Goal: Task Accomplishment & Management: Use online tool/utility

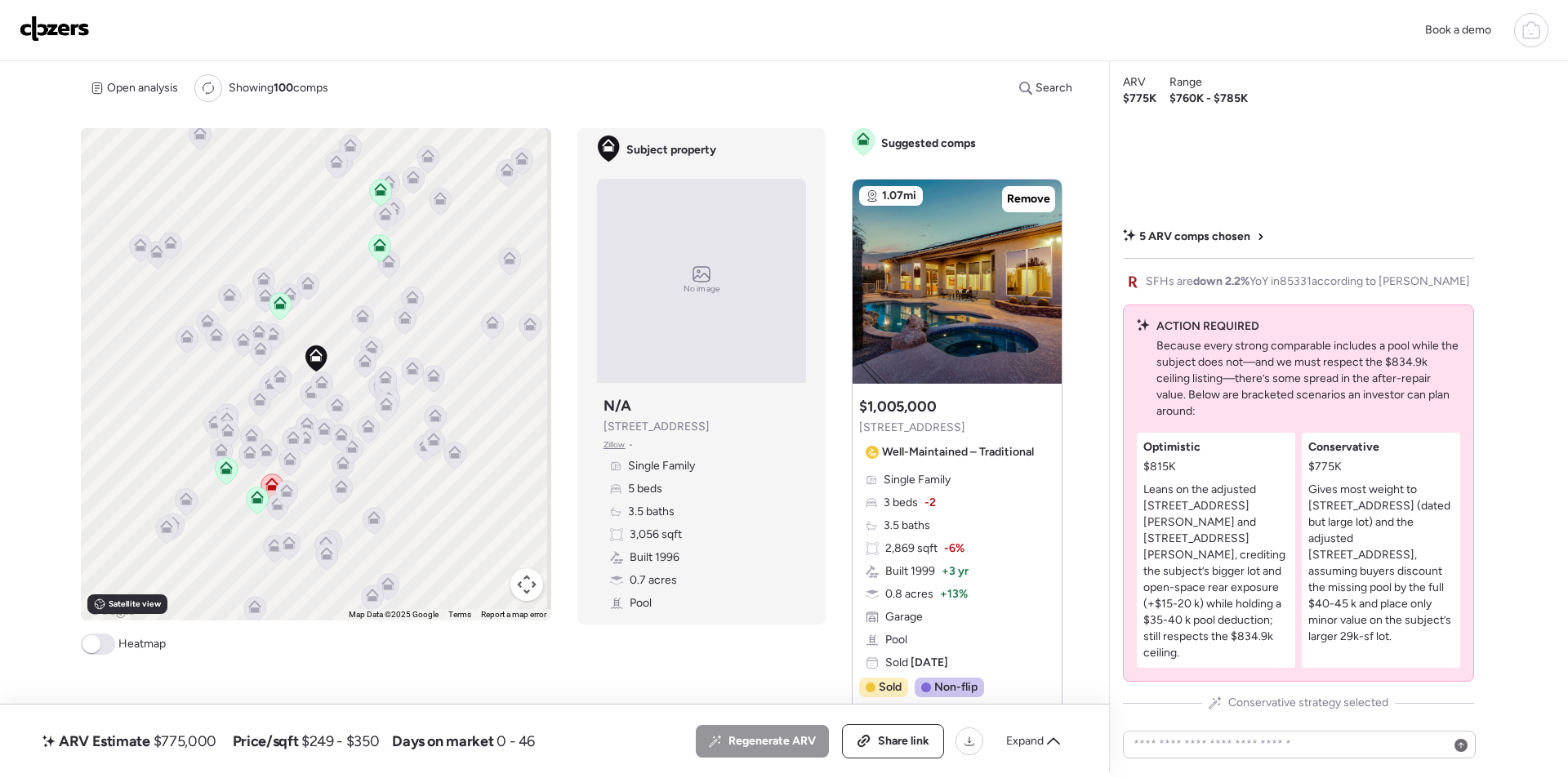
click at [57, 39] on img at bounding box center [55, 28] width 70 height 26
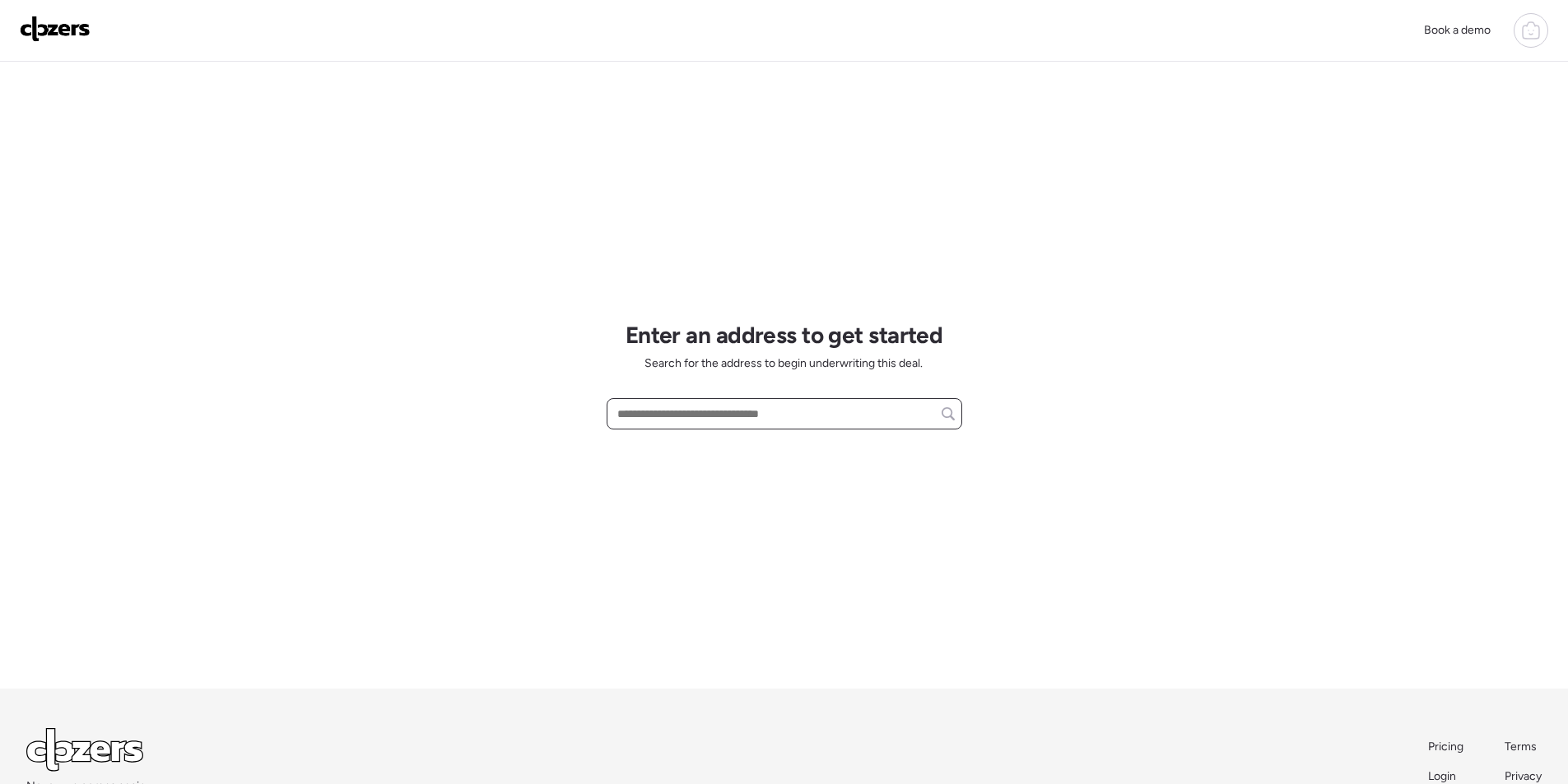
click at [696, 418] on input "text" at bounding box center [784, 413] width 341 height 23
paste input "**********"
drag, startPoint x: 691, startPoint y: 449, endPoint x: 714, endPoint y: 432, distance: 28.6
click at [691, 449] on span "[STREET_ADDRESS][PERSON_NAME]" at bounding box center [713, 444] width 199 height 16
type input "**********"
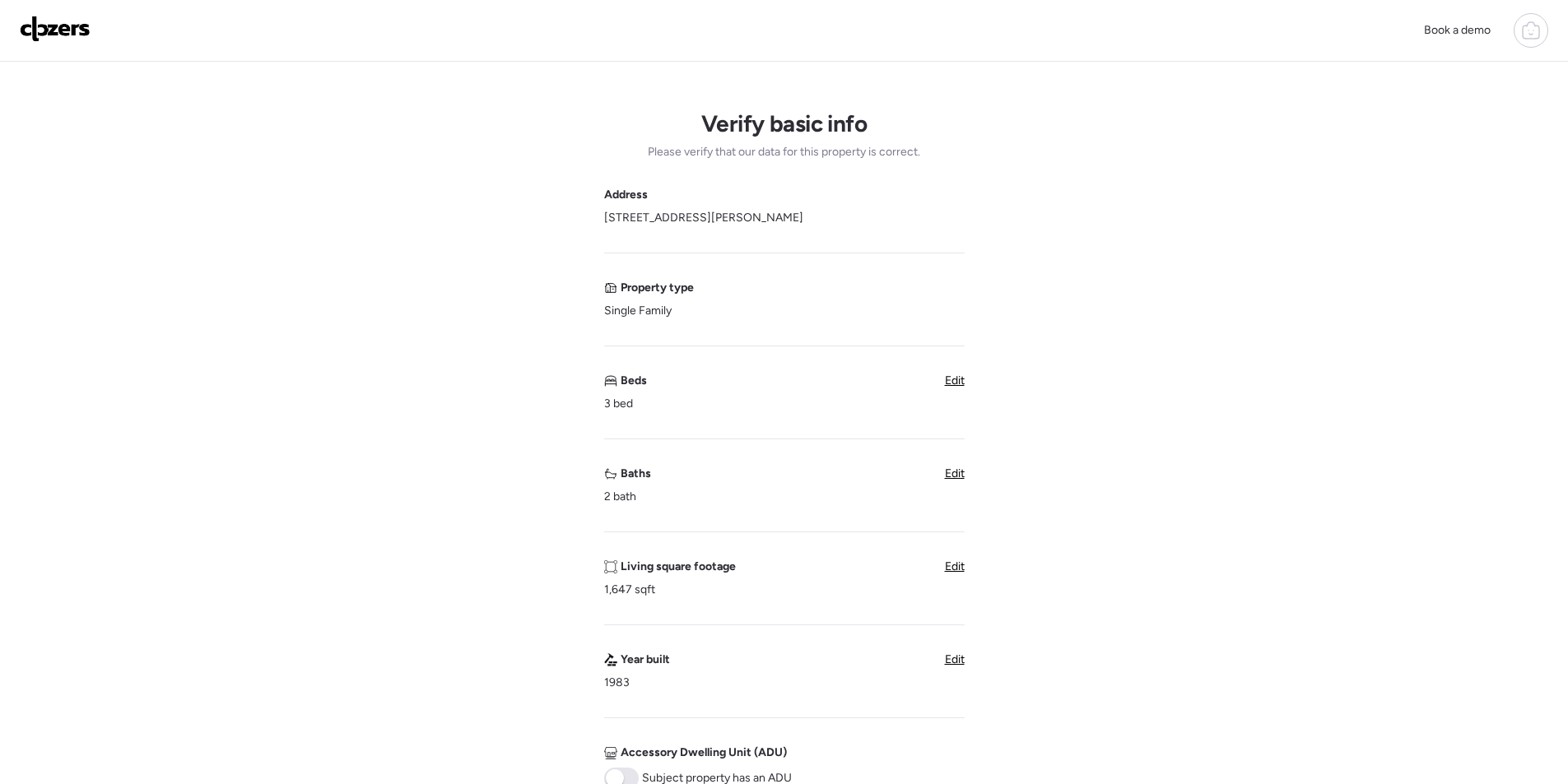
scroll to position [576, 0]
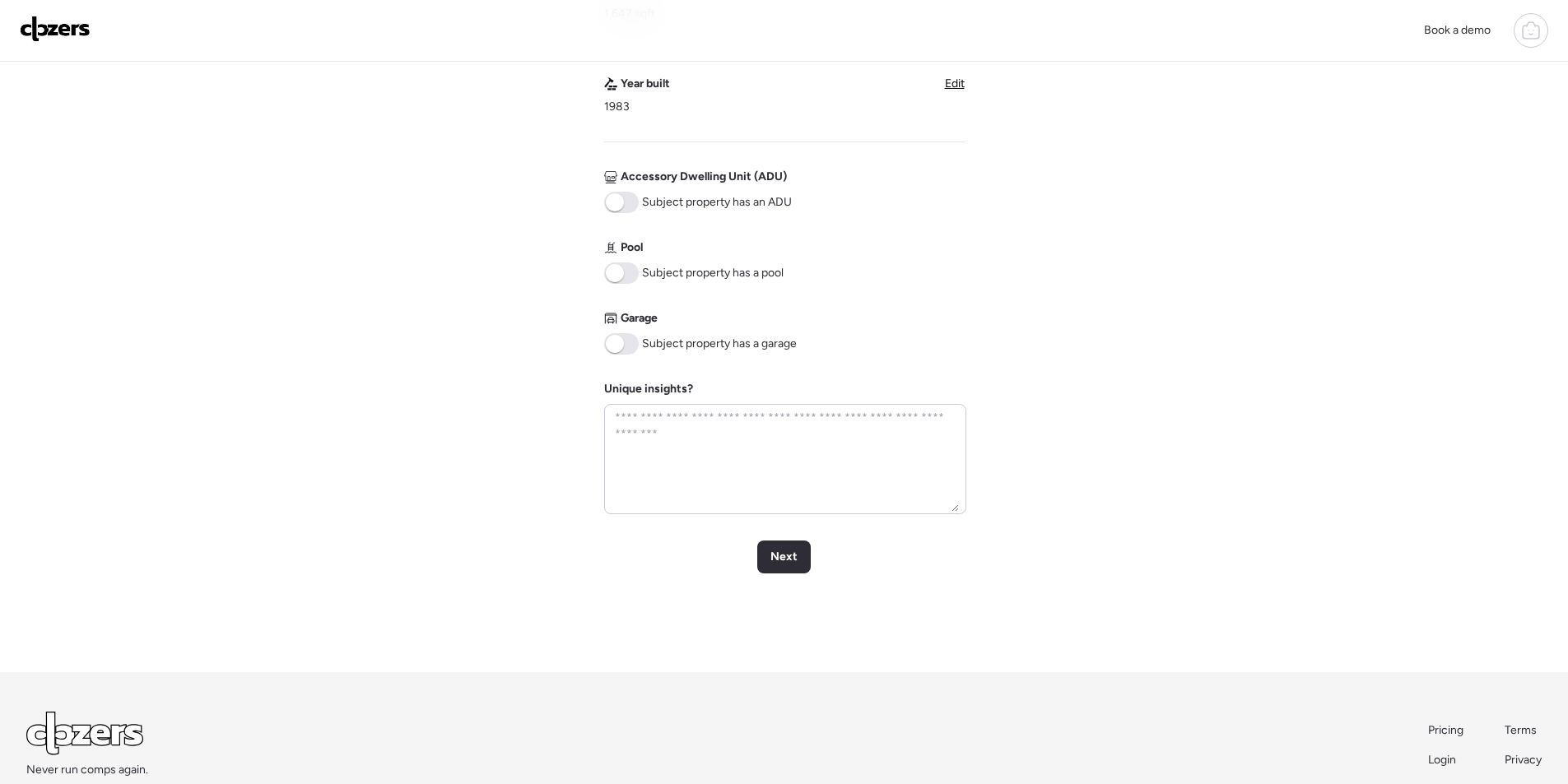
click at [616, 344] on span at bounding box center [615, 344] width 18 height 18
click at [763, 566] on div "Next" at bounding box center [784, 557] width 53 height 33
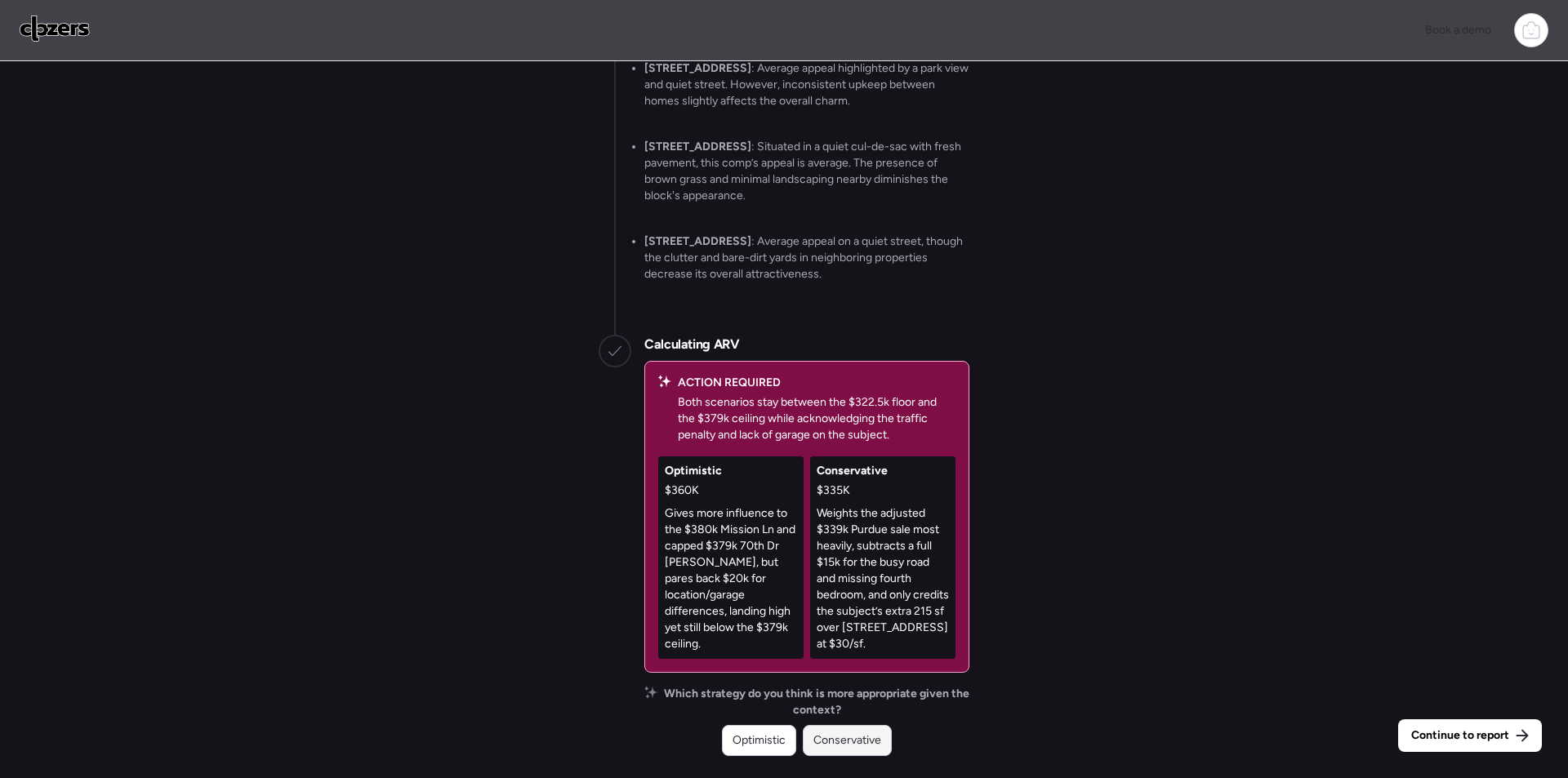
click at [862, 739] on span "Conservative" at bounding box center [847, 740] width 68 height 16
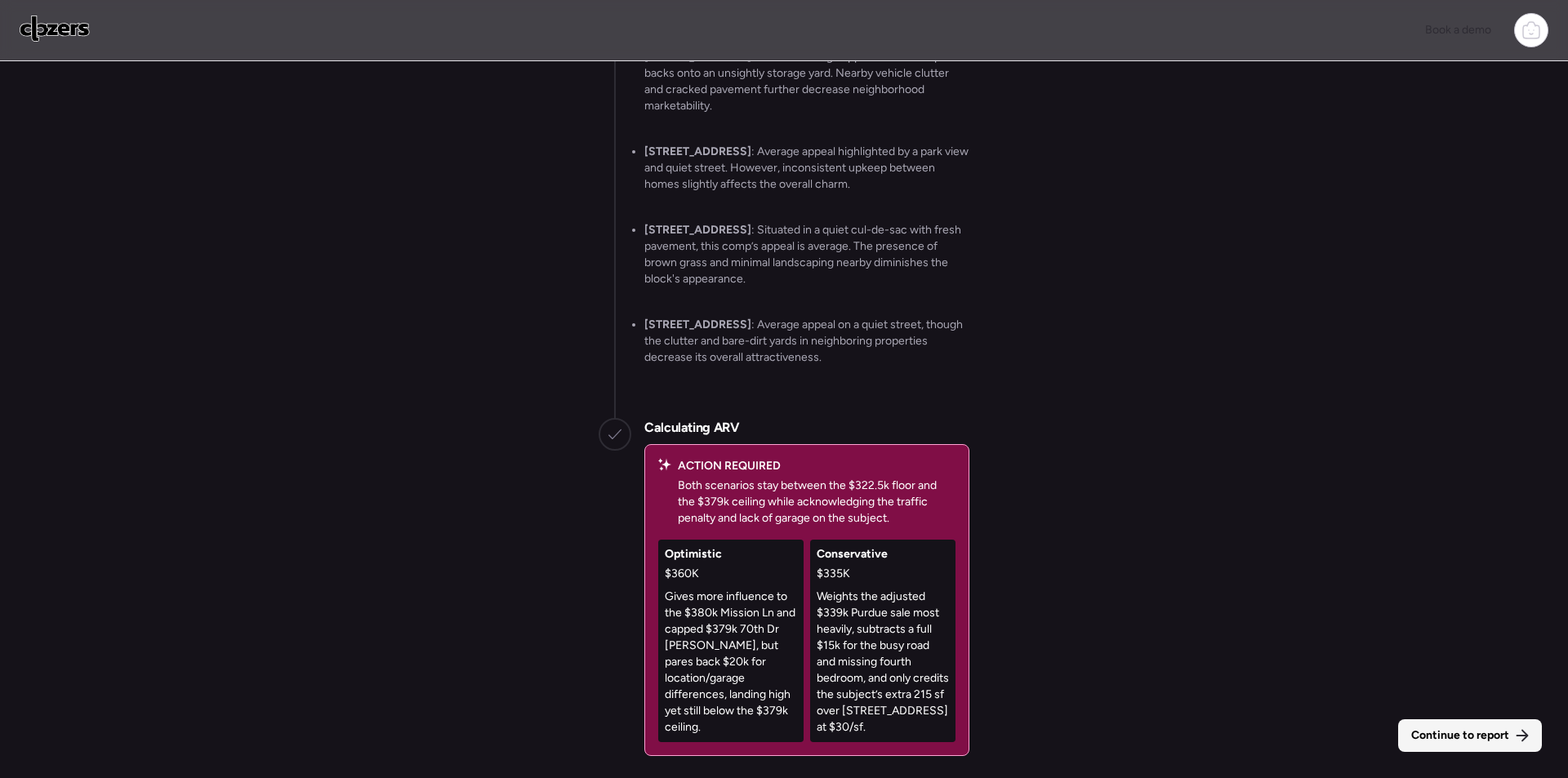
click at [1478, 740] on span "Continue to report" at bounding box center [1459, 736] width 98 height 16
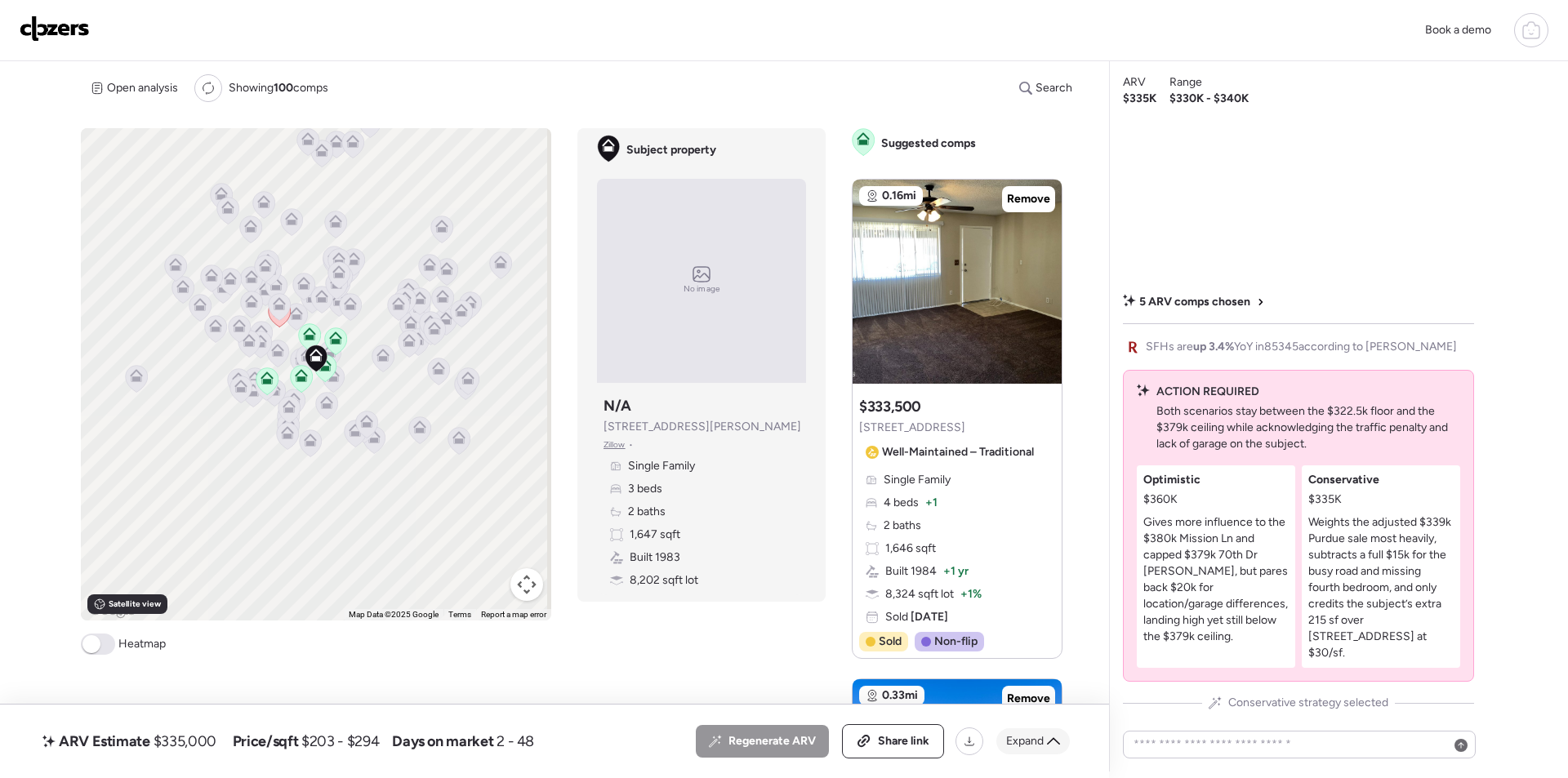
click at [1049, 739] on icon at bounding box center [1053, 741] width 13 height 13
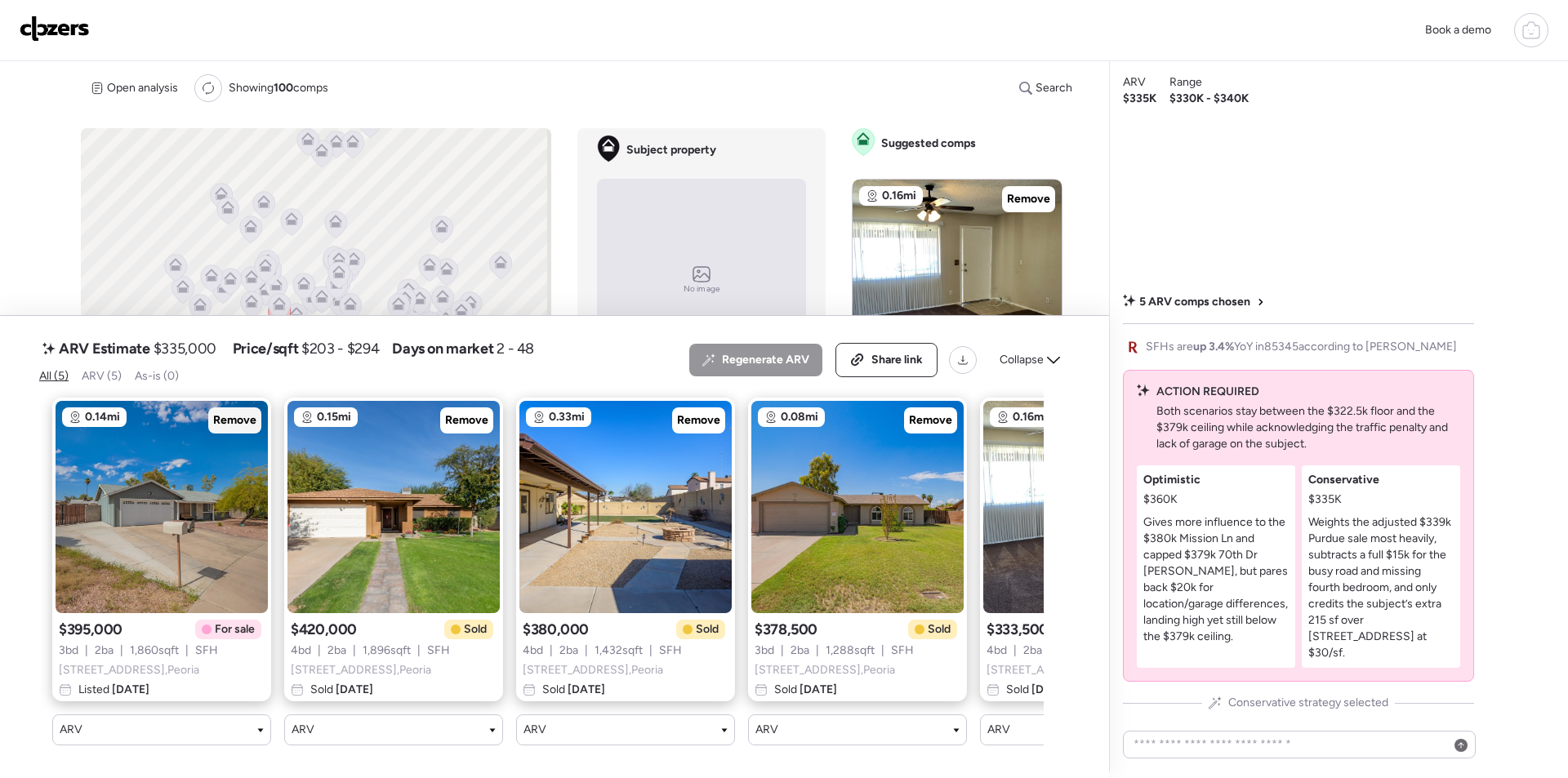
click at [231, 412] on span "Remove" at bounding box center [234, 420] width 43 height 16
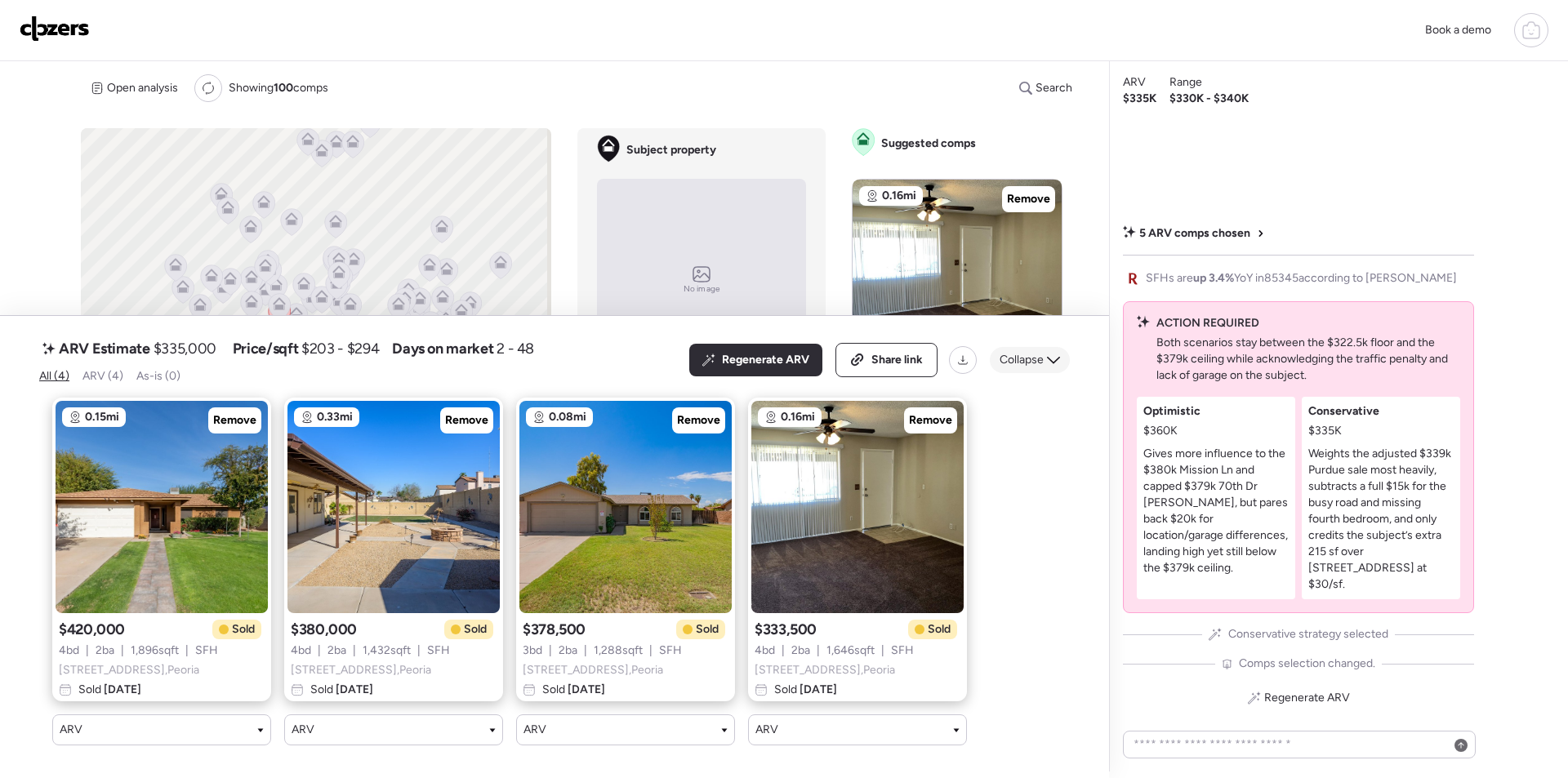
click at [1035, 352] on span "Collapse" at bounding box center [1021, 360] width 44 height 16
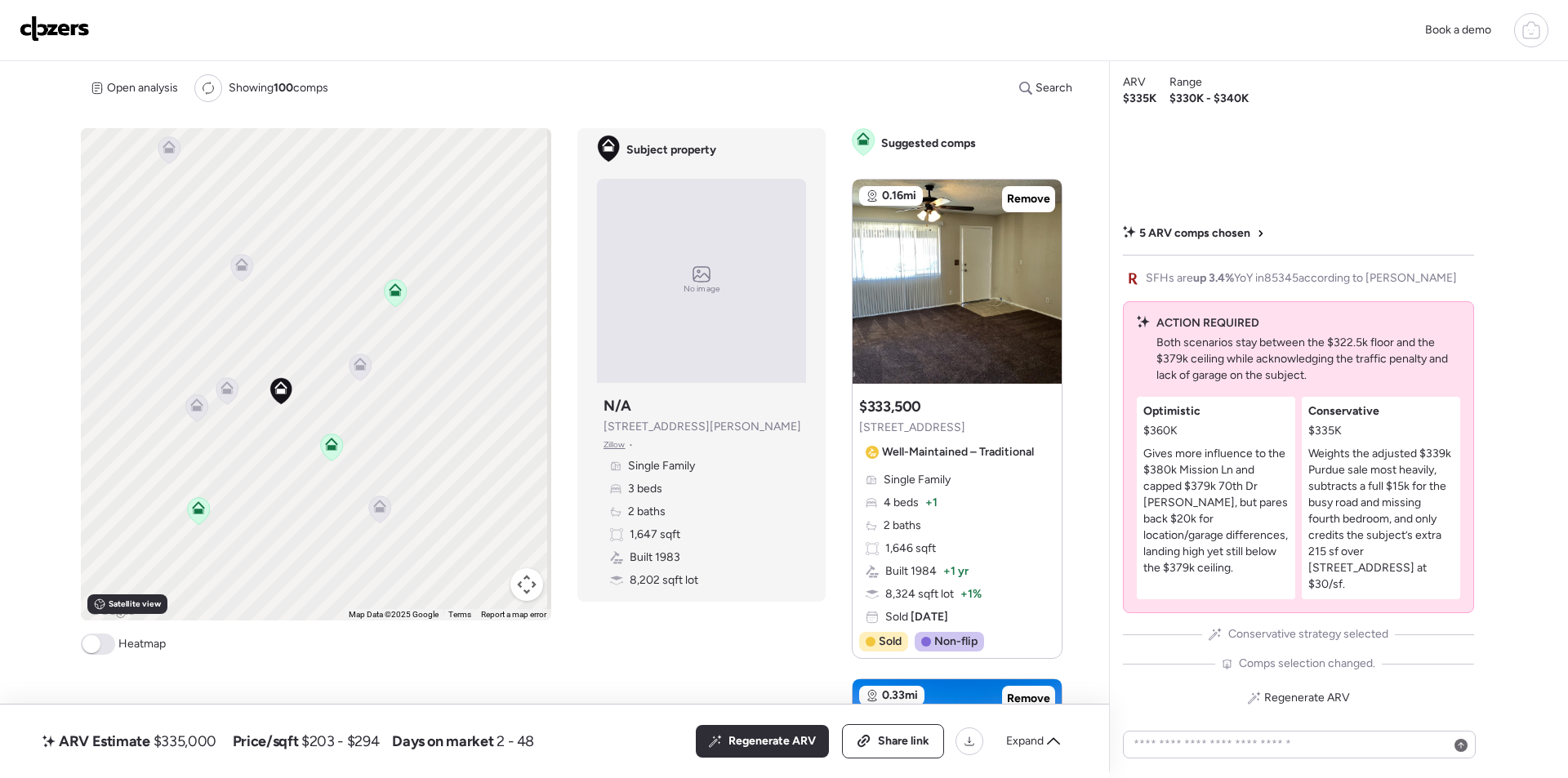
drag, startPoint x: 231, startPoint y: 442, endPoint x: 283, endPoint y: 424, distance: 55.0
click at [293, 424] on div "To activate drag with keyboard, press Alt + Enter. Once in keyboard drag state,…" at bounding box center [316, 374] width 470 height 493
click at [231, 395] on icon at bounding box center [232, 390] width 22 height 27
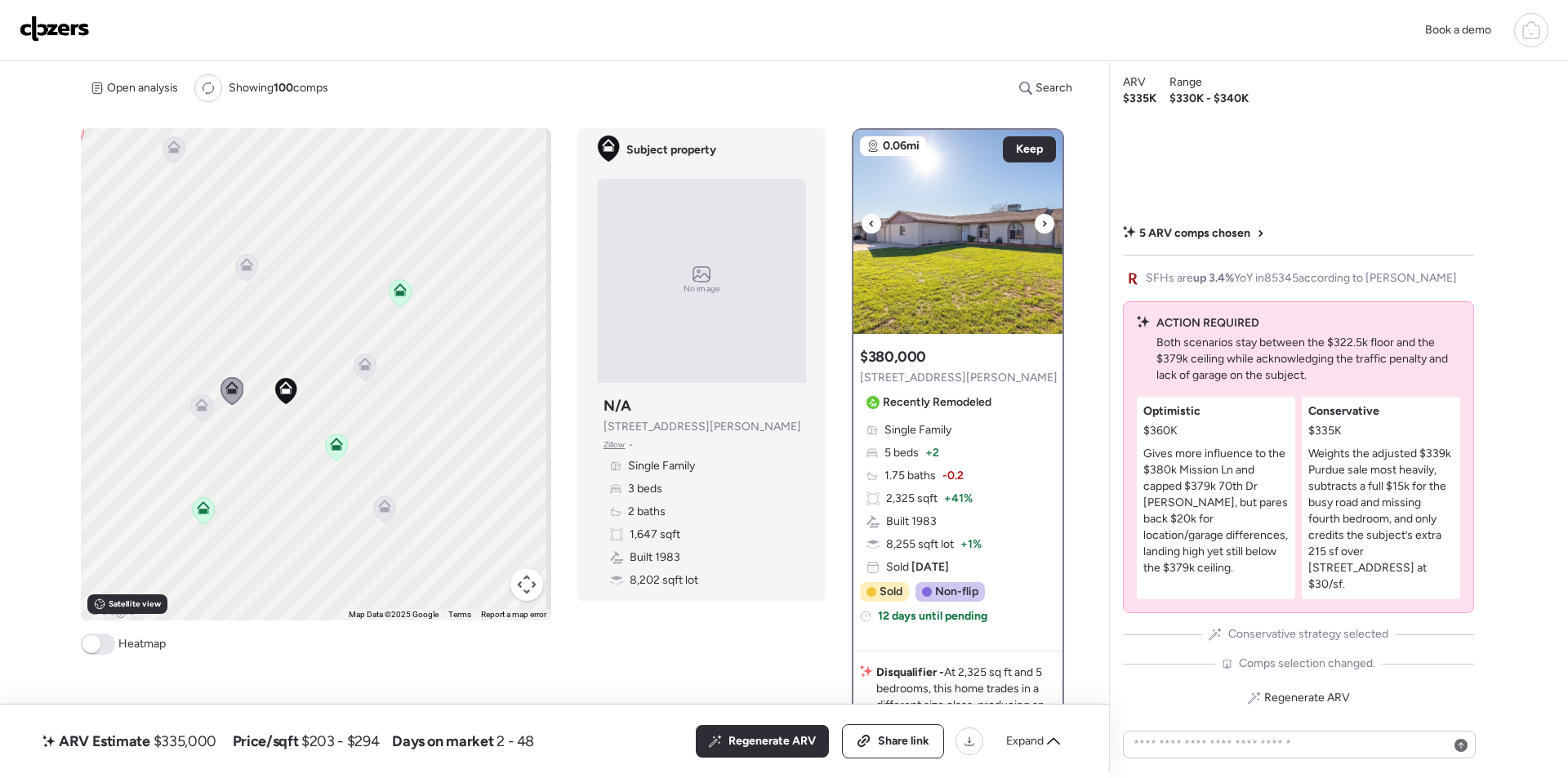
click at [931, 276] on img at bounding box center [958, 232] width 209 height 204
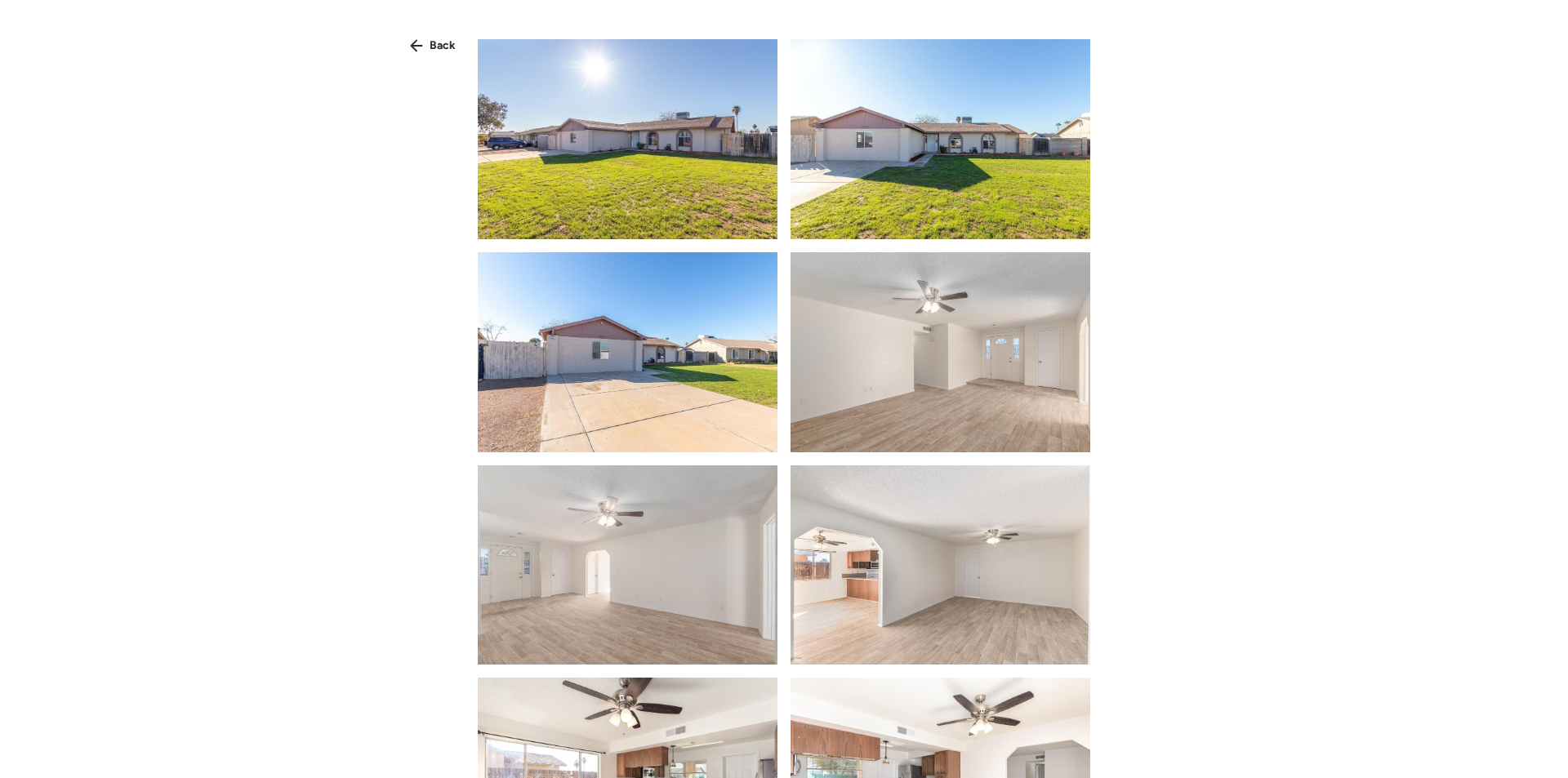
click at [414, 44] on icon at bounding box center [416, 46] width 13 height 13
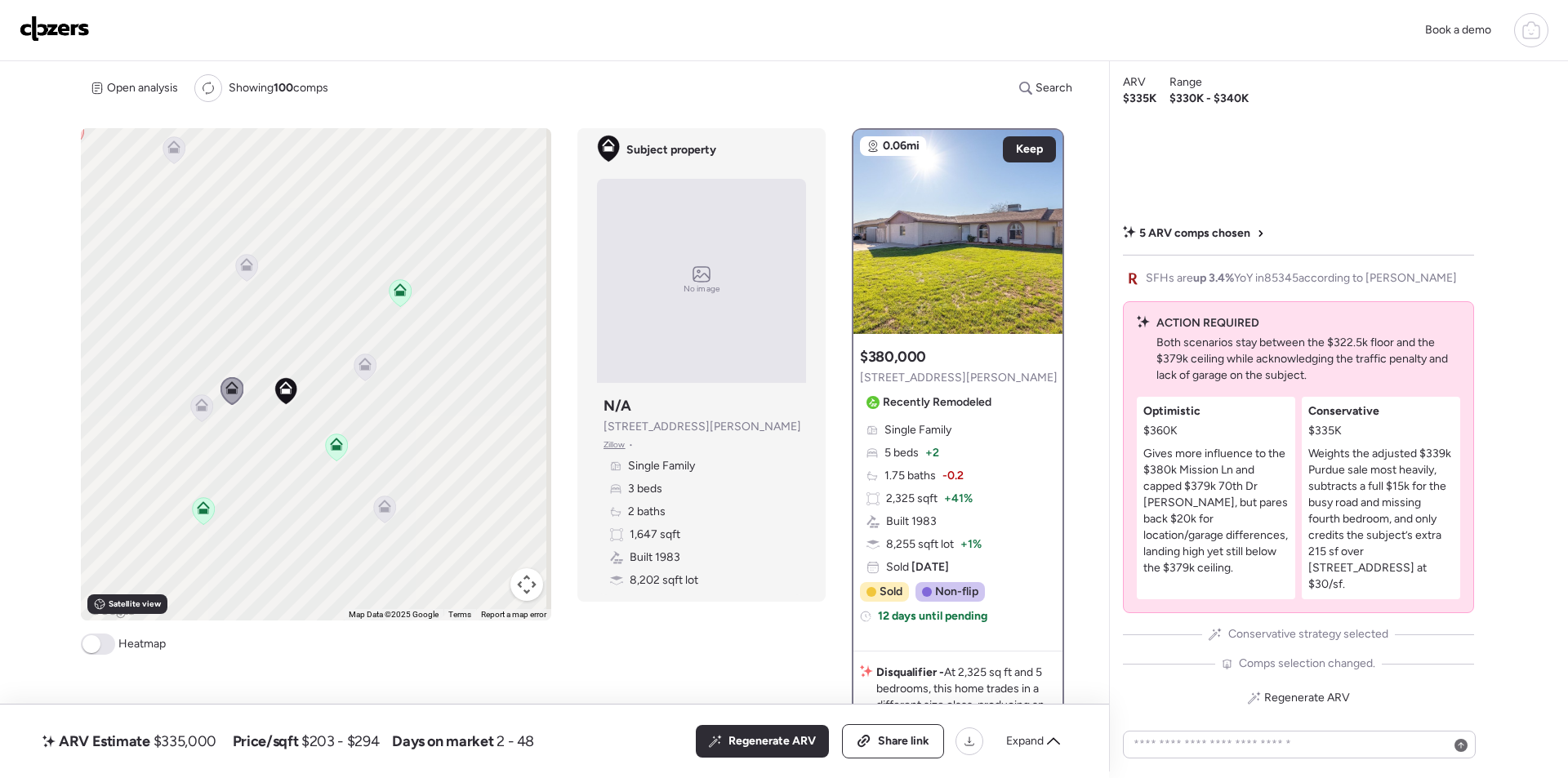
click at [204, 411] on icon at bounding box center [201, 407] width 11 height 4
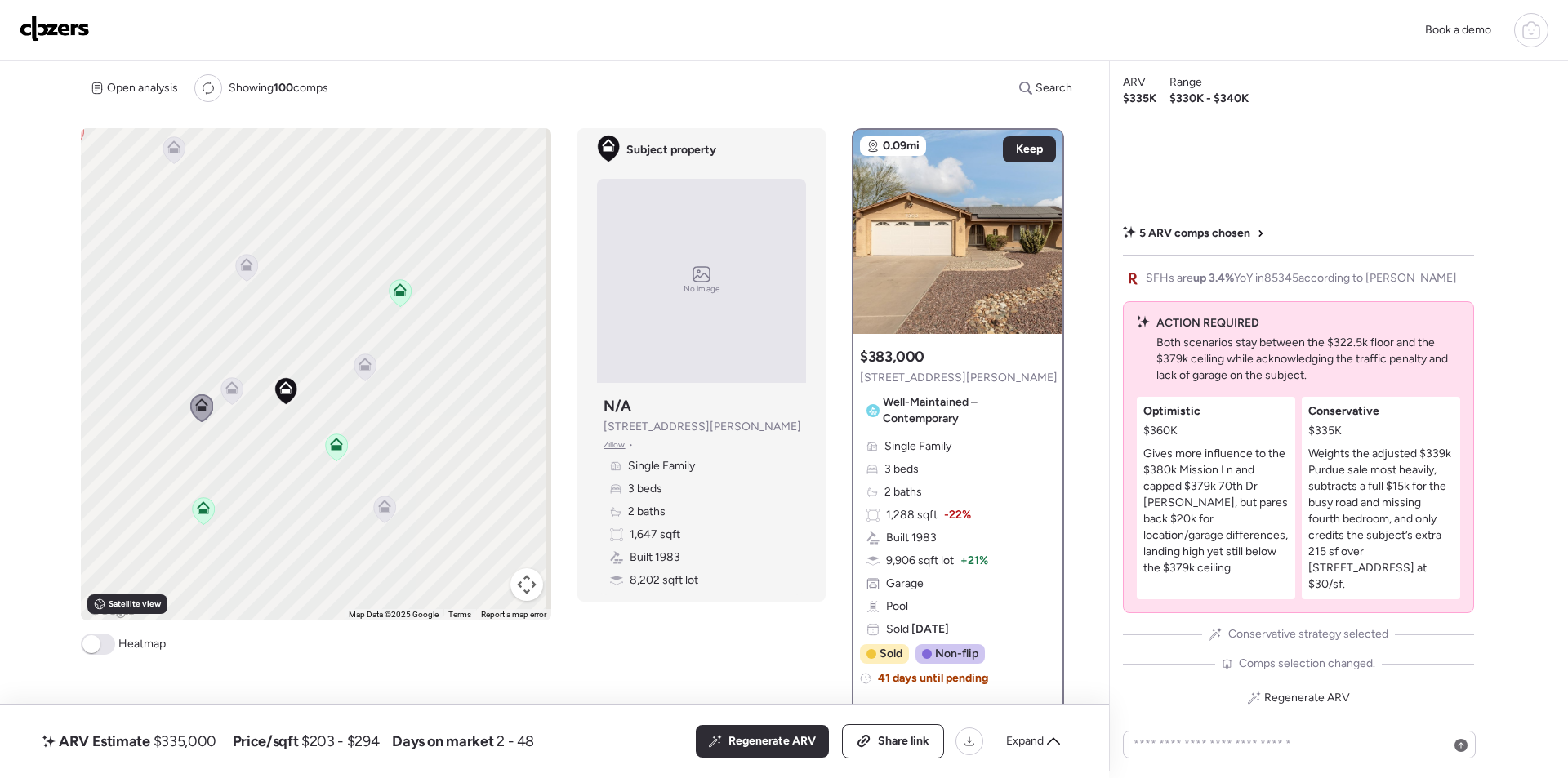
click at [363, 364] on icon at bounding box center [364, 363] width 13 height 13
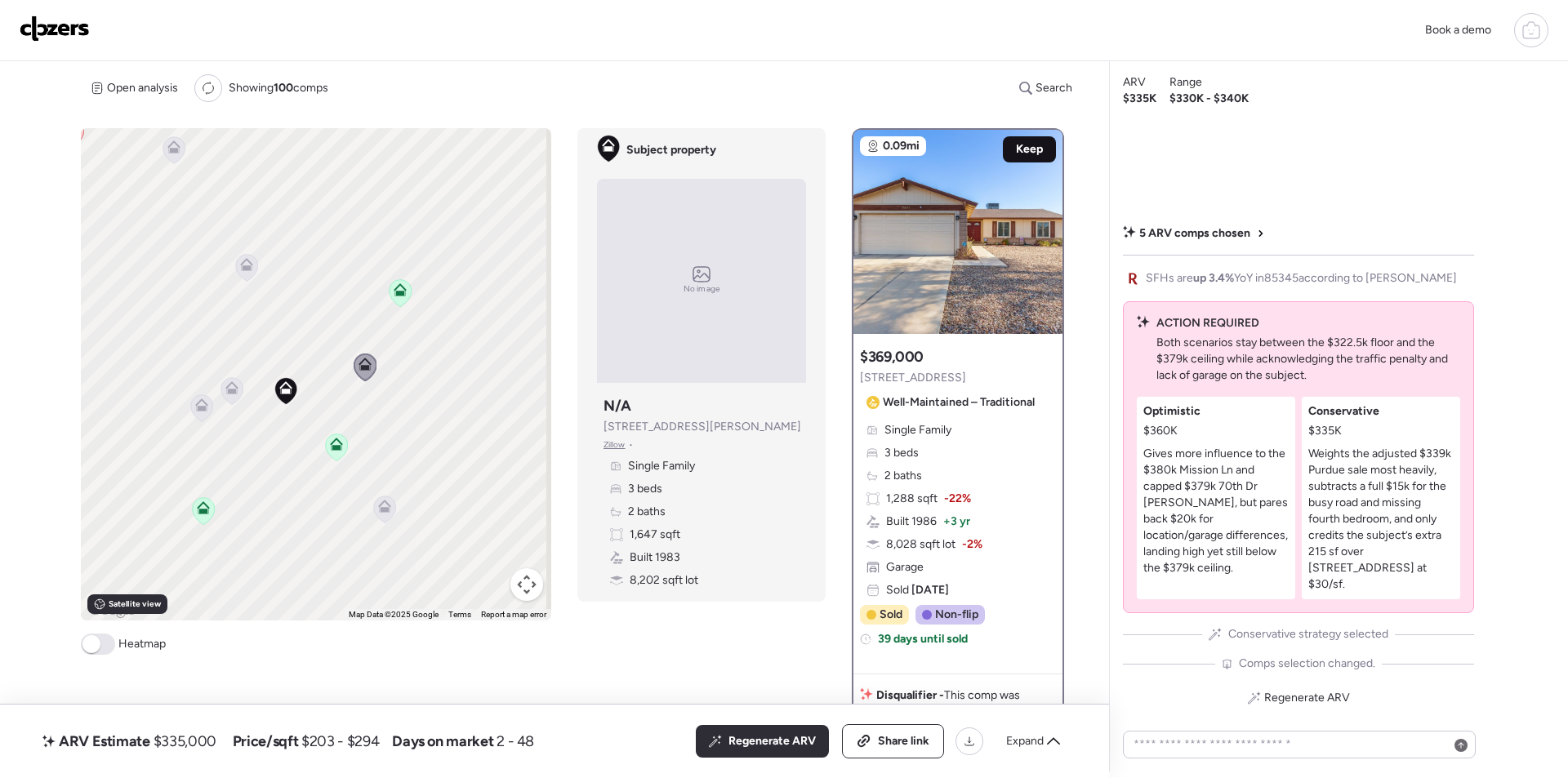
click at [1024, 145] on span "Keep" at bounding box center [1029, 149] width 27 height 16
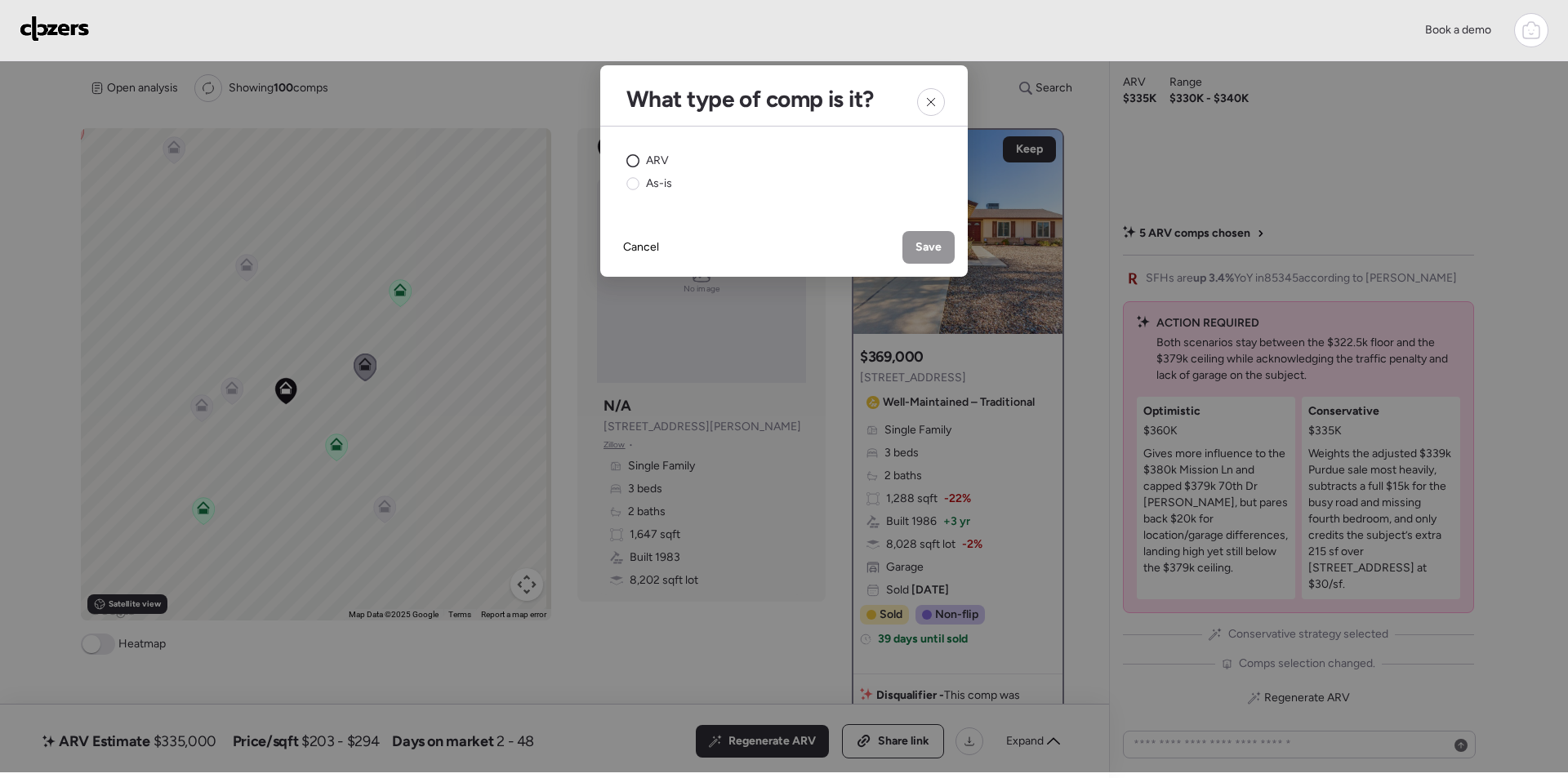
click at [642, 156] on div "ARV" at bounding box center [647, 161] width 42 height 16
click at [933, 242] on span "Save" at bounding box center [928, 248] width 26 height 16
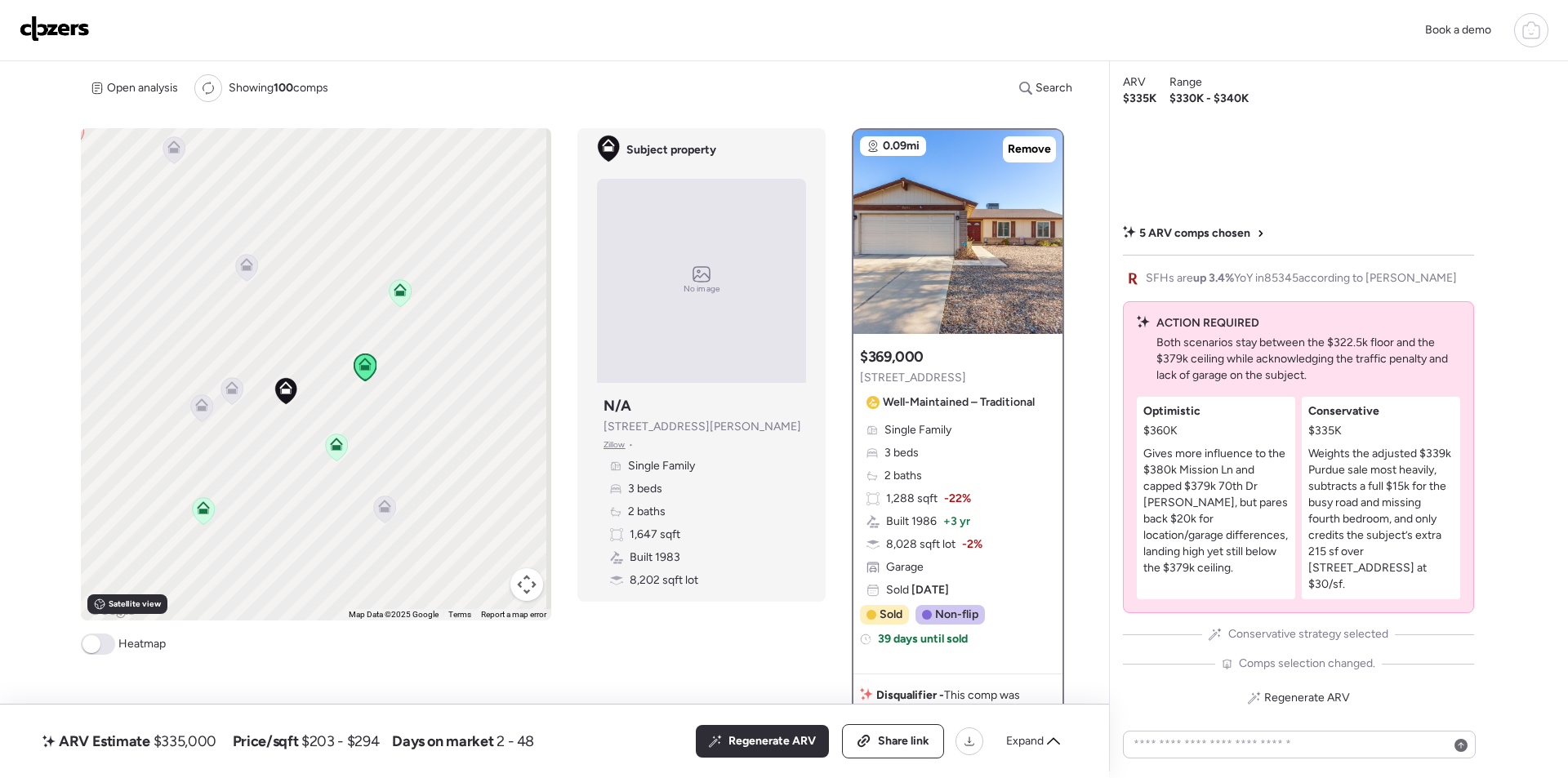
click at [246, 267] on icon at bounding box center [246, 267] width 11 height 4
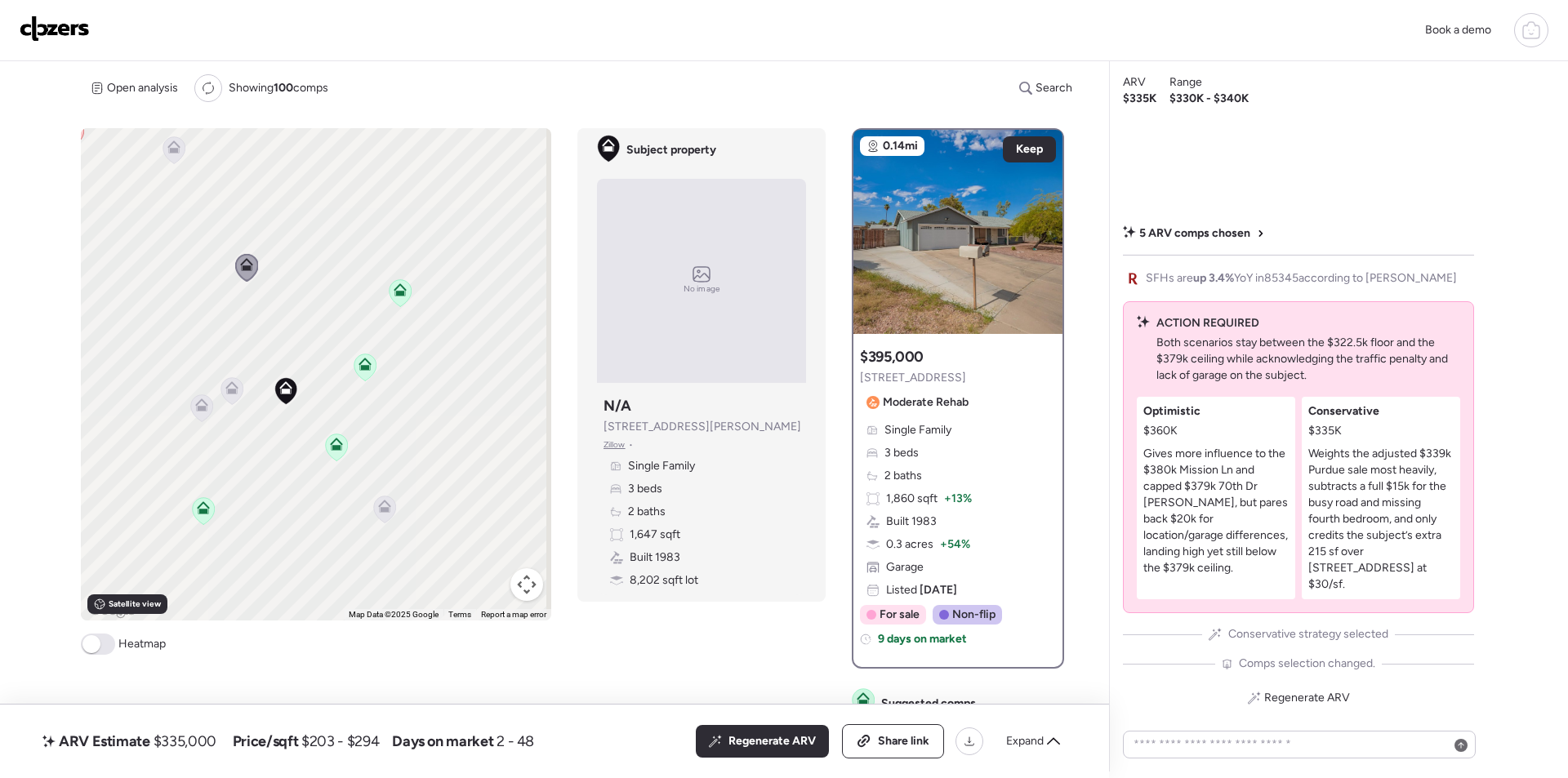
click at [392, 511] on icon at bounding box center [385, 509] width 22 height 27
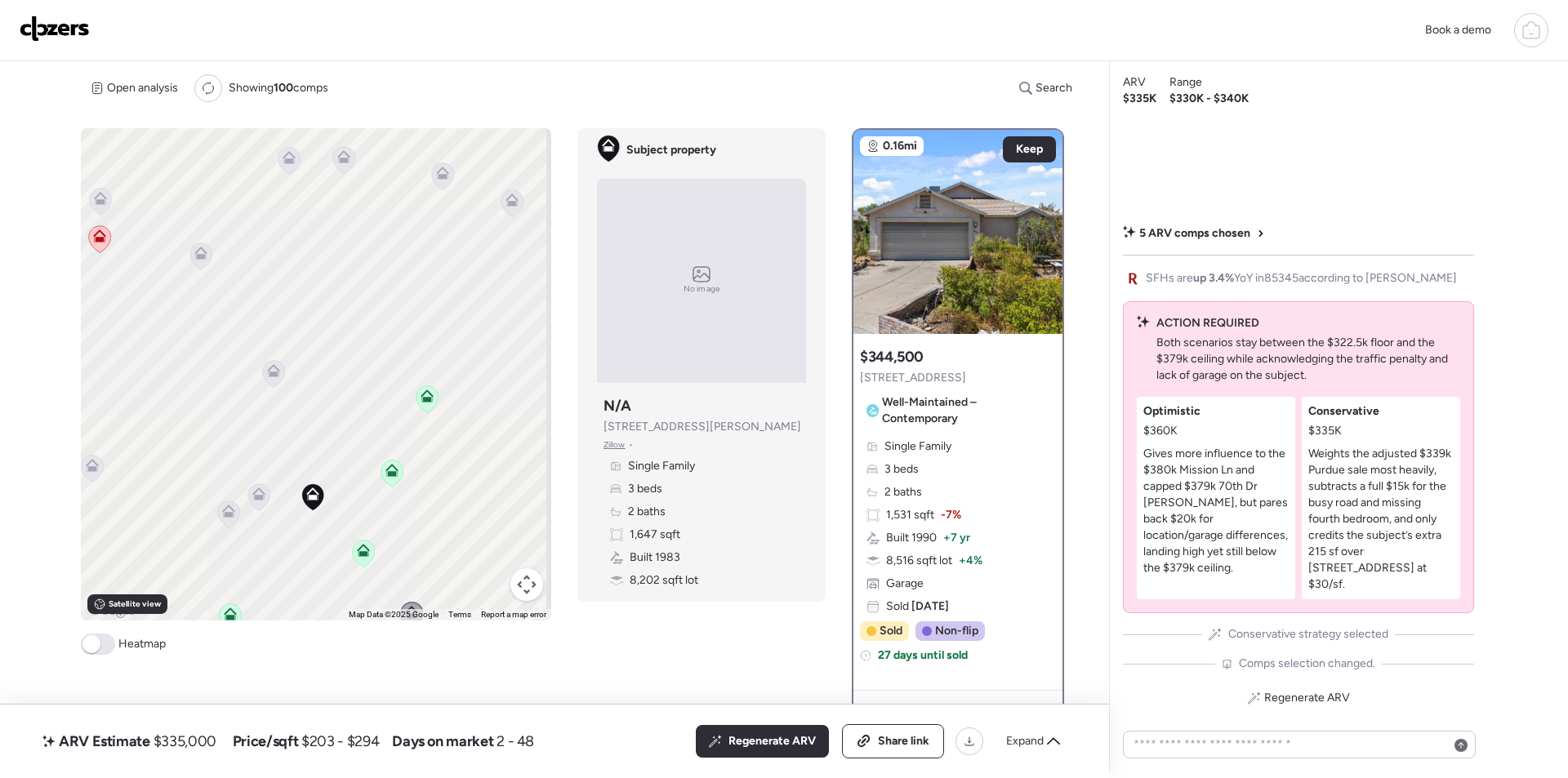
drag, startPoint x: 278, startPoint y: 395, endPoint x: 285, endPoint y: 382, distance: 14.8
click at [307, 504] on icon at bounding box center [313, 497] width 22 height 27
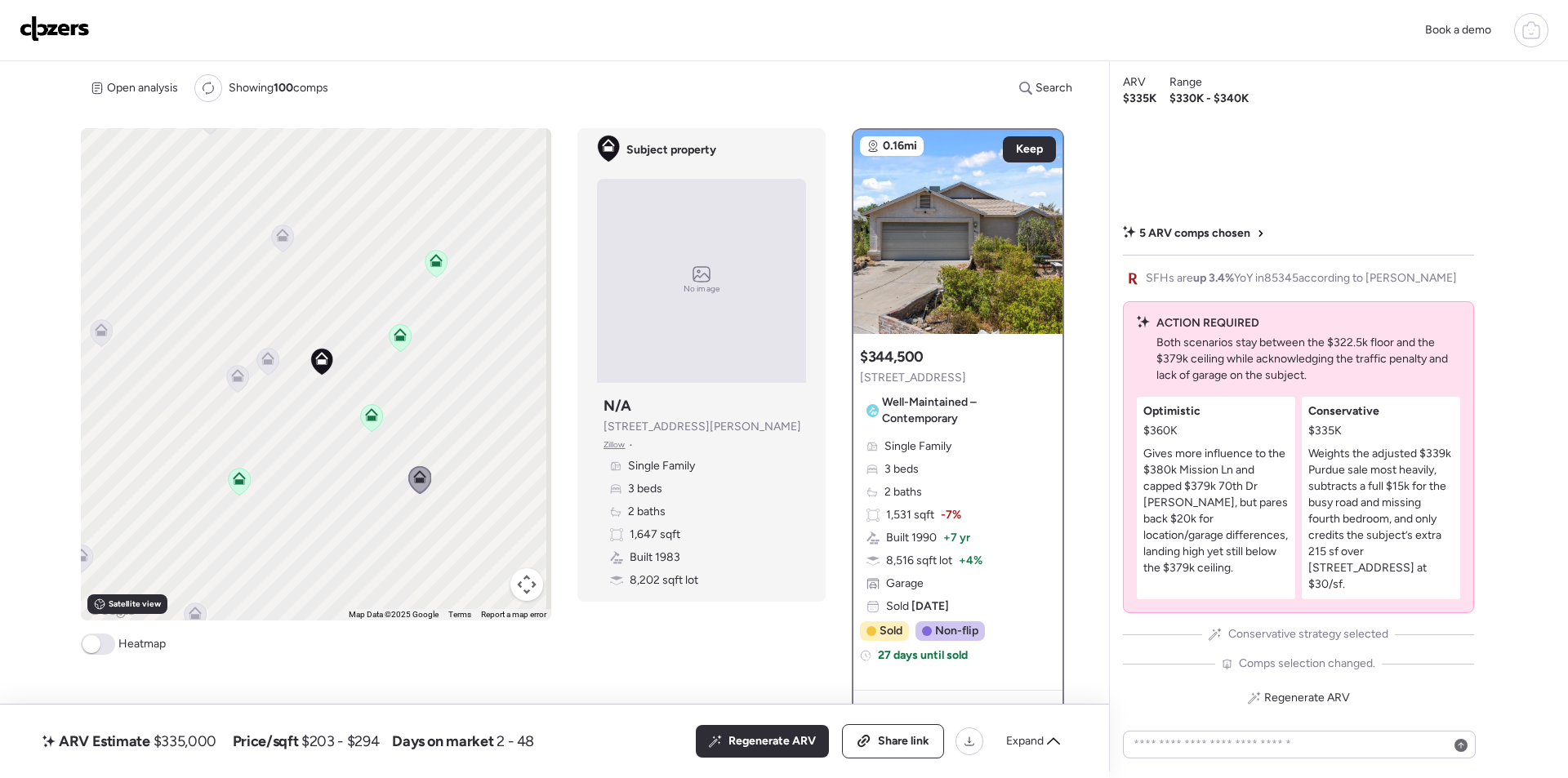
drag, startPoint x: 303, startPoint y: 452, endPoint x: 311, endPoint y: 297, distance: 155.2
click at [311, 297] on div "To activate drag with keyboard, press Alt + Enter. Once in keyboard drag state,…" at bounding box center [316, 374] width 470 height 493
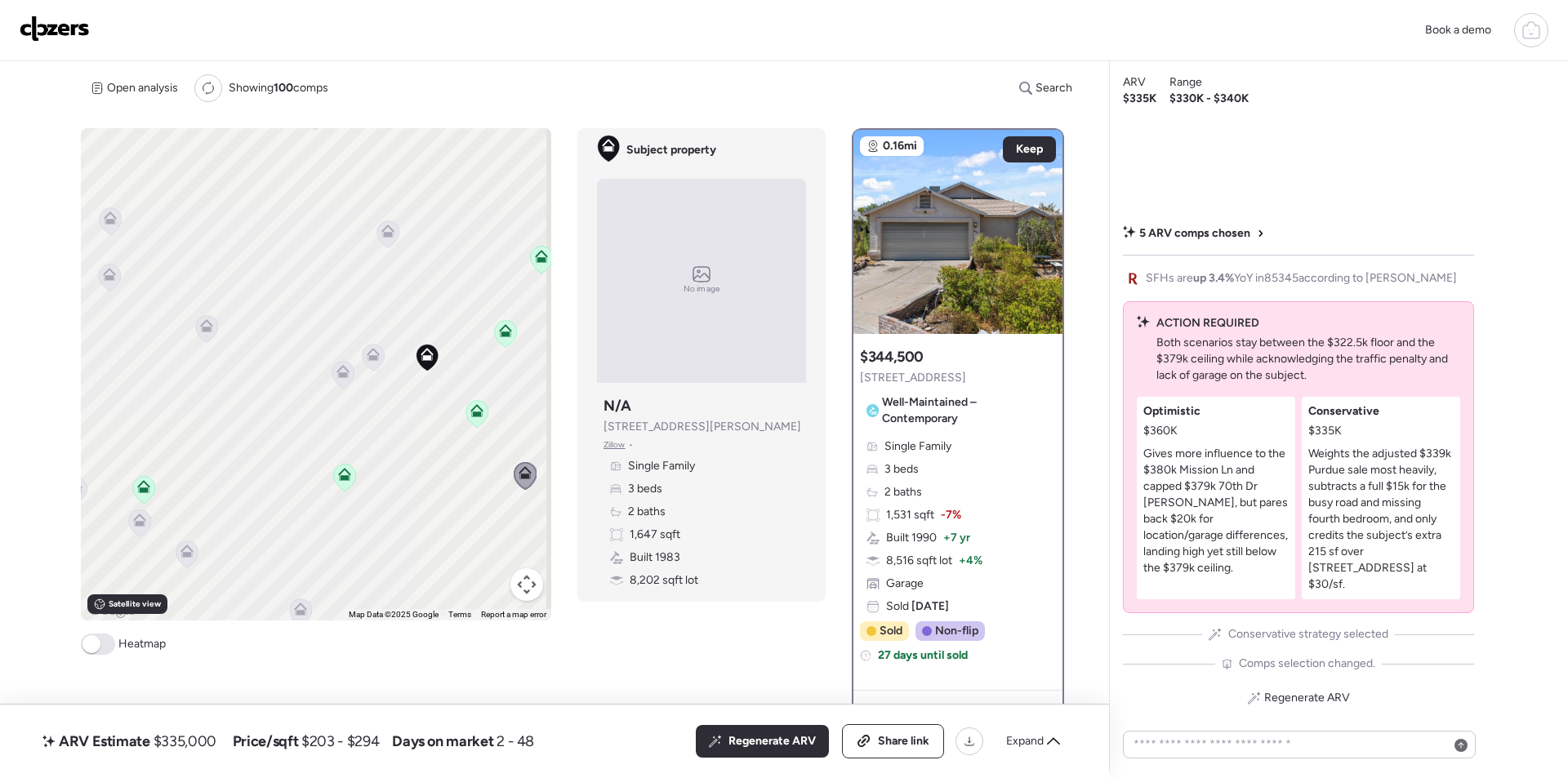
drag, startPoint x: 303, startPoint y: 400, endPoint x: 287, endPoint y: 380, distance: 25.6
click at [409, 413] on div "To activate drag with keyboard, press Alt + Enter. Once in keyboard drag state,…" at bounding box center [316, 374] width 470 height 493
click at [199, 340] on icon at bounding box center [206, 328] width 22 height 28
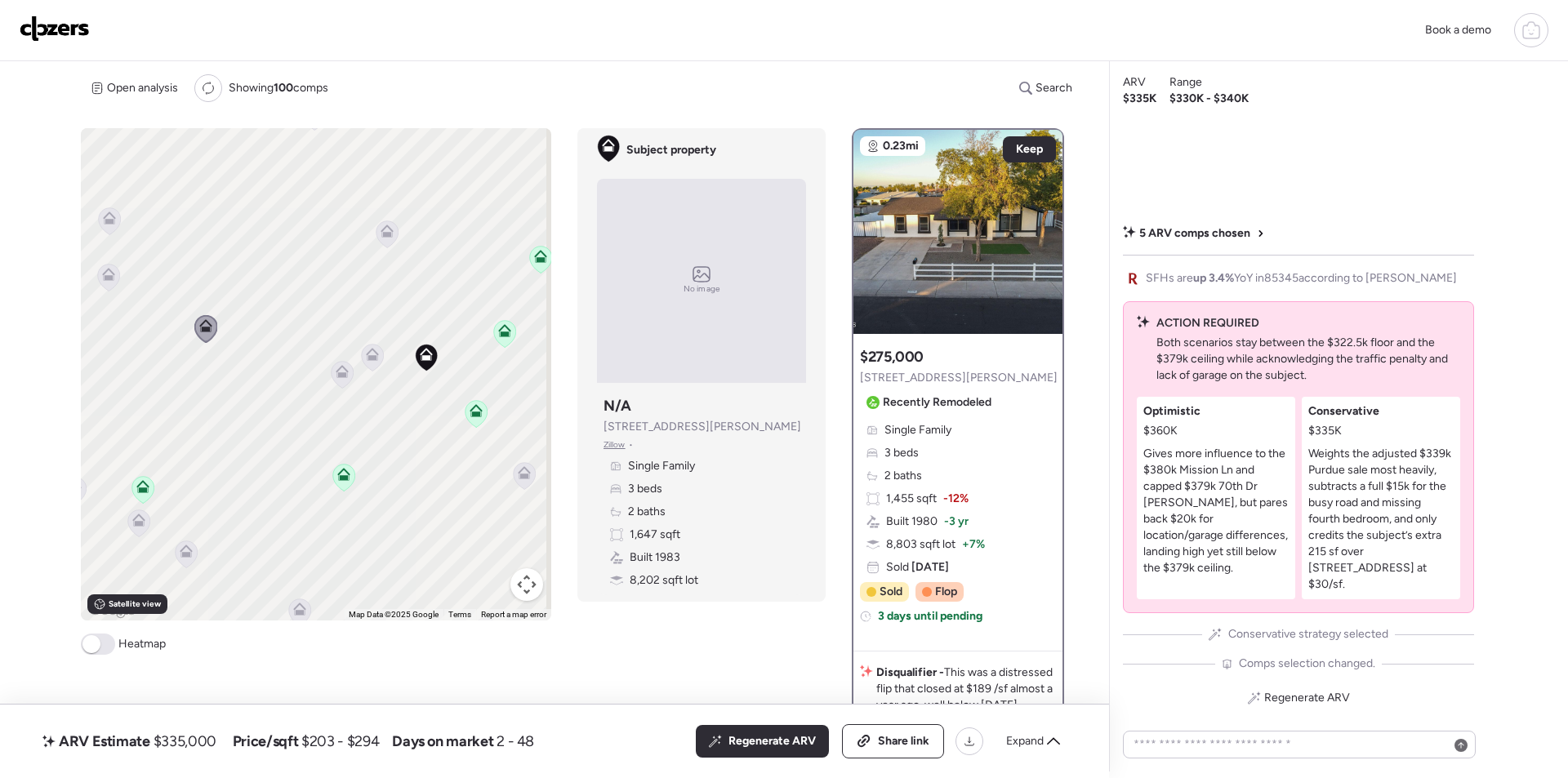
click at [109, 278] on icon at bounding box center [109, 277] width 11 height 4
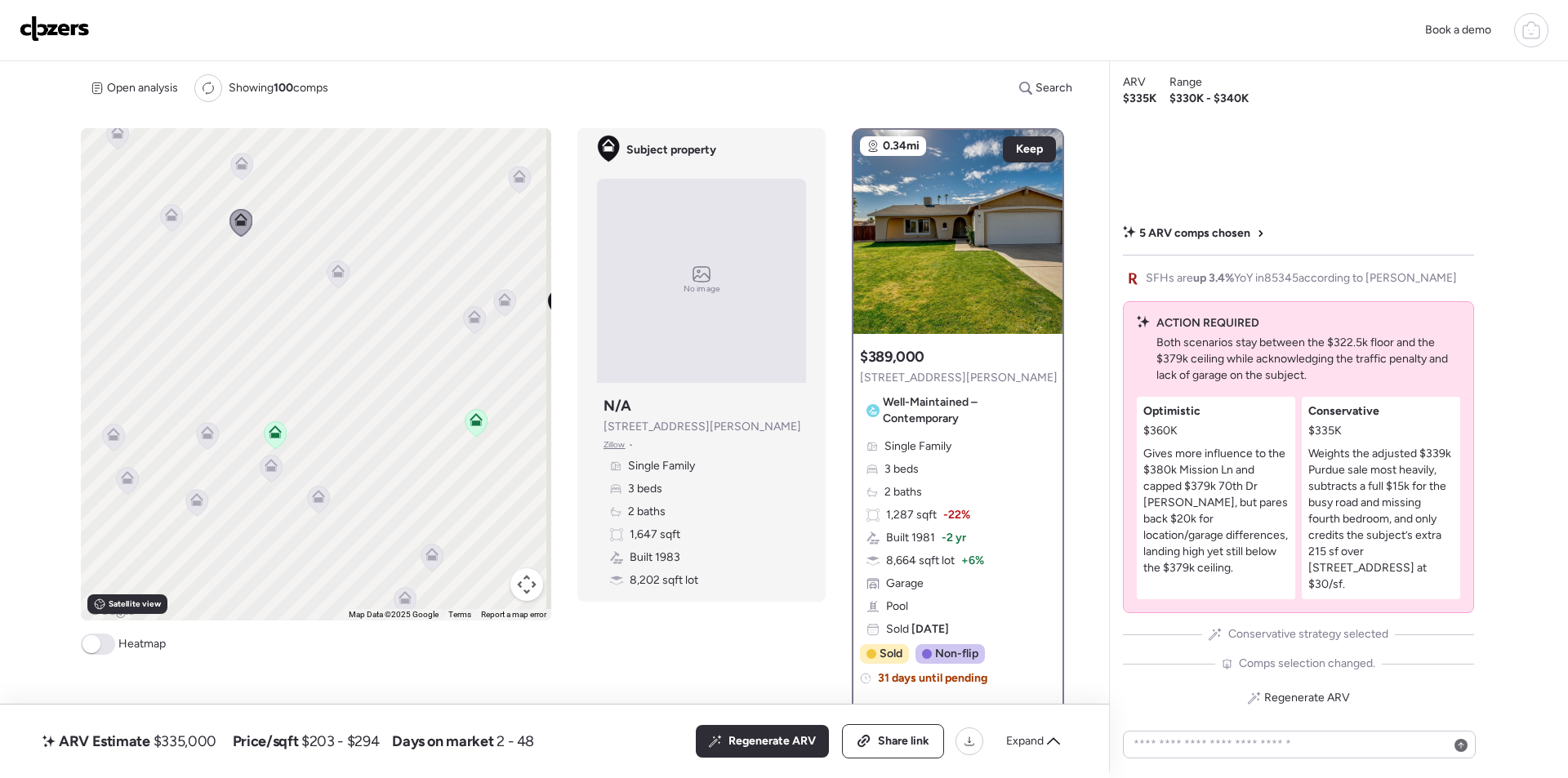
drag, startPoint x: 337, startPoint y: 468, endPoint x: 303, endPoint y: 375, distance: 99.0
click at [303, 375] on div "To activate drag with keyboard, press Alt + Enter. Once in keyboard drag state,…" at bounding box center [316, 374] width 470 height 493
click at [114, 428] on icon at bounding box center [110, 431] width 22 height 27
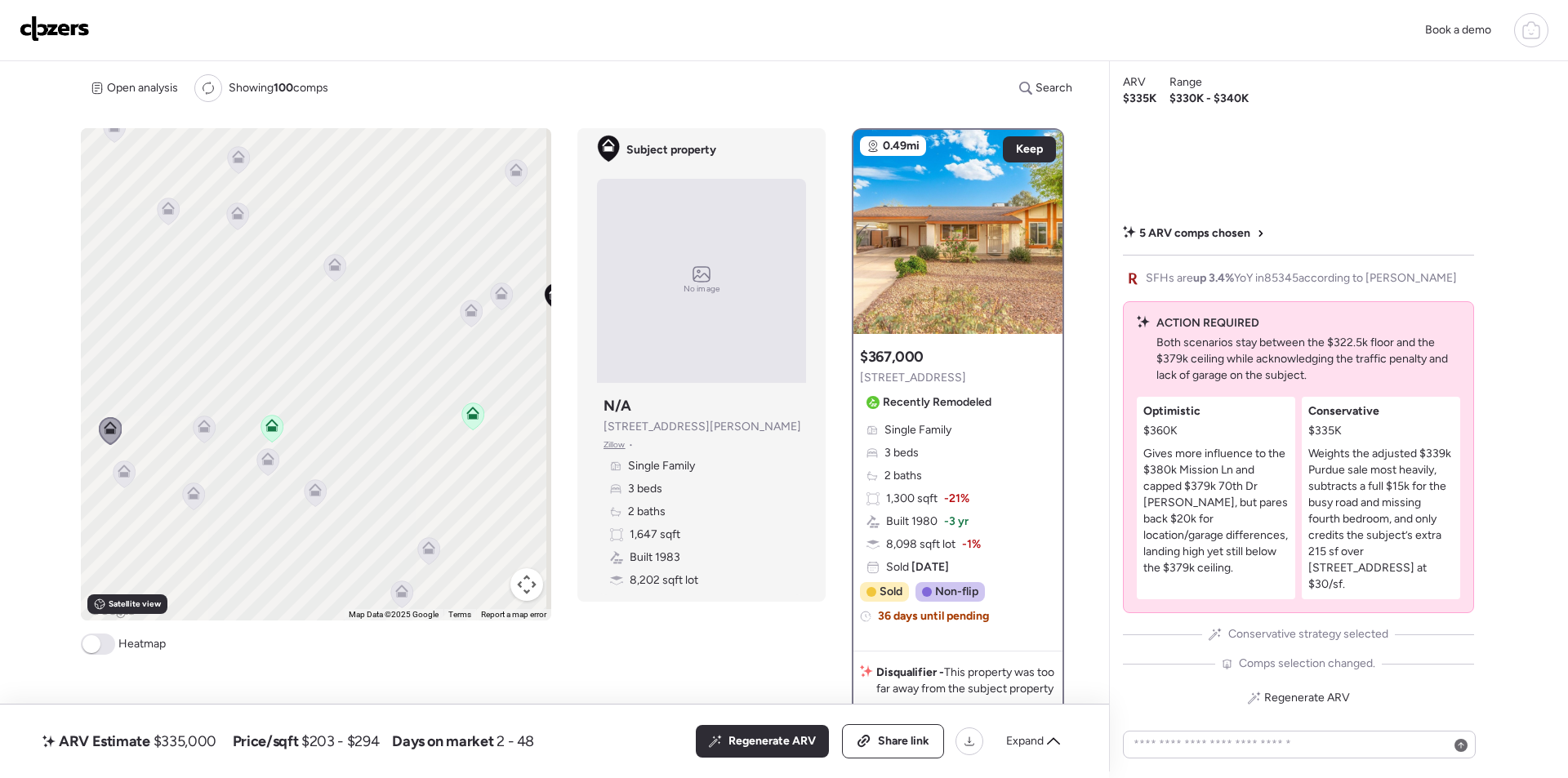
click at [210, 430] on icon at bounding box center [205, 429] width 22 height 27
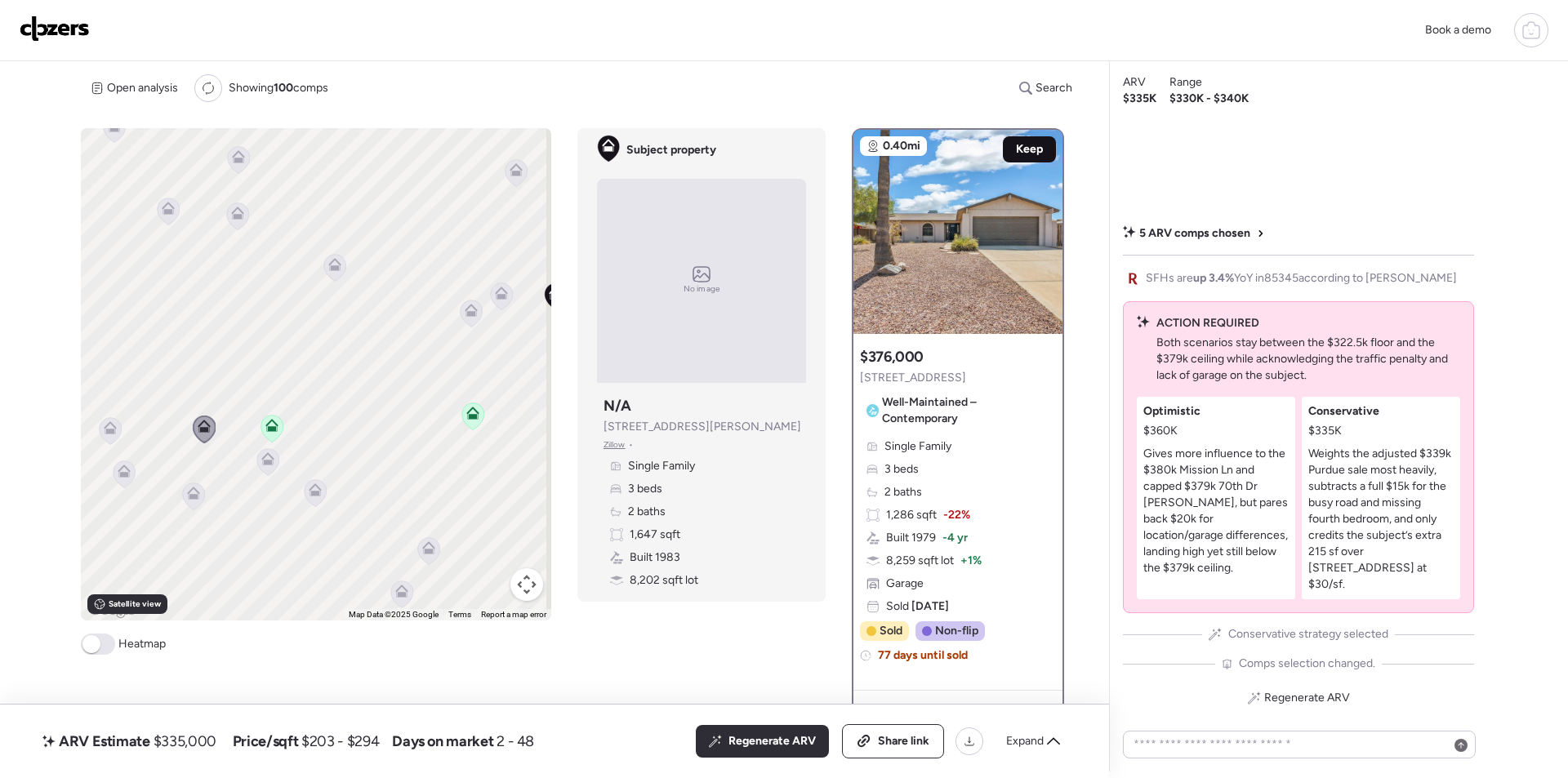
click at [1021, 140] on div "Keep" at bounding box center [1029, 149] width 53 height 26
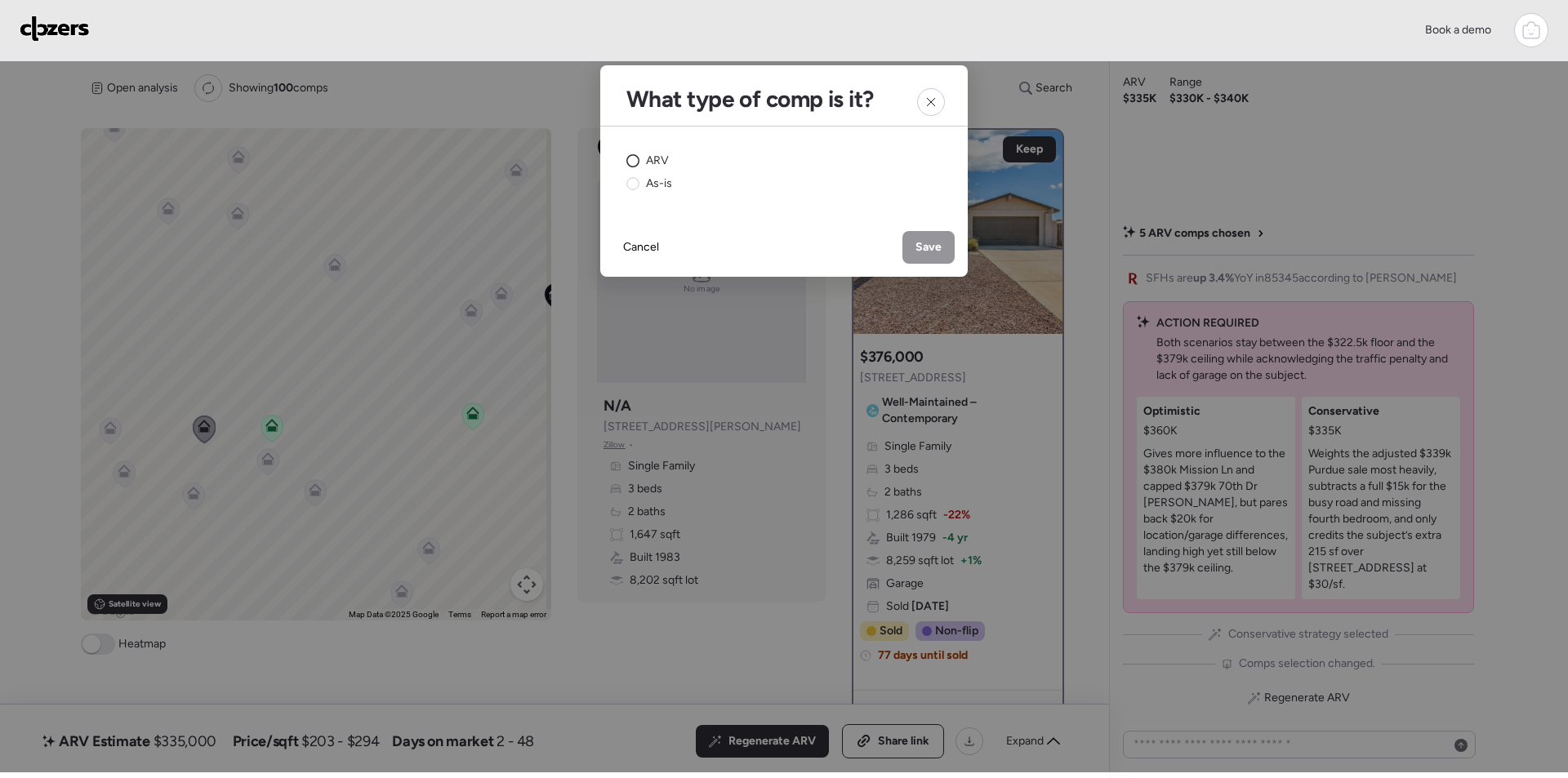
click at [635, 157] on circle at bounding box center [634, 162] width 13 height 13
click at [927, 244] on span "Save" at bounding box center [928, 248] width 26 height 16
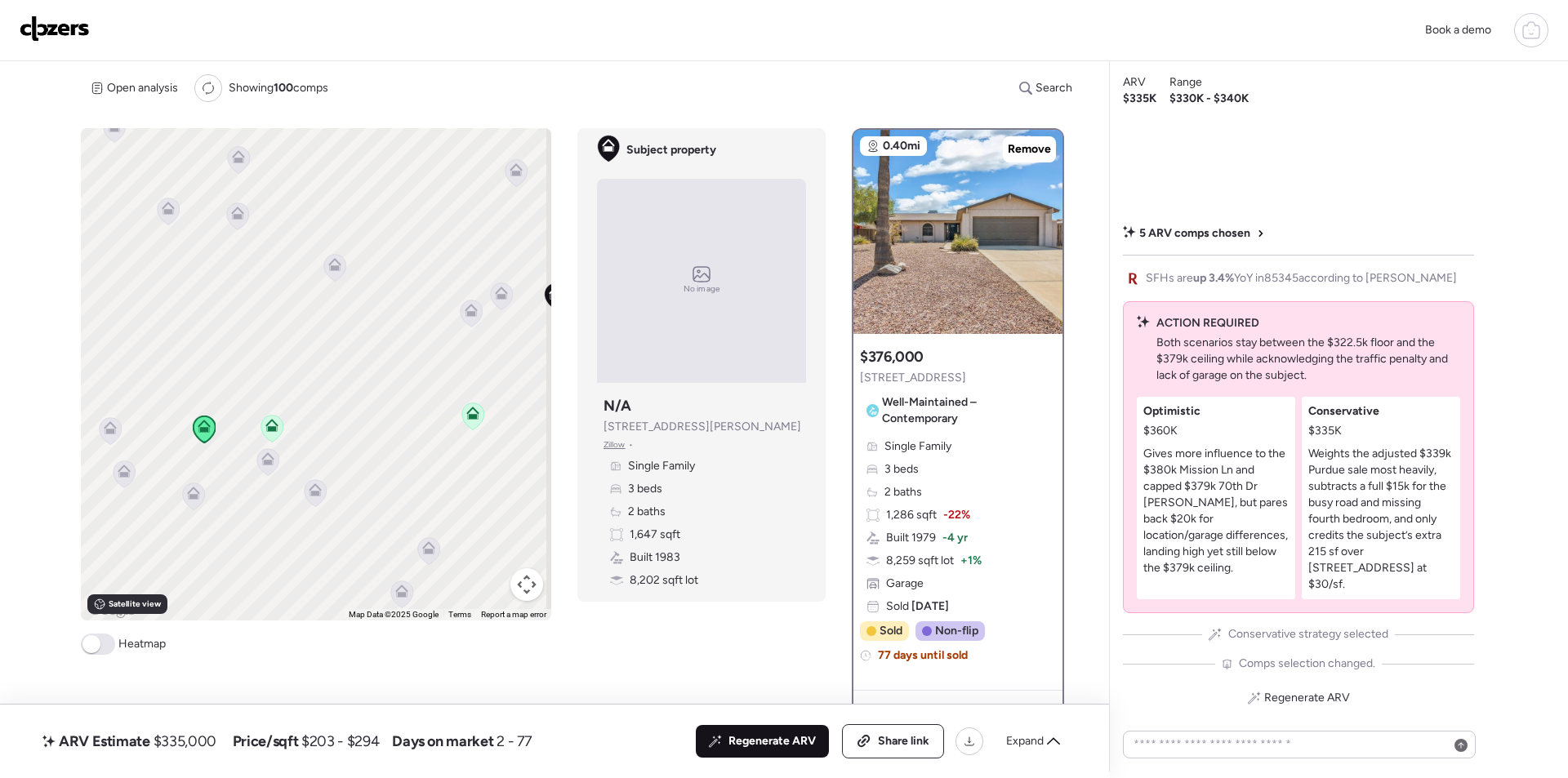
click at [794, 729] on div "Regenerate ARV" at bounding box center [762, 741] width 133 height 32
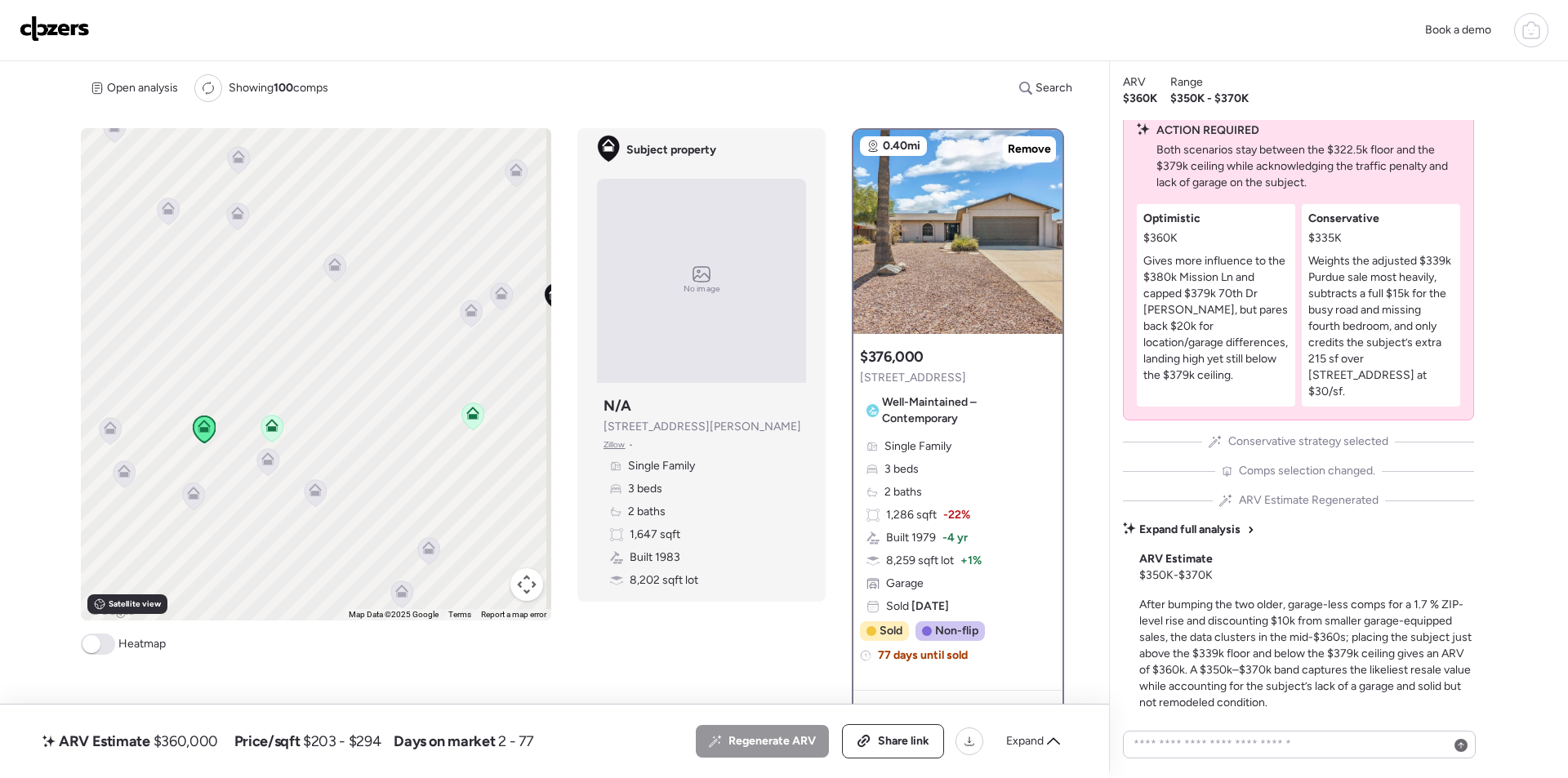
click at [180, 739] on span "$360,000" at bounding box center [186, 741] width 65 height 20
copy span "360,000"
click at [901, 738] on span "Share link" at bounding box center [903, 741] width 51 height 16
click at [65, 41] on link at bounding box center [55, 30] width 70 height 30
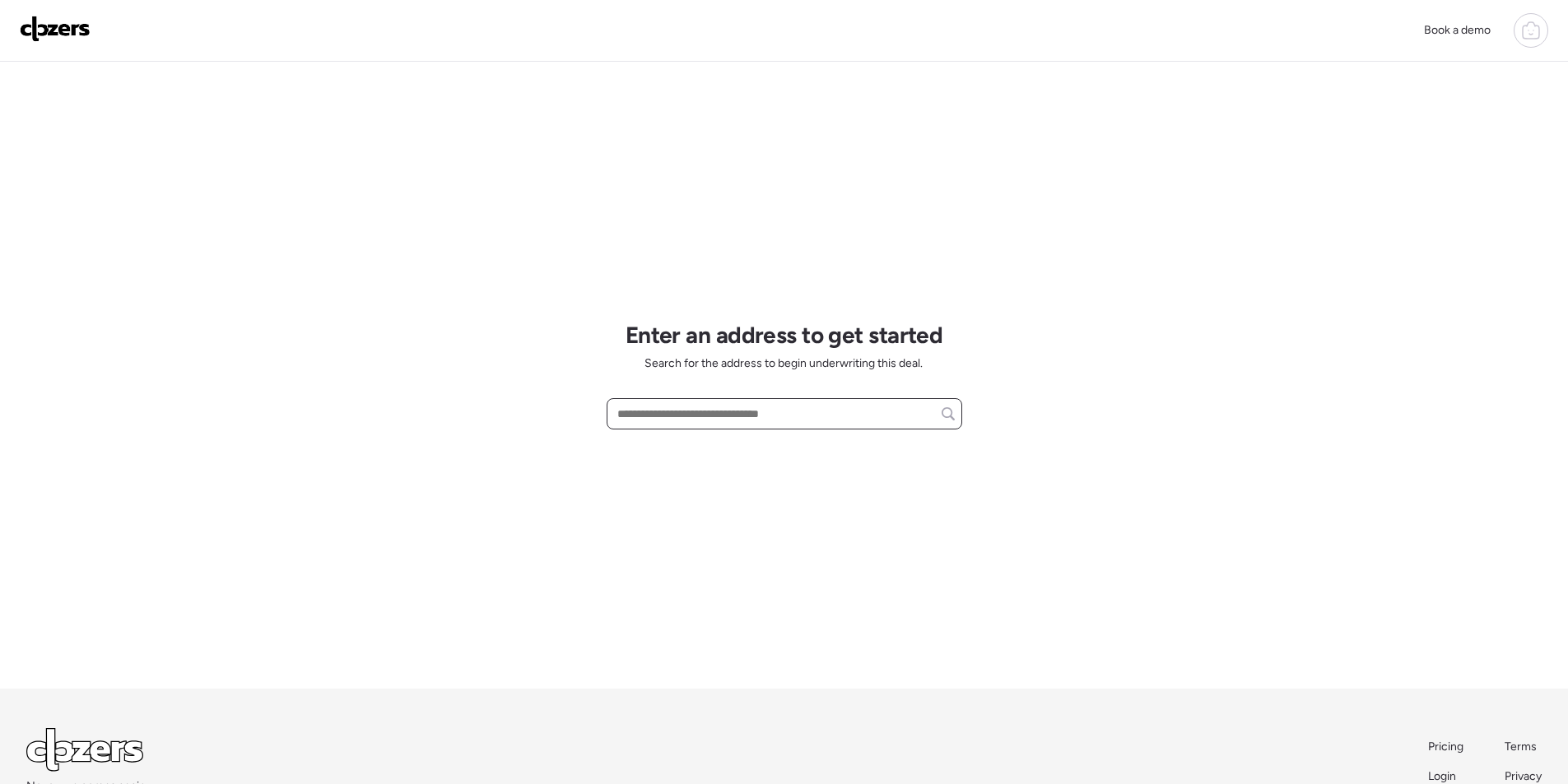
click at [640, 415] on input "text" at bounding box center [784, 413] width 341 height 23
paste input "**********"
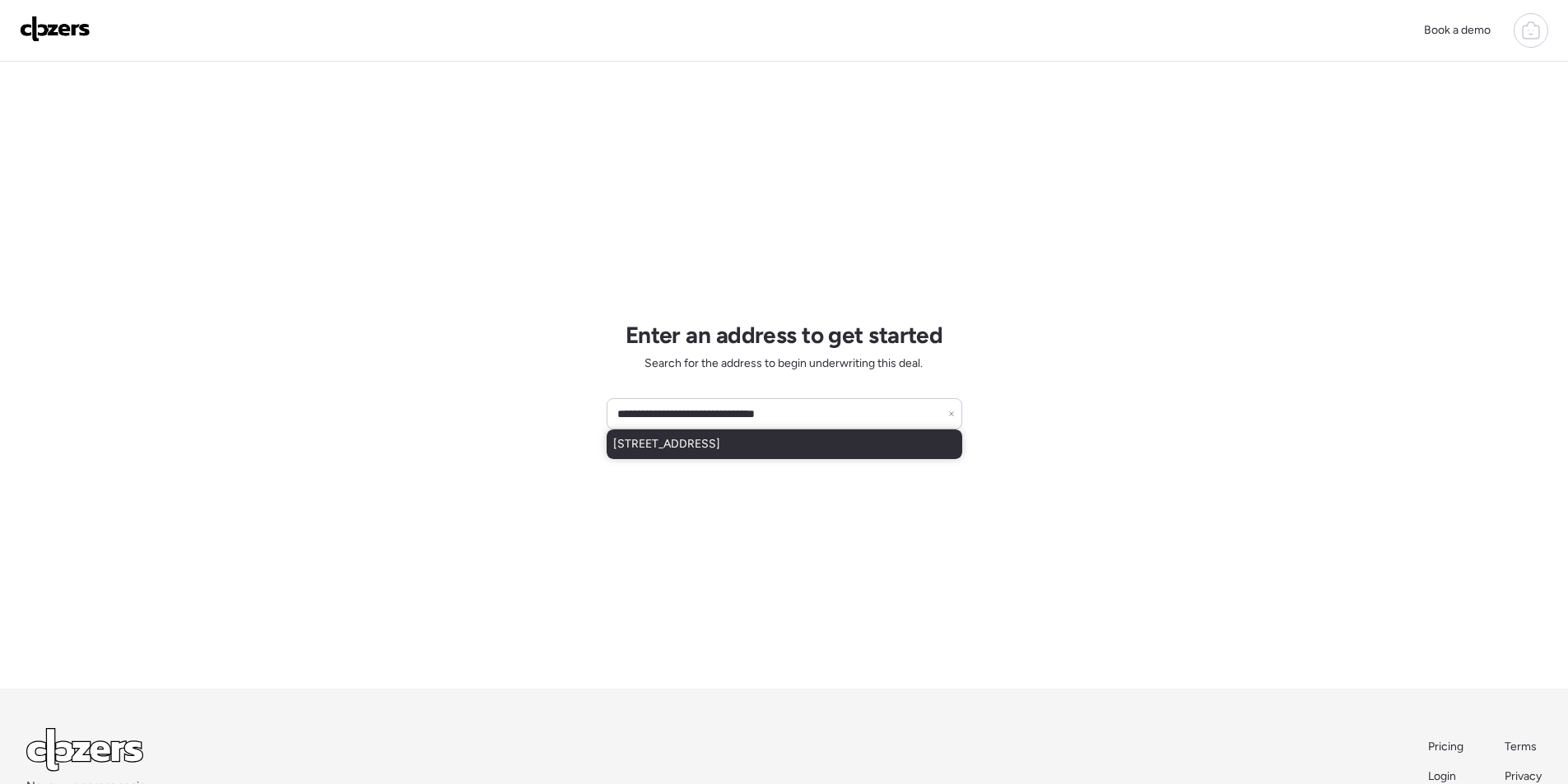
click at [695, 449] on span "3343 N 61st Dr, Phoenix, AZ, 85033" at bounding box center [667, 444] width 107 height 16
type input "**********"
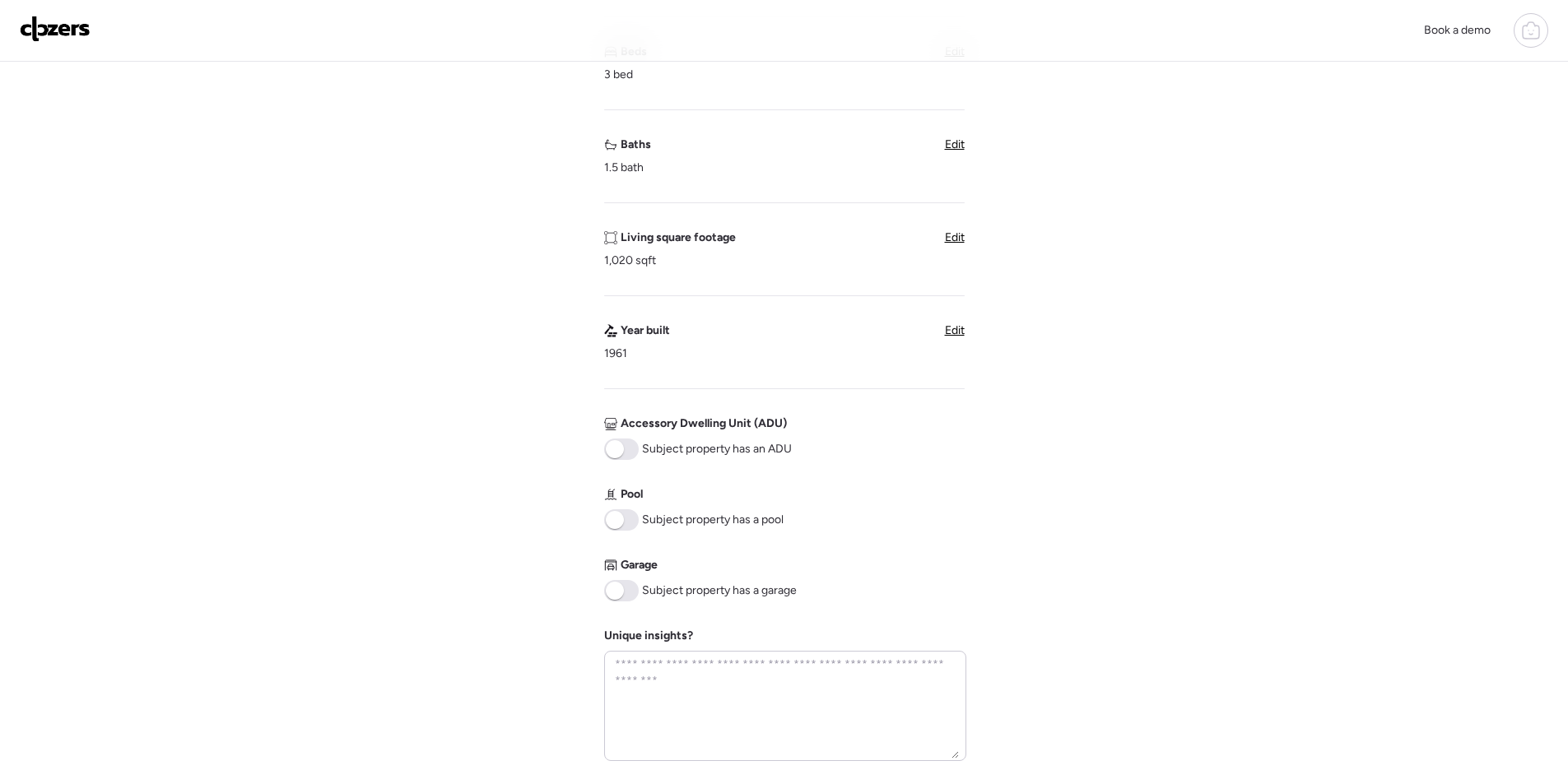
scroll to position [668, 0]
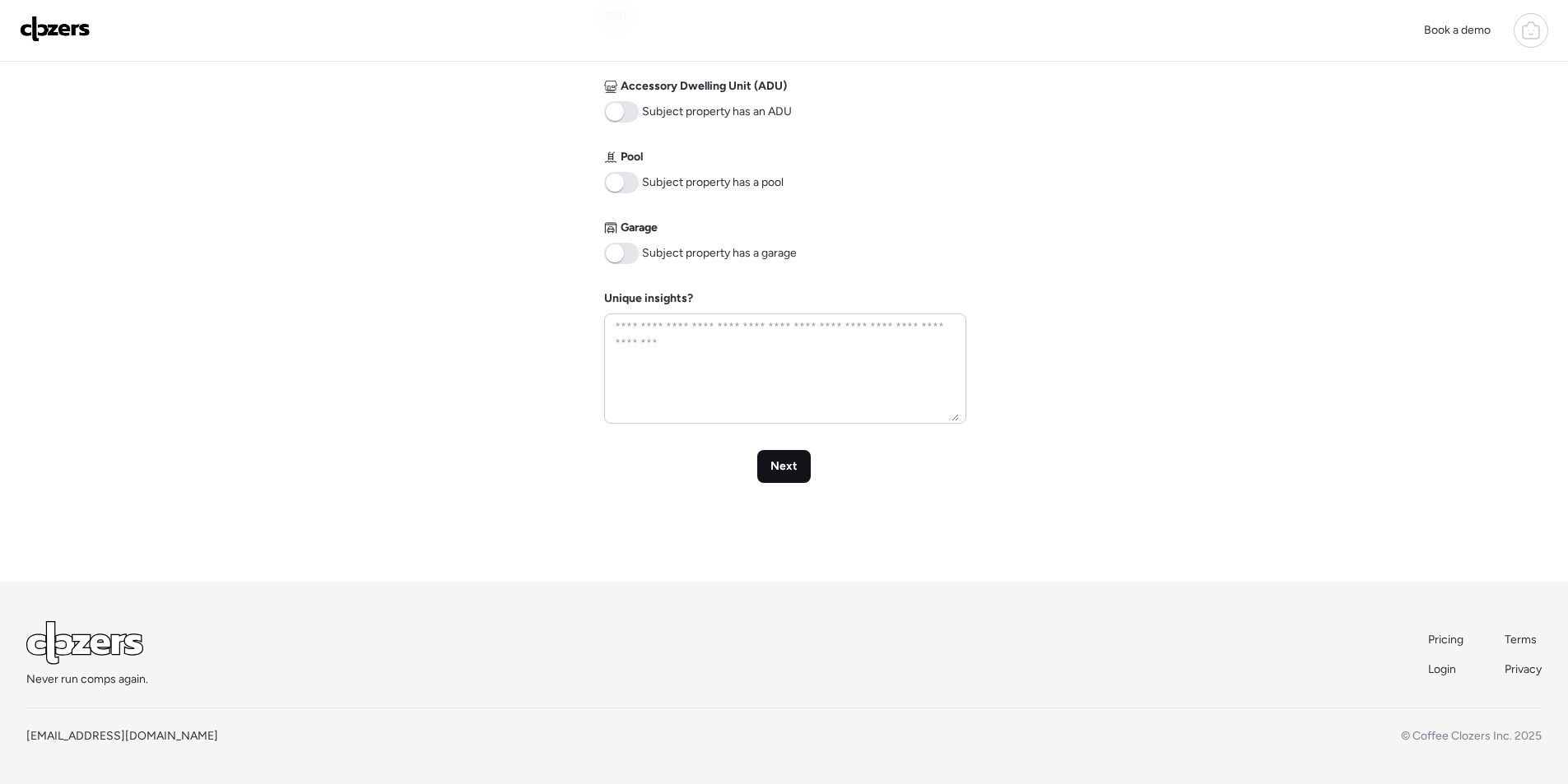
click at [791, 468] on span "Next" at bounding box center [784, 467] width 27 height 16
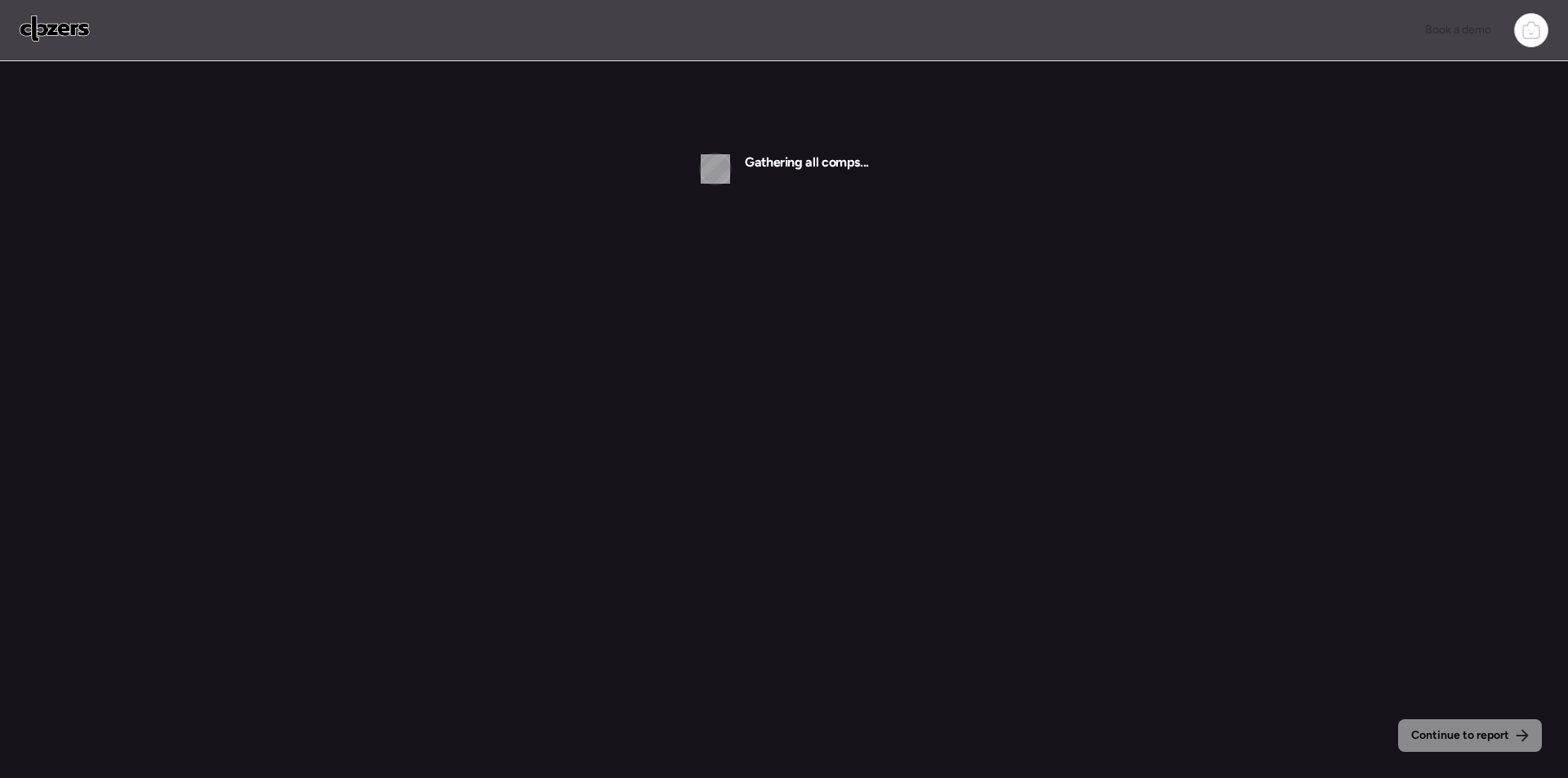
click at [46, 25] on img at bounding box center [55, 28] width 70 height 26
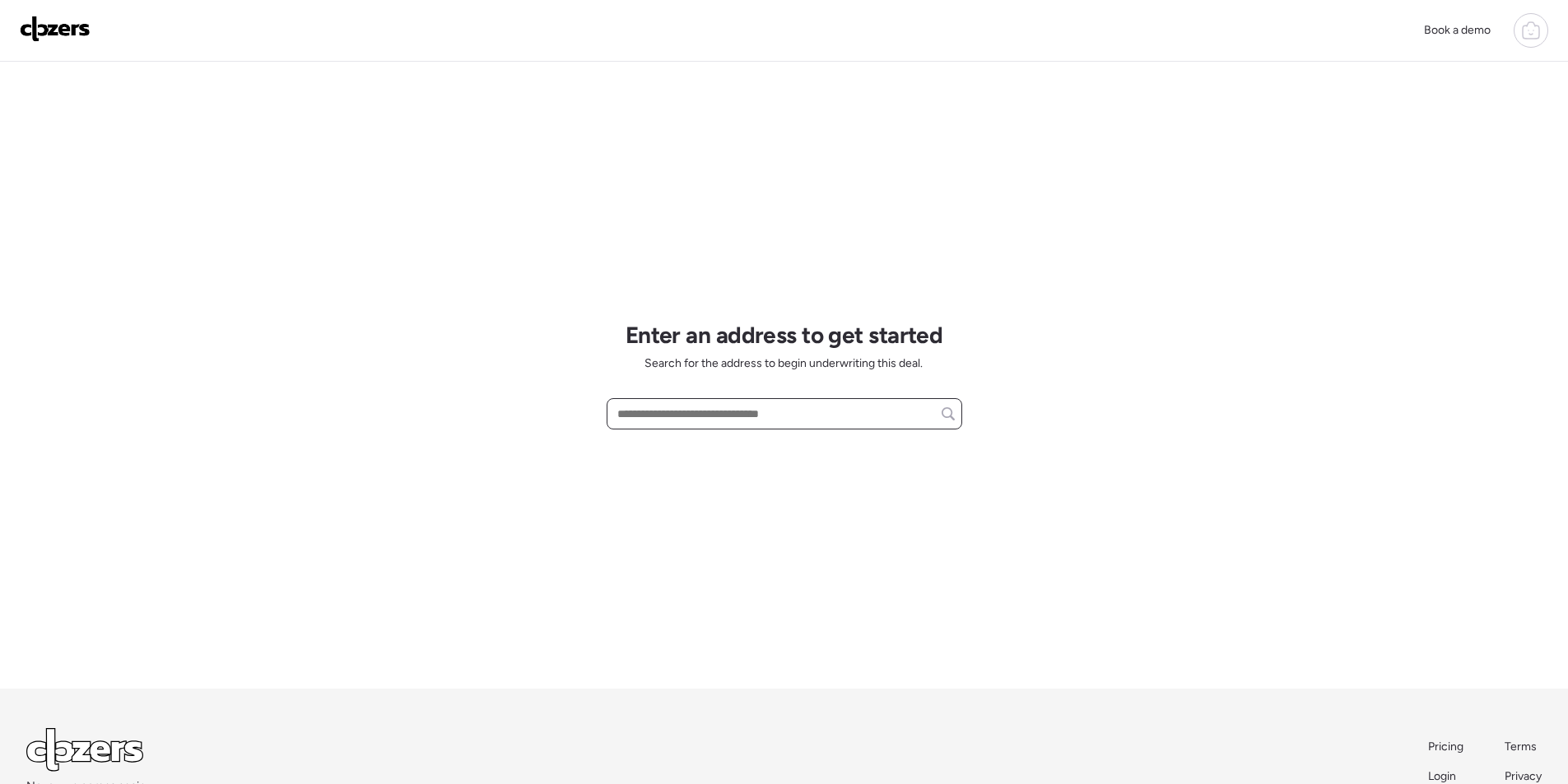
click at [729, 415] on input "text" at bounding box center [784, 413] width 341 height 23
paste input "**********"
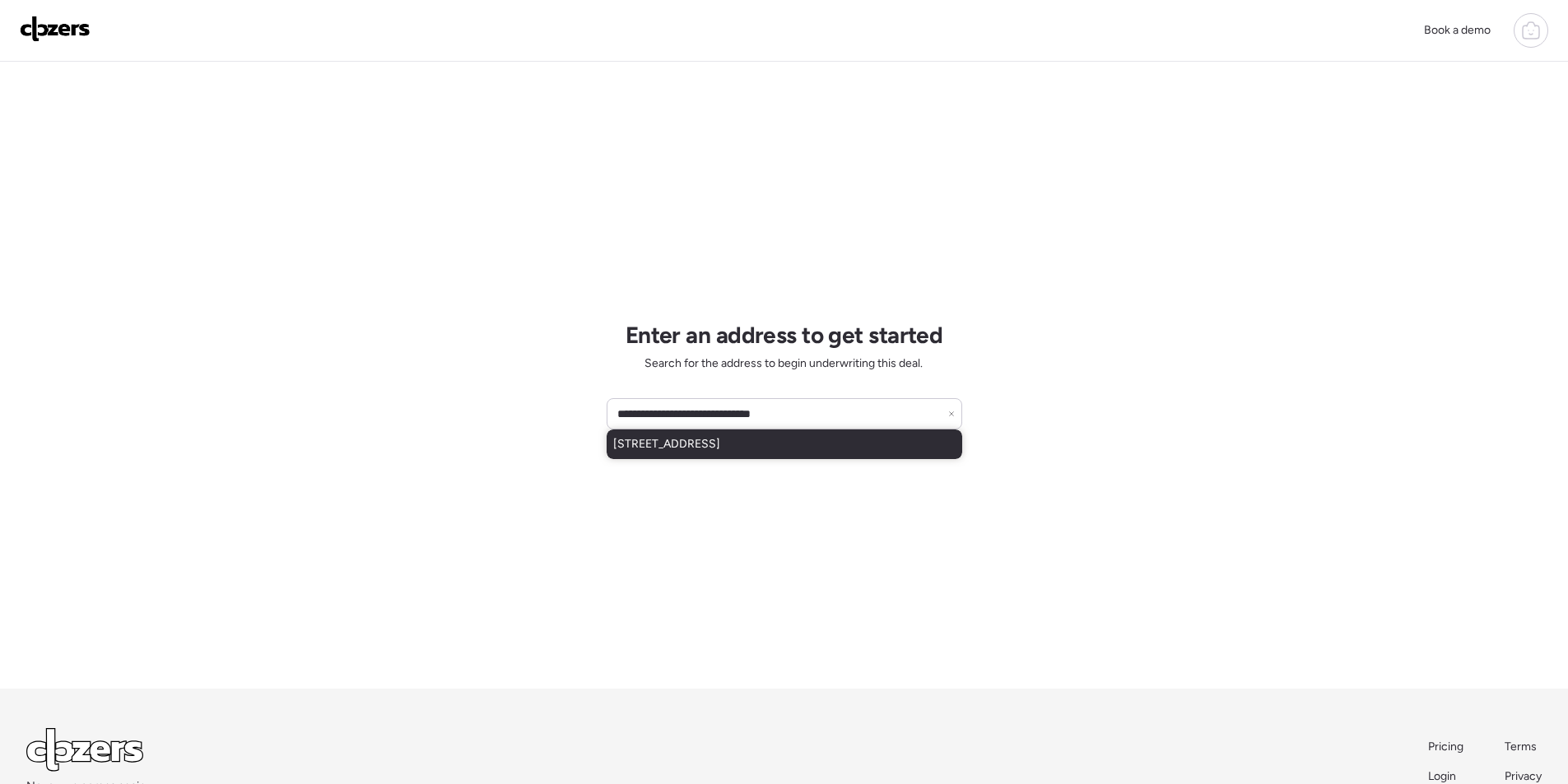
click at [720, 445] on span "518 N 66th Ln, Phoenix, AZ, 85043" at bounding box center [667, 444] width 107 height 16
type input "**********"
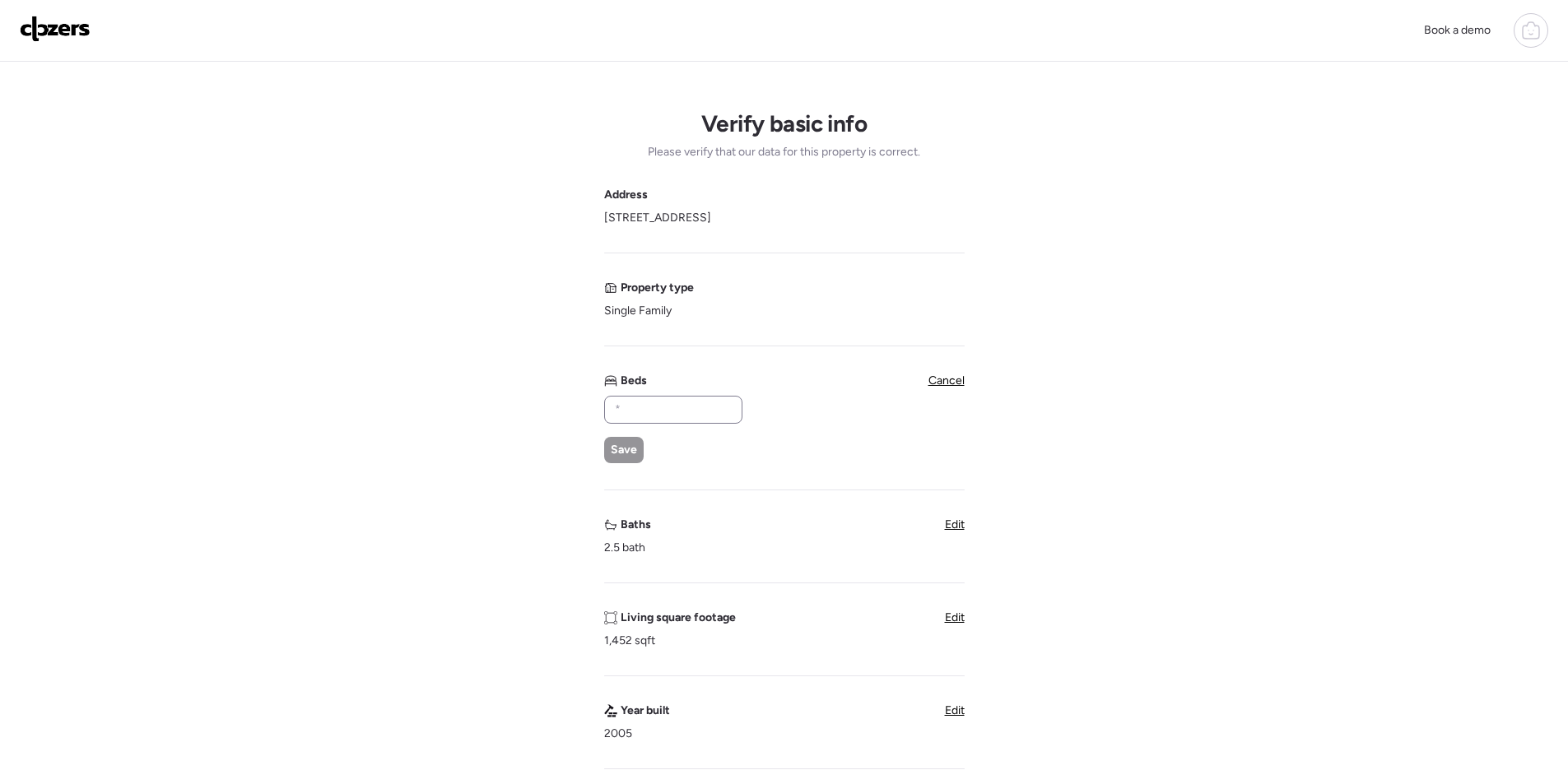
click at [670, 398] on div at bounding box center [673, 410] width 138 height 28
click at [652, 418] on input "text" at bounding box center [673, 409] width 123 height 23
type input "*"
click at [632, 446] on span "Save" at bounding box center [623, 450] width 26 height 16
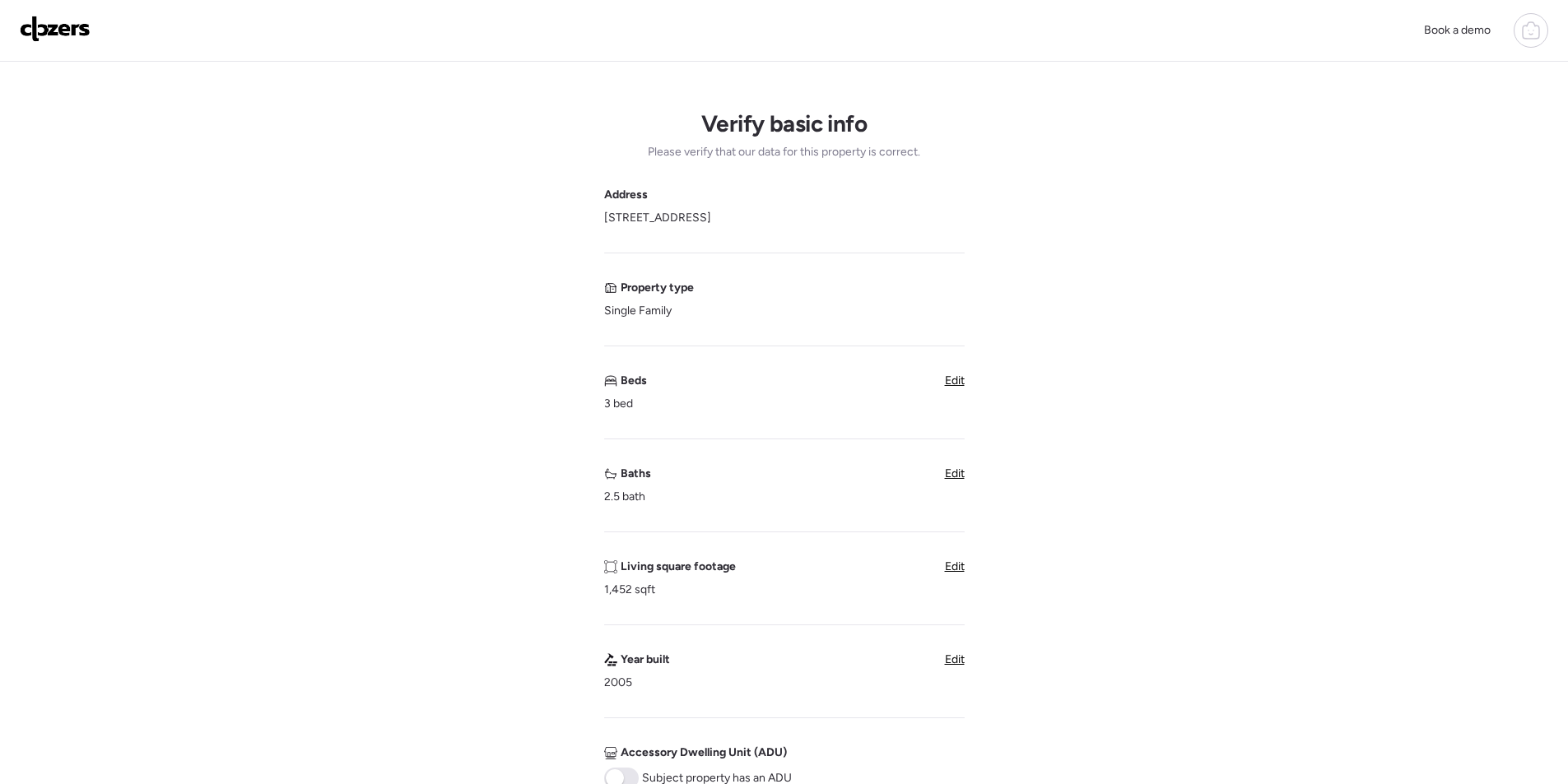
scroll to position [494, 0]
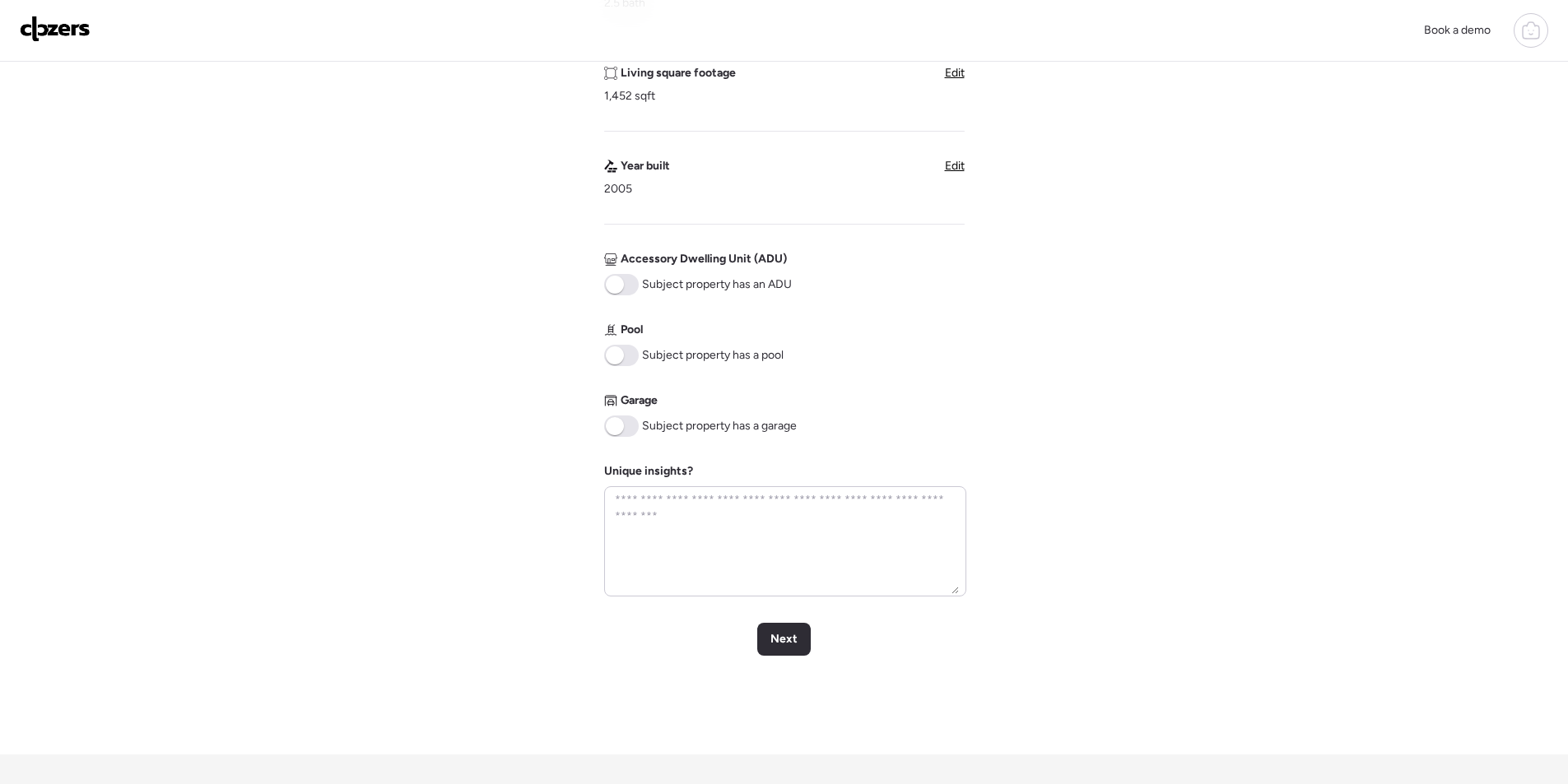
click at [624, 424] on span at bounding box center [622, 426] width 34 height 22
click at [791, 649] on div "Next" at bounding box center [784, 639] width 53 height 33
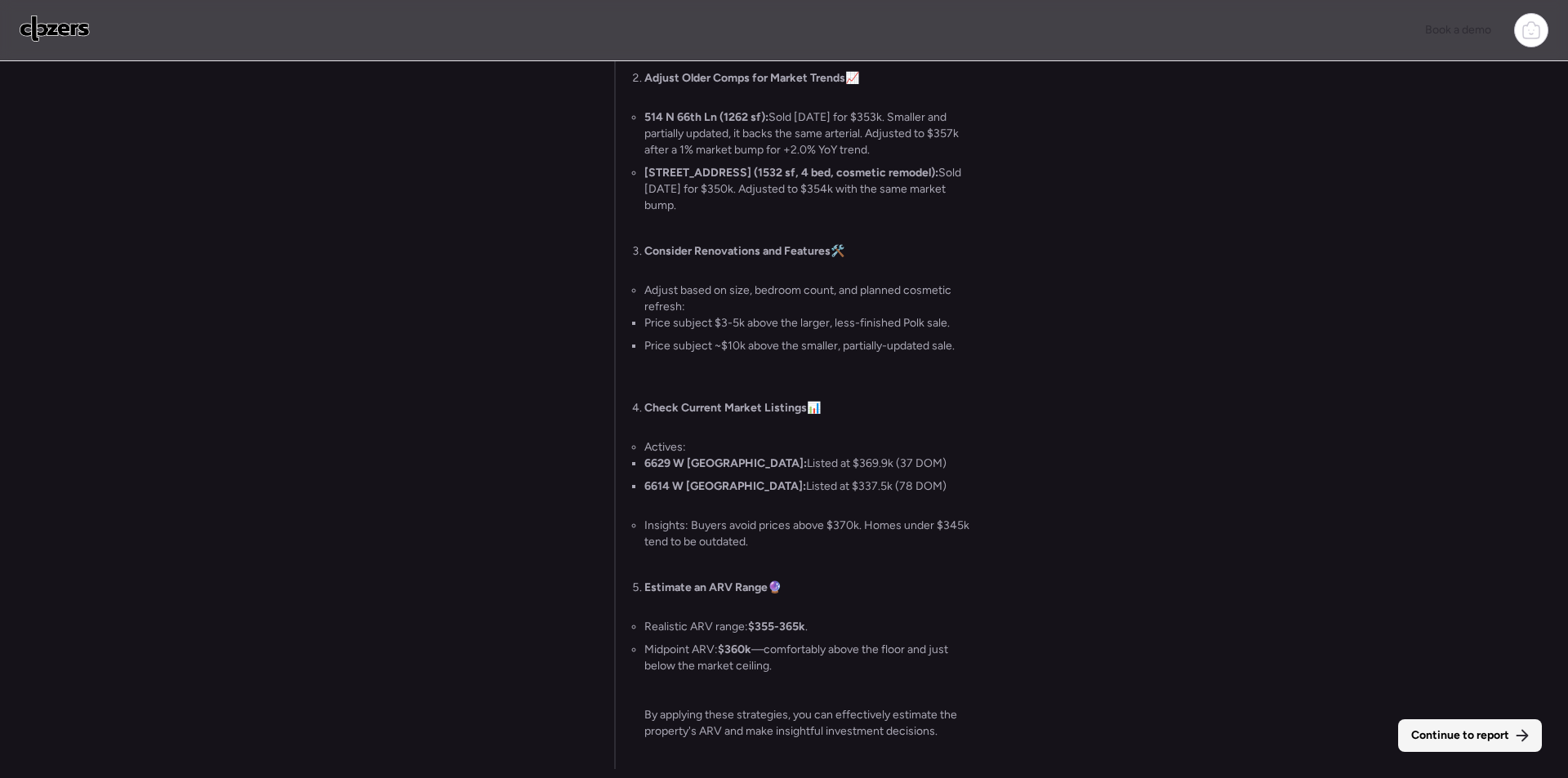
click at [1418, 739] on span "Continue to report" at bounding box center [1459, 736] width 98 height 16
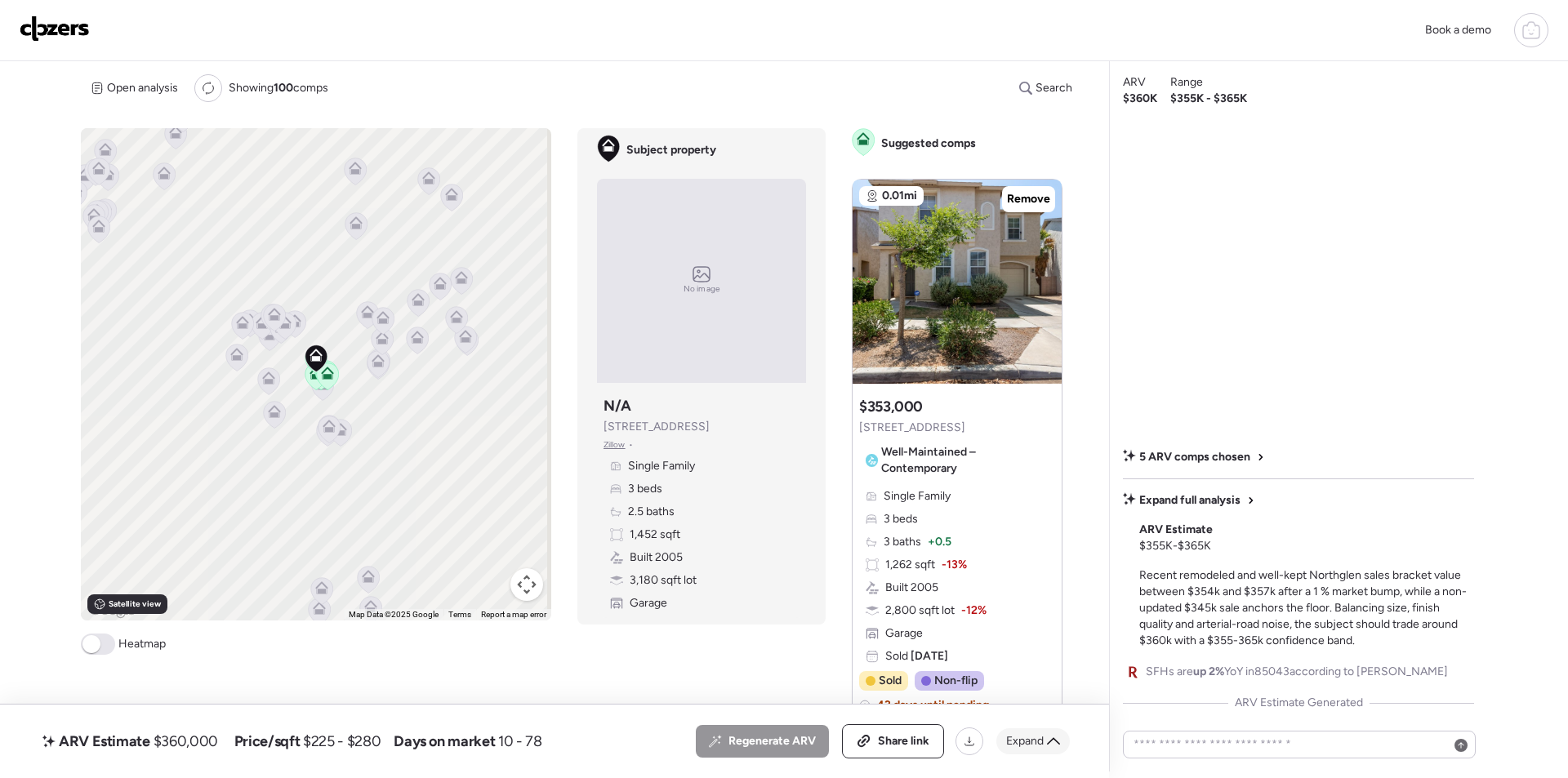
click at [1000, 739] on div "Expand" at bounding box center [1033, 741] width 74 height 26
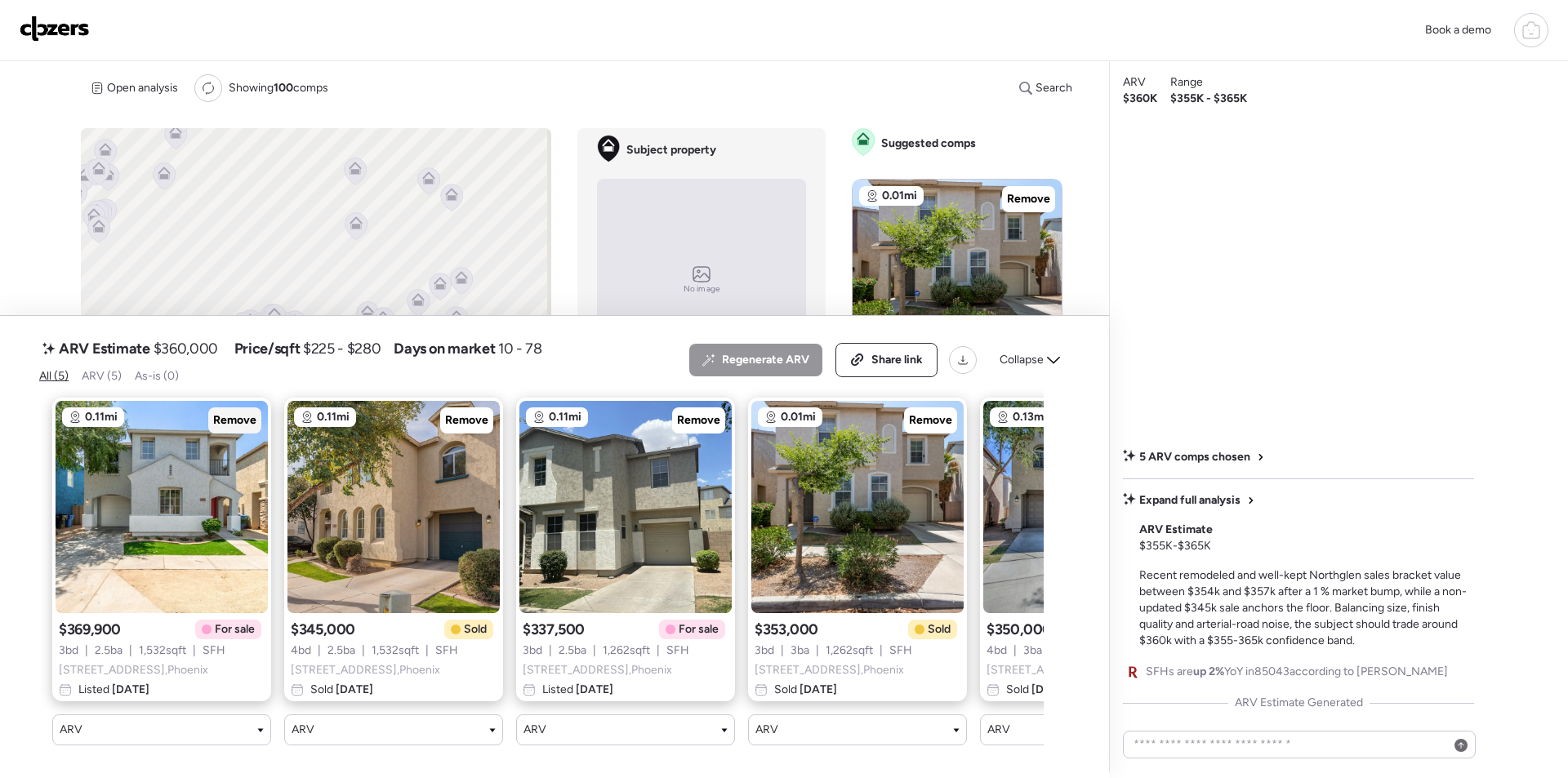
click at [220, 412] on span "Remove" at bounding box center [234, 420] width 43 height 16
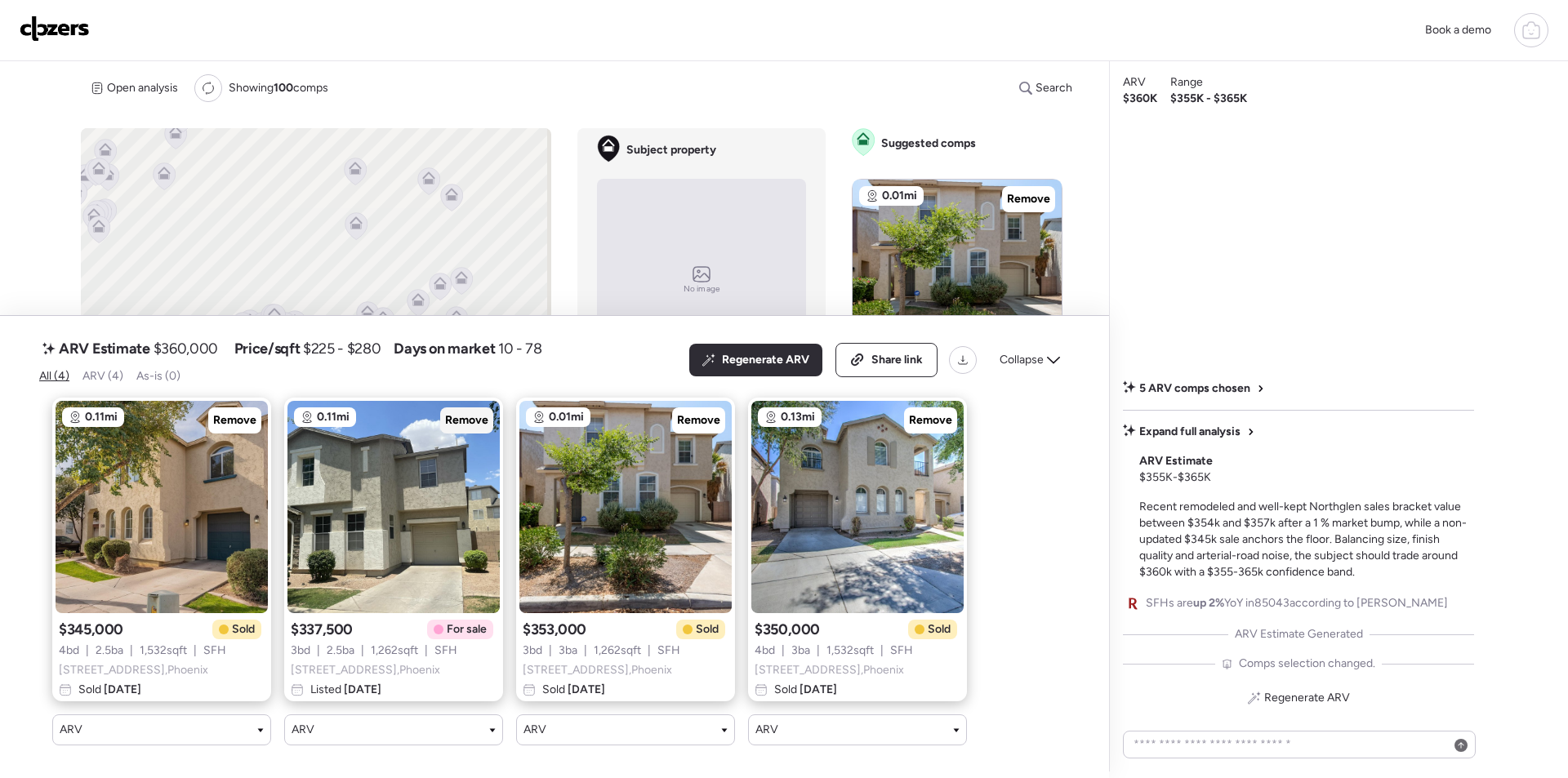
click at [442, 407] on div "Remove" at bounding box center [466, 420] width 53 height 26
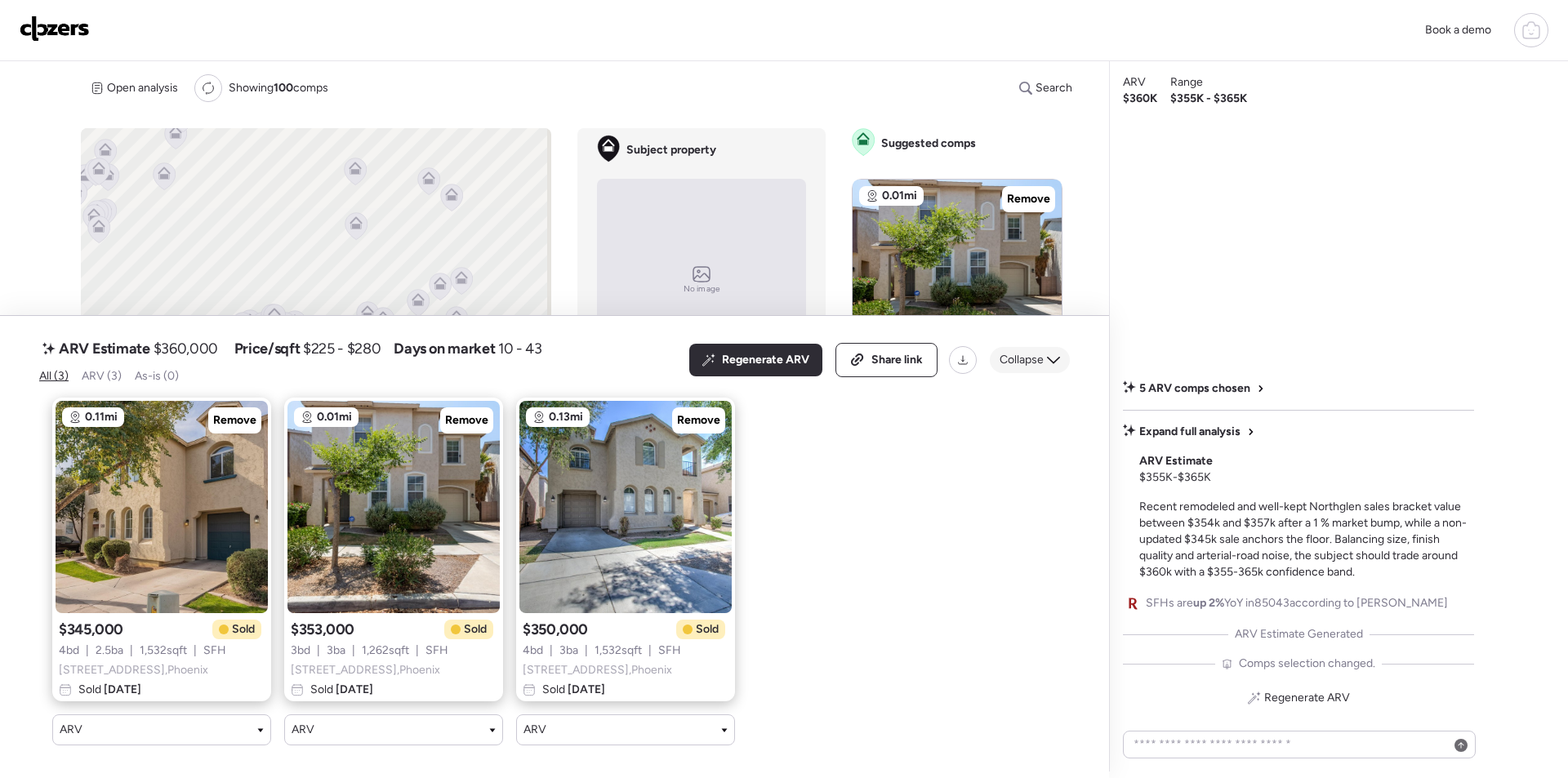
click at [1048, 347] on div "Collapse" at bounding box center [1029, 360] width 80 height 26
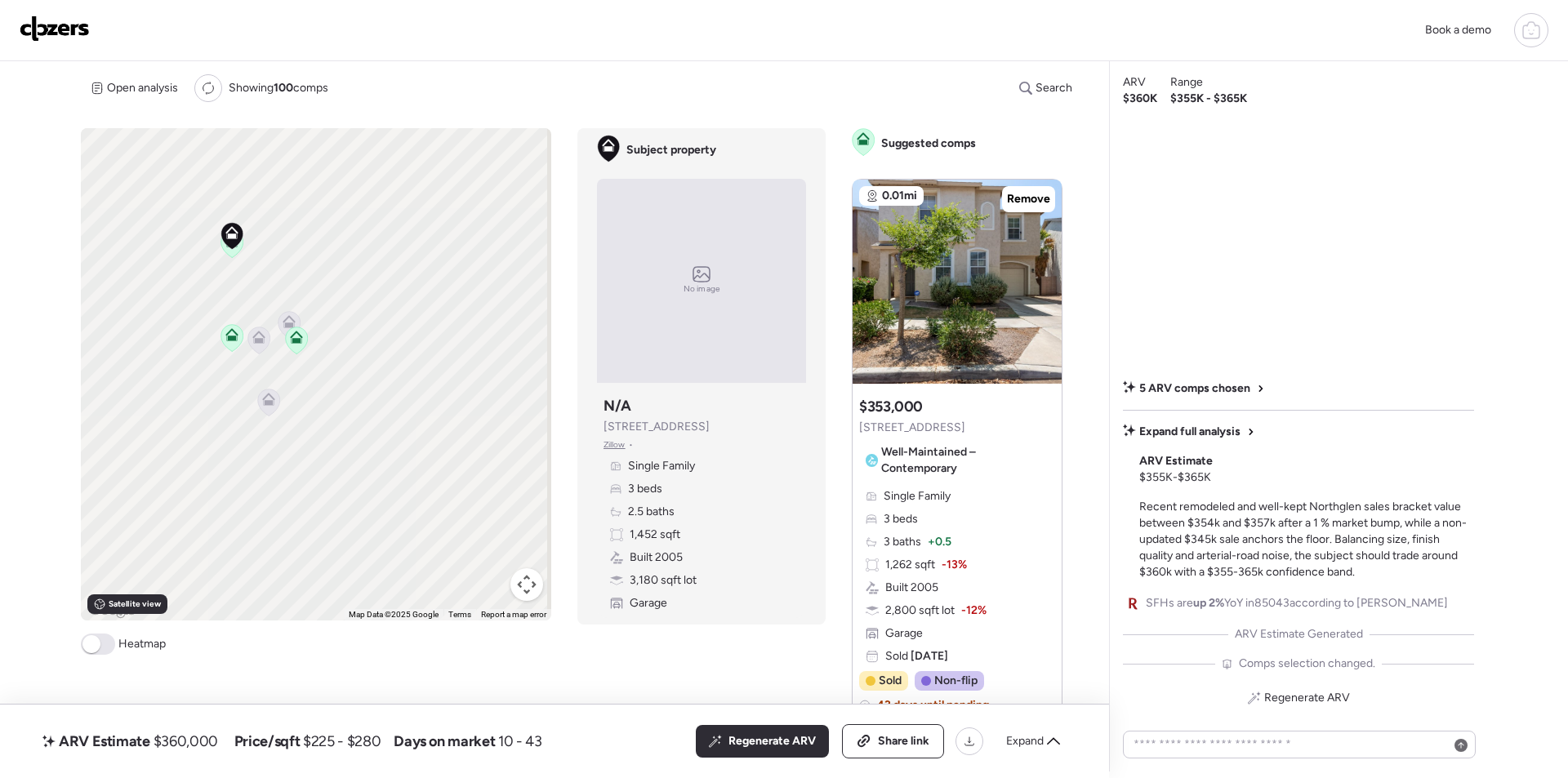
click at [279, 325] on icon at bounding box center [289, 325] width 22 height 27
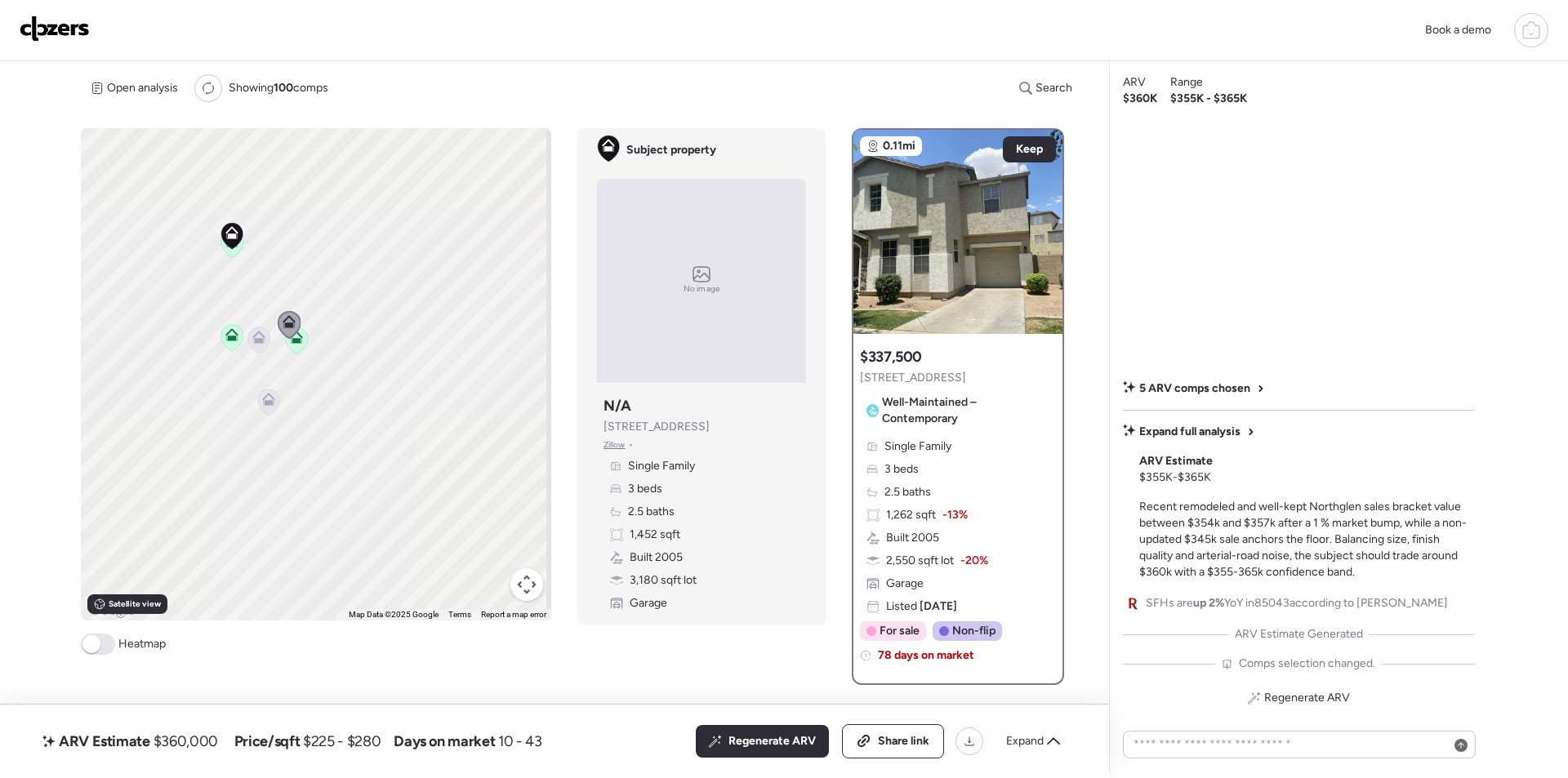
click at [249, 340] on icon at bounding box center [259, 340] width 22 height 27
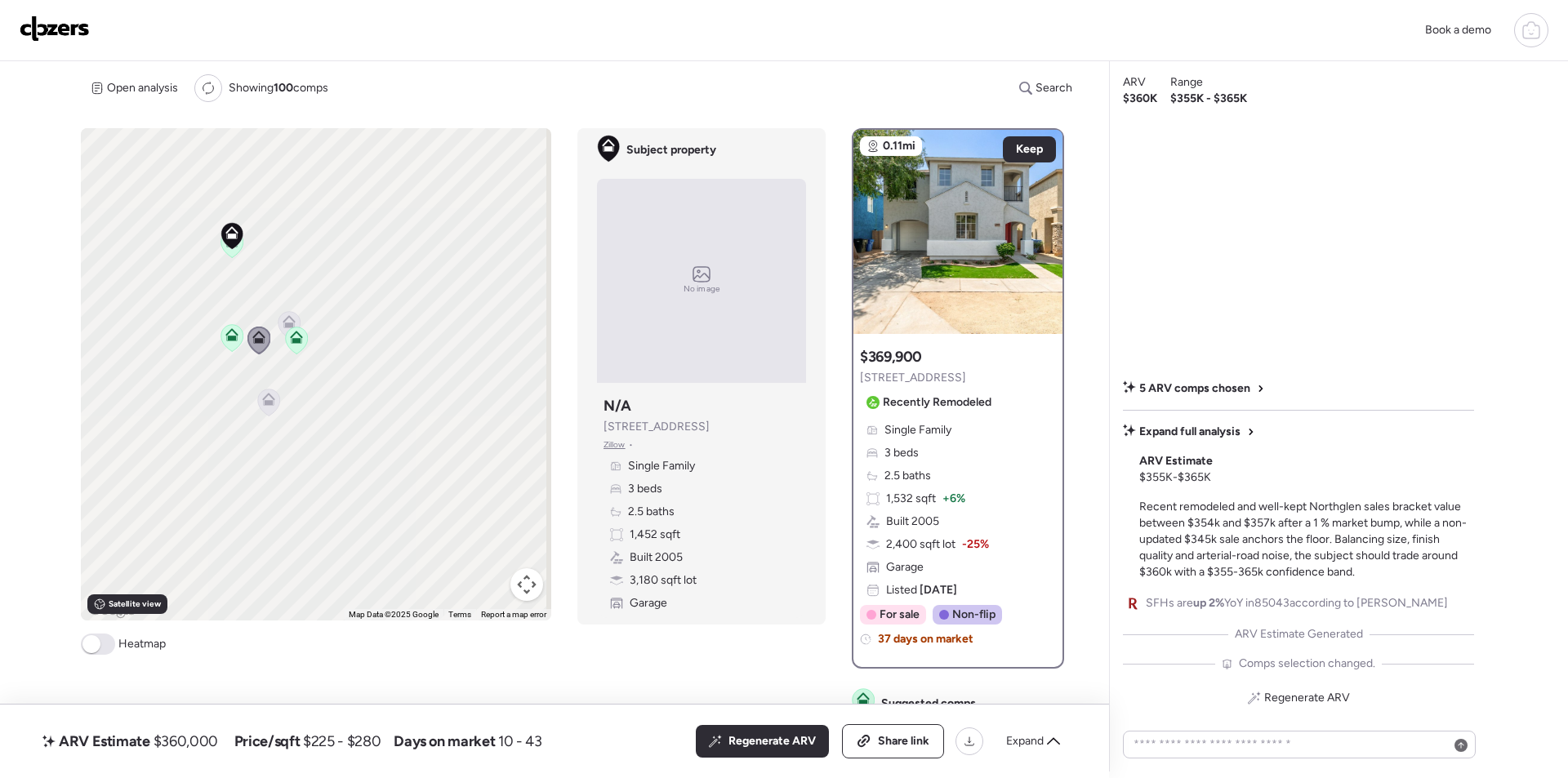
click at [263, 398] on icon at bounding box center [268, 399] width 13 height 13
click at [266, 402] on icon at bounding box center [268, 402] width 11 height 4
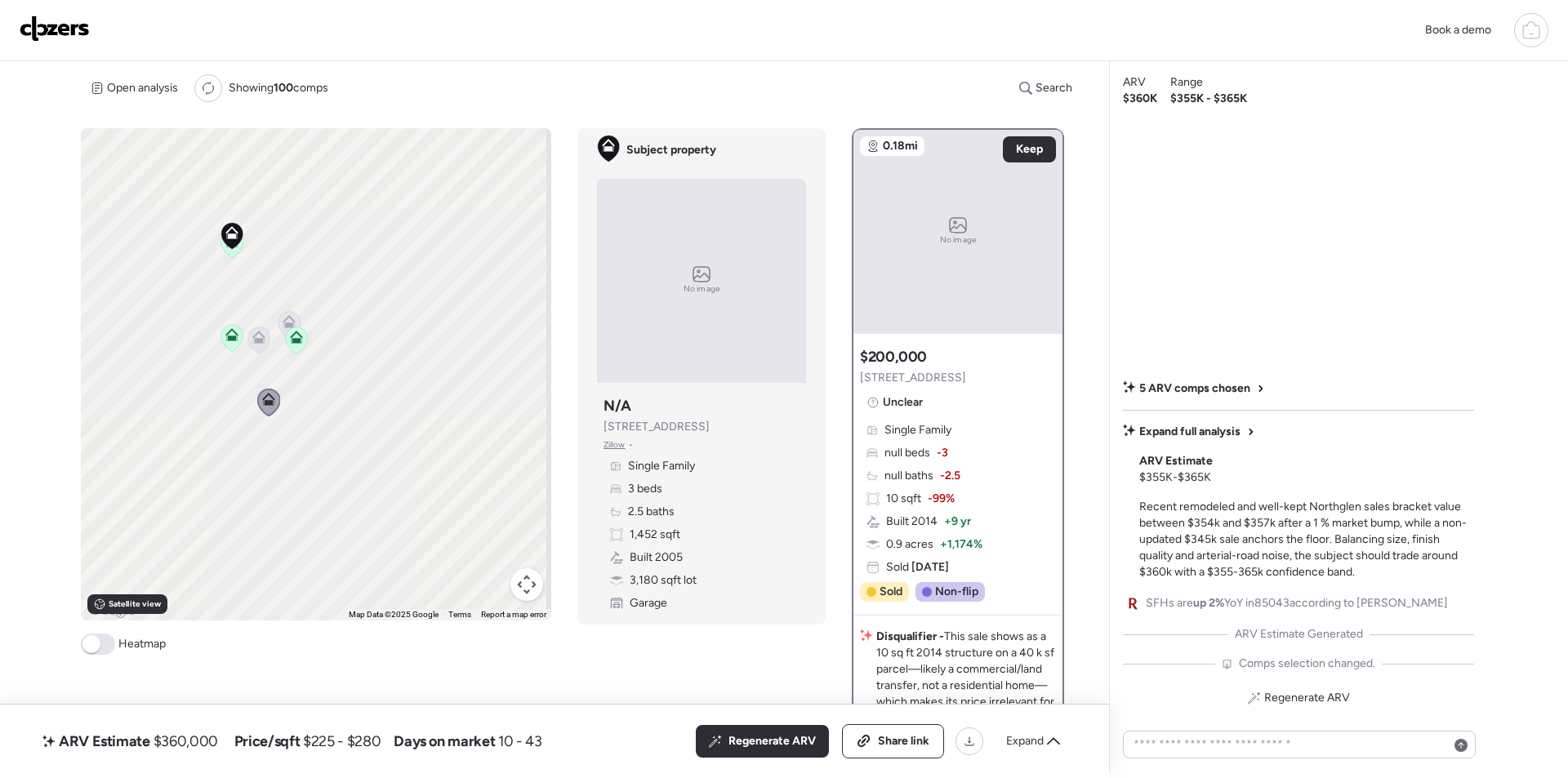
drag, startPoint x: 346, startPoint y: 271, endPoint x: 346, endPoint y: 341, distance: 70.0
click at [346, 341] on div "To activate drag with keyboard, press Alt + Enter. Once in keyboard drag state,…" at bounding box center [316, 374] width 470 height 493
drag, startPoint x: 273, startPoint y: 314, endPoint x: 119, endPoint y: 379, distance: 167.2
click at [119, 379] on div "To activate drag with keyboard, press Alt + Enter. Once in keyboard drag state,…" at bounding box center [316, 374] width 470 height 493
drag, startPoint x: 256, startPoint y: 382, endPoint x: 620, endPoint y: 275, distance: 379.4
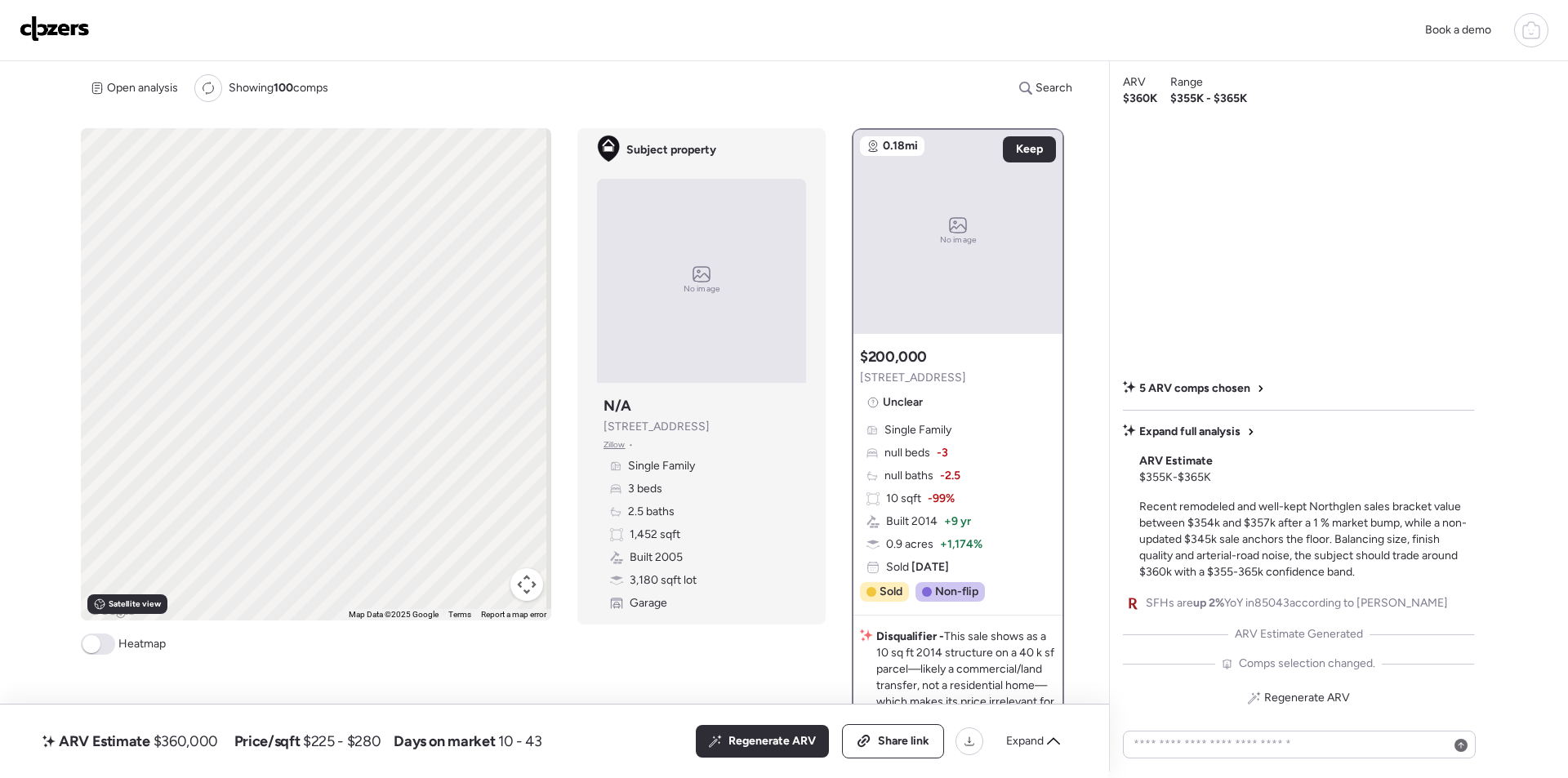
click at [620, 275] on div "To activate drag with keyboard, press Alt + Enter. Once in keyboard drag state,…" at bounding box center [579, 450] width 996 height 644
drag, startPoint x: 326, startPoint y: 326, endPoint x: 275, endPoint y: 330, distance: 51.2
click at [479, 329] on div "To activate drag with keyboard, press Alt + Enter. Once in keyboard drag state,…" at bounding box center [316, 374] width 470 height 493
drag, startPoint x: 272, startPoint y: 337, endPoint x: 418, endPoint y: 357, distance: 147.4
click at [418, 357] on div "To activate drag with keyboard, press Alt + Enter. Once in keyboard drag state,…" at bounding box center [316, 374] width 470 height 493
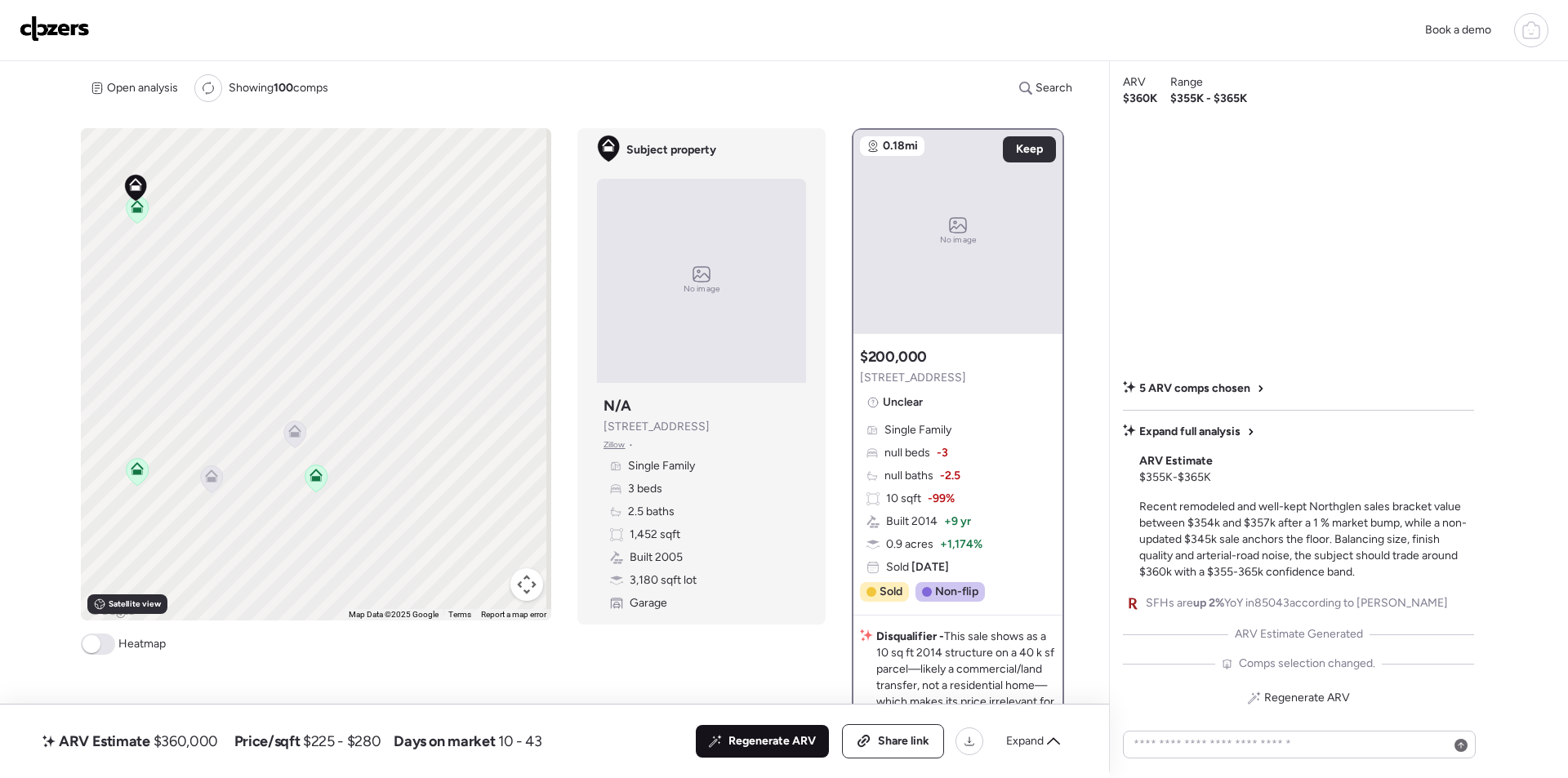
click at [775, 734] on span "Regenerate ARV" at bounding box center [772, 741] width 87 height 16
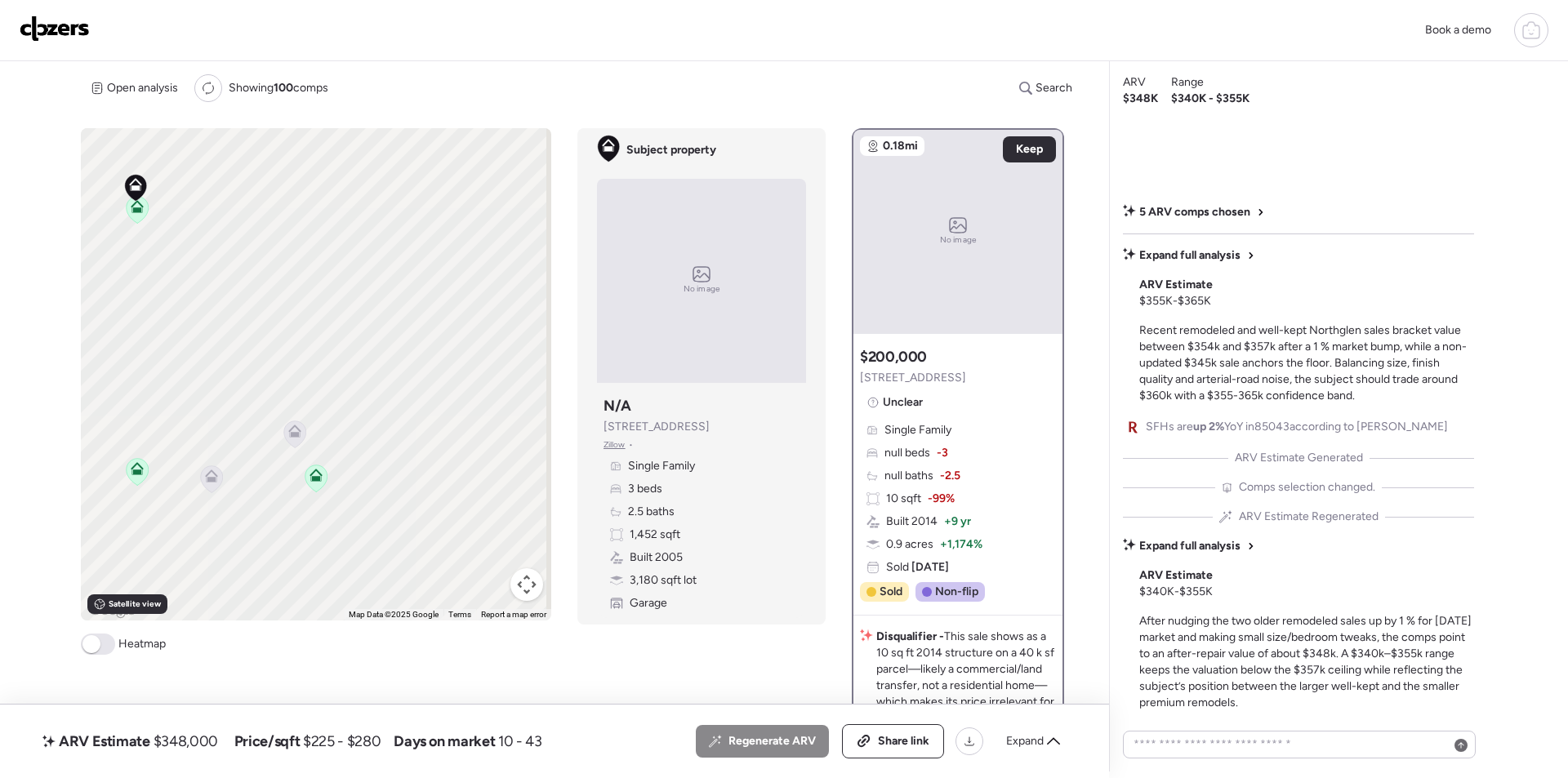
click at [206, 735] on span "$348,000" at bounding box center [186, 741] width 65 height 20
copy span "348,000"
click at [71, 38] on img at bounding box center [55, 28] width 70 height 26
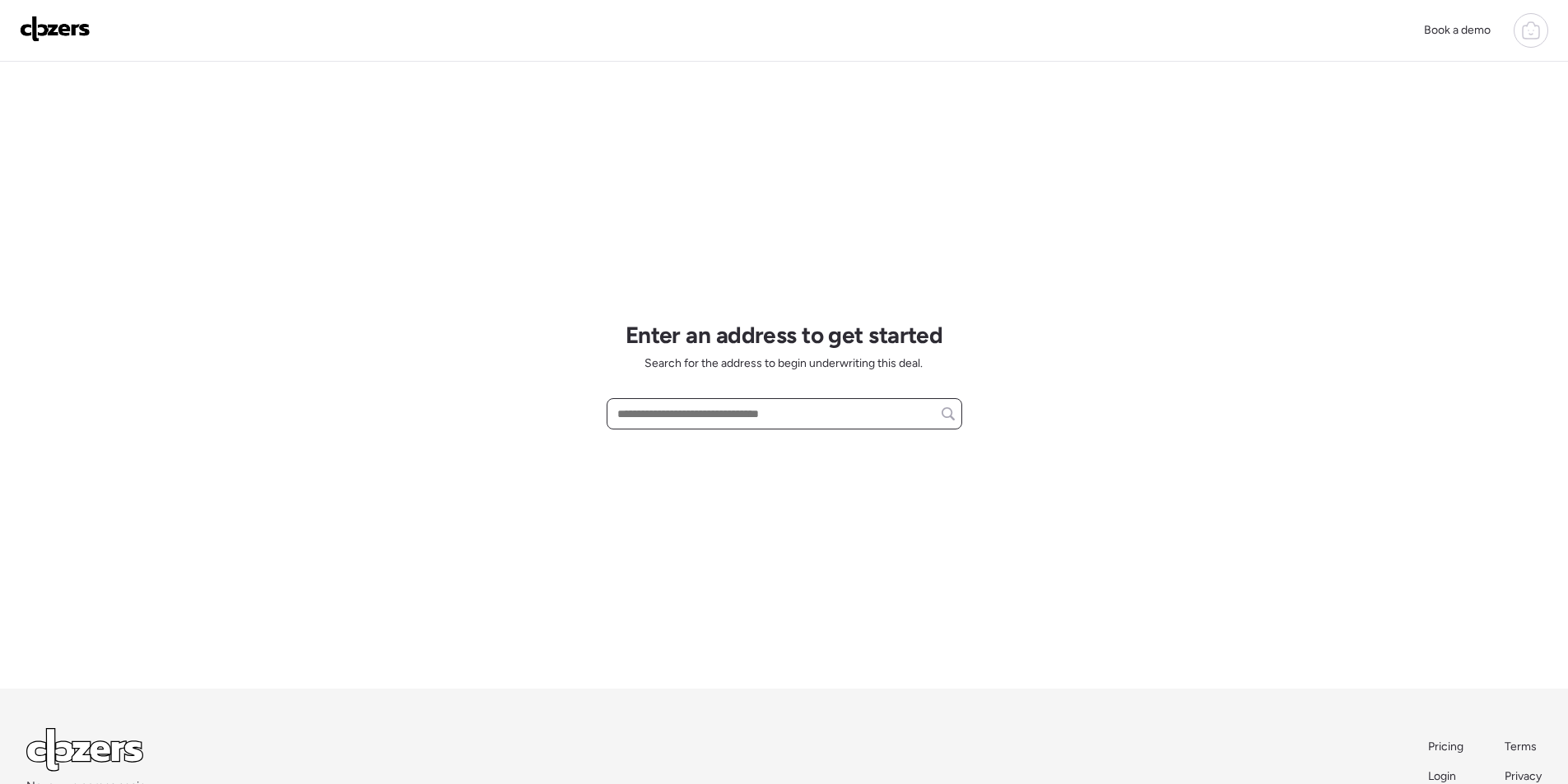
click at [716, 419] on input "text" at bounding box center [784, 413] width 341 height 23
paste input "**********"
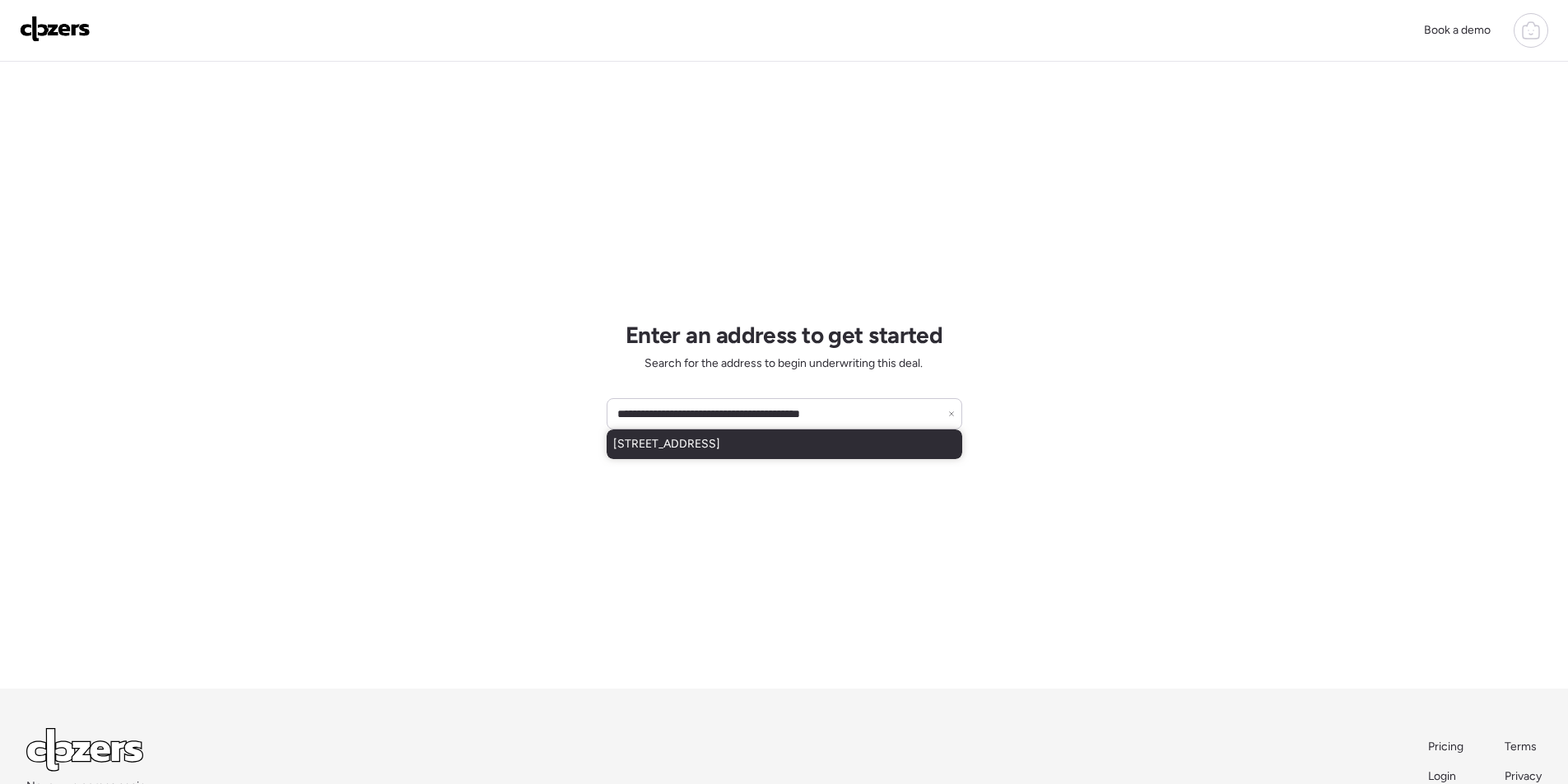
click at [708, 442] on span "5420 N Granite Reef Rd, Scottsdale, AZ, 85250" at bounding box center [667, 444] width 107 height 16
type input "**********"
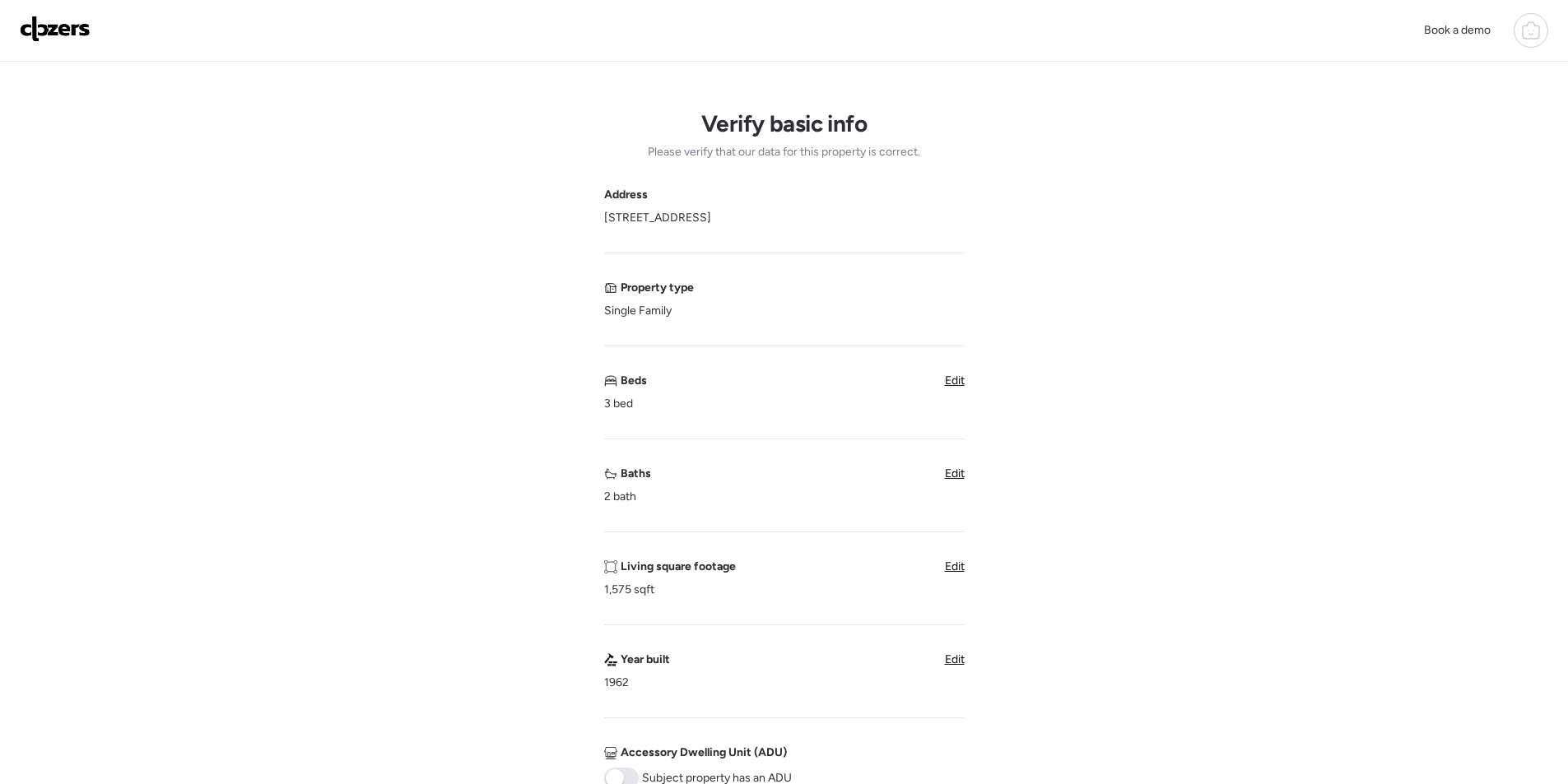
scroll to position [494, 0]
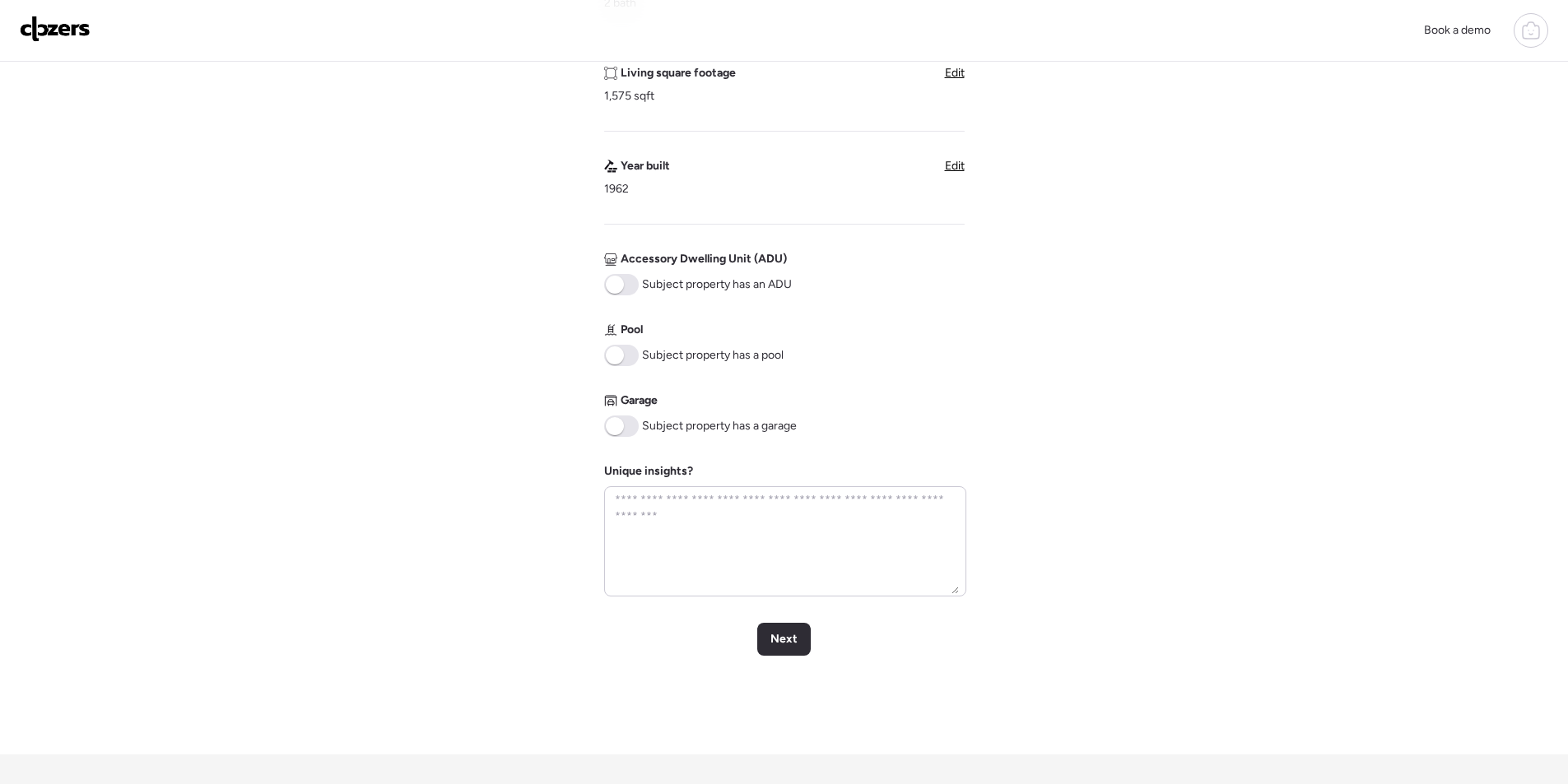
drag, startPoint x: 628, startPoint y: 424, endPoint x: 695, endPoint y: 464, distance: 78.0
click at [628, 424] on span at bounding box center [622, 426] width 34 height 22
click at [792, 636] on span "Next" at bounding box center [784, 639] width 27 height 16
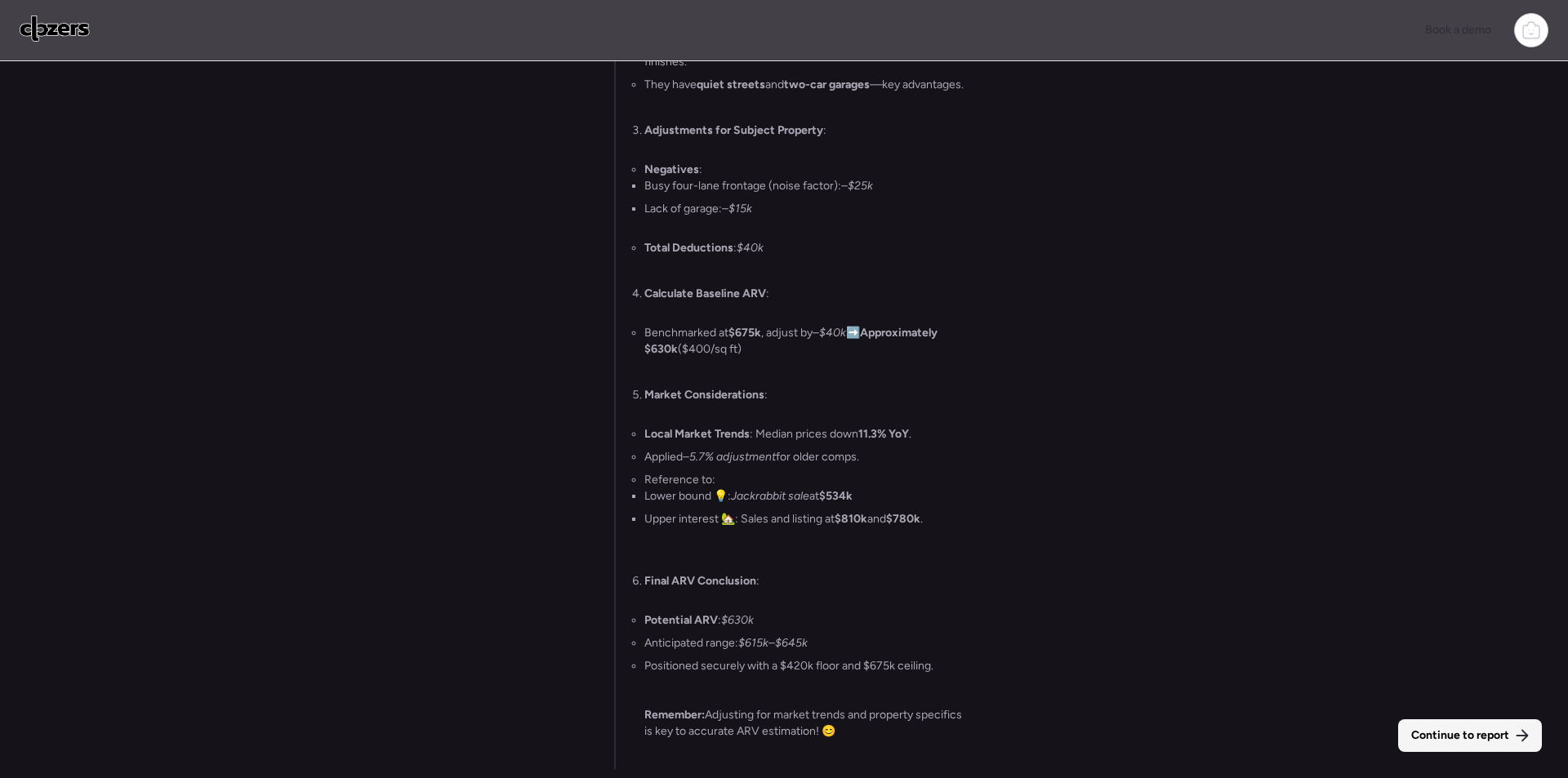
click at [1421, 729] on span "Continue to report" at bounding box center [1459, 736] width 98 height 16
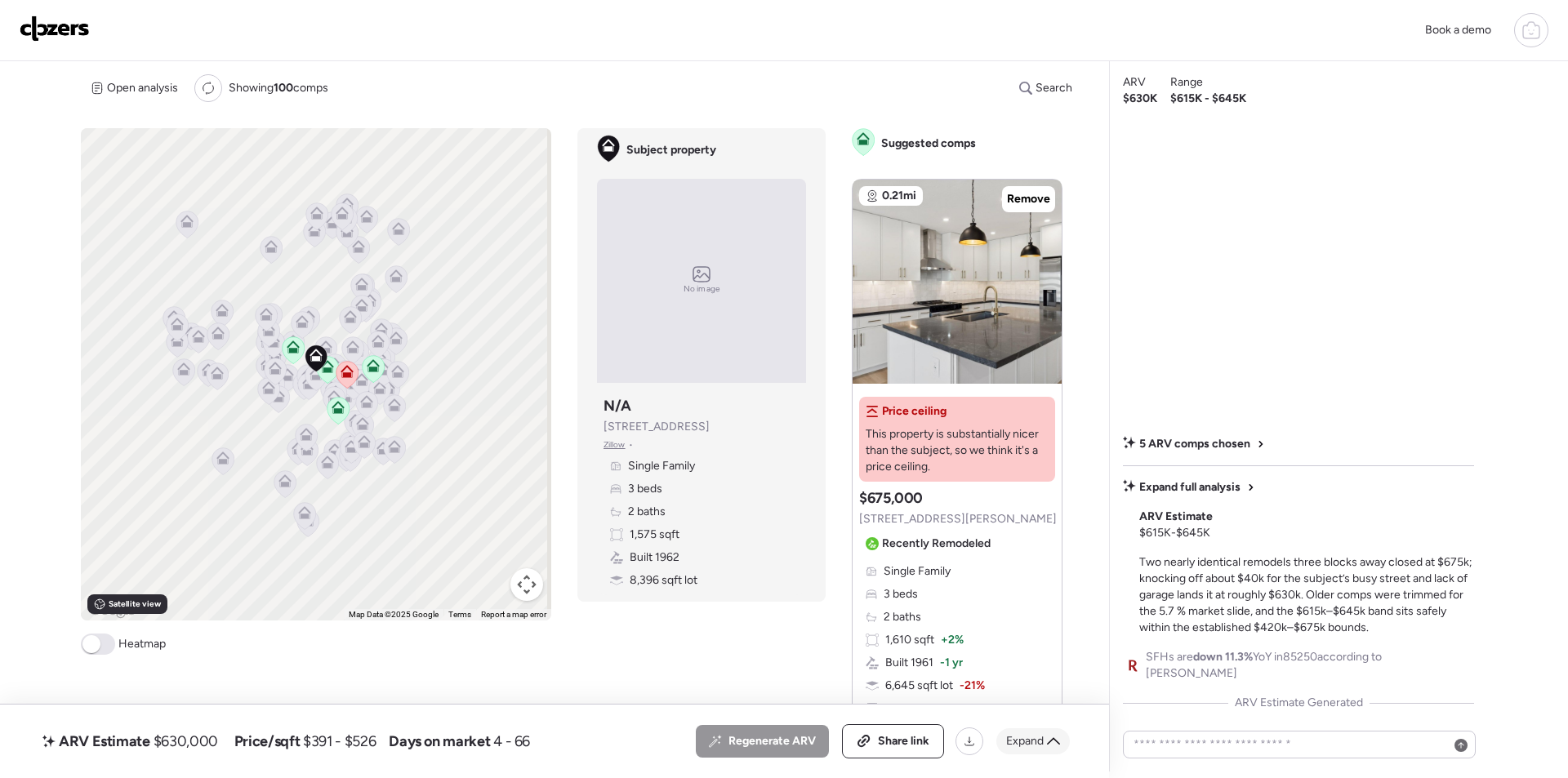
click at [1037, 737] on span "Expand" at bounding box center [1025, 741] width 38 height 16
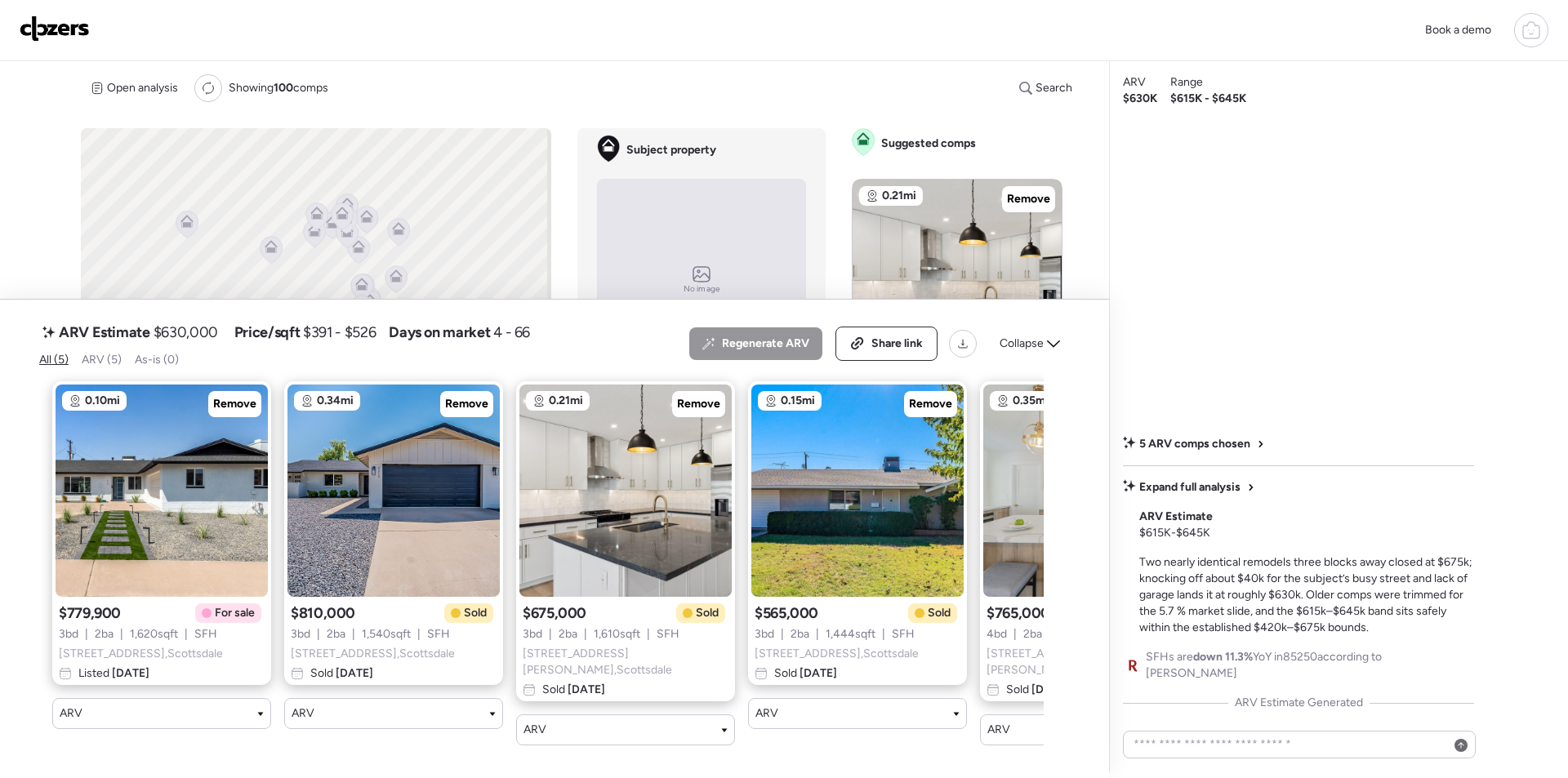
click at [236, 403] on span "Remove" at bounding box center [234, 404] width 43 height 16
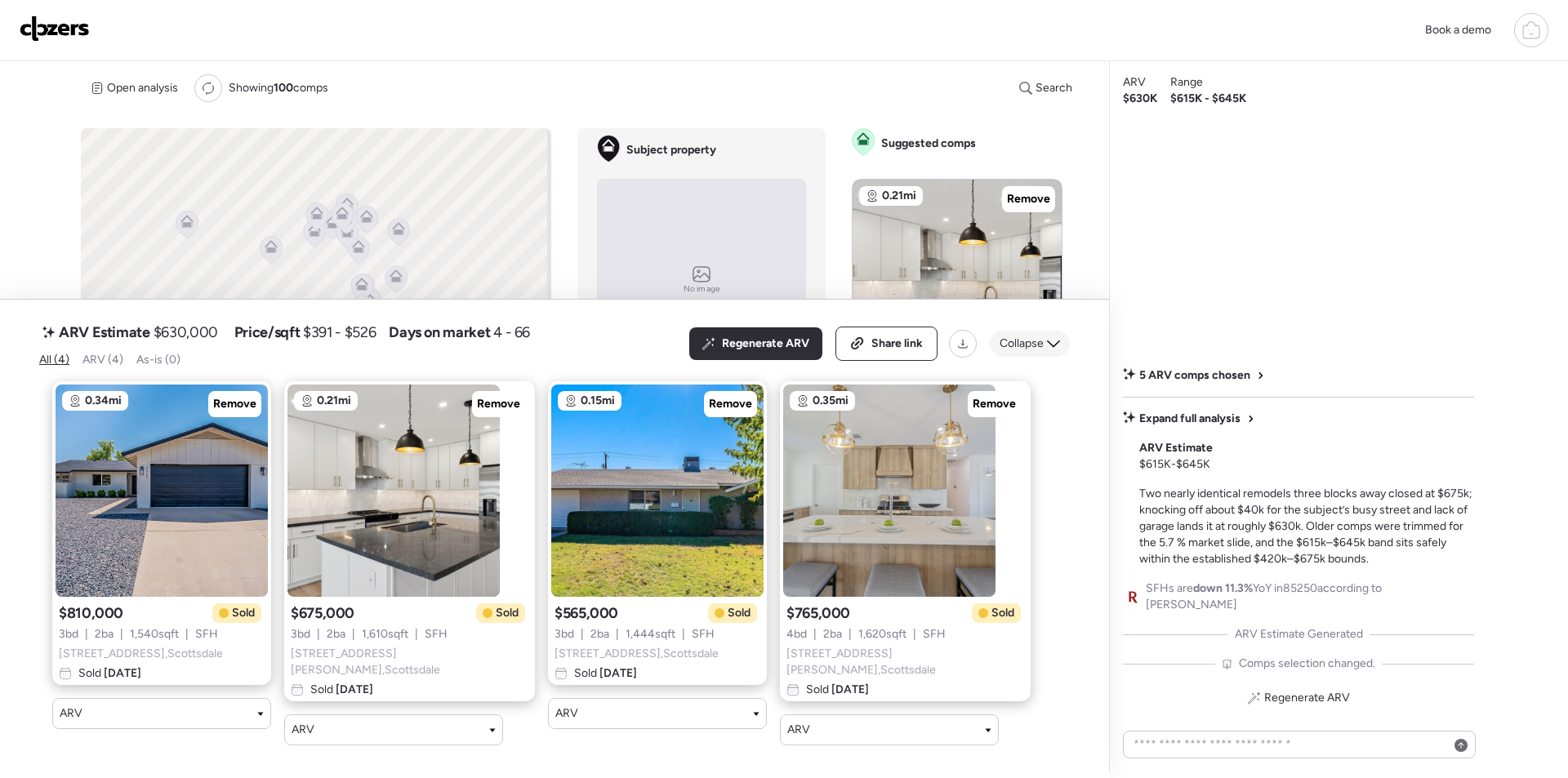
click at [1028, 350] on span "Collapse" at bounding box center [1021, 344] width 44 height 16
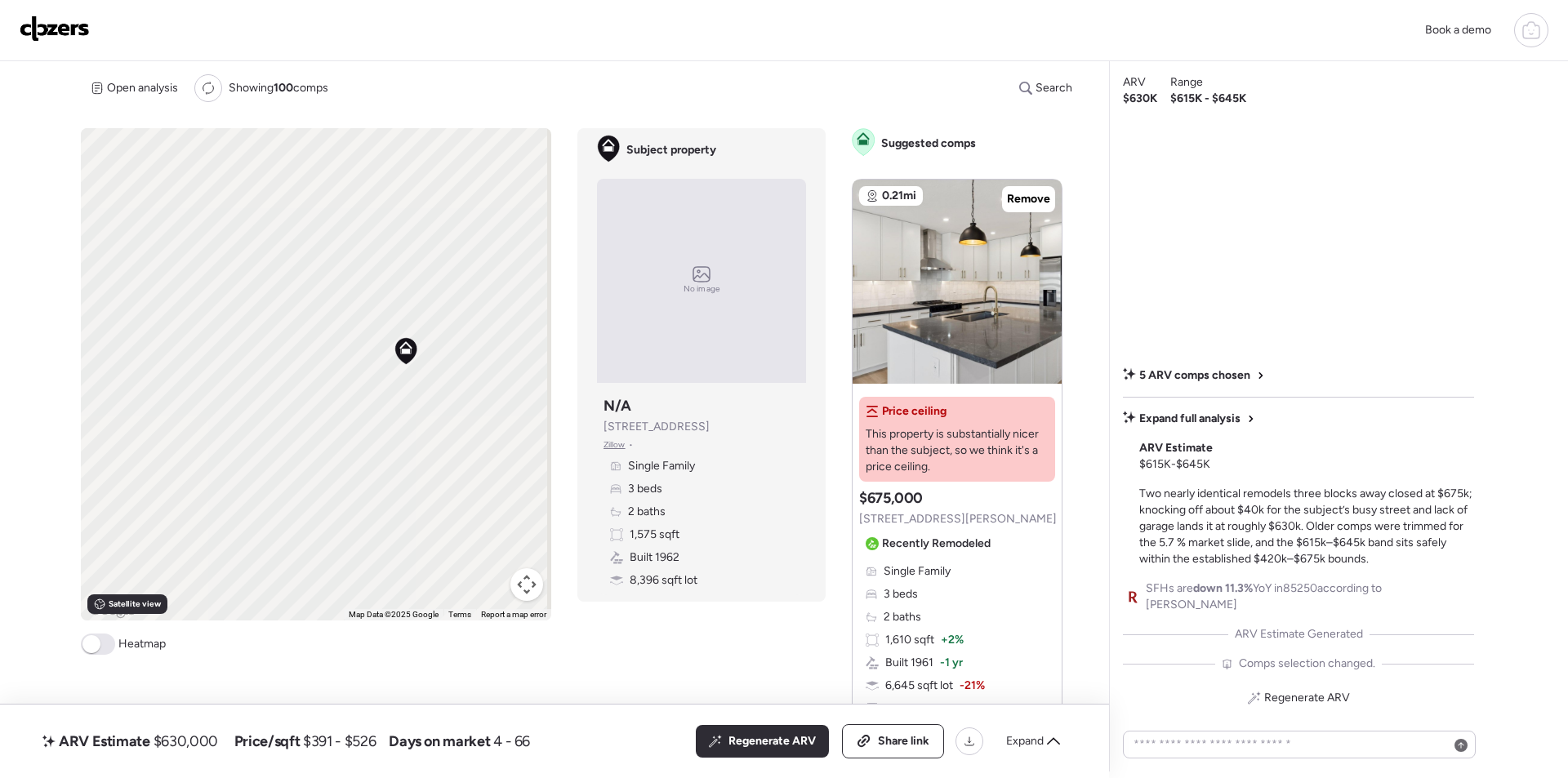
drag, startPoint x: 305, startPoint y: 329, endPoint x: 434, endPoint y: 320, distance: 129.3
click at [434, 320] on div "To activate drag with keyboard, press Alt + Enter. Once in keyboard drag state,…" at bounding box center [316, 374] width 470 height 493
drag, startPoint x: 259, startPoint y: 357, endPoint x: 74, endPoint y: 337, distance: 186.1
click at [74, 337] on div "Book a demo ARV Estimate $630,000 Price/sqft $391 - $526 Days on market 4 - 66 …" at bounding box center [784, 386] width 1568 height 773
drag, startPoint x: 272, startPoint y: 319, endPoint x: 244, endPoint y: 512, distance: 195.0
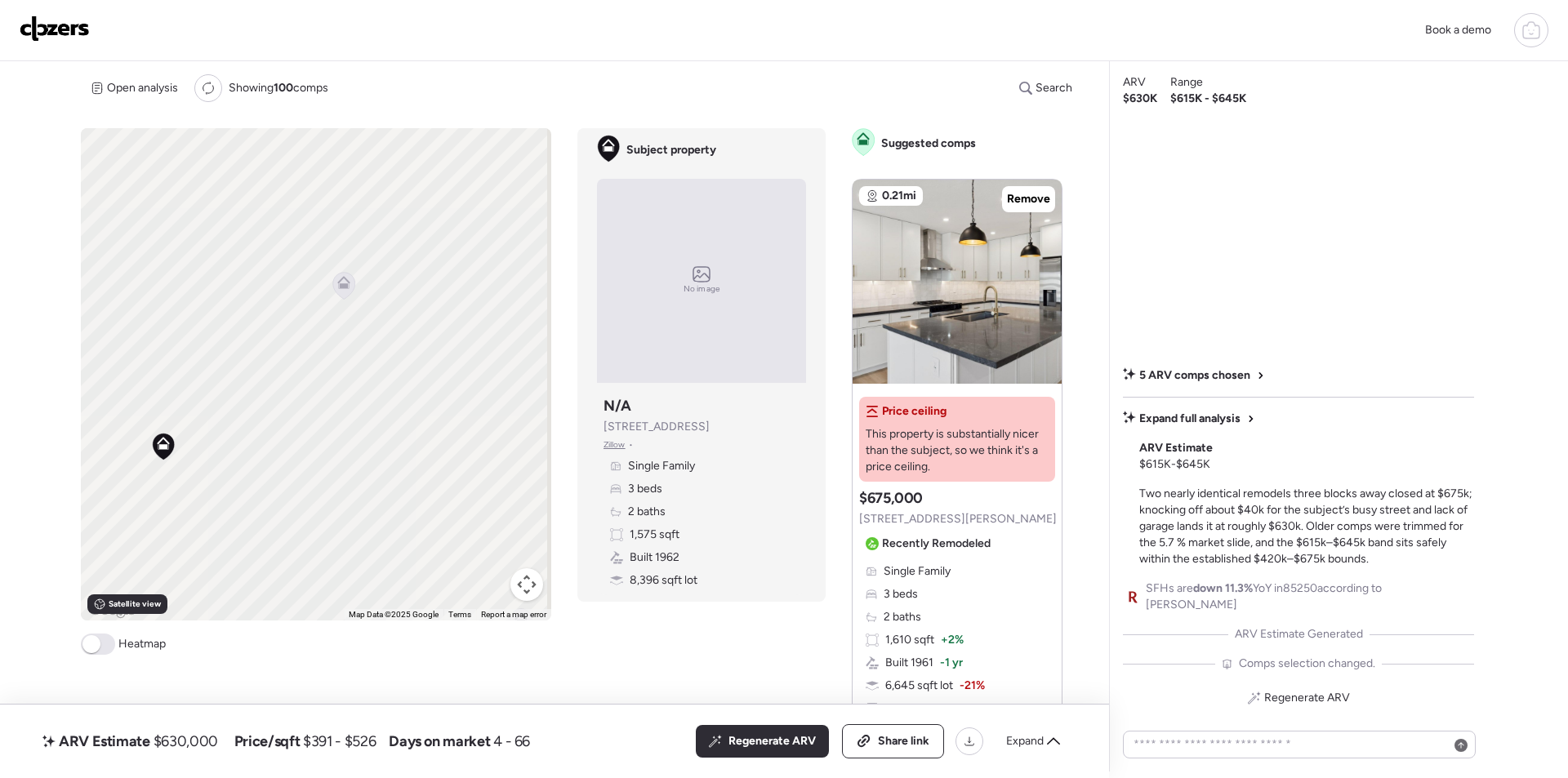
click at [244, 512] on div "To activate drag with keyboard, press Alt + Enter. Once in keyboard drag state,…" at bounding box center [316, 374] width 470 height 493
click at [344, 321] on icon at bounding box center [341, 317] width 22 height 27
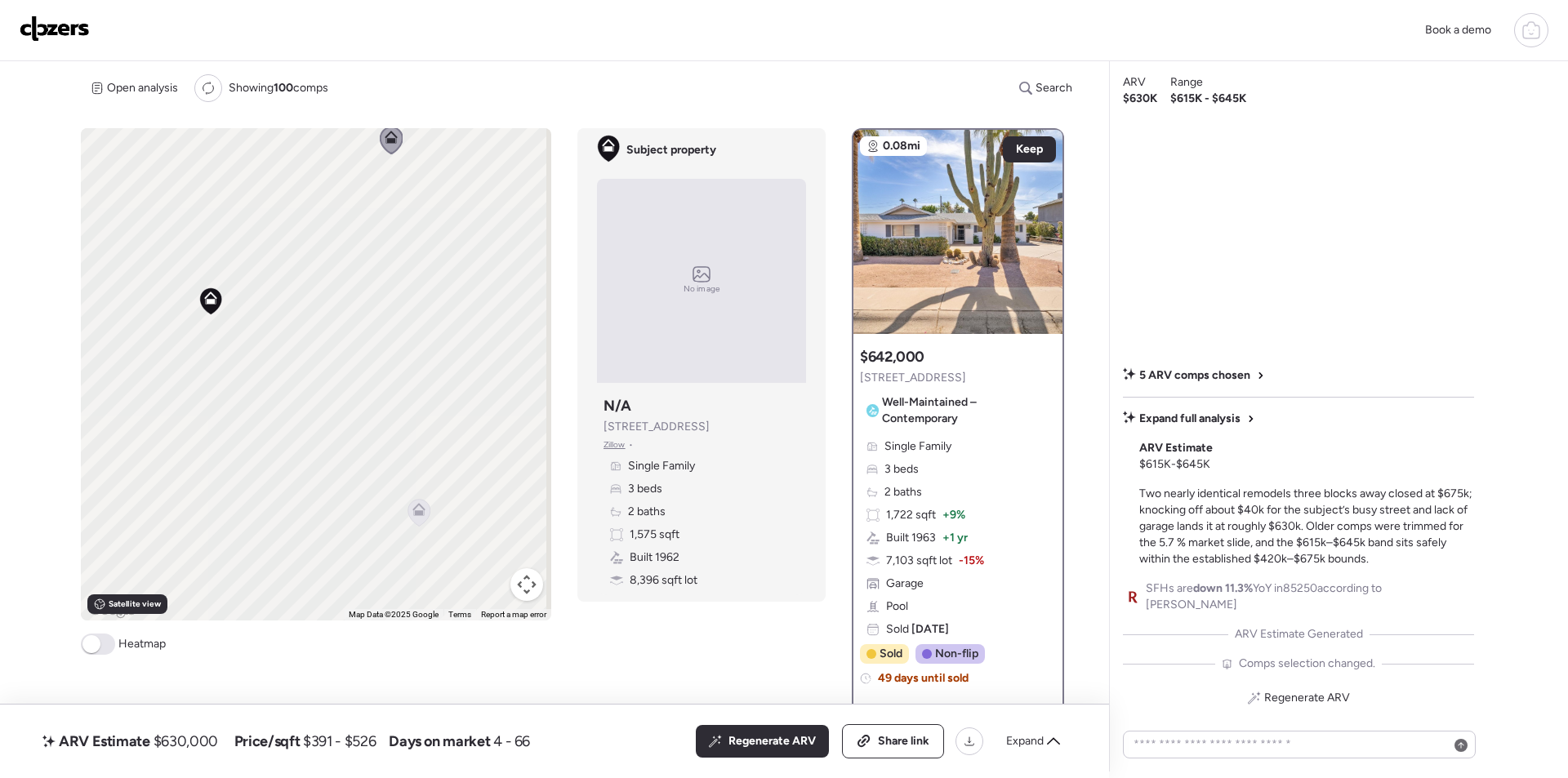
drag, startPoint x: 290, startPoint y: 461, endPoint x: 332, endPoint y: 305, distance: 161.6
click at [339, 284] on div "To activate drag with keyboard, press Alt + Enter. Once in keyboard drag state,…" at bounding box center [316, 374] width 470 height 493
click at [398, 465] on icon at bounding box center [397, 459] width 22 height 27
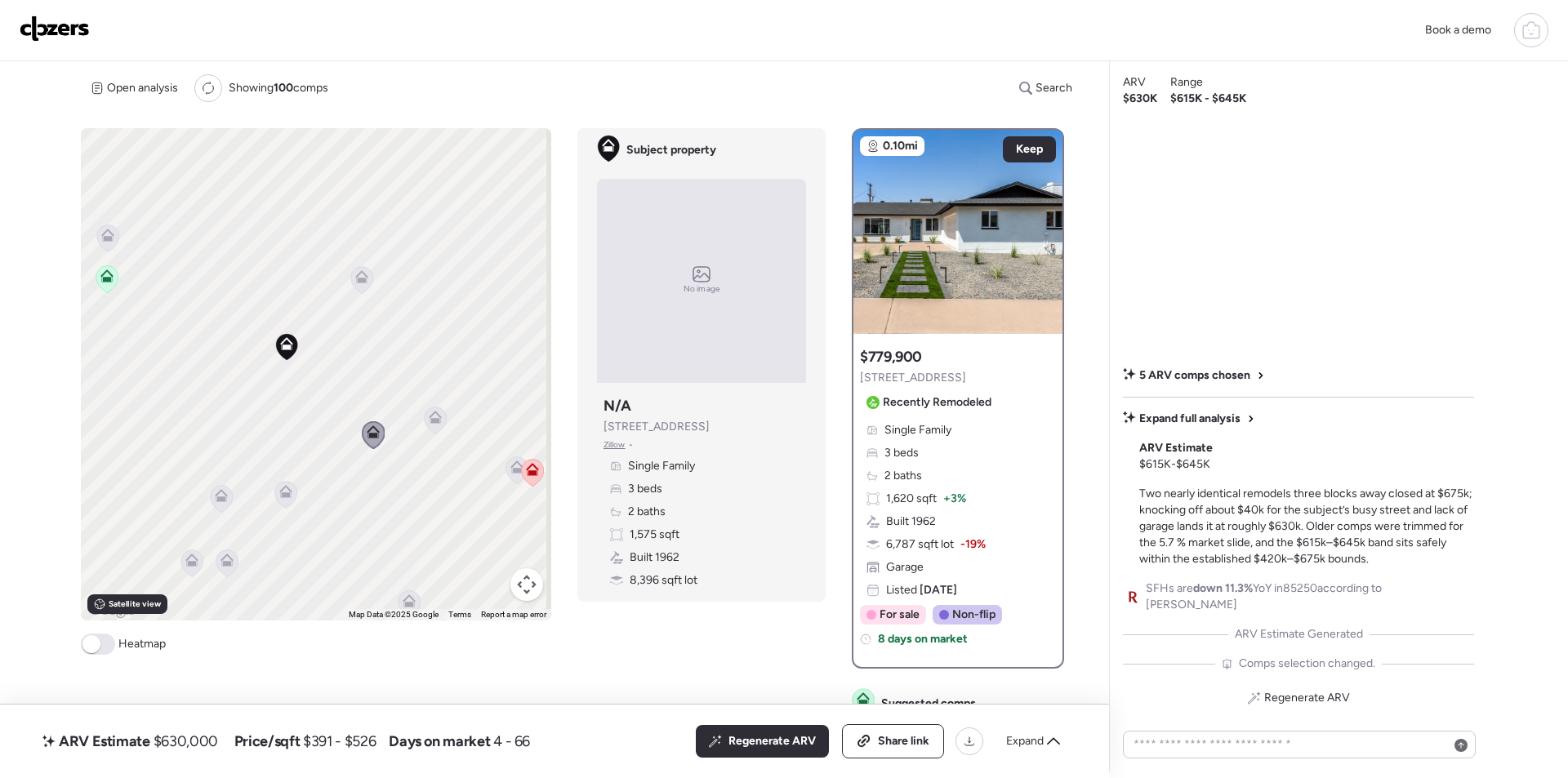
click at [284, 490] on icon at bounding box center [285, 491] width 13 height 13
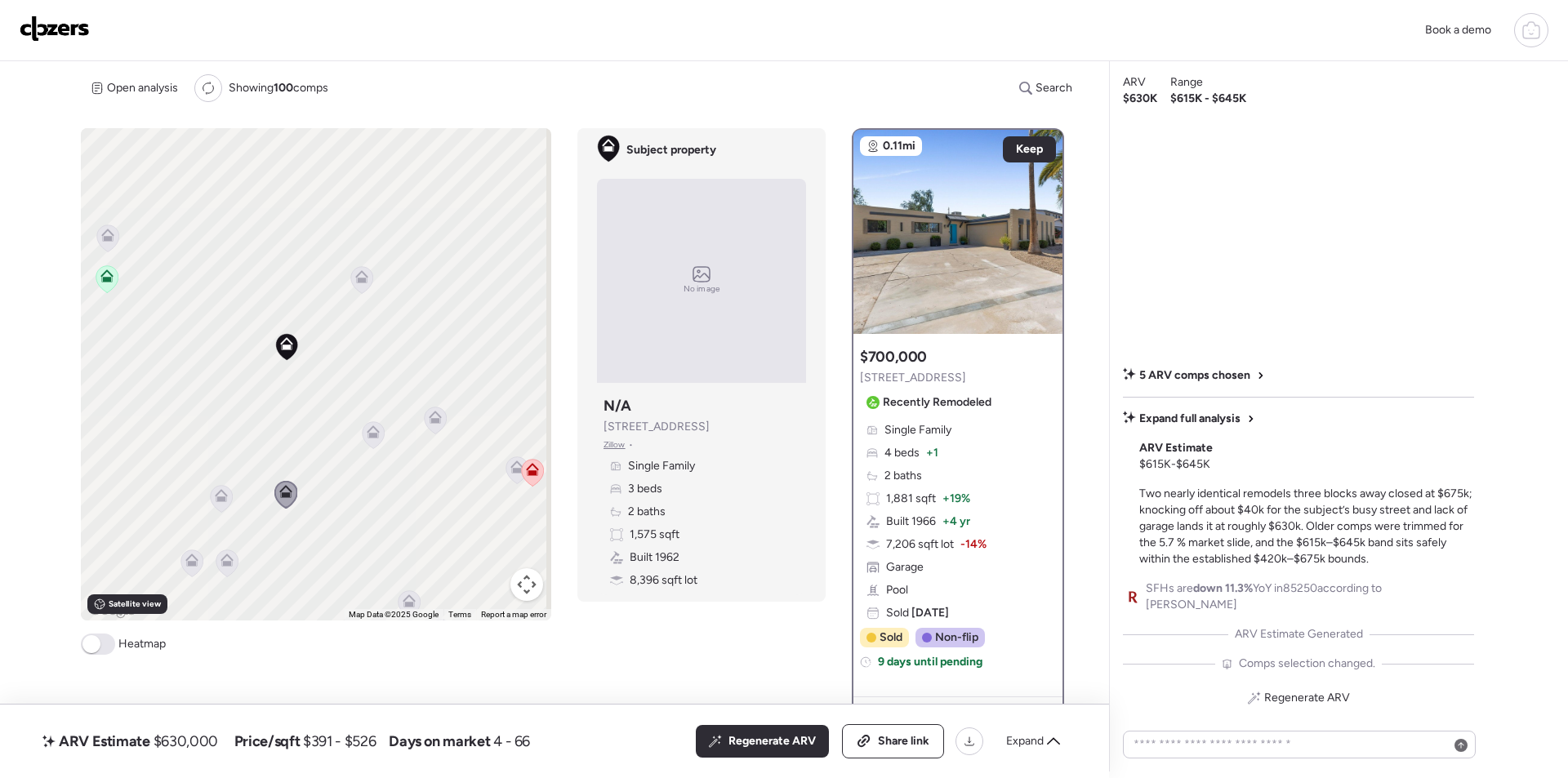
click at [221, 498] on icon at bounding box center [221, 498] width 11 height 4
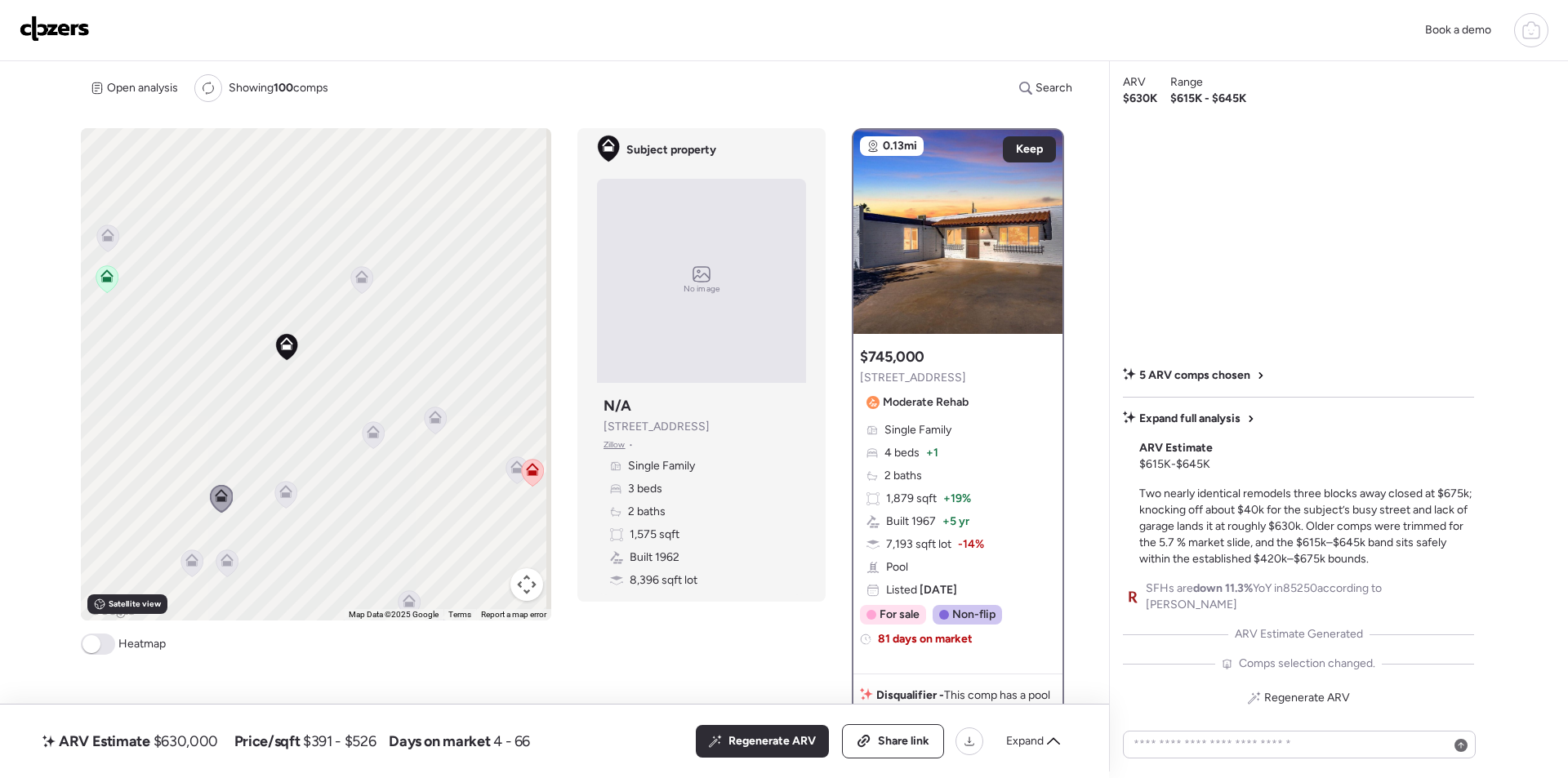
click at [112, 244] on icon at bounding box center [108, 238] width 22 height 27
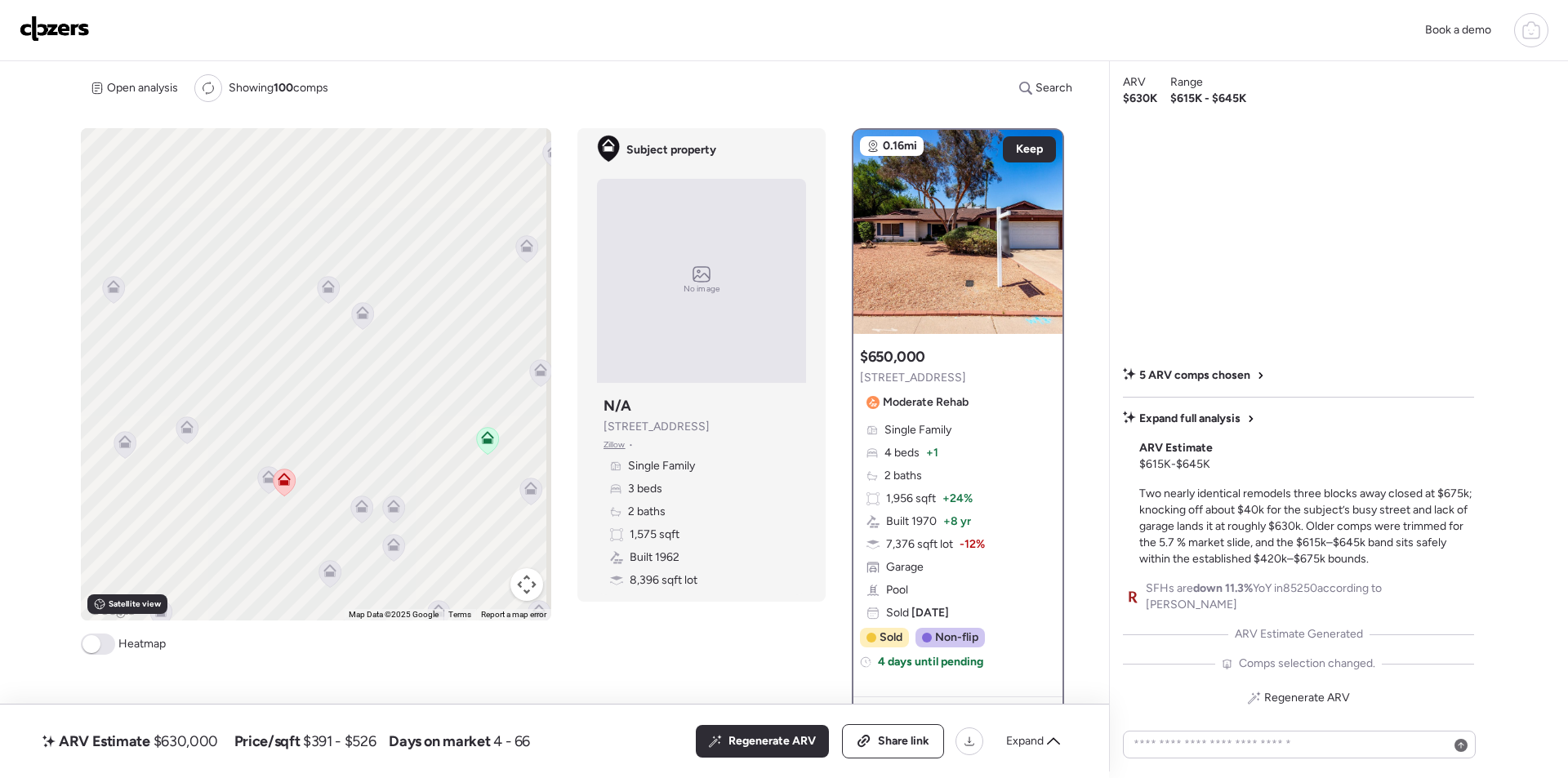
drag, startPoint x: 392, startPoint y: 375, endPoint x: 235, endPoint y: 351, distance: 158.8
click at [235, 351] on div "To activate drag with keyboard, press Alt + Enter. Once in keyboard drag state,…" at bounding box center [316, 374] width 470 height 493
click at [331, 297] on icon at bounding box center [328, 290] width 22 height 27
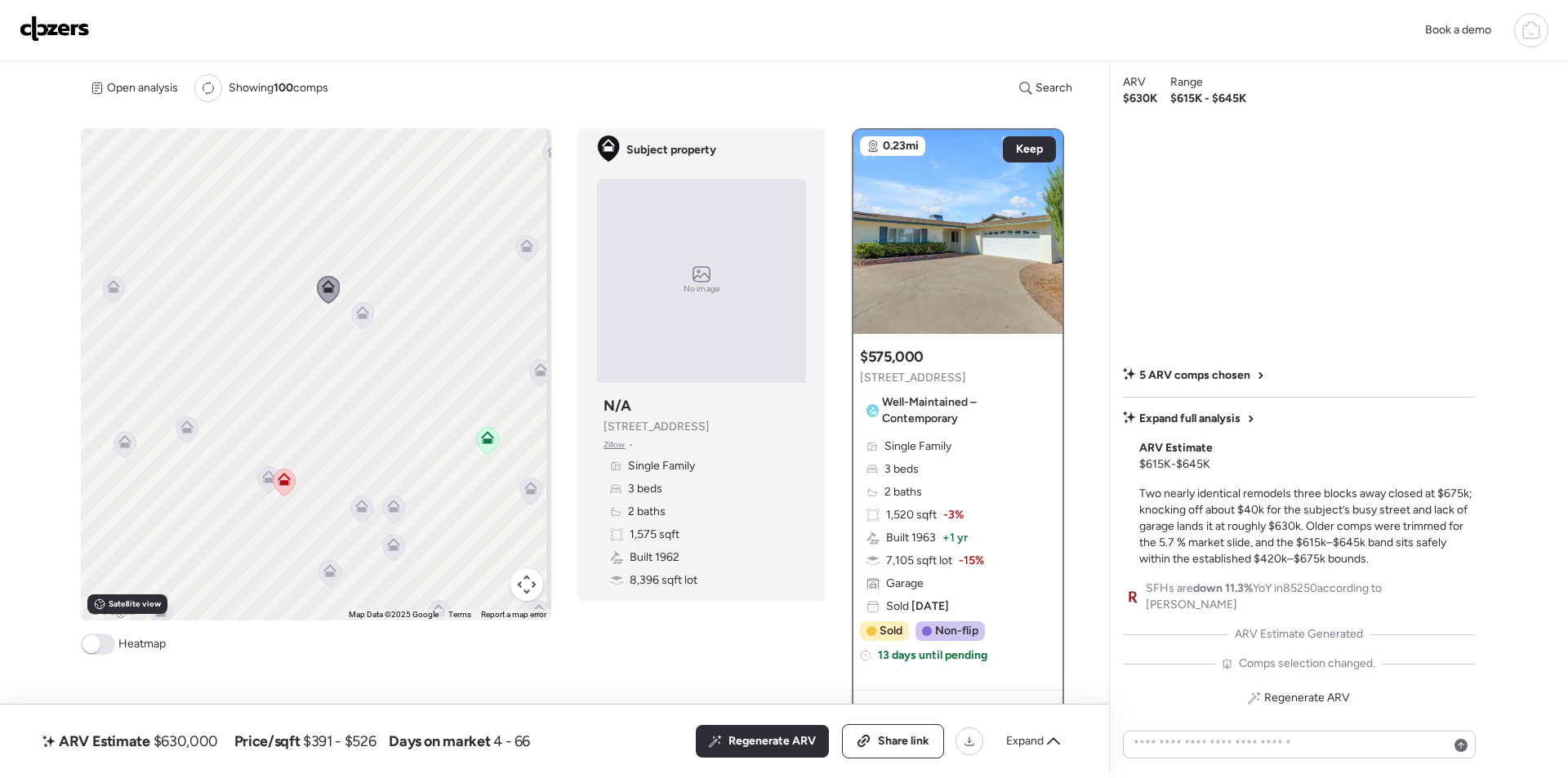
click at [362, 316] on icon at bounding box center [363, 315] width 11 height 4
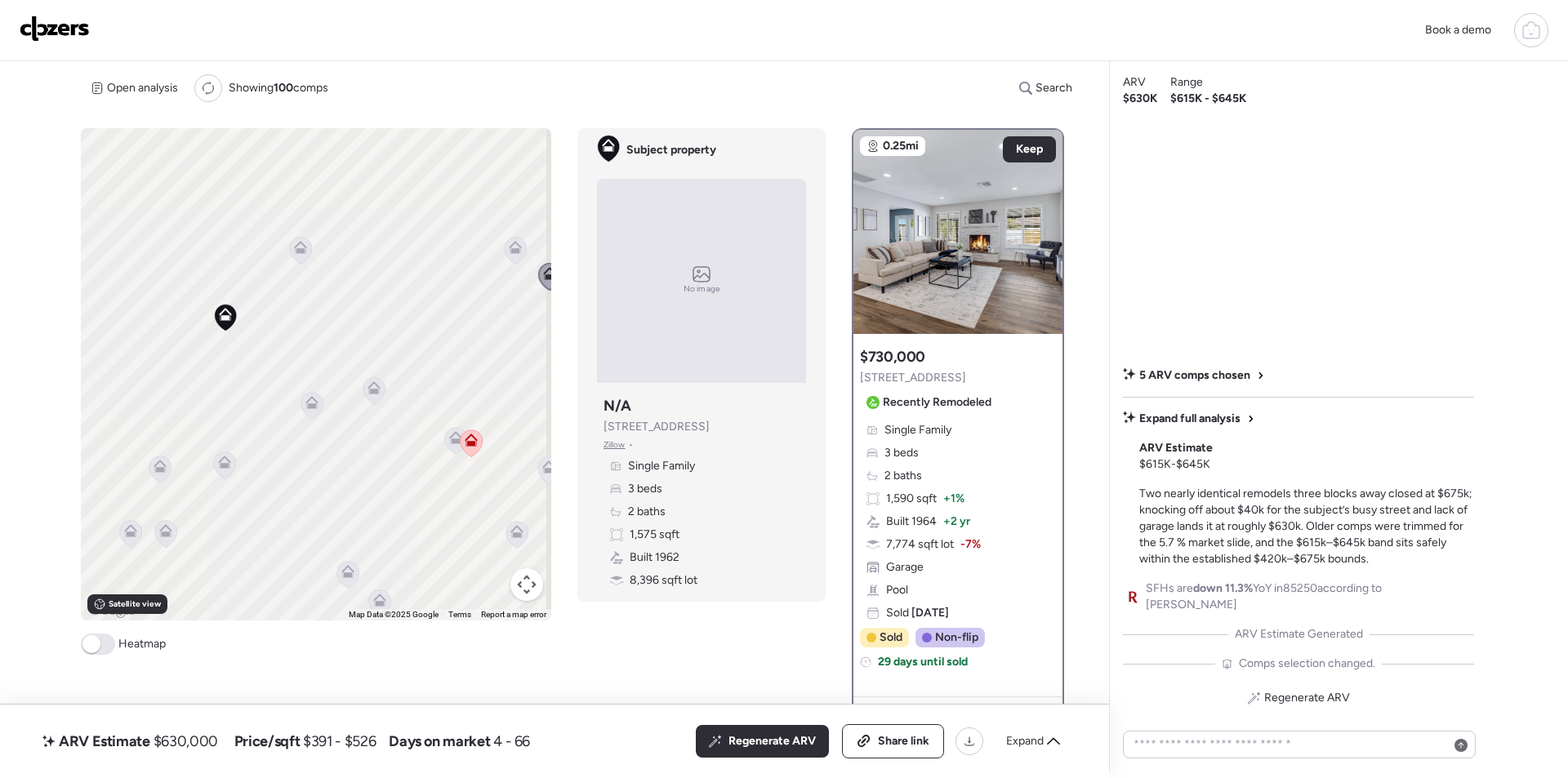
drag, startPoint x: 420, startPoint y: 413, endPoint x: 448, endPoint y: 396, distance: 32.8
click at [451, 396] on div "To navigate, press the arrow keys. To activate drag with keyboard, press Alt + …" at bounding box center [316, 374] width 470 height 493
click at [309, 395] on icon at bounding box center [315, 395] width 13 height 13
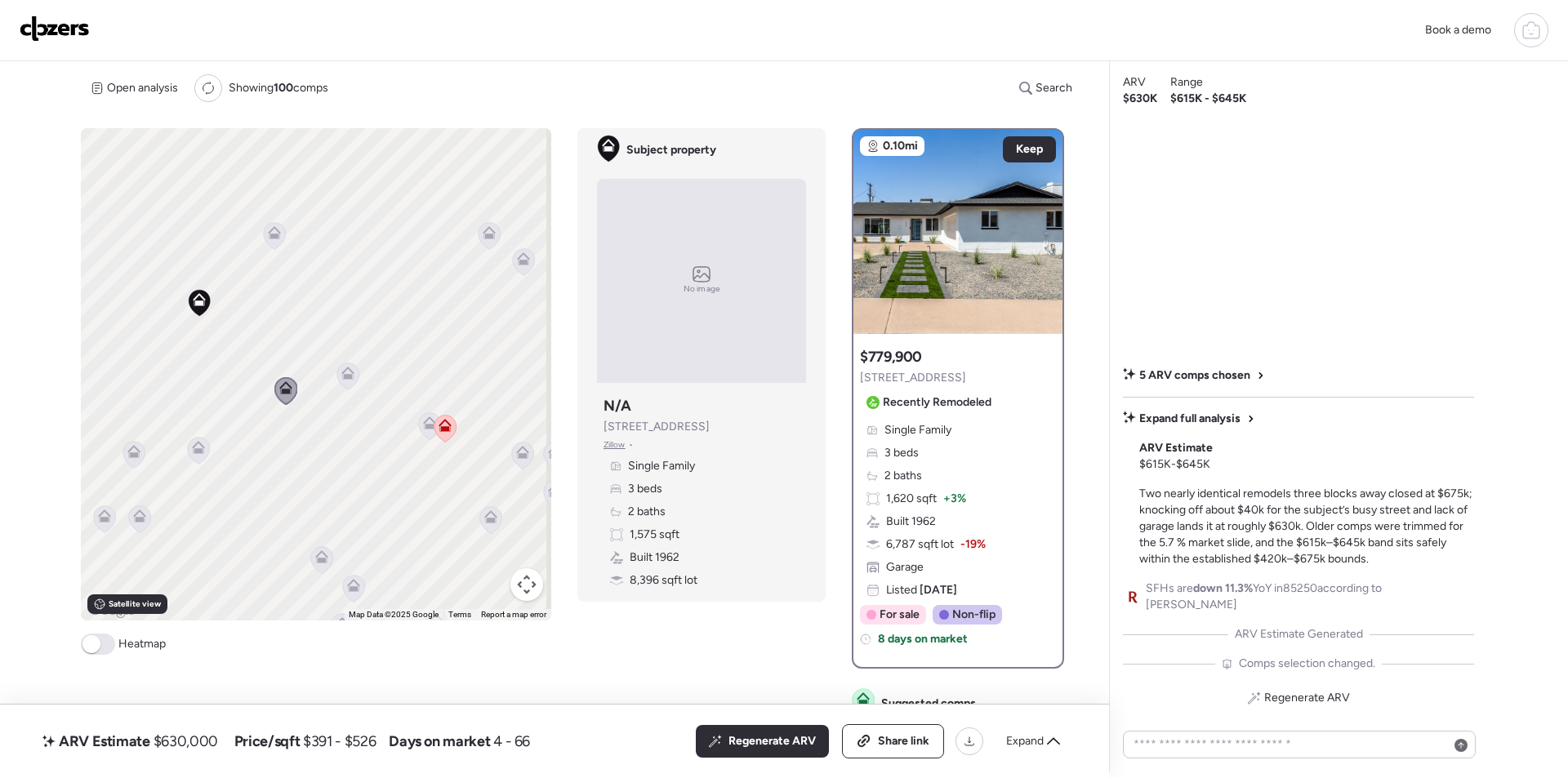
drag, startPoint x: 345, startPoint y: 427, endPoint x: 313, endPoint y: 420, distance: 32.8
click at [313, 420] on div "To activate drag with keyboard, press Alt + Enter. Once in keyboard drag state,…" at bounding box center [316, 374] width 470 height 493
click at [425, 418] on icon at bounding box center [429, 423] width 13 height 13
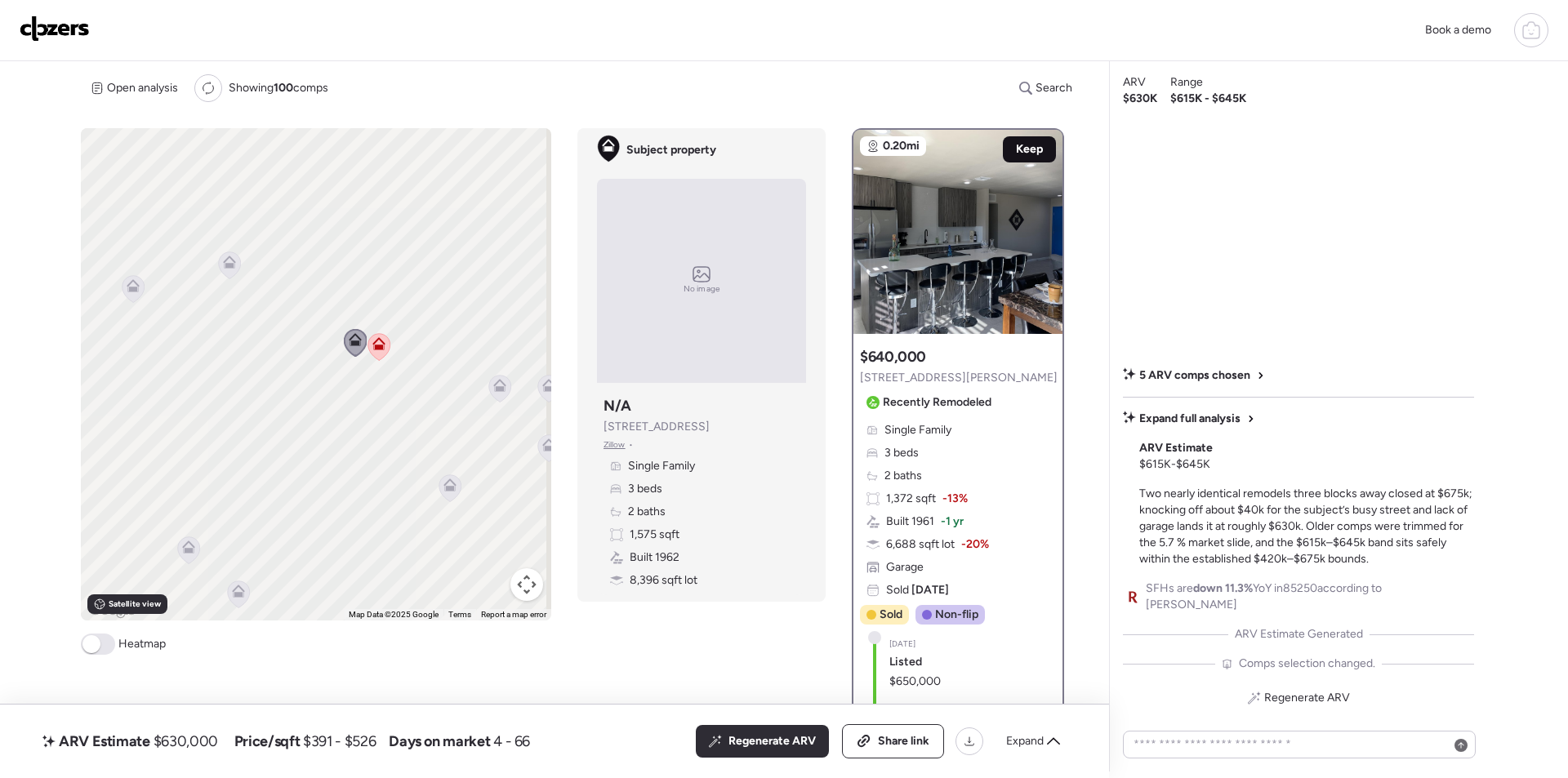
click at [1016, 142] on span "Keep" at bounding box center [1029, 149] width 27 height 16
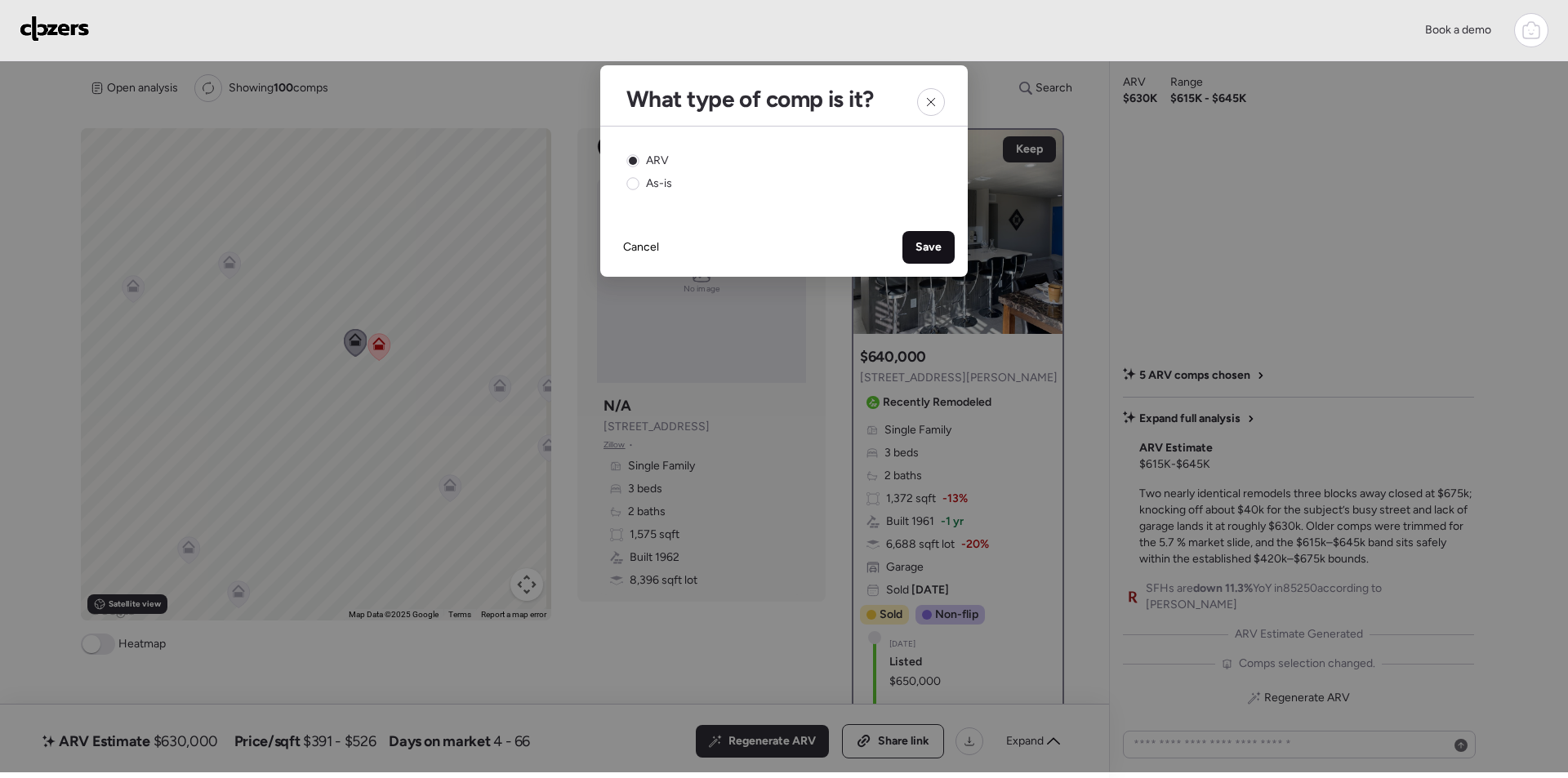
click at [928, 249] on span "Save" at bounding box center [928, 248] width 26 height 16
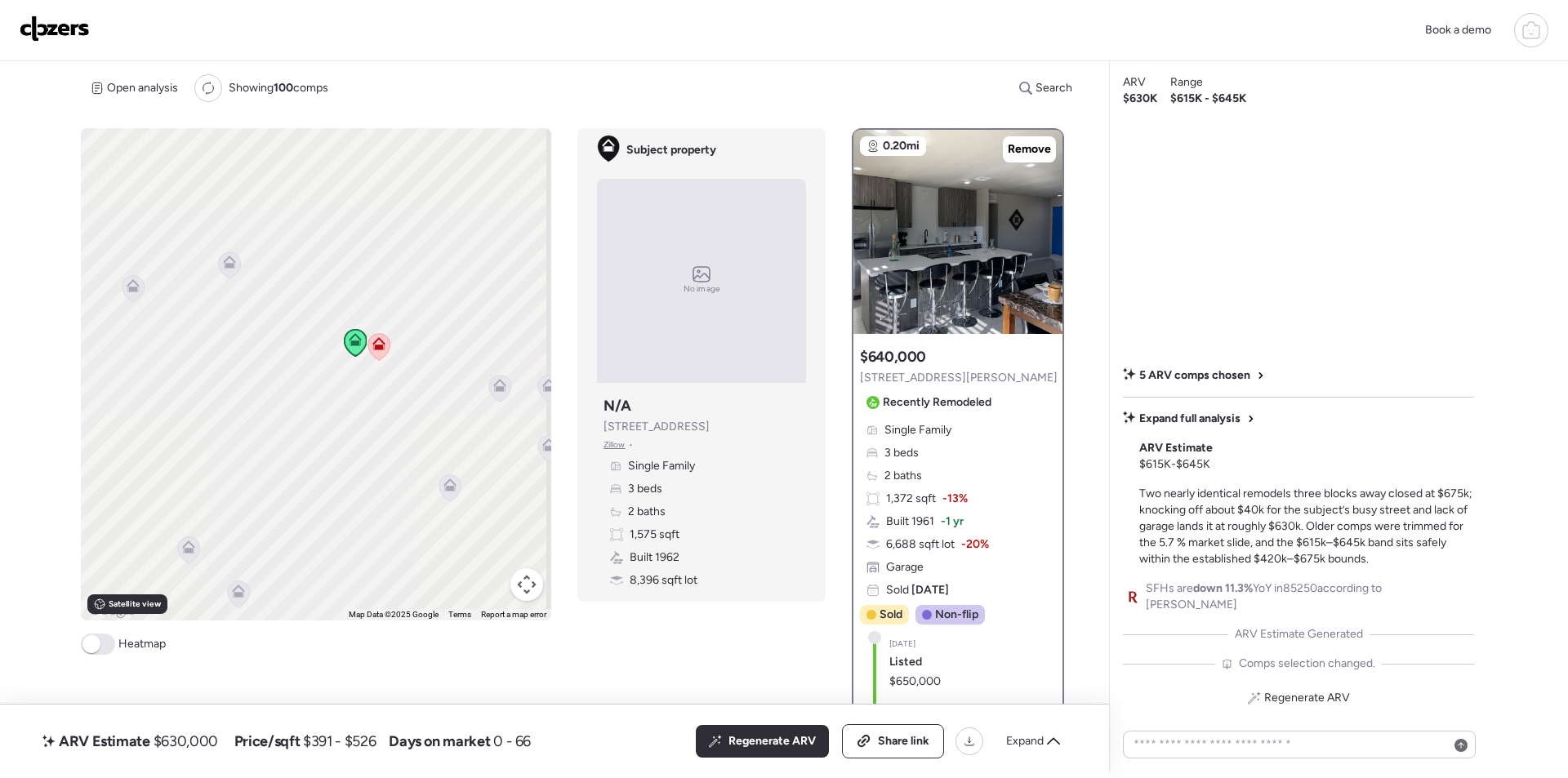
click at [503, 390] on icon at bounding box center [500, 385] width 13 height 13
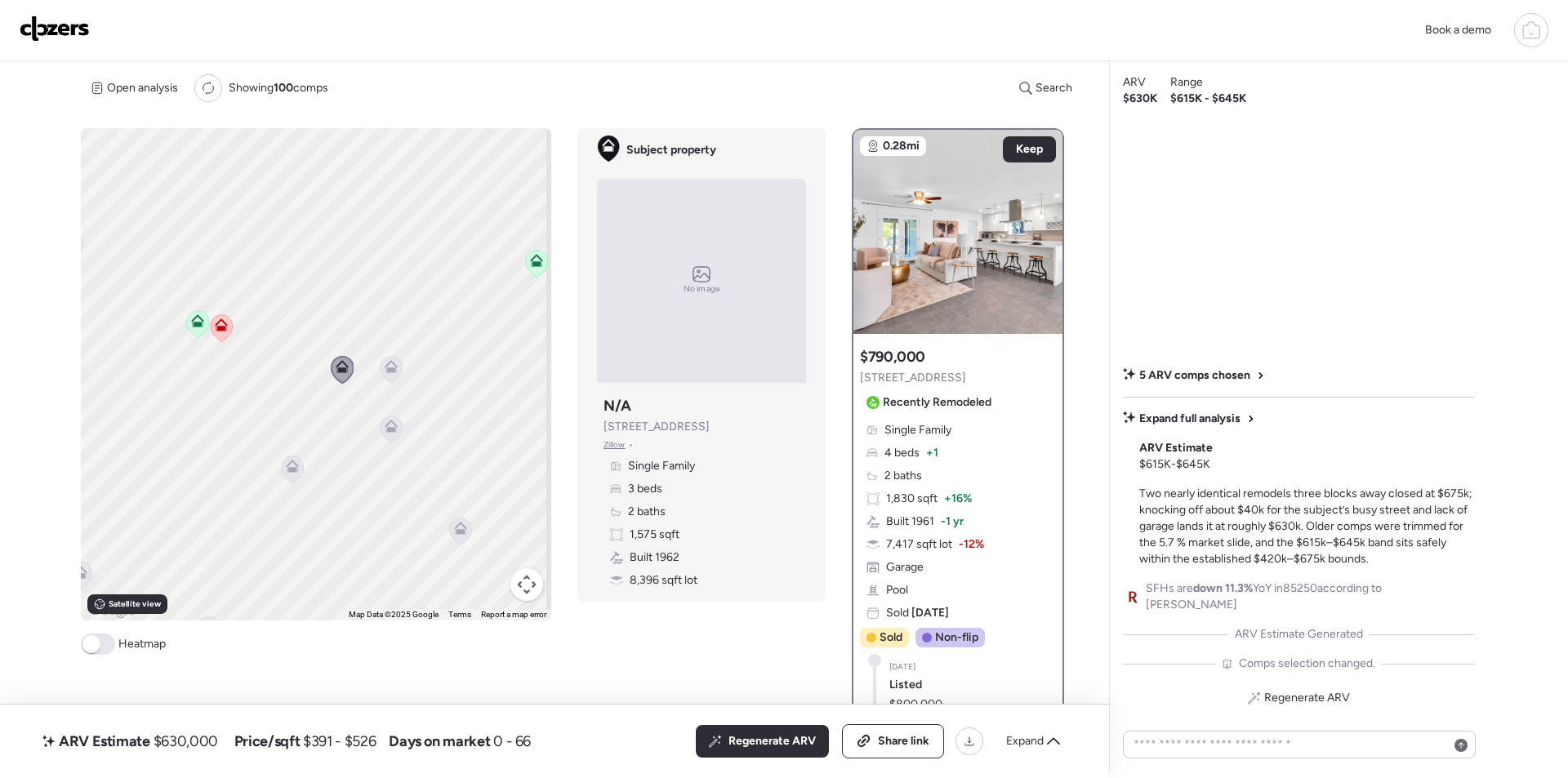
drag, startPoint x: 403, startPoint y: 482, endPoint x: 372, endPoint y: 394, distance: 93.3
click at [241, 463] on div "To navigate, press the arrow keys. To activate drag with keyboard, press Alt + …" at bounding box center [316, 374] width 470 height 493
click at [390, 381] on icon at bounding box center [396, 377] width 13 height 13
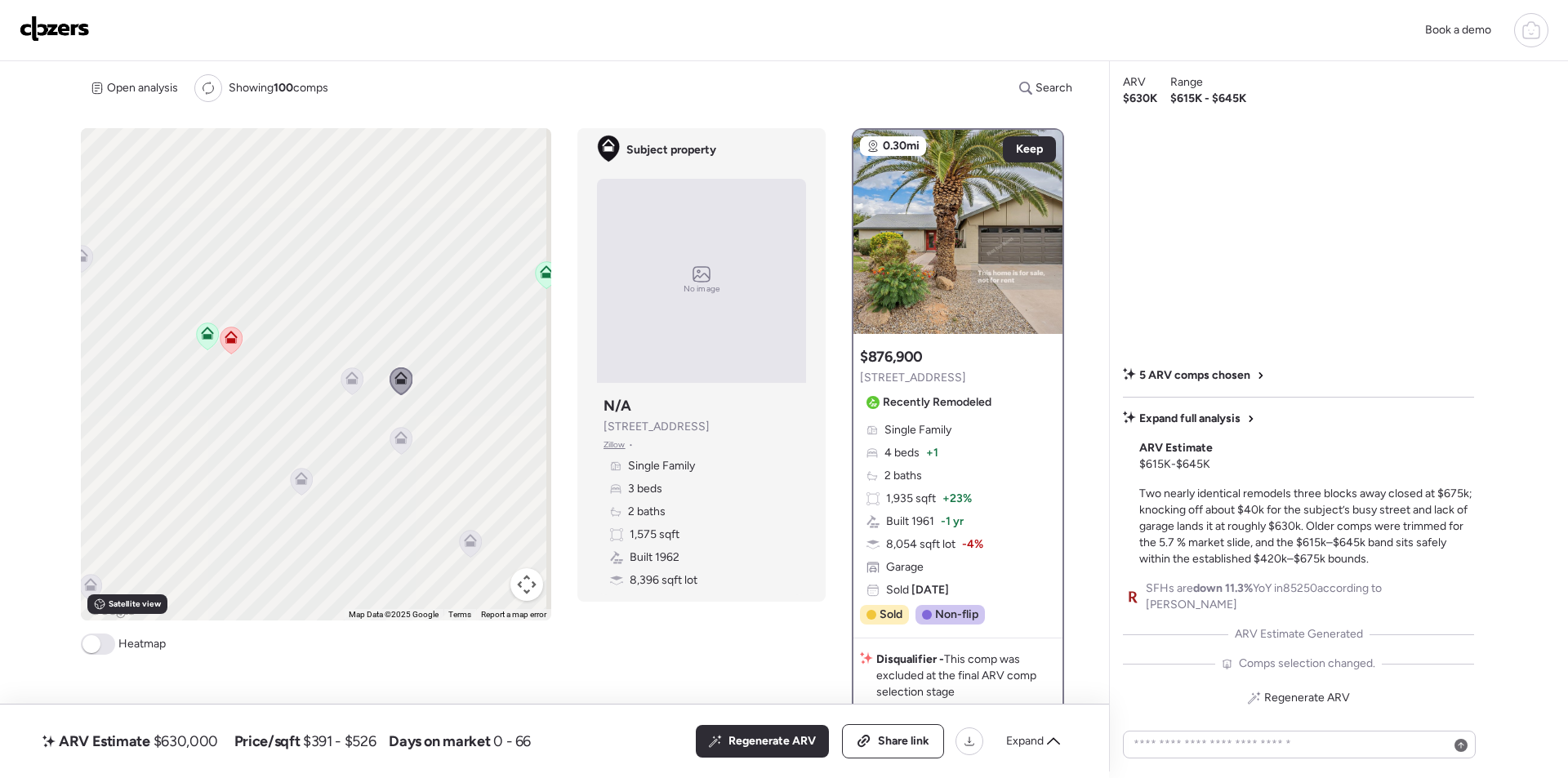
drag, startPoint x: 253, startPoint y: 403, endPoint x: 348, endPoint y: 415, distance: 95.8
click at [348, 415] on div "To navigate, press the arrow keys. To activate drag with keyboard, press Alt + …" at bounding box center [316, 374] width 470 height 493
click at [495, 453] on icon at bounding box center [495, 450] width 11 height 4
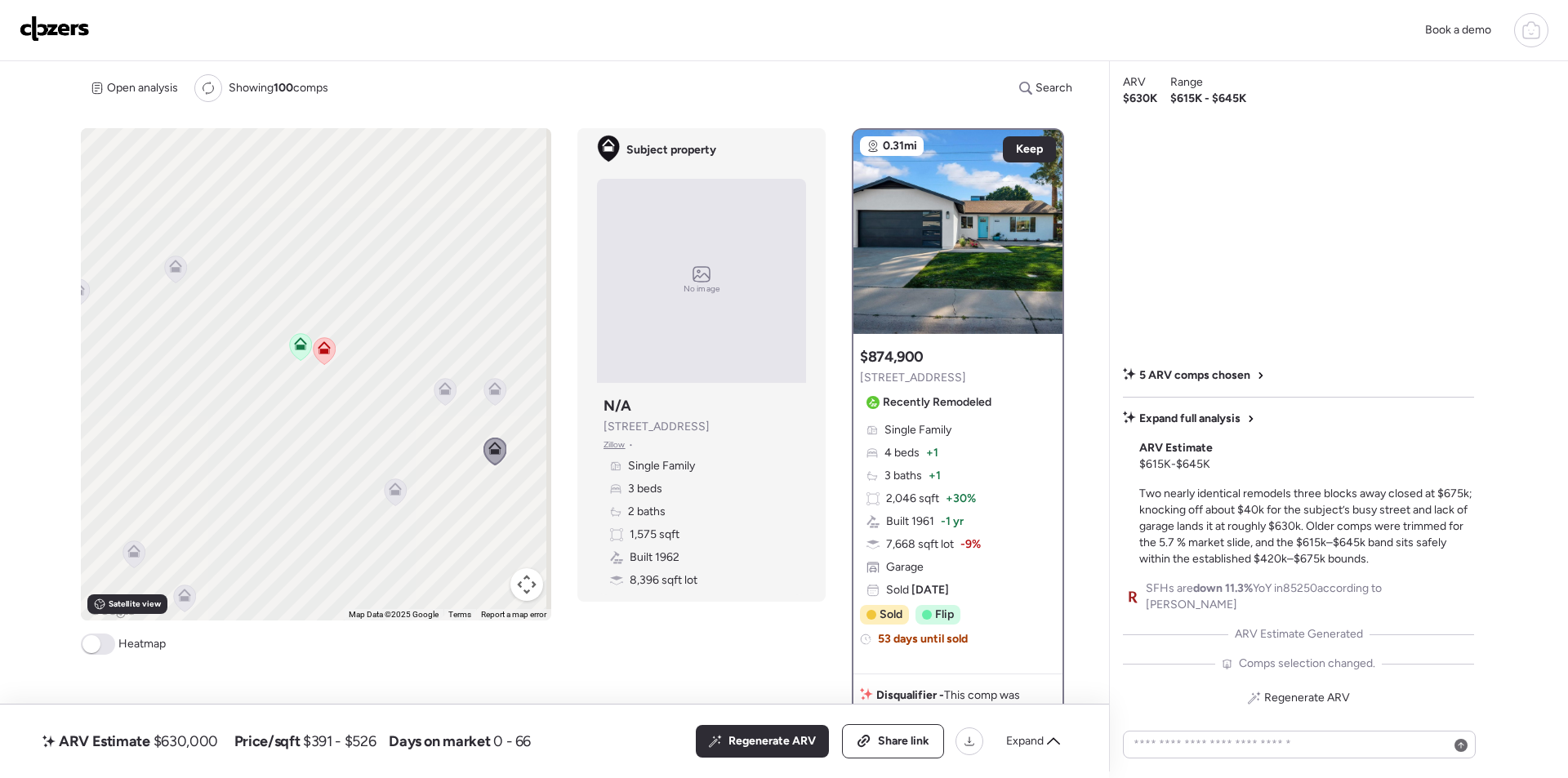
click at [400, 494] on icon at bounding box center [396, 492] width 22 height 27
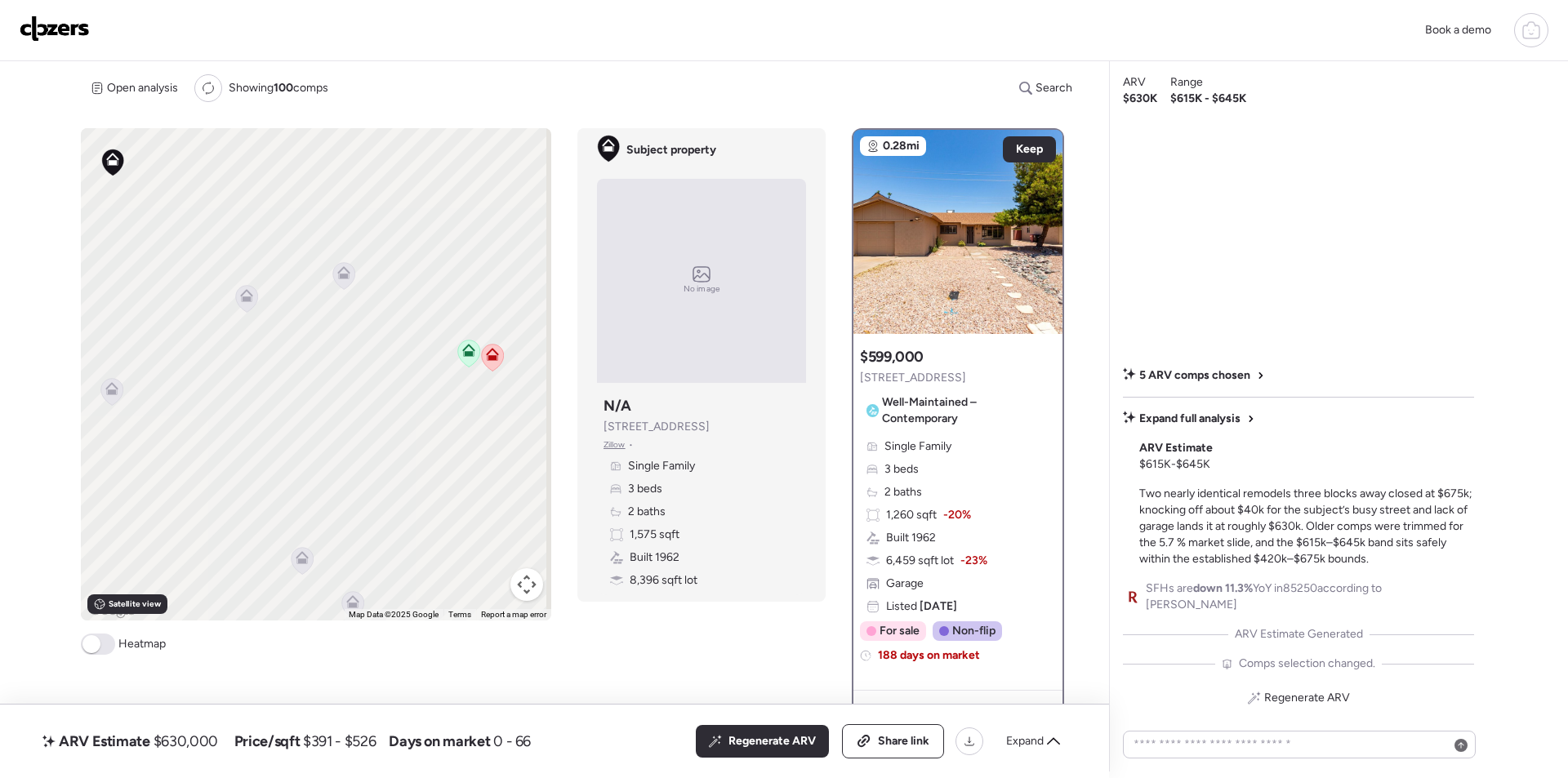
drag, startPoint x: 341, startPoint y: 447, endPoint x: 457, endPoint y: 440, distance: 116.2
click at [521, 431] on div "To navigate, press the arrow keys. To activate drag with keyboard, press Alt + …" at bounding box center [316, 374] width 470 height 493
click at [303, 527] on icon at bounding box center [306, 533] width 13 height 13
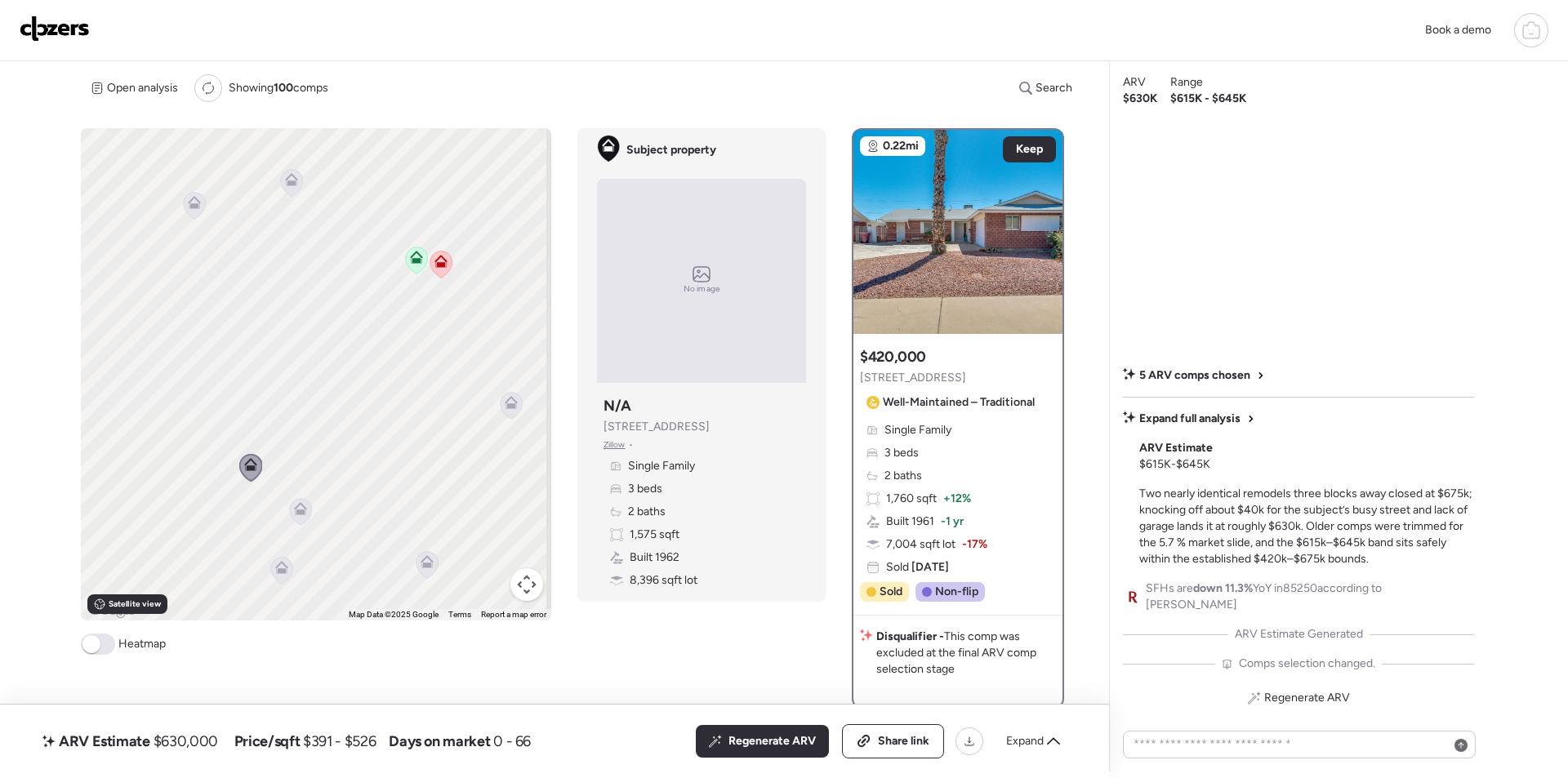
drag, startPoint x: 380, startPoint y: 578, endPoint x: 308, endPoint y: 508, distance: 100.4
click at [322, 508] on div "To activate drag with keyboard, press Alt + Enter. Once in keyboard drag state,…" at bounding box center [316, 374] width 470 height 493
click at [303, 510] on icon at bounding box center [300, 506] width 13 height 7
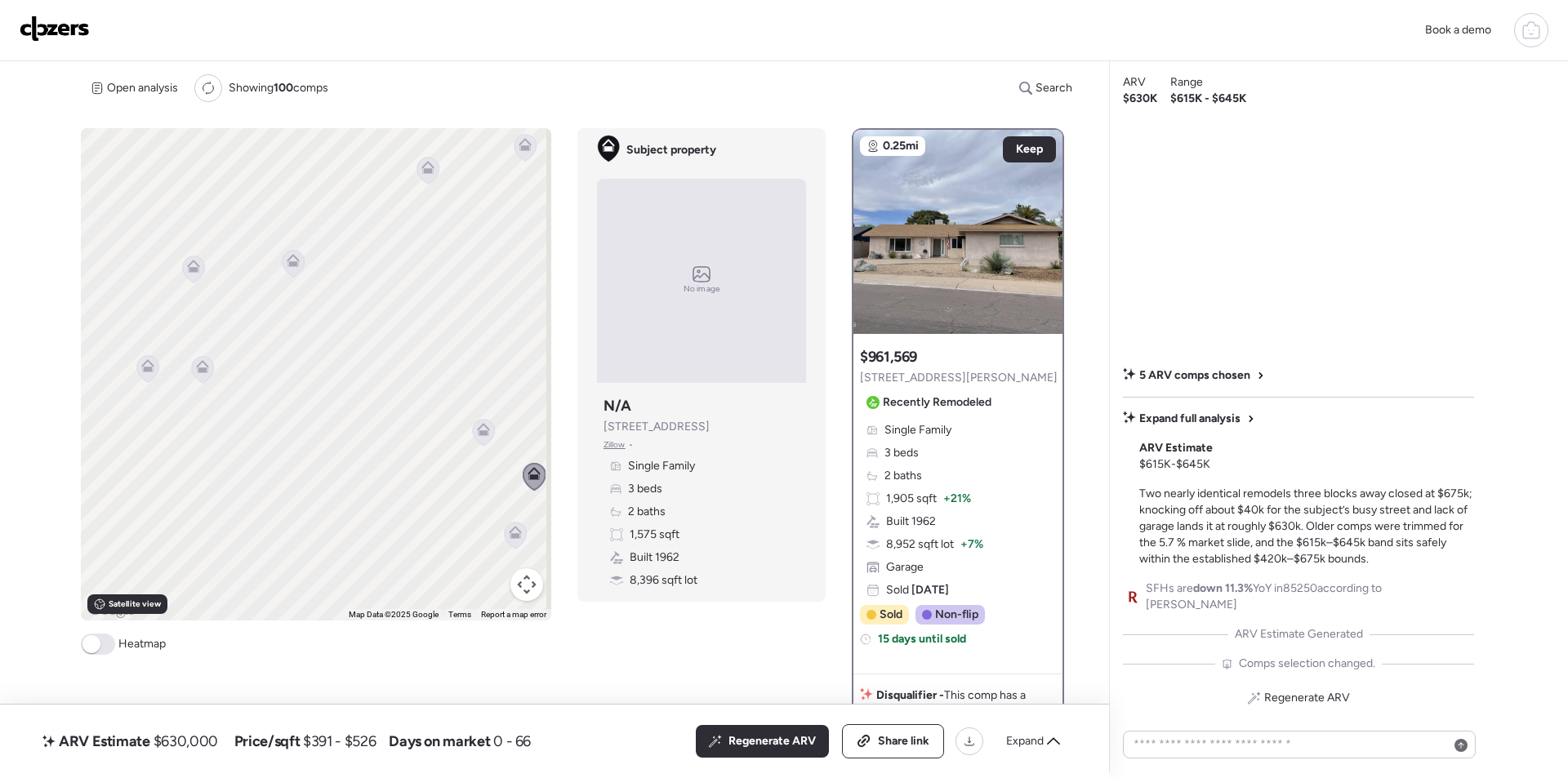
drag, startPoint x: 174, startPoint y: 494, endPoint x: 407, endPoint y: 533, distance: 236.2
click at [409, 533] on div "To navigate, press the arrow keys. To activate drag with keyboard, press Alt + …" at bounding box center [316, 374] width 470 height 493
drag, startPoint x: 240, startPoint y: 424, endPoint x: 363, endPoint y: 399, distance: 125.5
click at [363, 399] on div "To navigate, press the arrow keys. To activate drag with keyboard, press Alt + …" at bounding box center [316, 374] width 470 height 493
click at [321, 441] on icon at bounding box center [327, 442] width 13 height 13
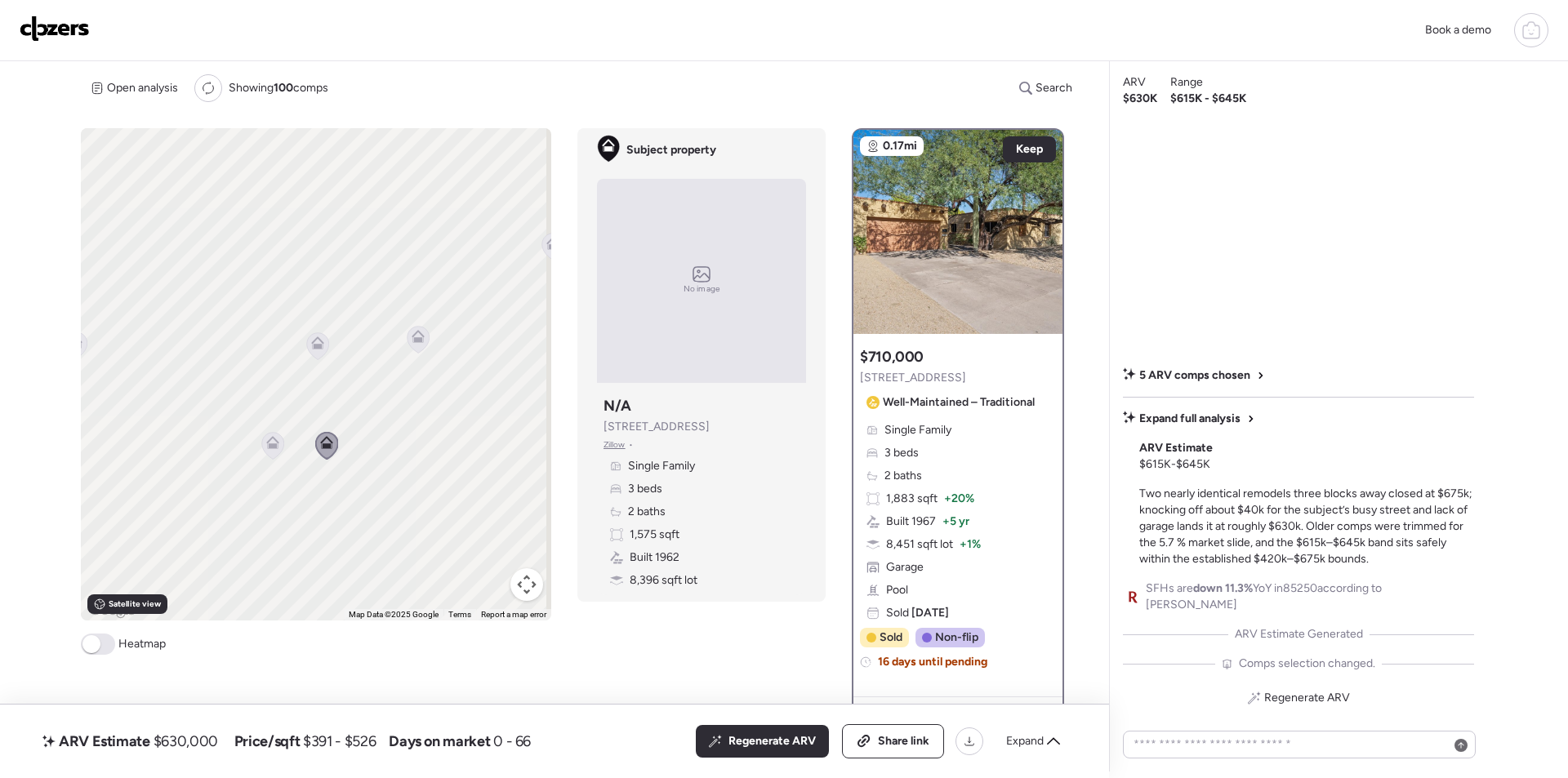
click at [267, 448] on icon at bounding box center [273, 445] width 11 height 4
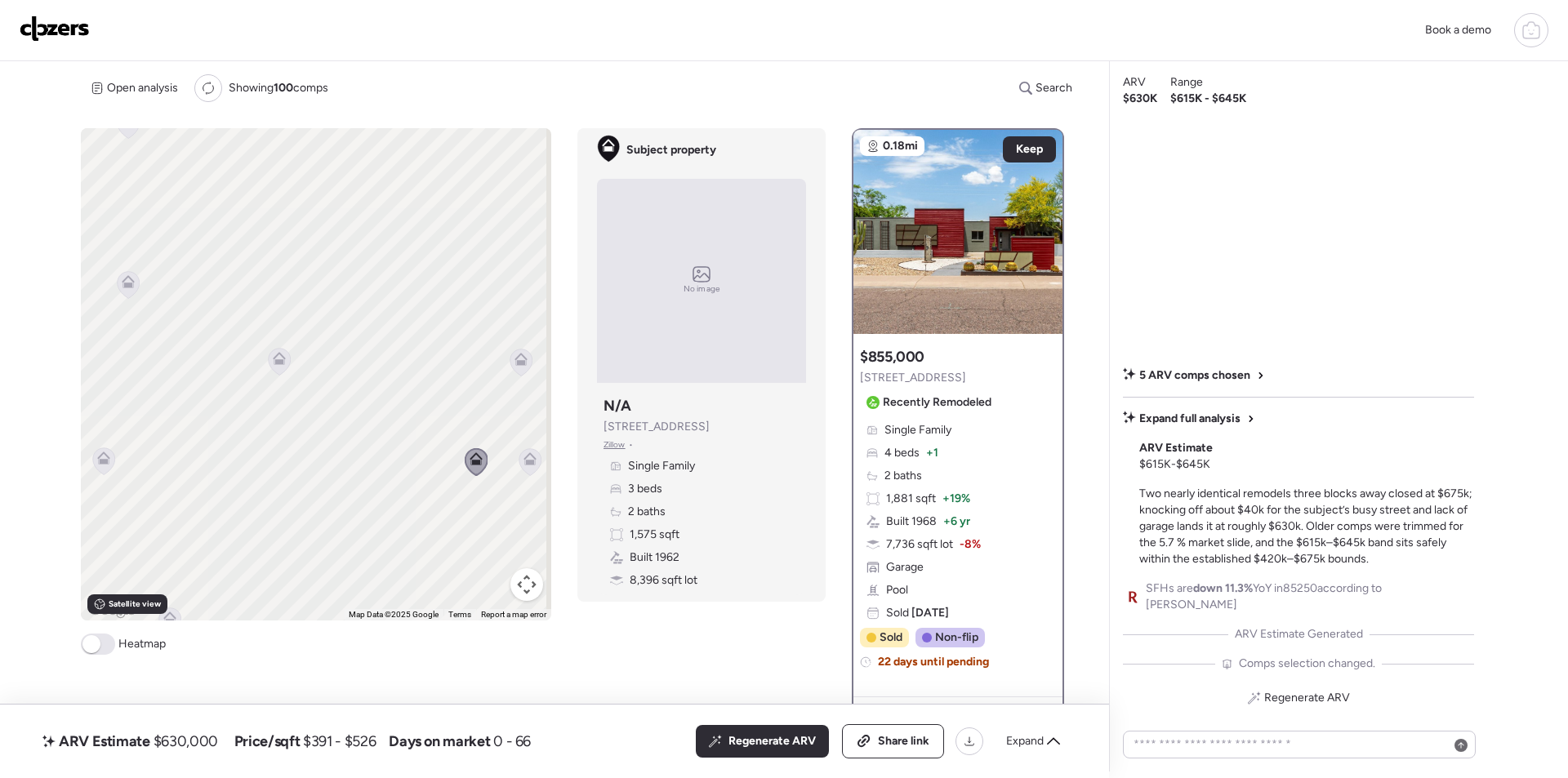
drag, startPoint x: 237, startPoint y: 426, endPoint x: 438, endPoint y: 442, distance: 201.6
click at [438, 442] on div "To activate drag with keyboard, press Alt + Enter. Once in keyboard drag state,…" at bounding box center [316, 374] width 470 height 493
click at [274, 363] on icon at bounding box center [279, 361] width 11 height 4
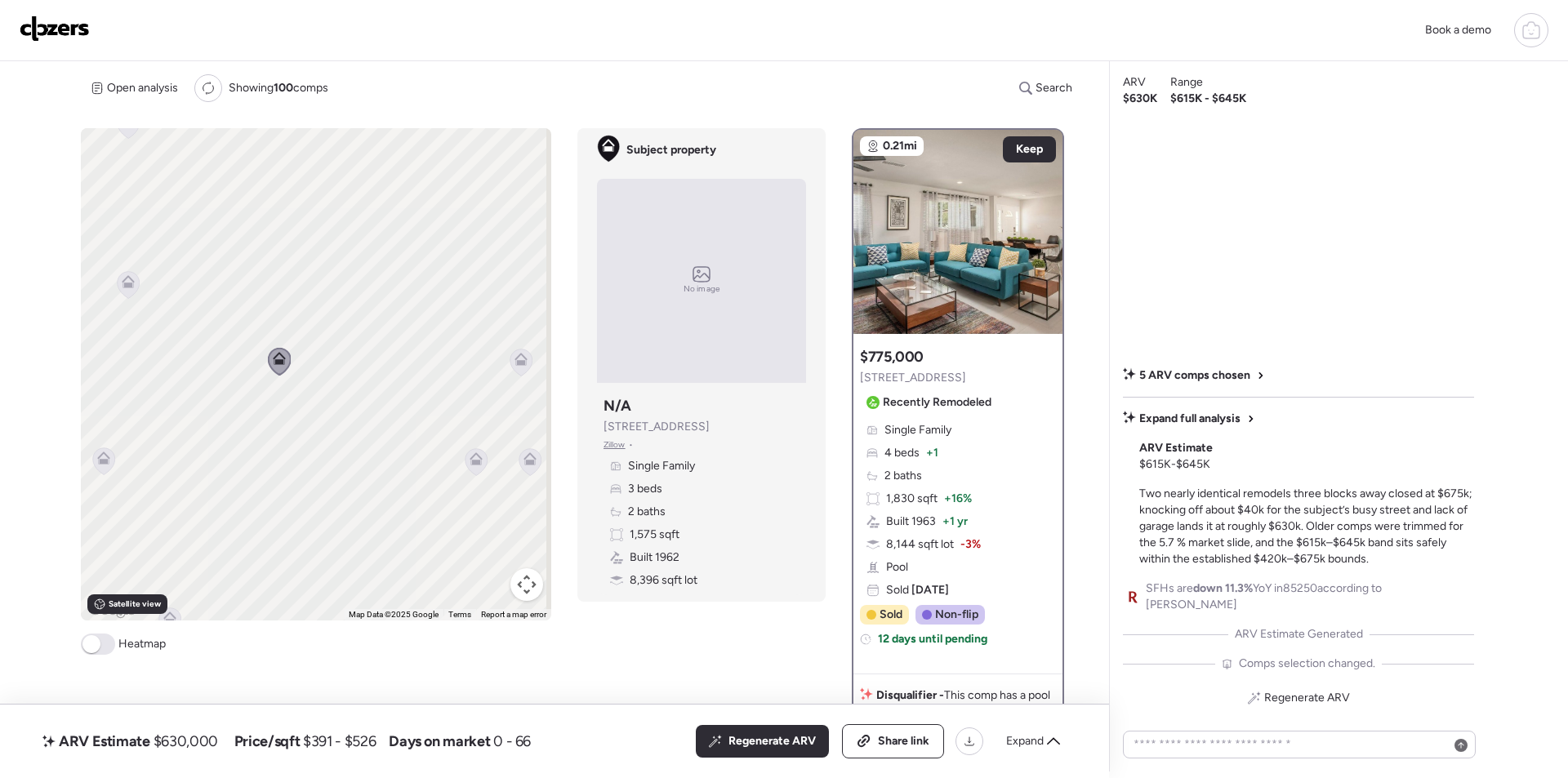
click at [129, 294] on icon at bounding box center [128, 284] width 22 height 27
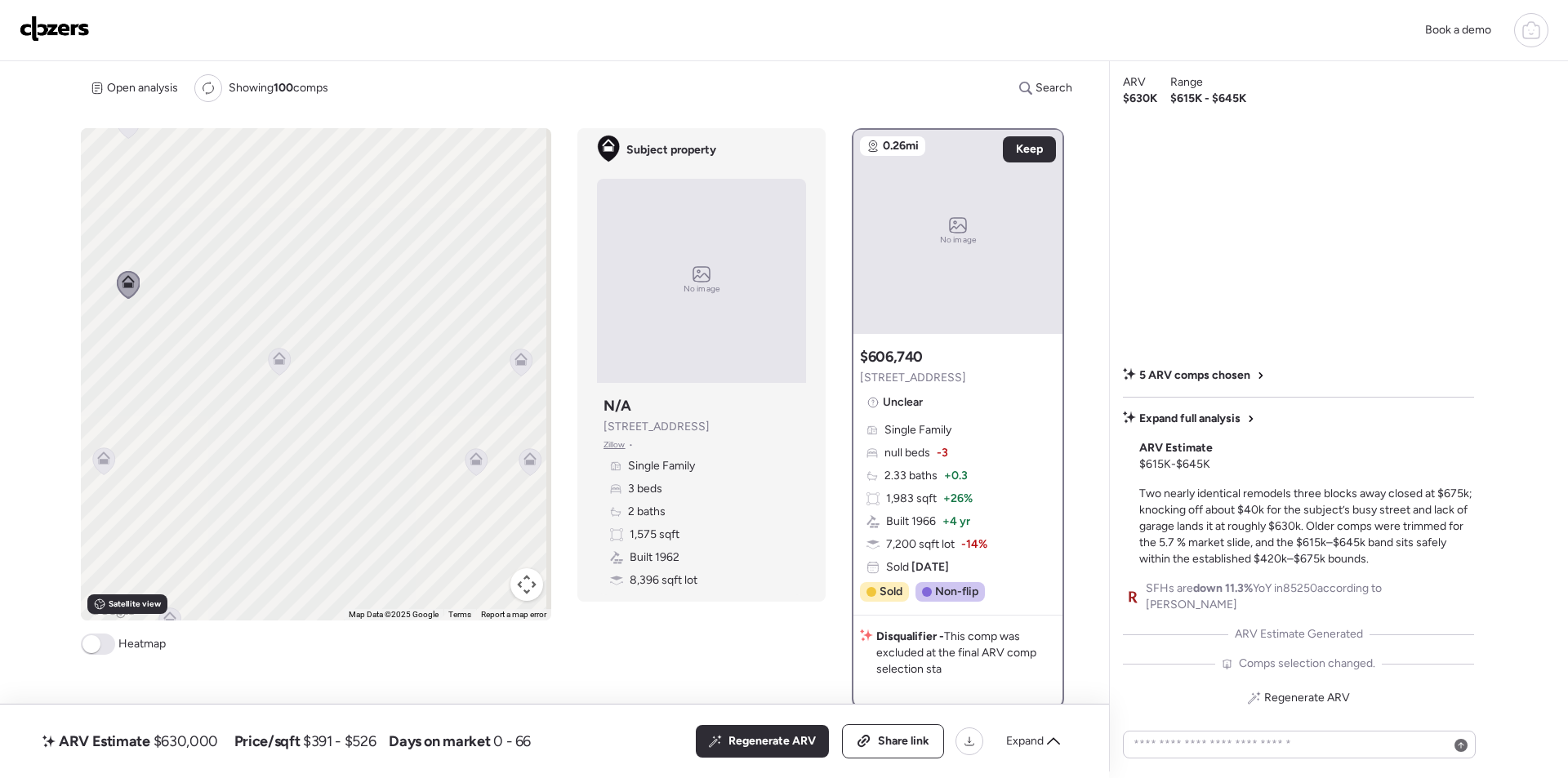
click at [92, 466] on icon at bounding box center [103, 461] width 22 height 28
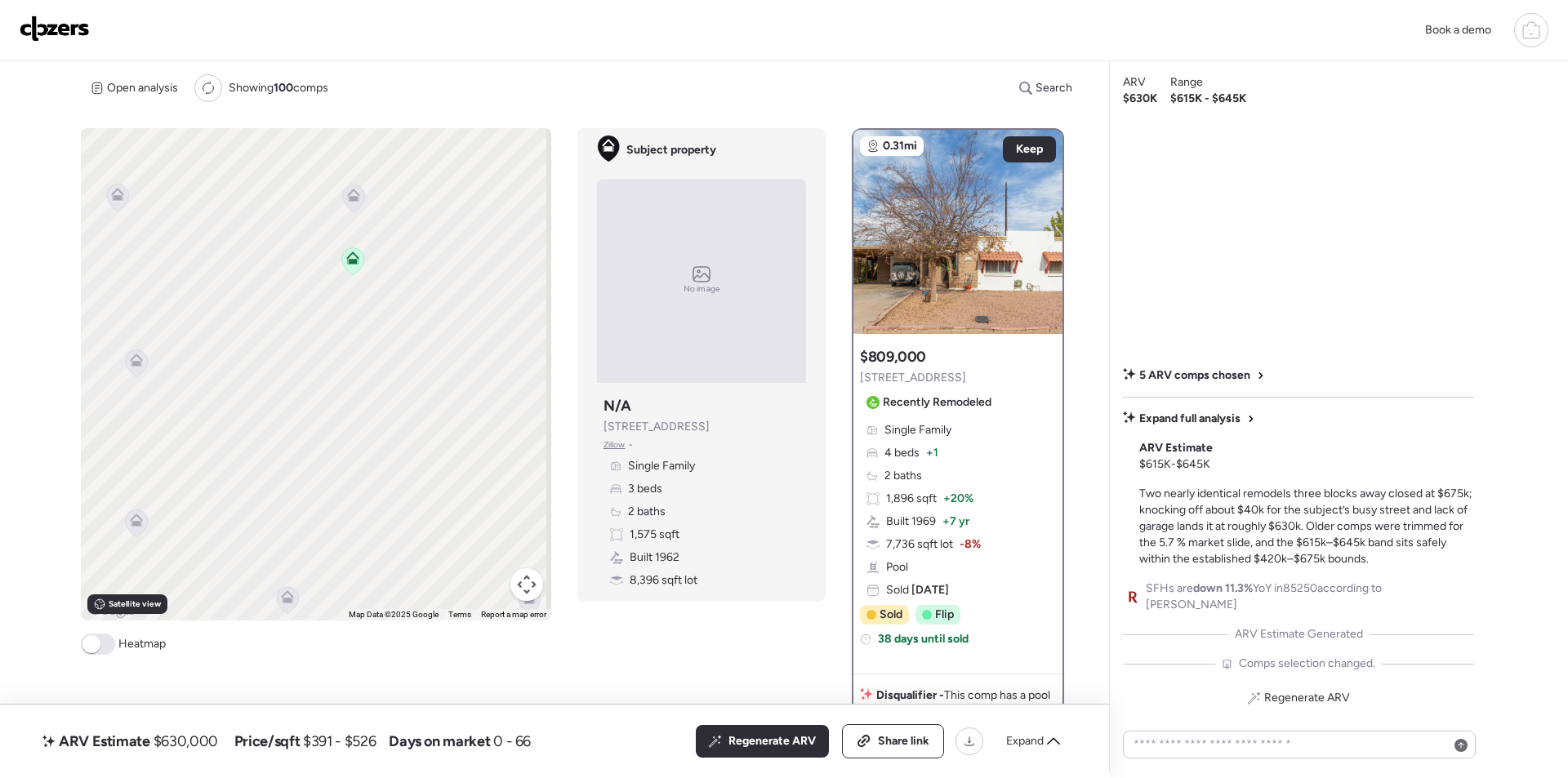
drag, startPoint x: 275, startPoint y: 330, endPoint x: 281, endPoint y: 579, distance: 249.1
click at [285, 593] on div "To navigate, press the arrow keys. To activate drag with keyboard, press Alt + …" at bounding box center [316, 374] width 470 height 493
click at [142, 385] on icon at bounding box center [138, 382] width 13 height 13
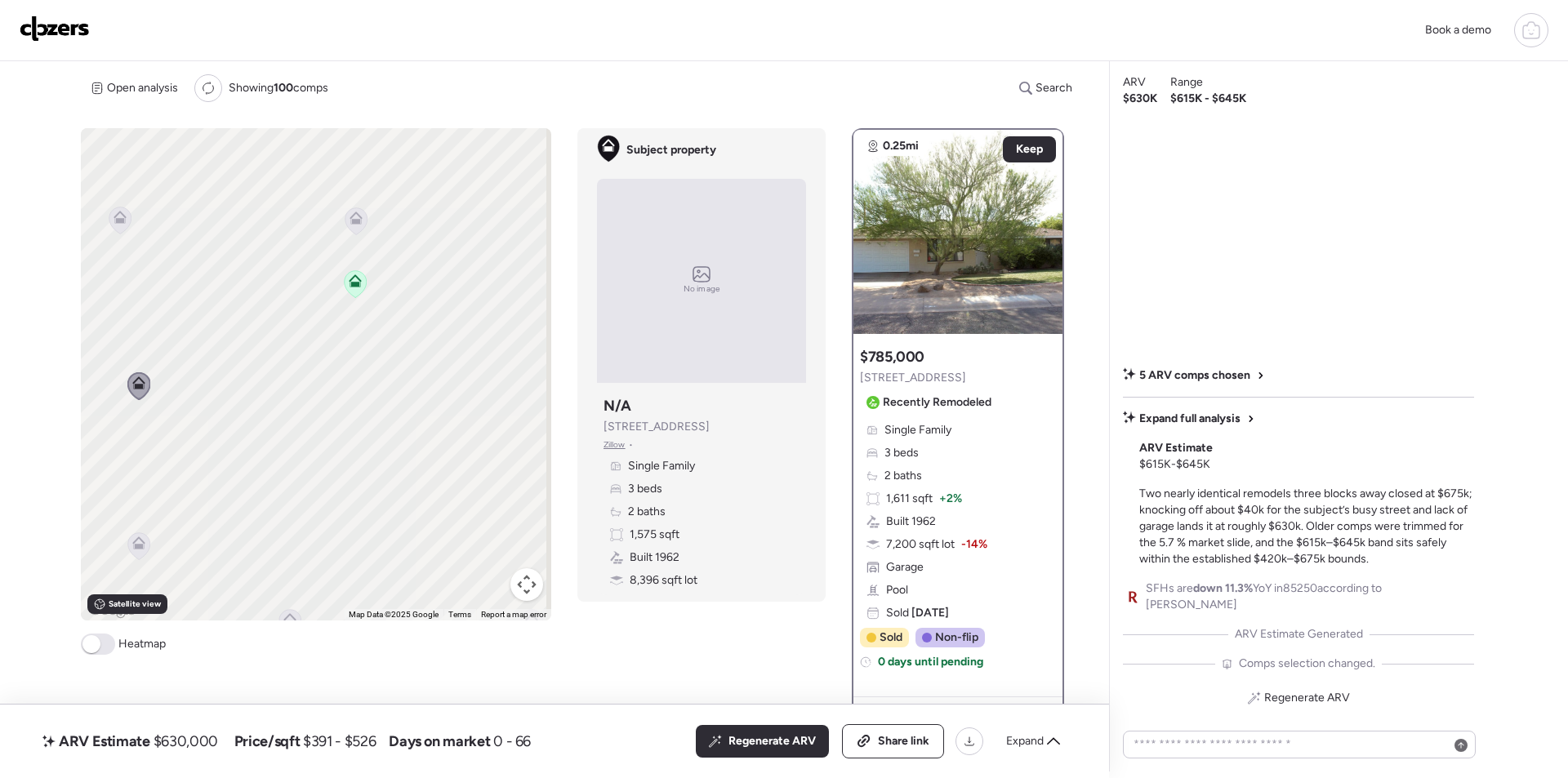
click at [116, 220] on icon at bounding box center [119, 220] width 11 height 4
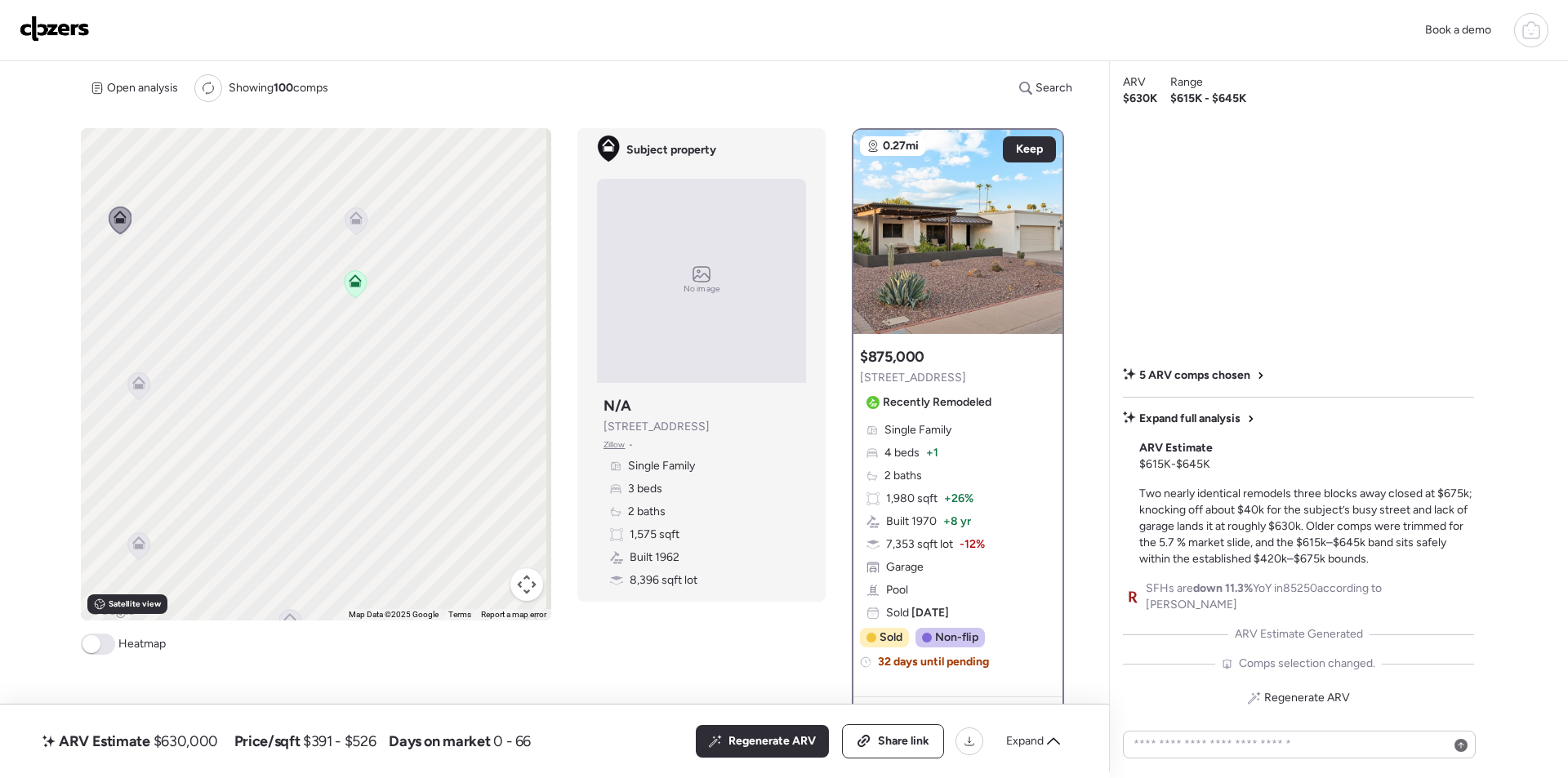
click at [765, 741] on span "Regenerate ARV" at bounding box center [772, 741] width 87 height 16
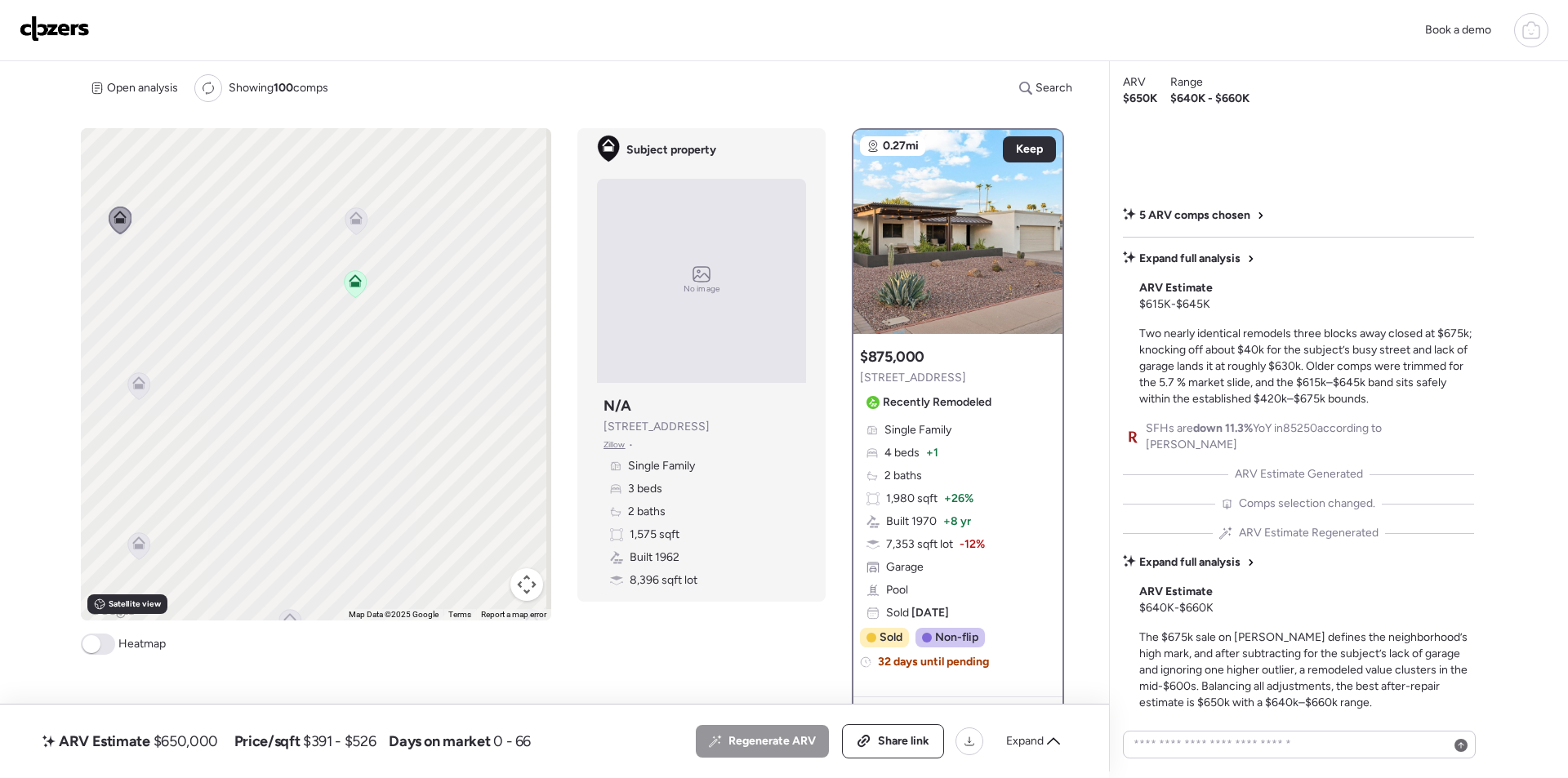
click at [201, 746] on span "$650,000" at bounding box center [186, 741] width 65 height 20
copy span "650,000"
drag, startPoint x: 900, startPoint y: 739, endPoint x: 915, endPoint y: 721, distance: 23.4
click at [901, 738] on span "Share link" at bounding box center [903, 741] width 51 height 16
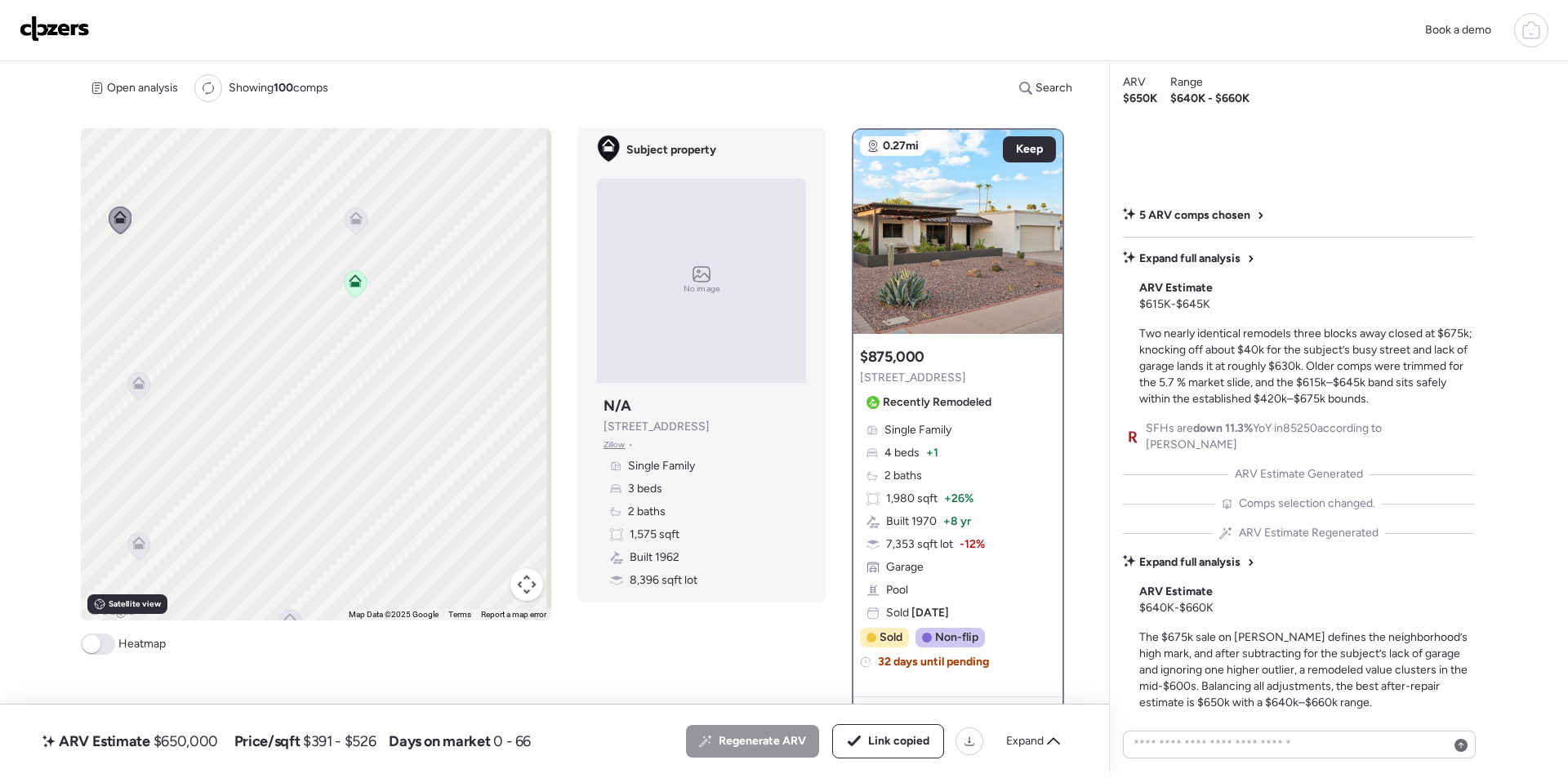
click at [81, 22] on img at bounding box center [55, 28] width 70 height 26
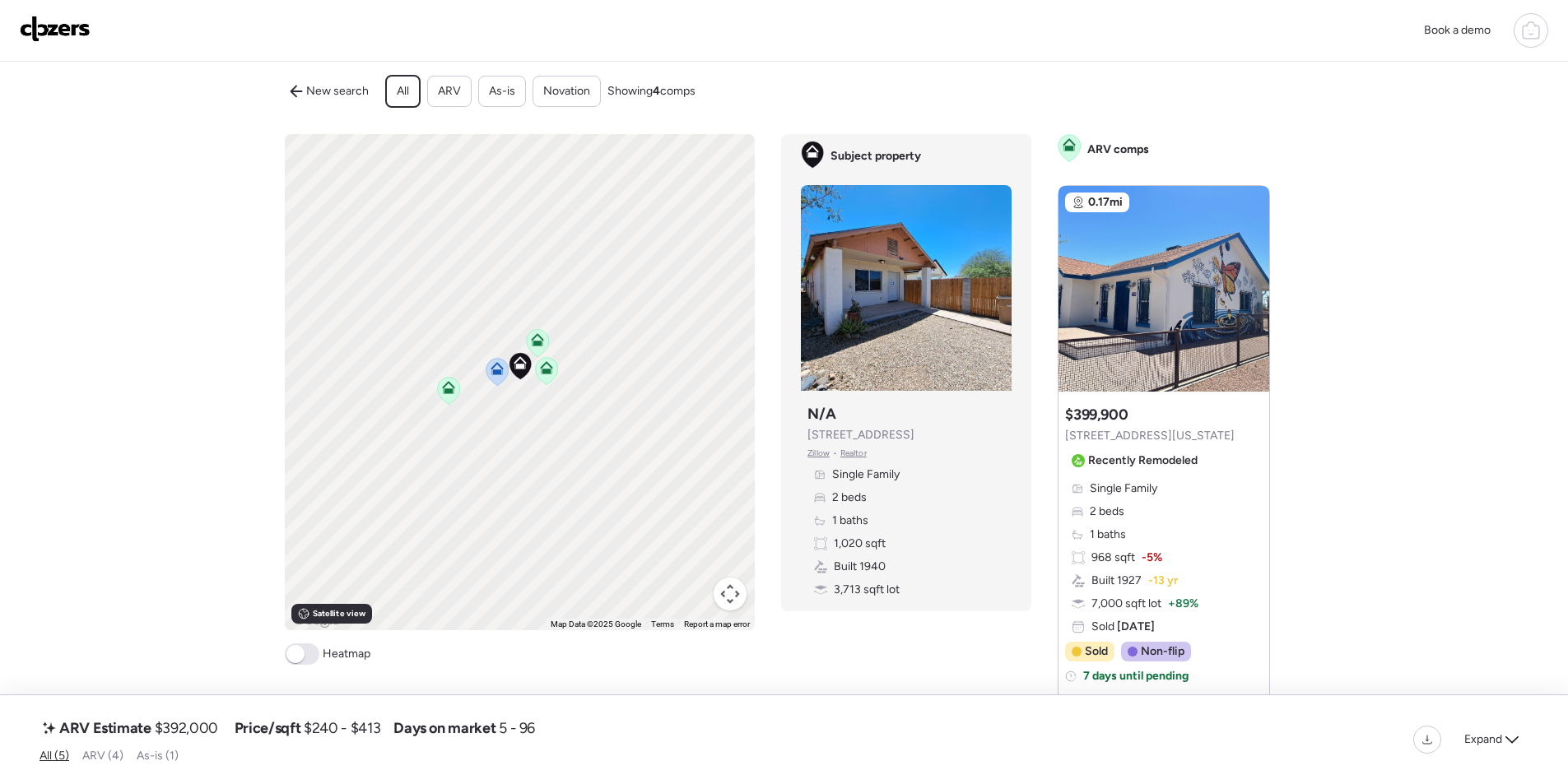
click at [178, 725] on span "$392,000" at bounding box center [186, 728] width 63 height 20
copy span "392,000"
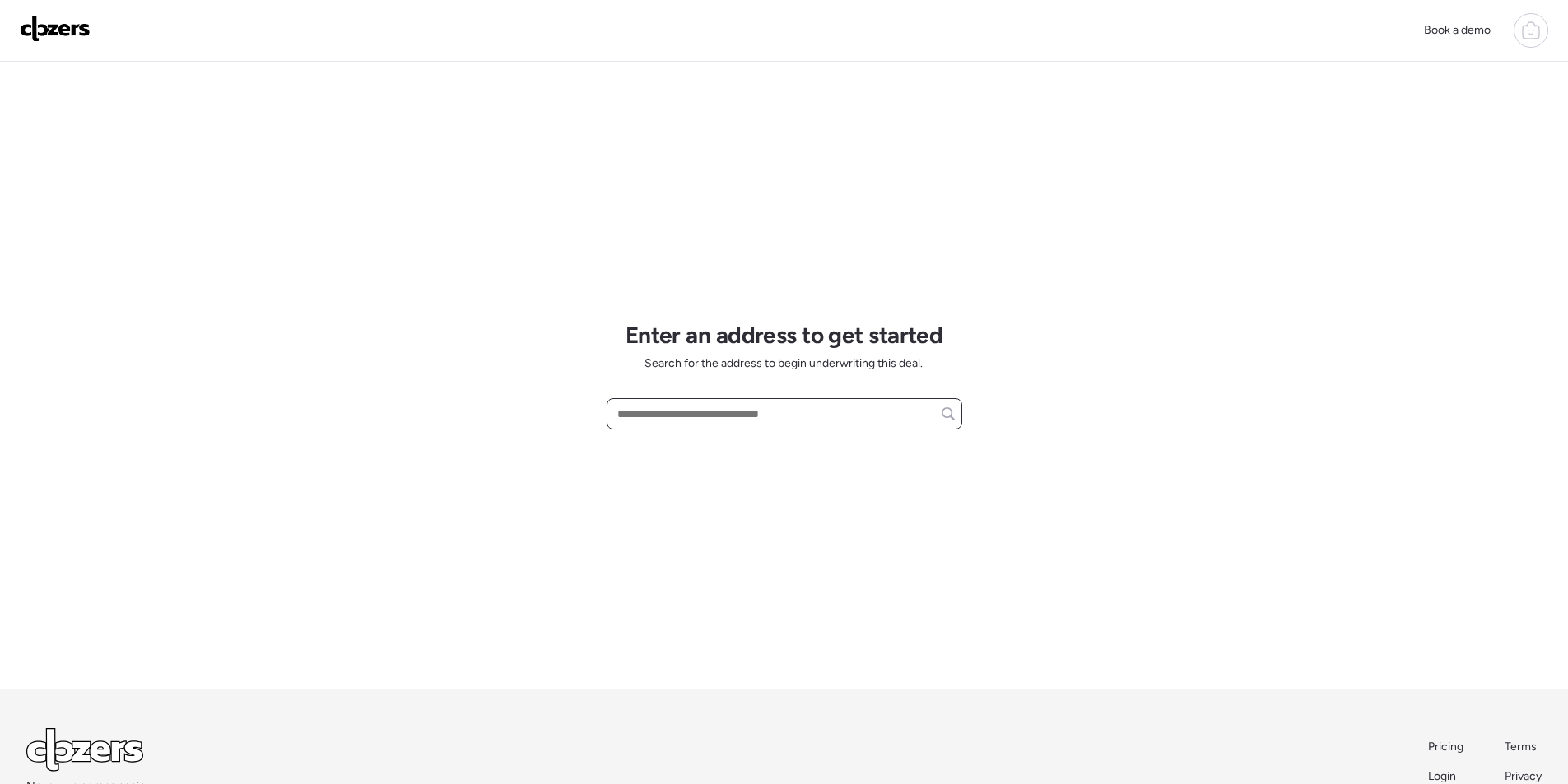
click at [697, 417] on input "text" at bounding box center [784, 413] width 341 height 23
paste input "**********"
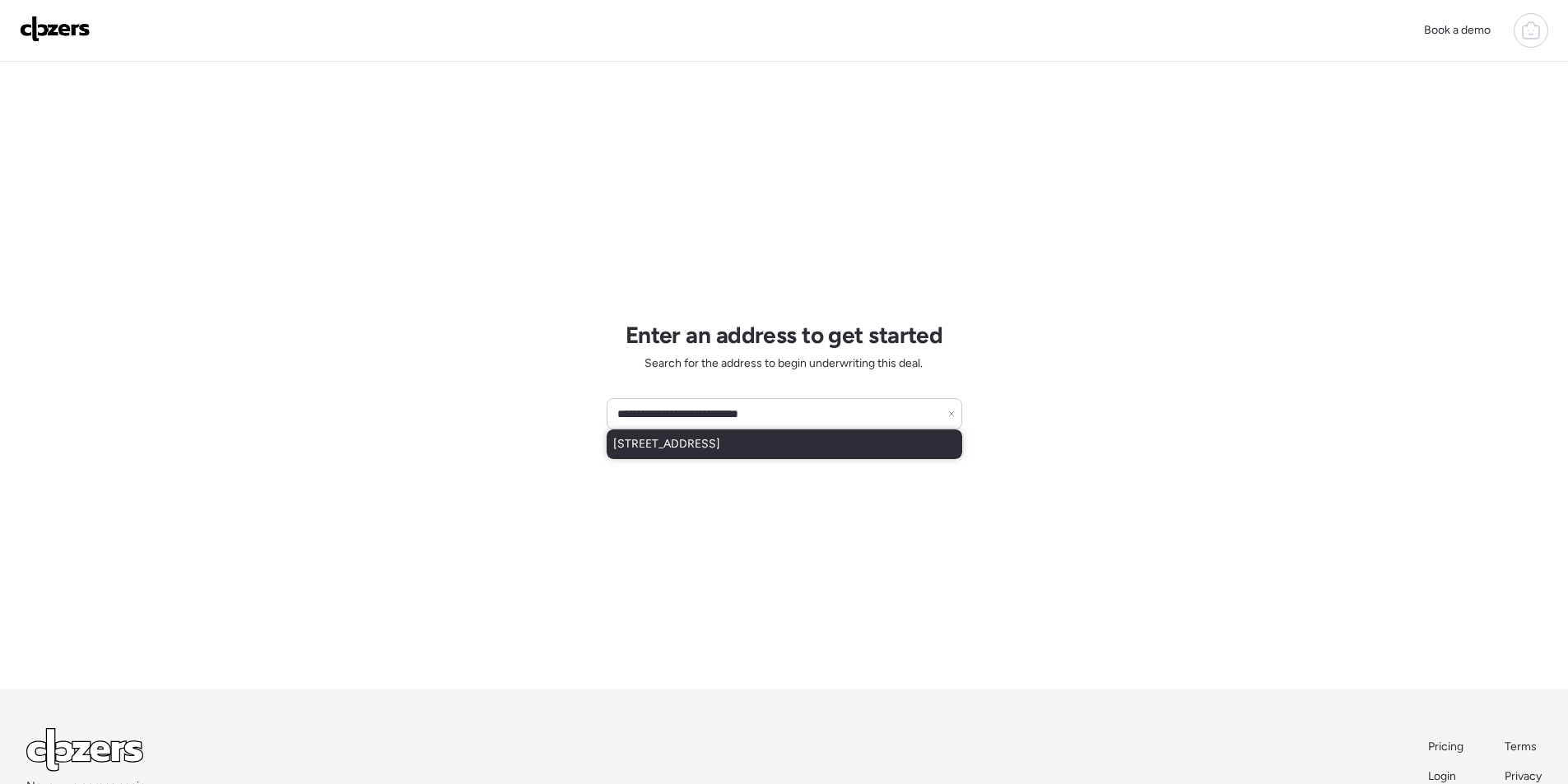
click at [689, 448] on span "[STREET_ADDRESS]" at bounding box center [667, 444] width 107 height 16
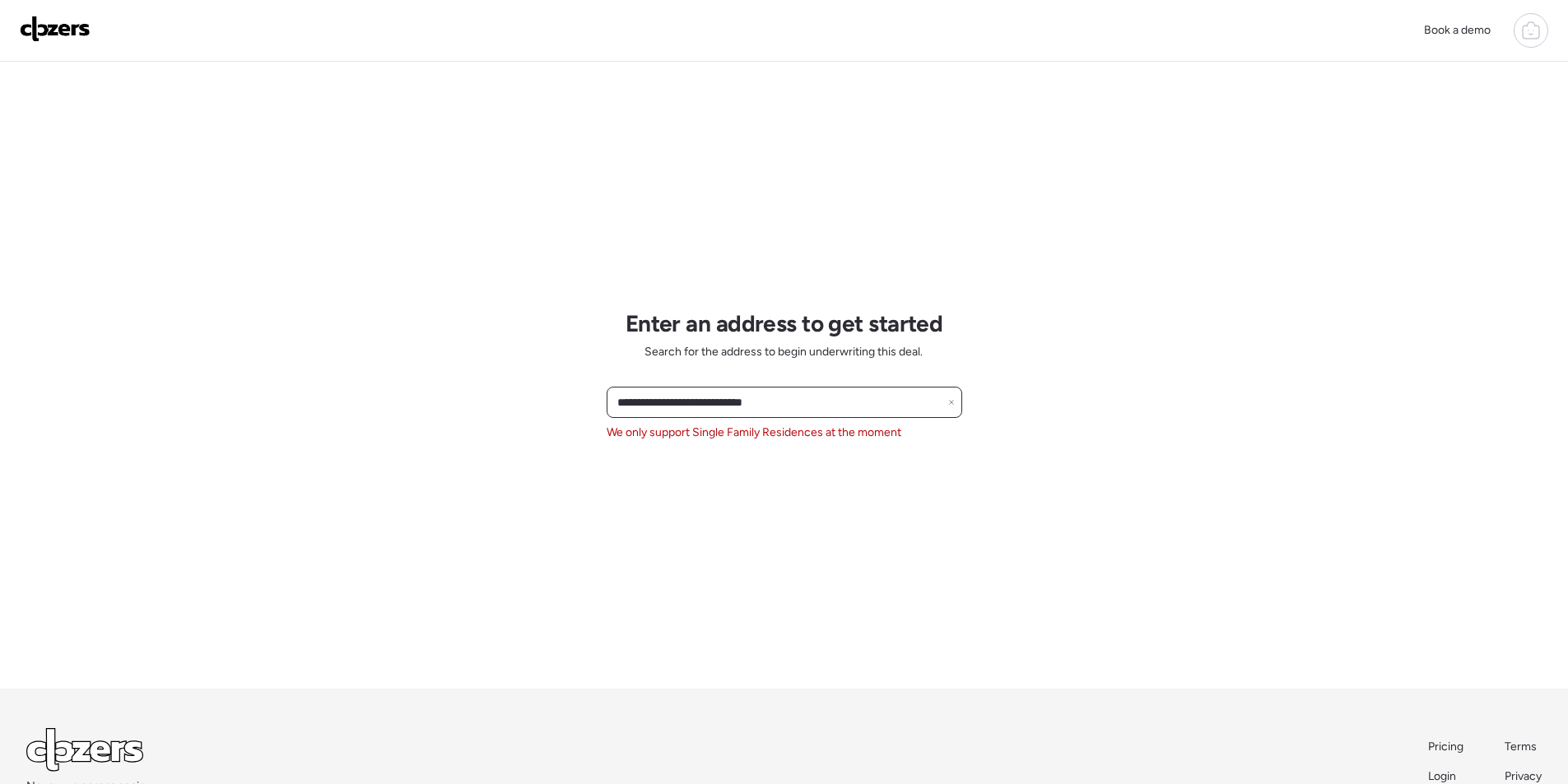
click at [798, 405] on input "**********" at bounding box center [784, 401] width 341 height 23
click at [796, 405] on input "**********" at bounding box center [784, 401] width 341 height 23
click at [795, 405] on input "**********" at bounding box center [784, 401] width 341 height 23
click at [794, 406] on input "**********" at bounding box center [784, 401] width 341 height 23
paste input "**********"
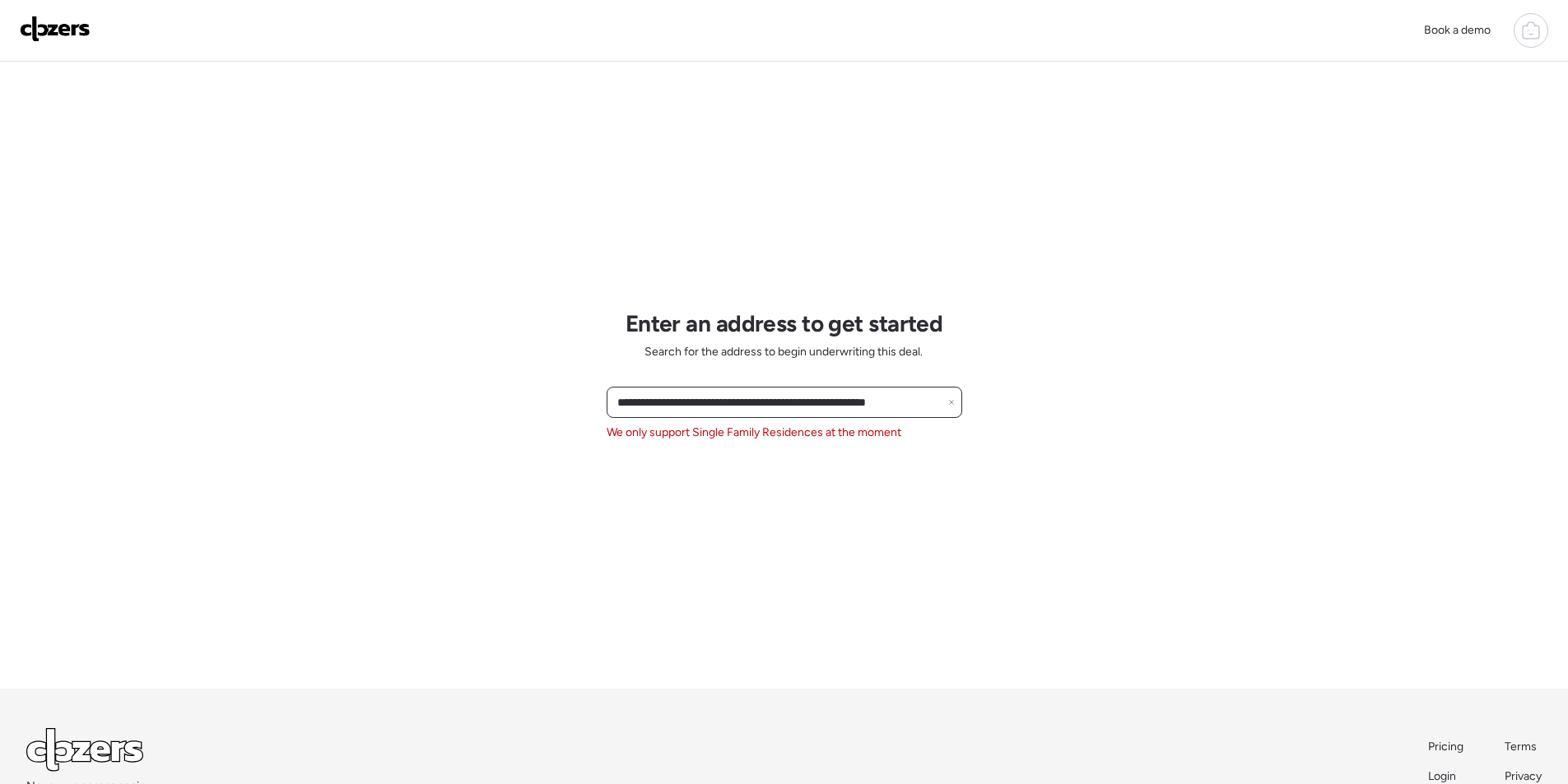
paste input "text"
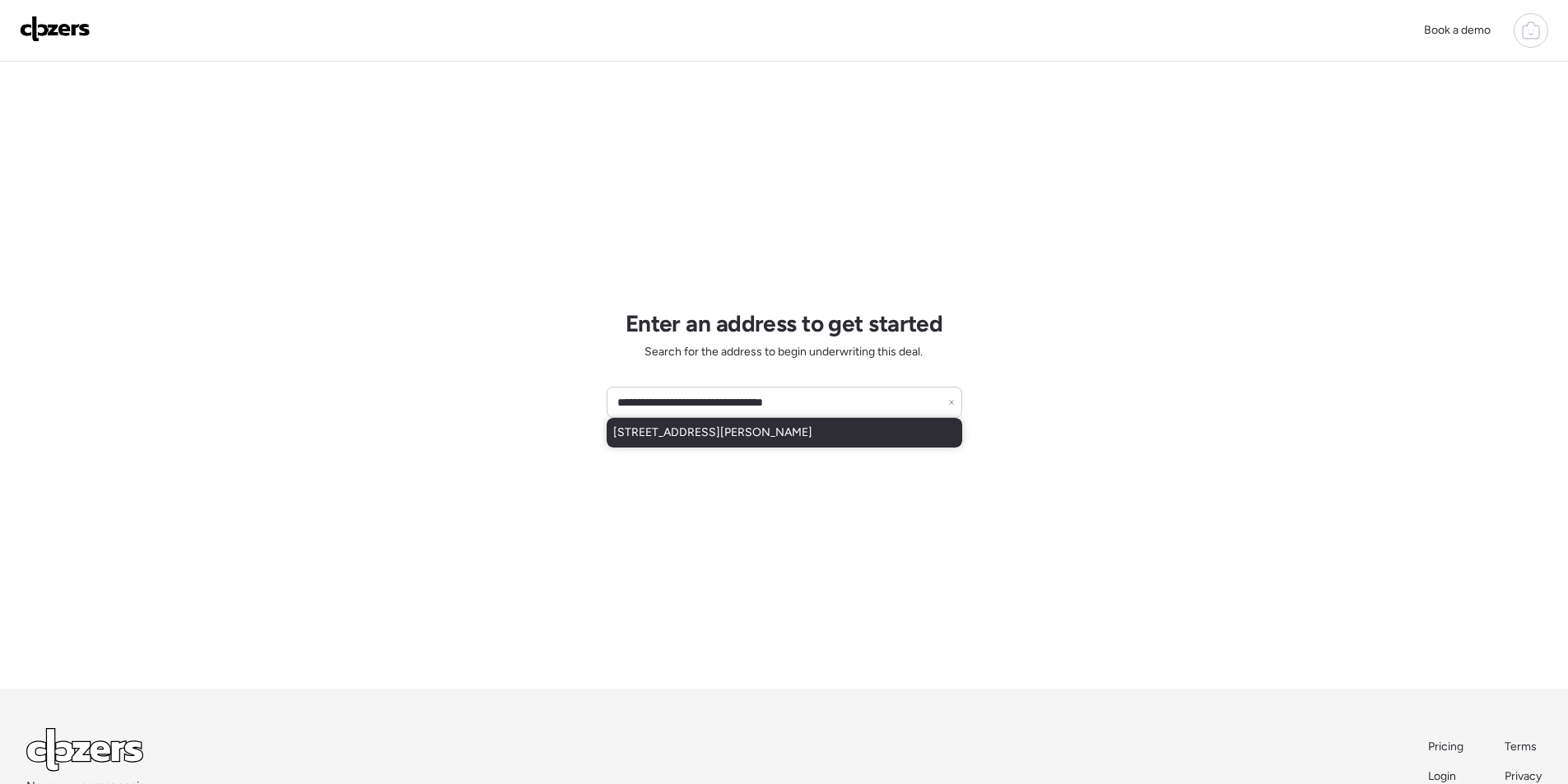
click at [756, 433] on span "637 N Sunset Dr, Chandler, AZ, 85225" at bounding box center [713, 432] width 199 height 16
type input "**********"
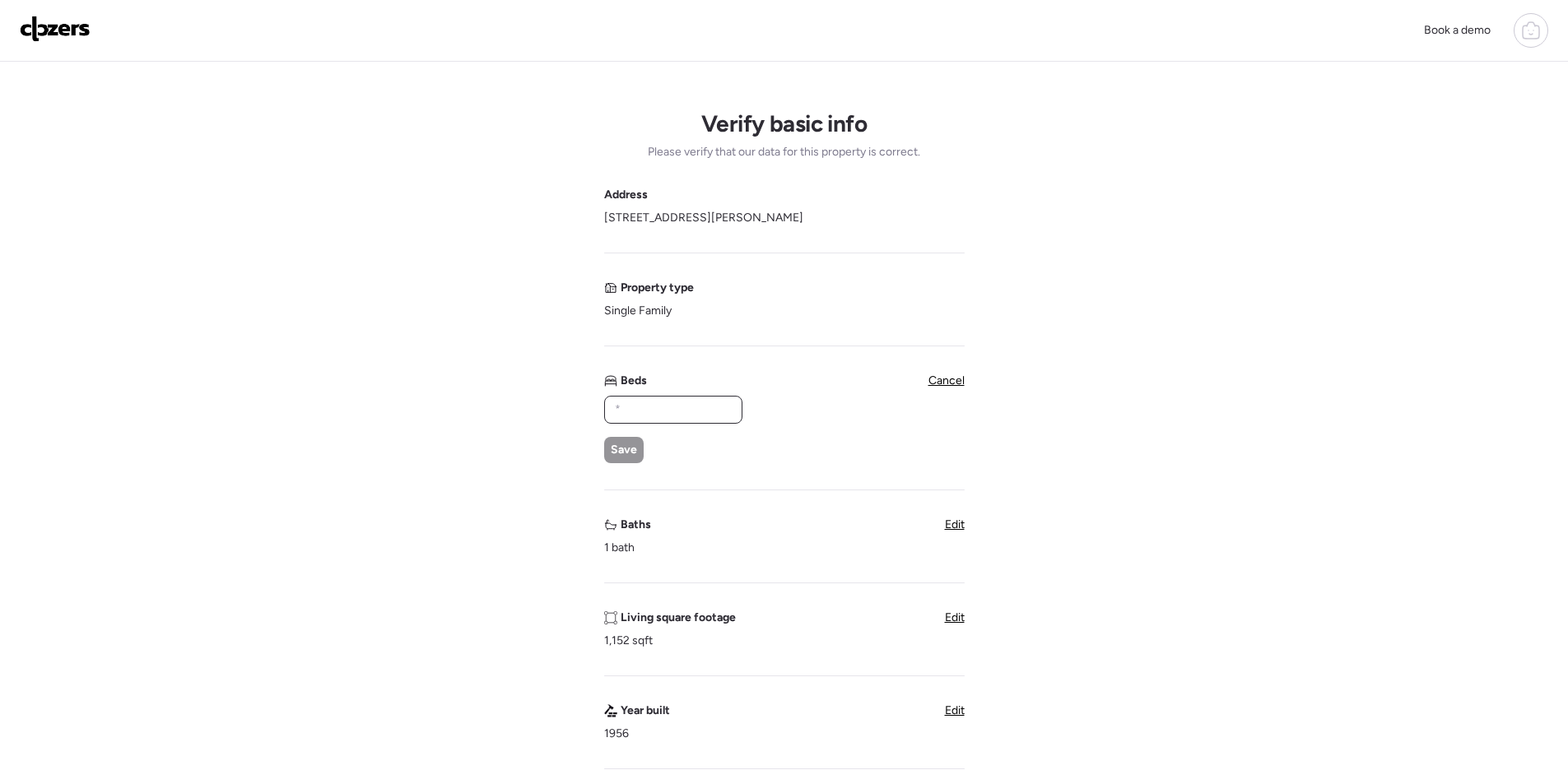
click at [658, 417] on input "text" at bounding box center [673, 409] width 123 height 23
type input "*"
click at [636, 446] on span "Save" at bounding box center [623, 450] width 26 height 16
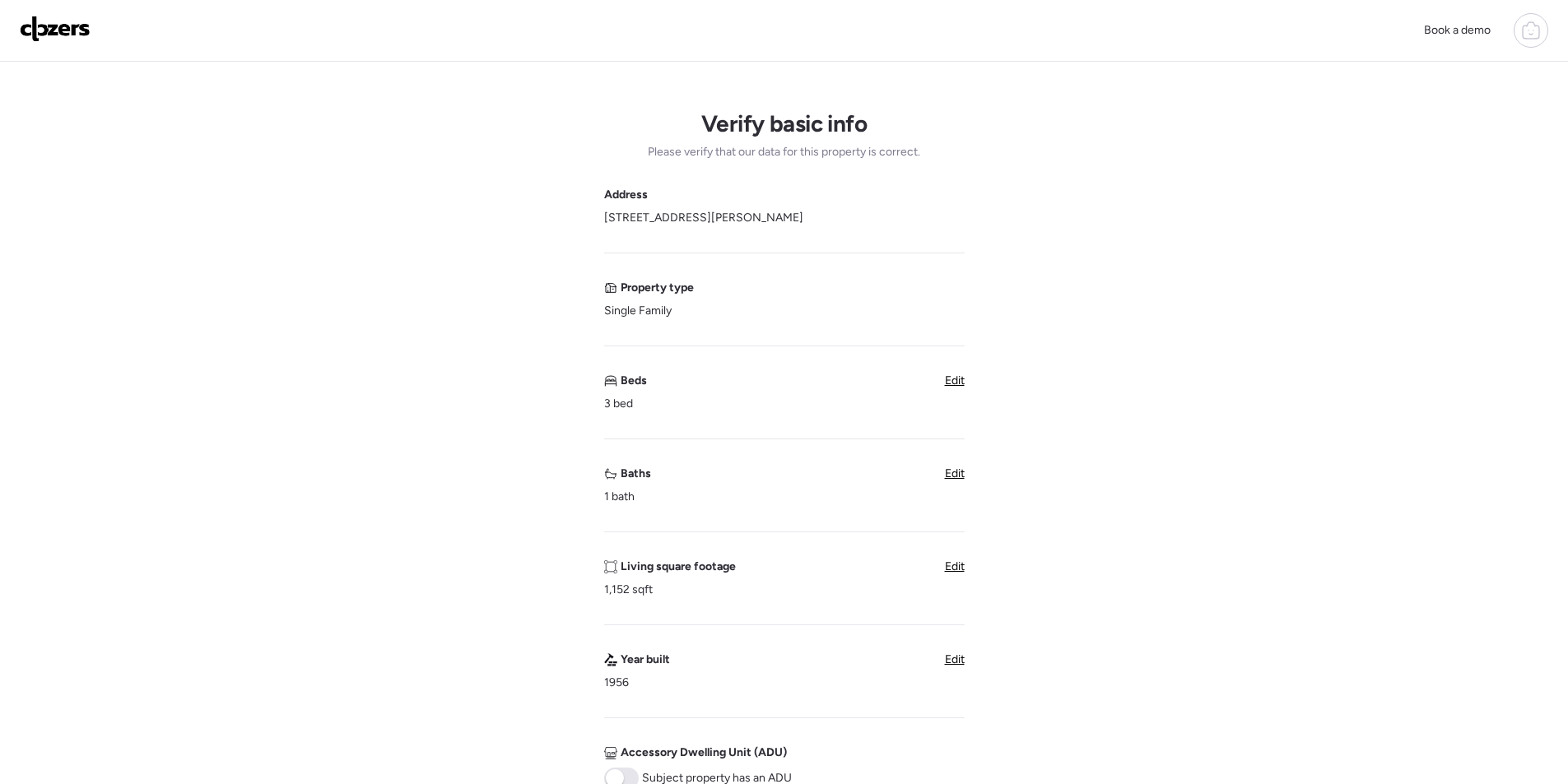
click at [955, 469] on span "Edit" at bounding box center [955, 473] width 20 height 14
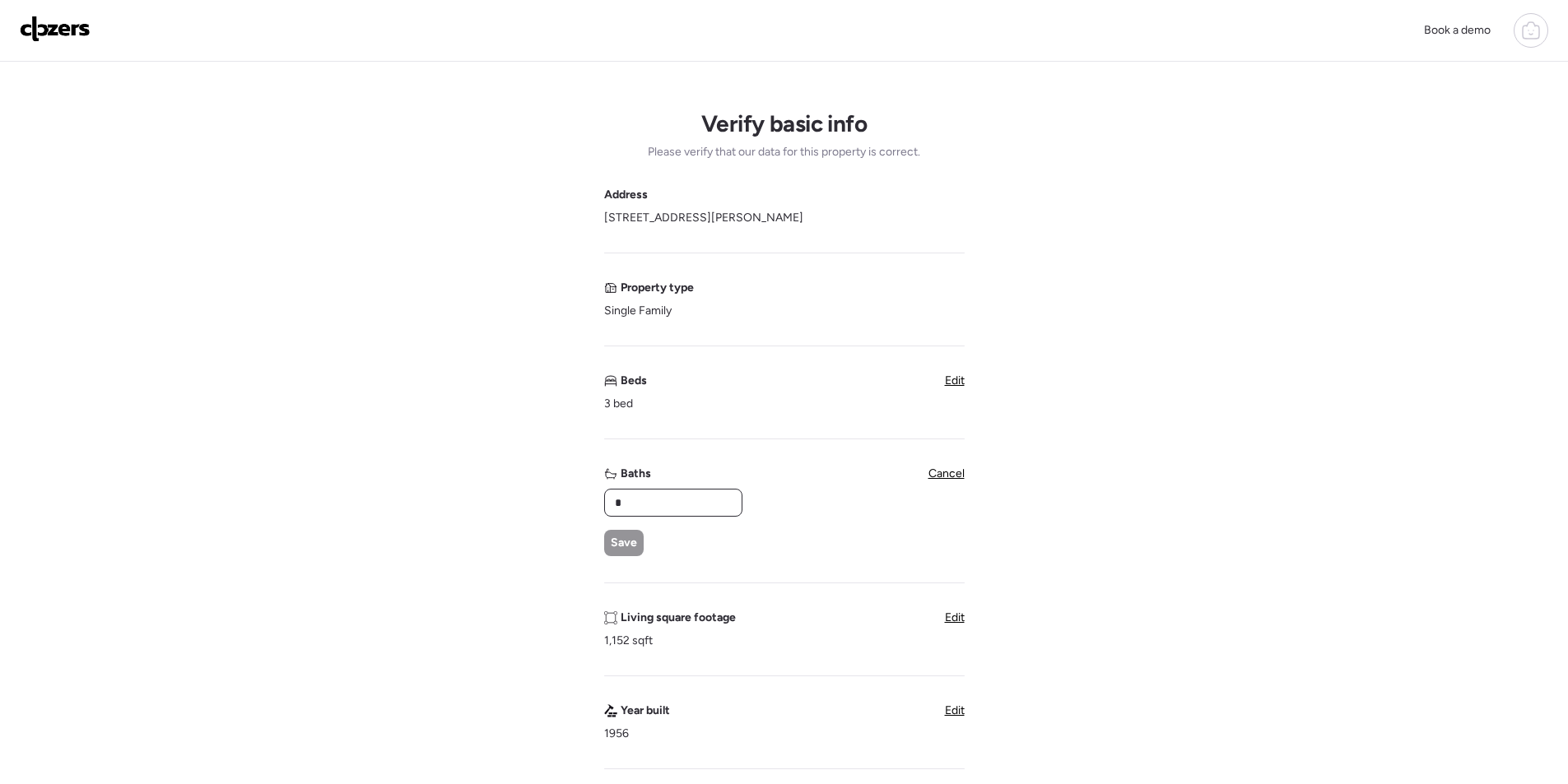
click at [678, 500] on input "*" at bounding box center [673, 502] width 123 height 23
drag, startPoint x: 678, startPoint y: 500, endPoint x: 661, endPoint y: 508, distance: 18.8
click at [668, 505] on input "*" at bounding box center [673, 502] width 123 height 23
type input "*"
click at [619, 540] on span "Save" at bounding box center [623, 543] width 26 height 16
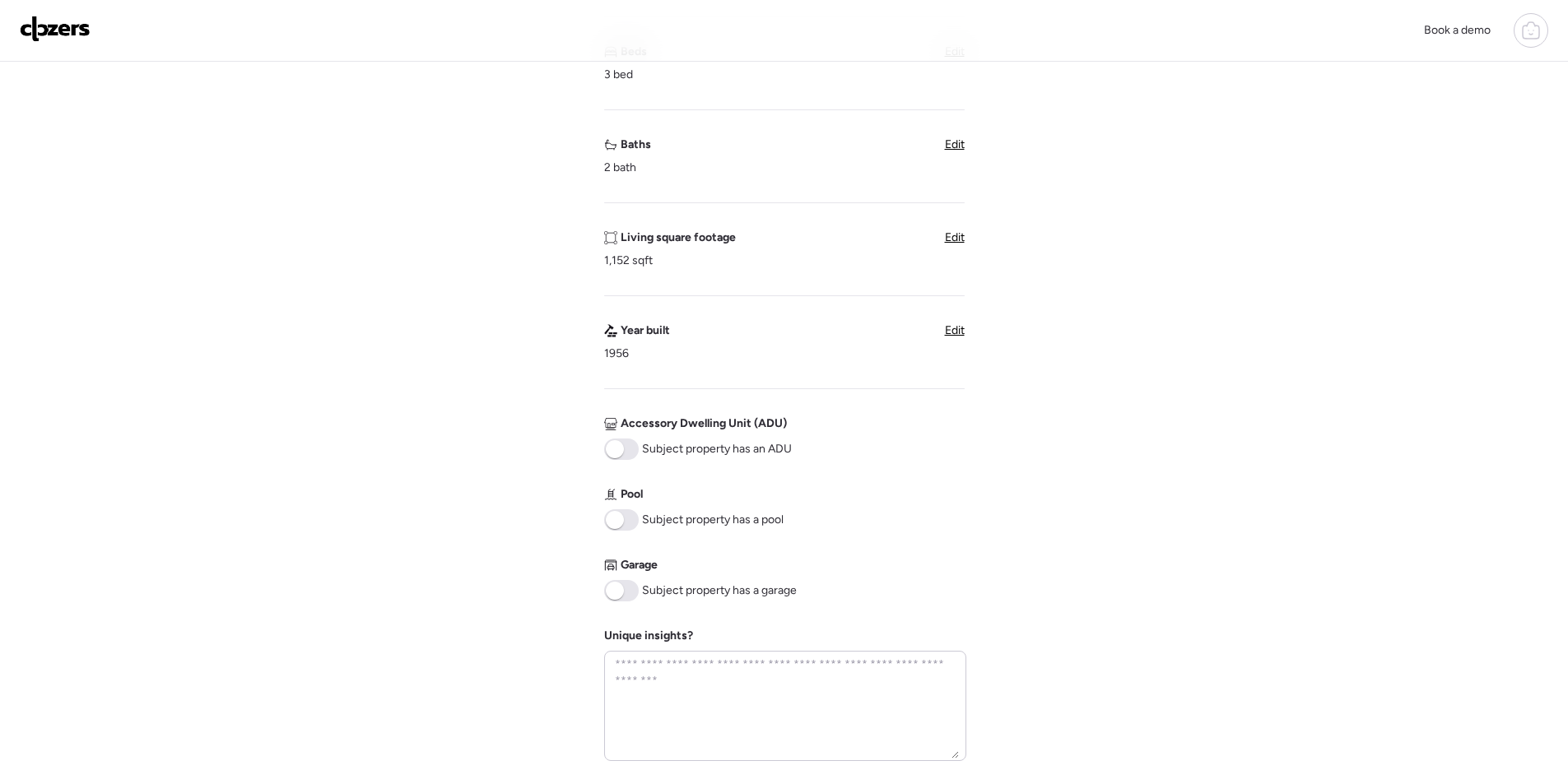
scroll to position [494, 0]
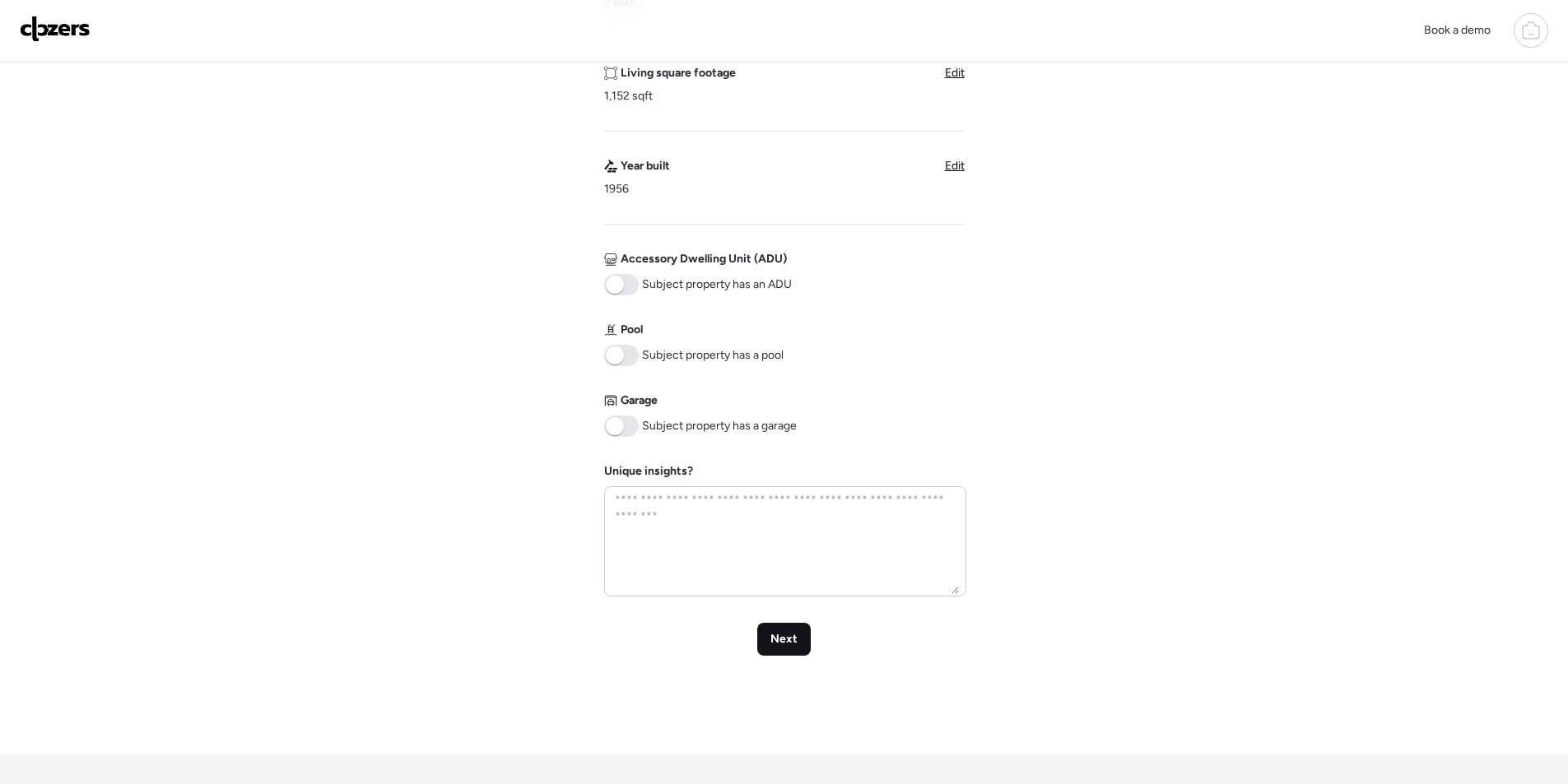
click at [803, 639] on div "Next" at bounding box center [784, 639] width 53 height 33
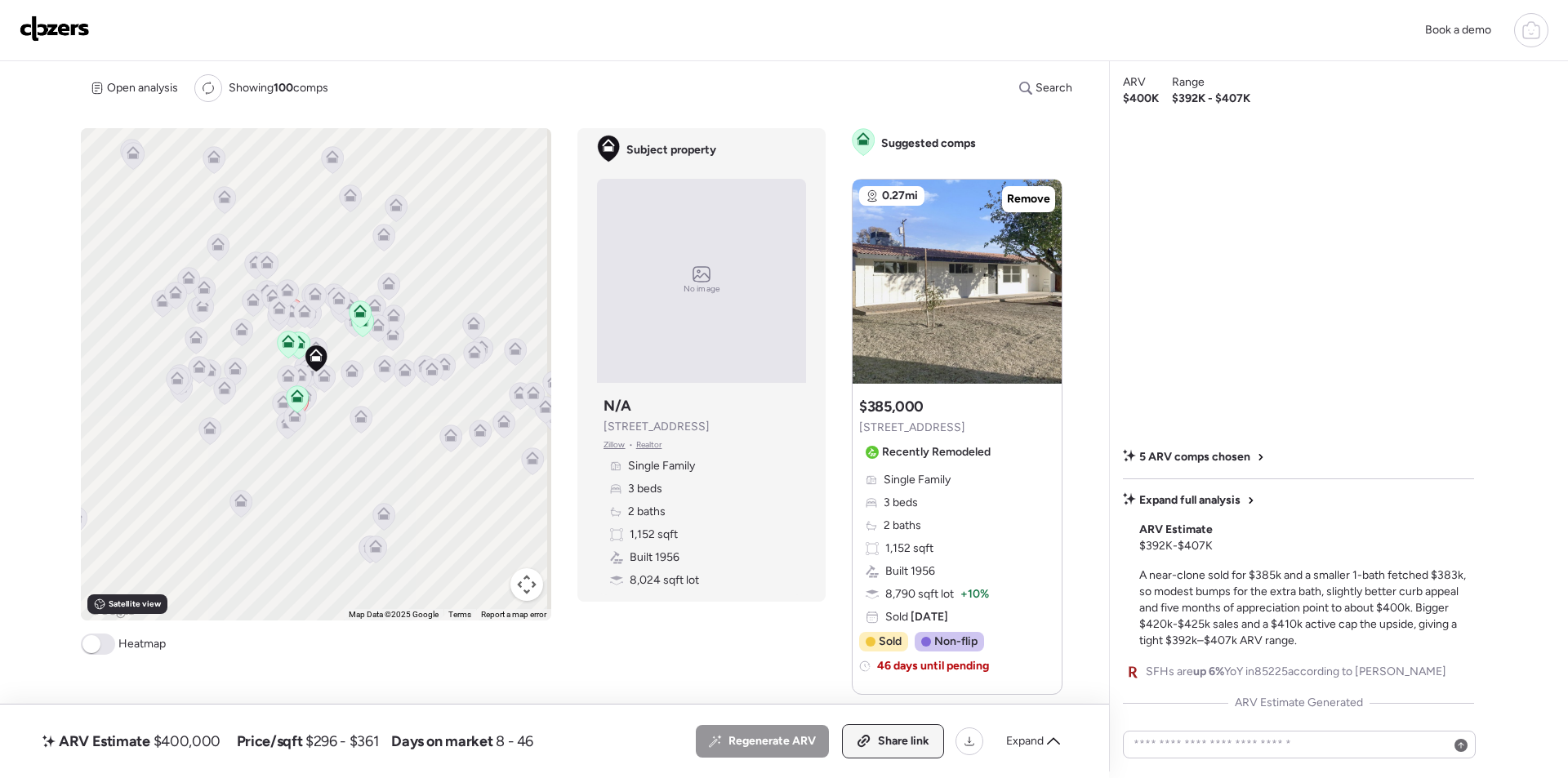
click at [905, 738] on span "Share link" at bounding box center [903, 741] width 51 height 16
click at [1056, 746] on icon at bounding box center [1053, 741] width 13 height 13
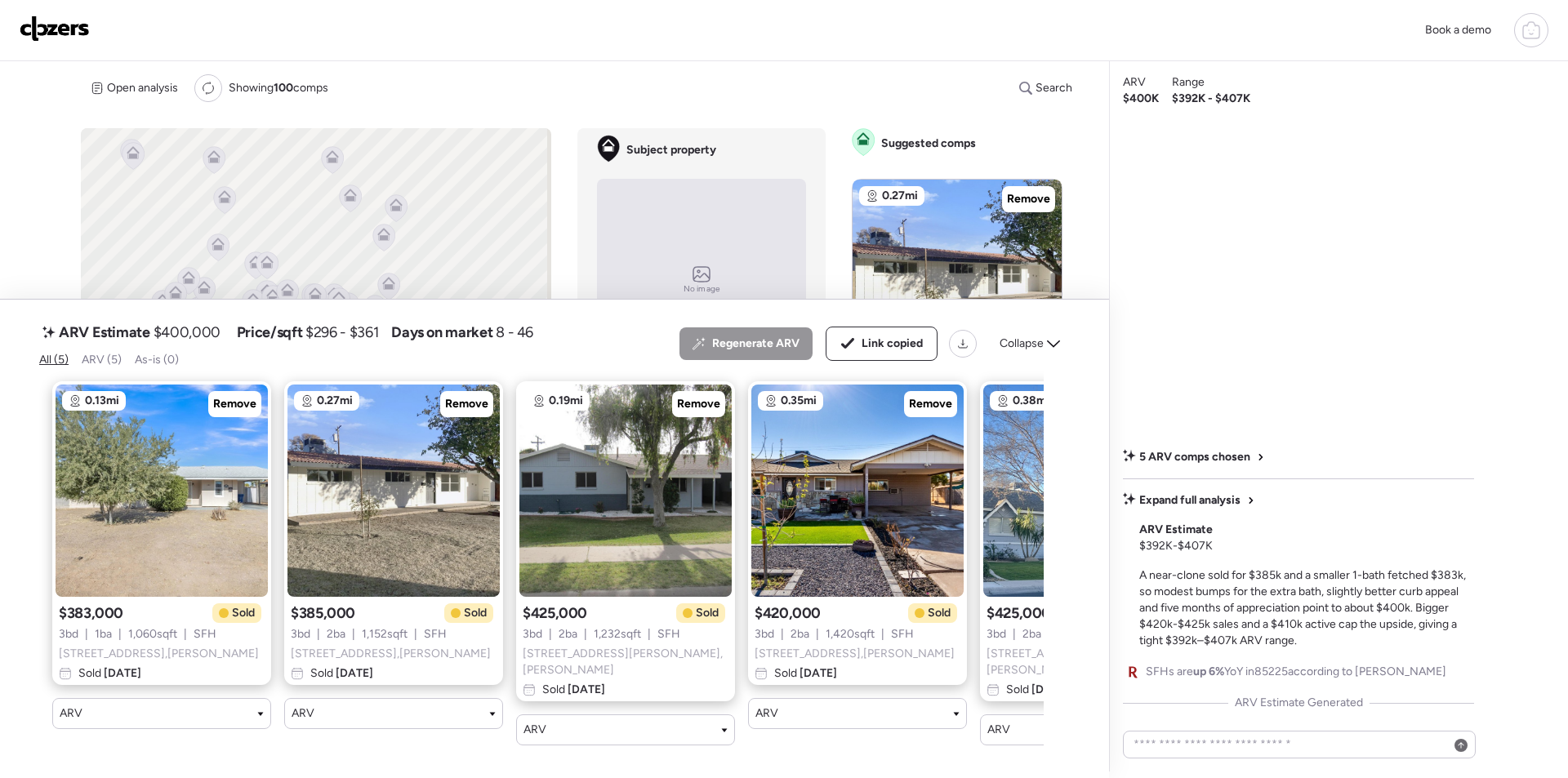
click at [82, 45] on link at bounding box center [55, 30] width 70 height 30
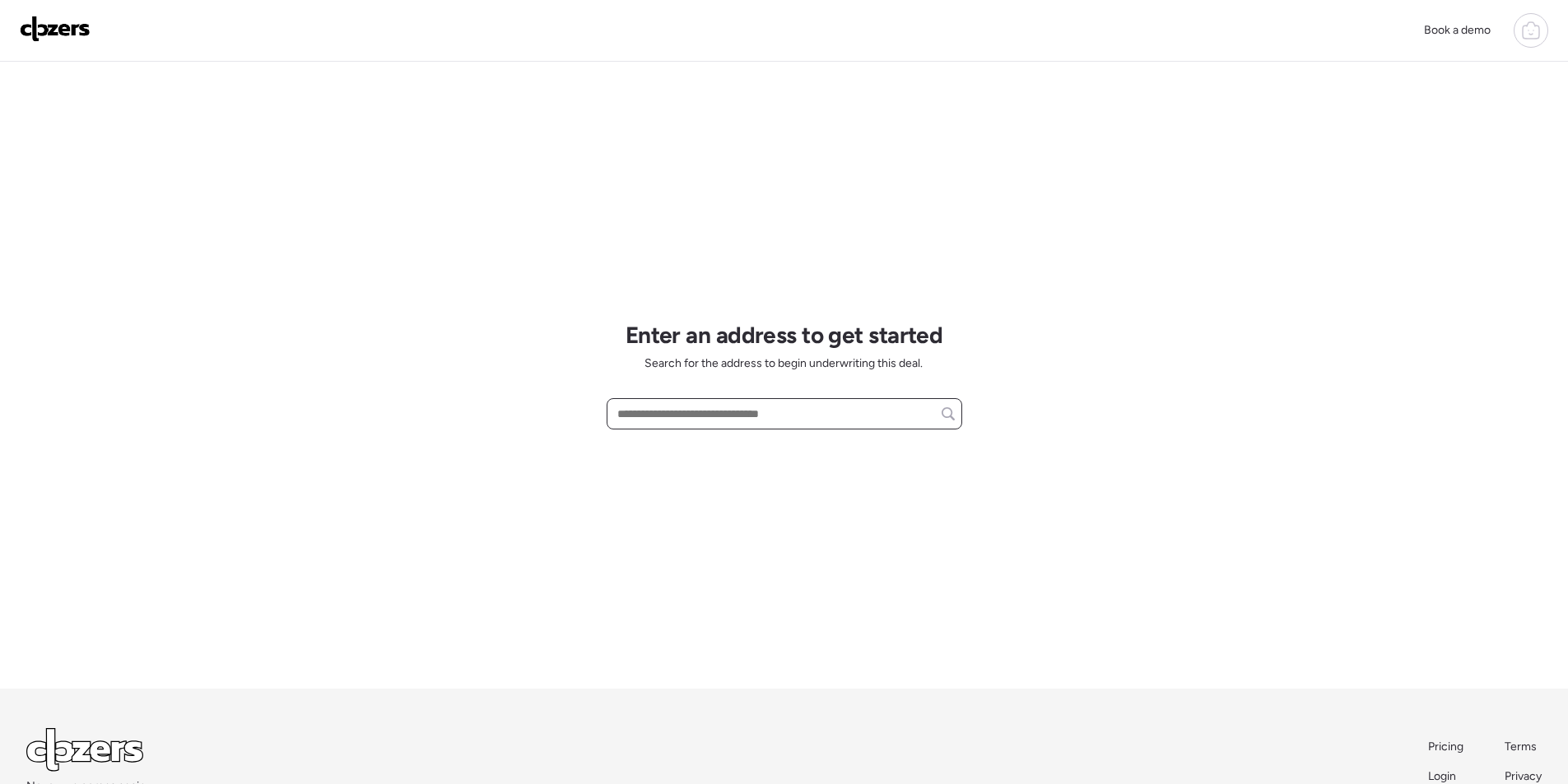
click at [719, 411] on input "text" at bounding box center [784, 413] width 341 height 23
paste input "**********"
click at [854, 429] on div "**********" at bounding box center [784, 413] width 356 height 32
click at [849, 411] on input "**********" at bounding box center [784, 413] width 341 height 23
click at [698, 414] on input "**********" at bounding box center [784, 413] width 341 height 23
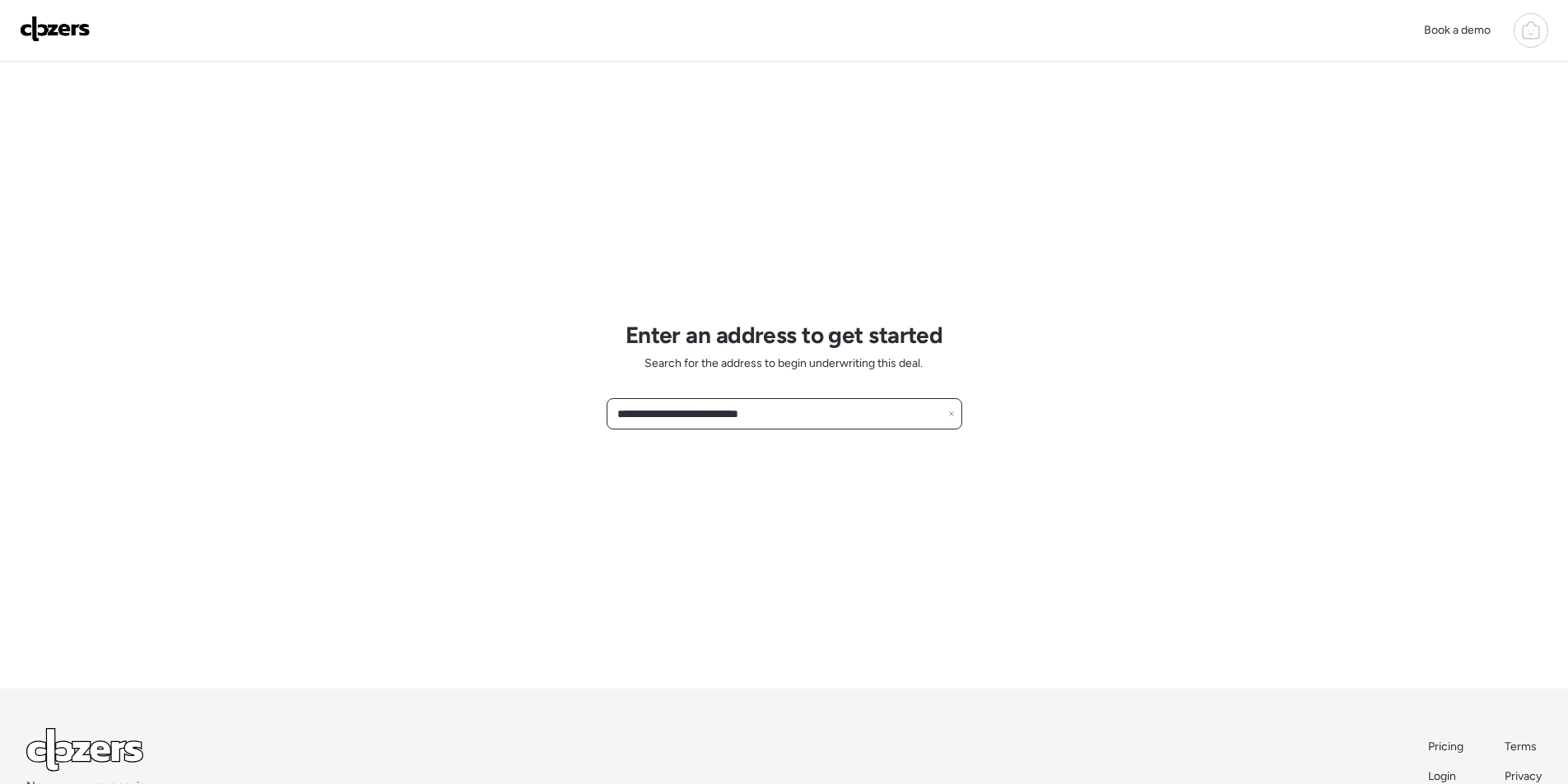
click at [805, 411] on input "**********" at bounding box center [784, 413] width 341 height 23
click at [645, 413] on input "**********" at bounding box center [784, 413] width 341 height 23
click at [643, 412] on input "**********" at bounding box center [784, 413] width 341 height 23
click at [726, 430] on div "**********" at bounding box center [784, 413] width 356 height 32
click at [678, 414] on input "**********" at bounding box center [784, 413] width 341 height 23
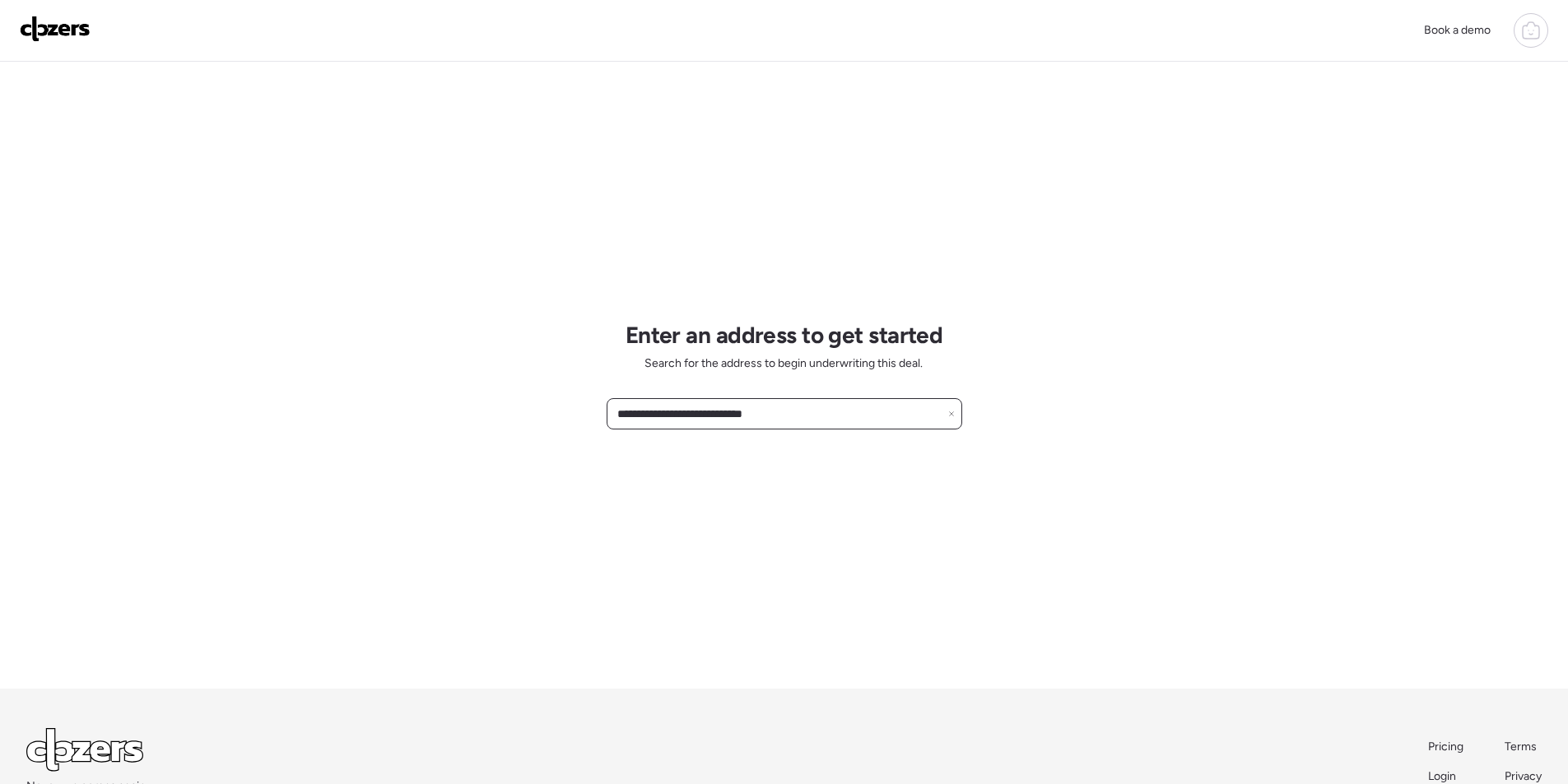
click at [811, 421] on input "**********" at bounding box center [784, 413] width 341 height 23
click at [812, 420] on input "**********" at bounding box center [784, 413] width 341 height 23
paste input "***"
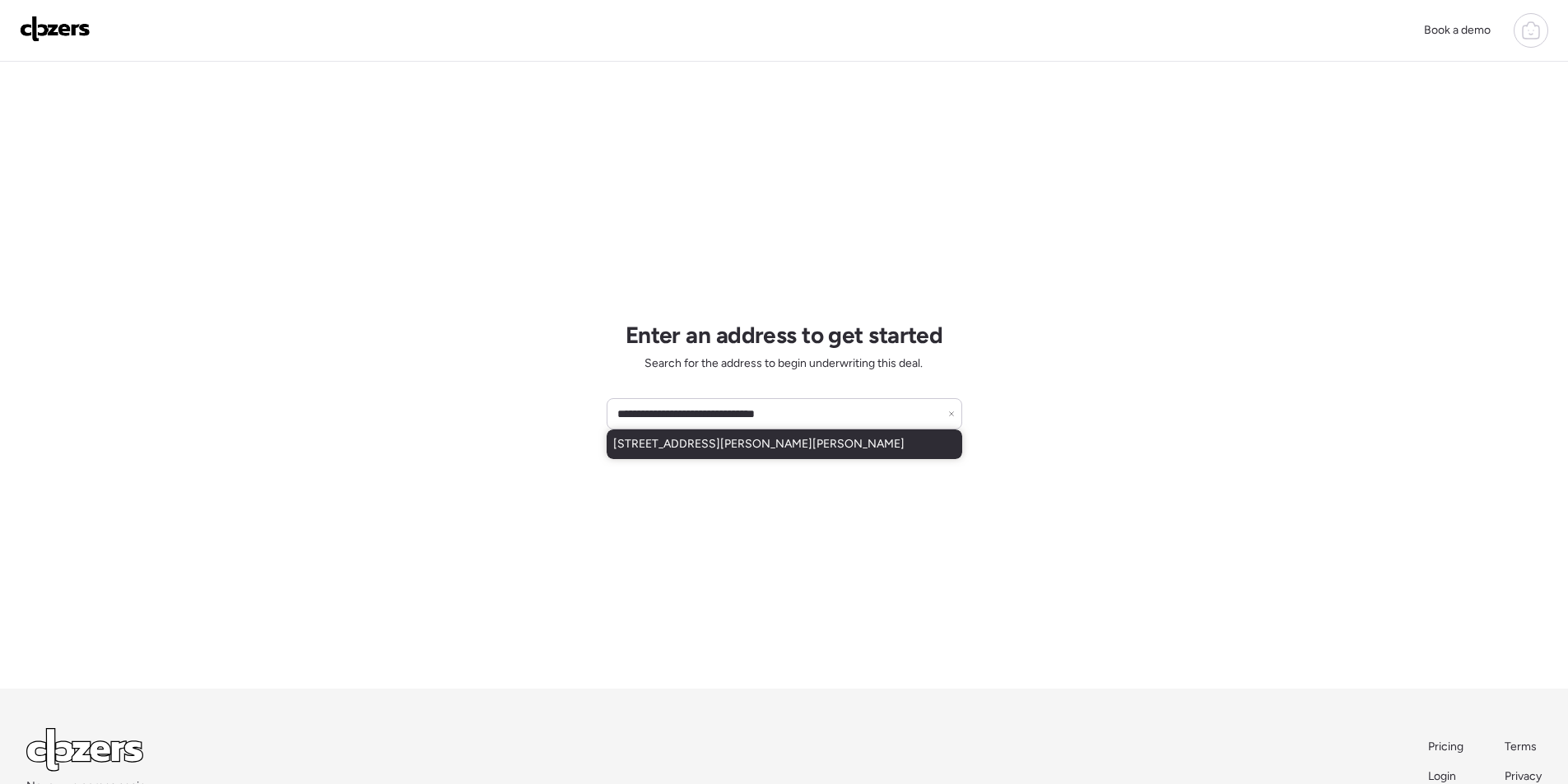
click at [762, 445] on span "[STREET_ADDRESS][PERSON_NAME][PERSON_NAME]" at bounding box center [759, 444] width 291 height 16
type input "**********"
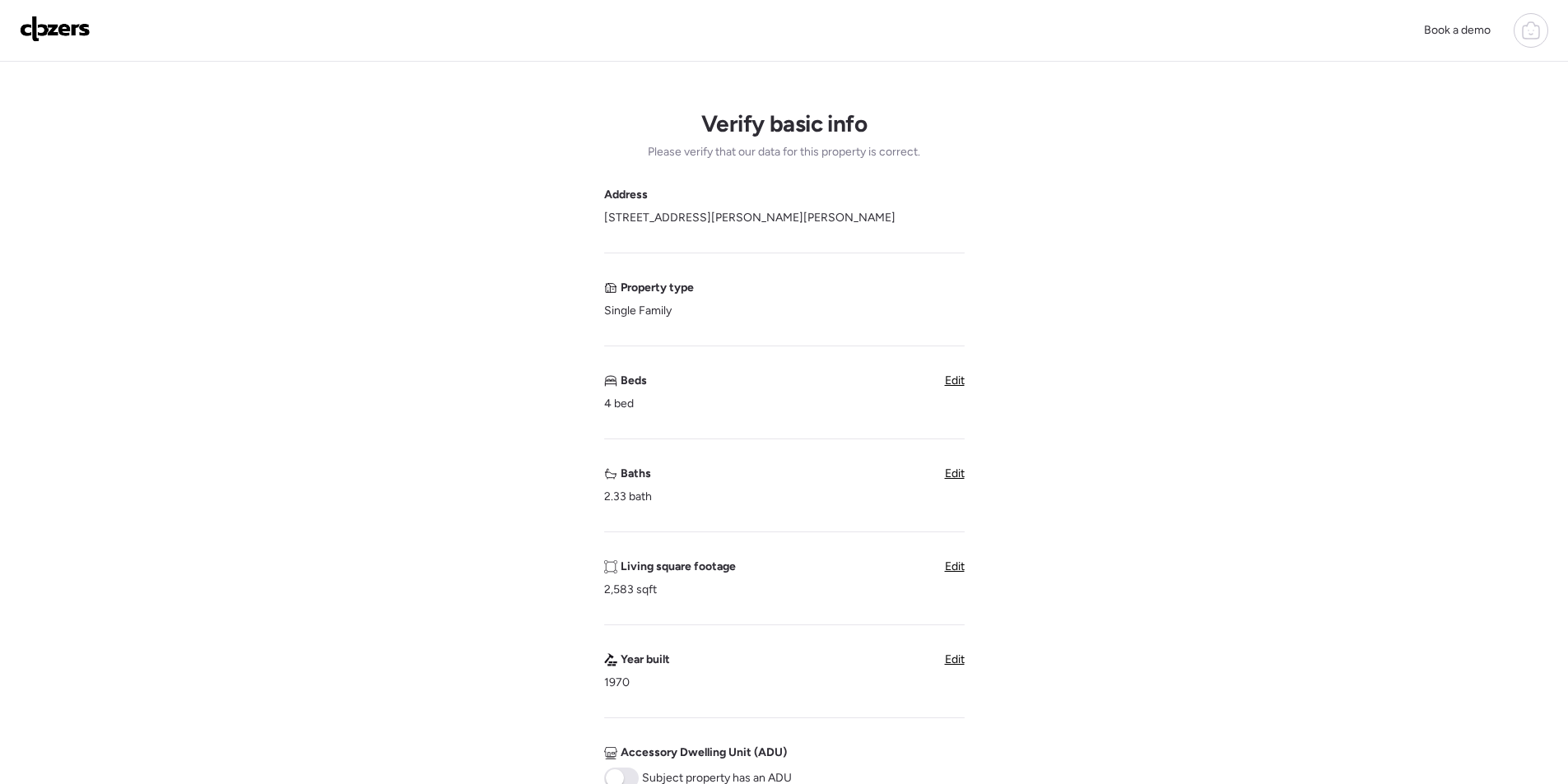
click at [957, 481] on div "Edit" at bounding box center [955, 474] width 20 height 16
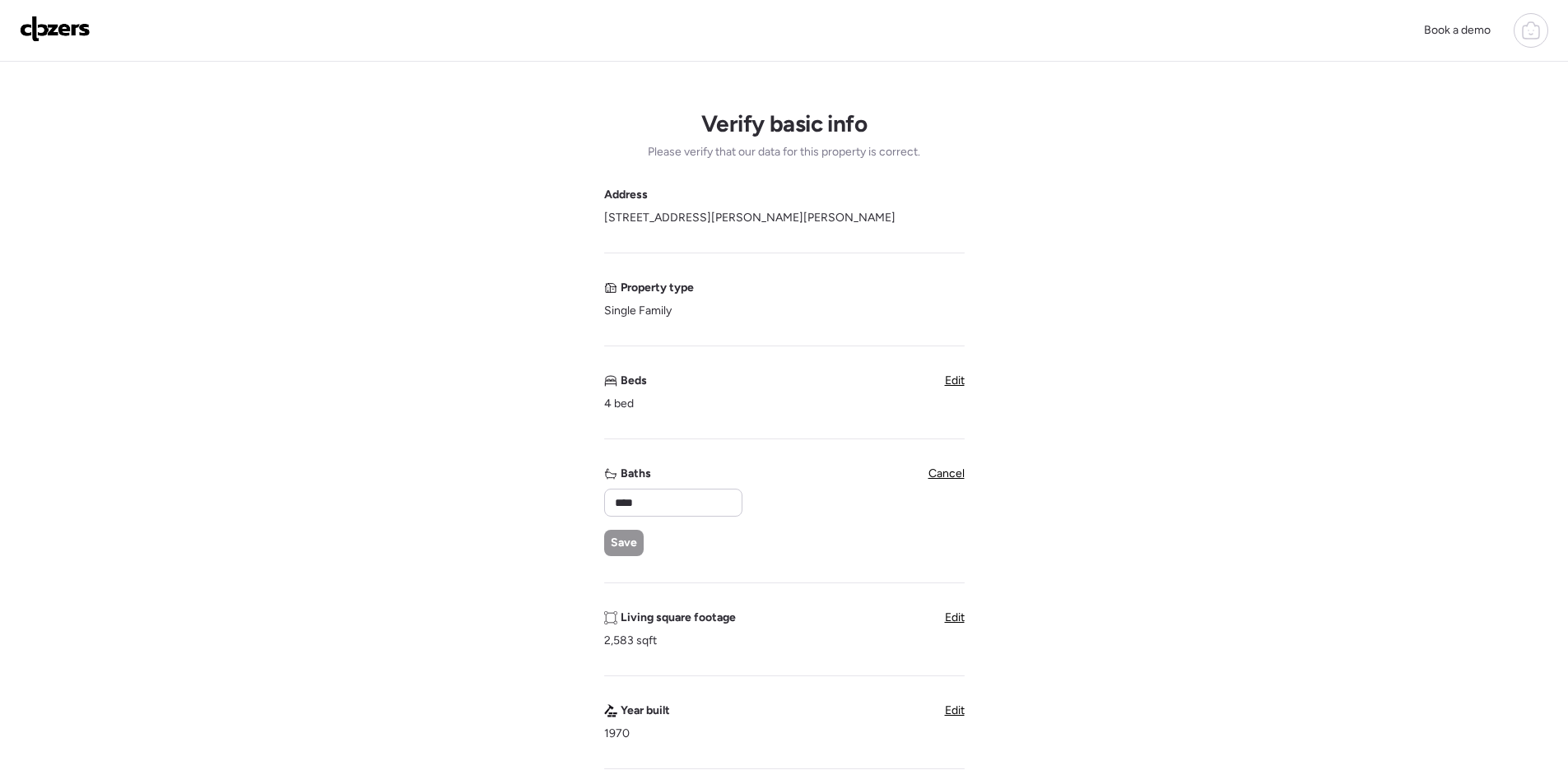
click at [955, 474] on span "Cancel" at bounding box center [946, 473] width 36 height 14
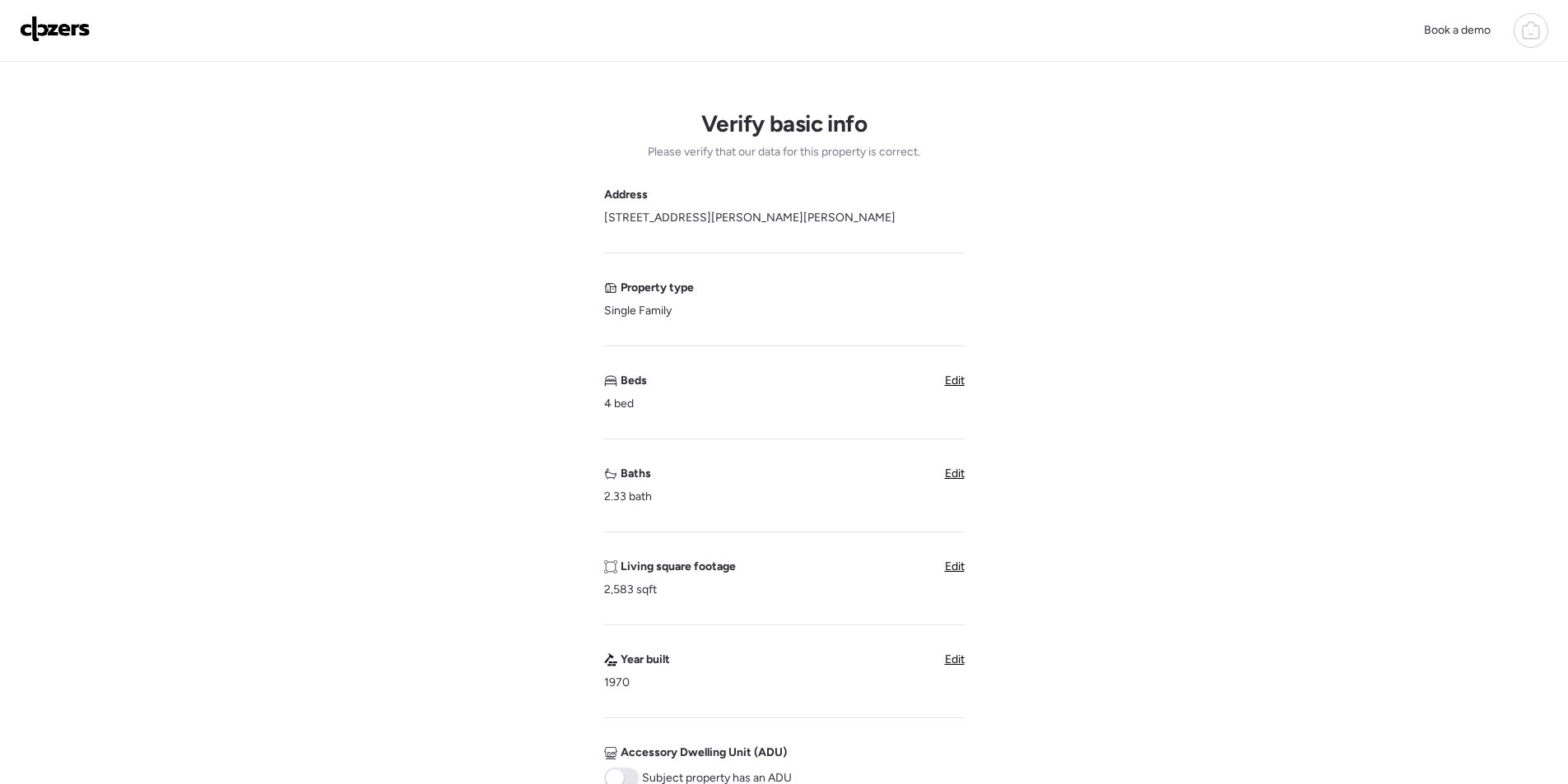
click at [966, 465] on div "Verify basic info Please verify that our data for this property is correct. Add…" at bounding box center [784, 655] width 1542 height 1186
drag, startPoint x: 955, startPoint y: 475, endPoint x: 946, endPoint y: 476, distance: 9.1
click at [954, 475] on span "Edit" at bounding box center [955, 473] width 20 height 14
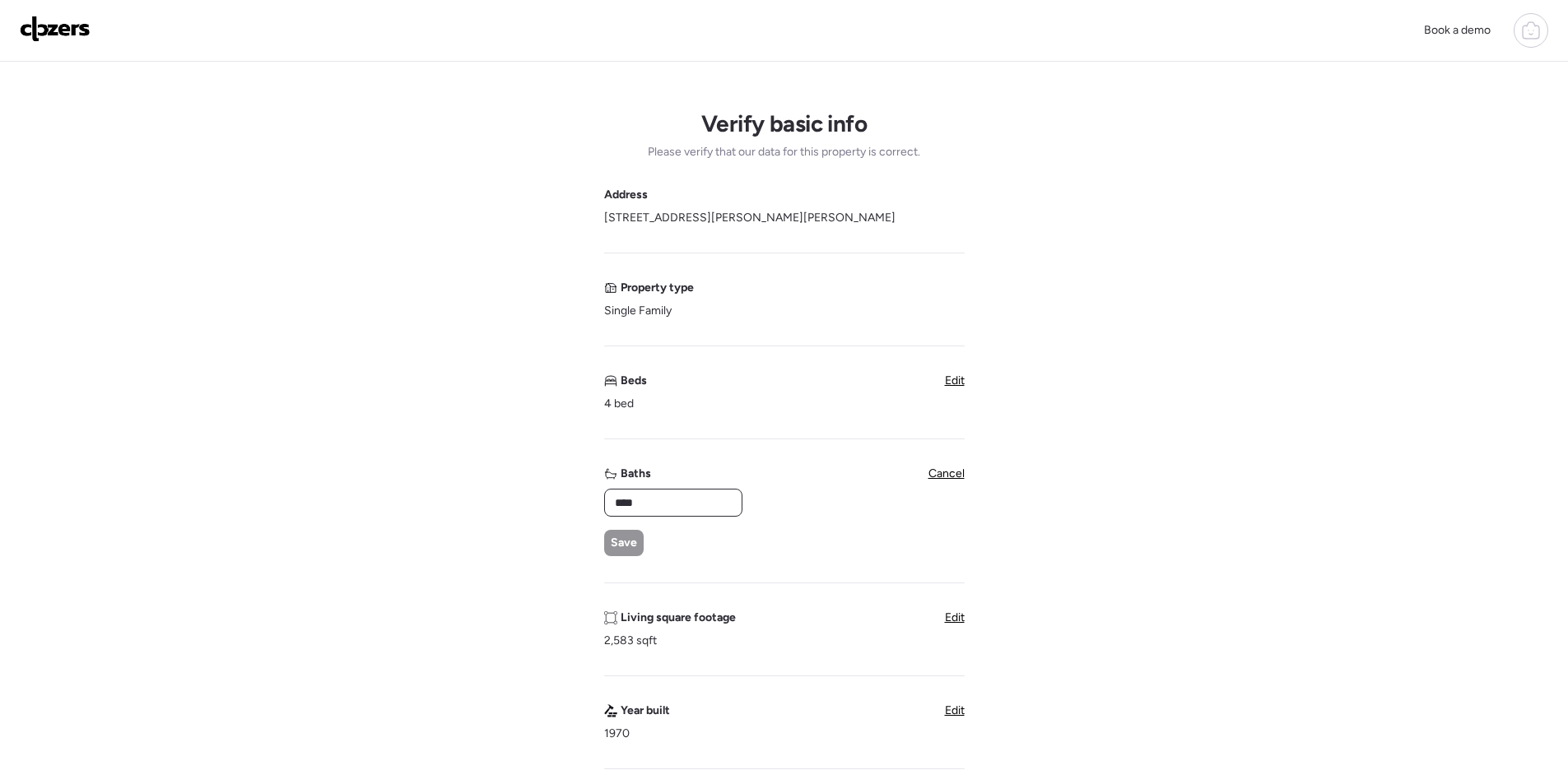
click at [707, 497] on input "****" at bounding box center [673, 502] width 123 height 23
click at [706, 497] on input "****" at bounding box center [673, 502] width 123 height 23
type input "*"
click at [634, 531] on div "Save" at bounding box center [624, 543] width 40 height 26
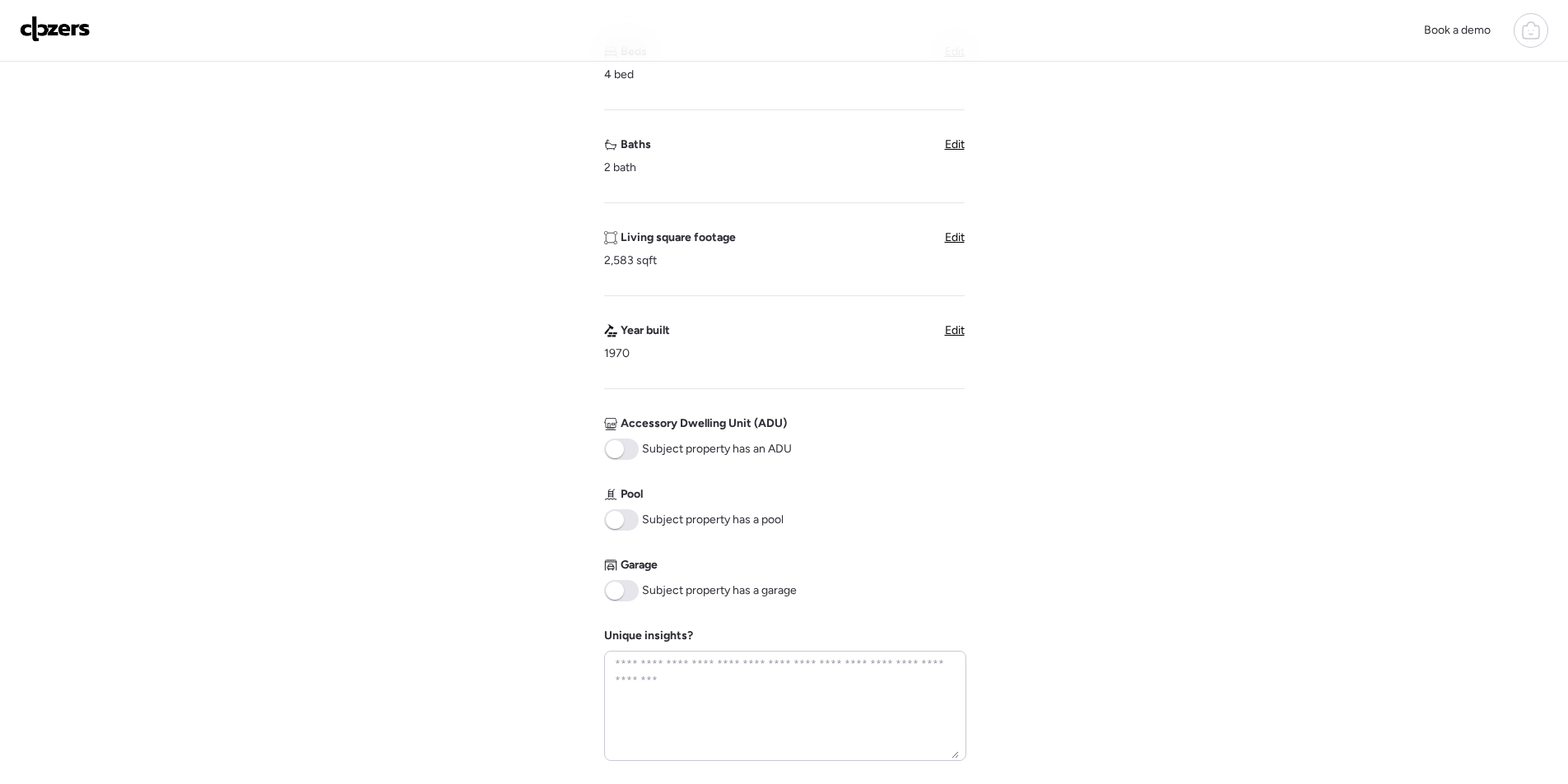
scroll to position [658, 0]
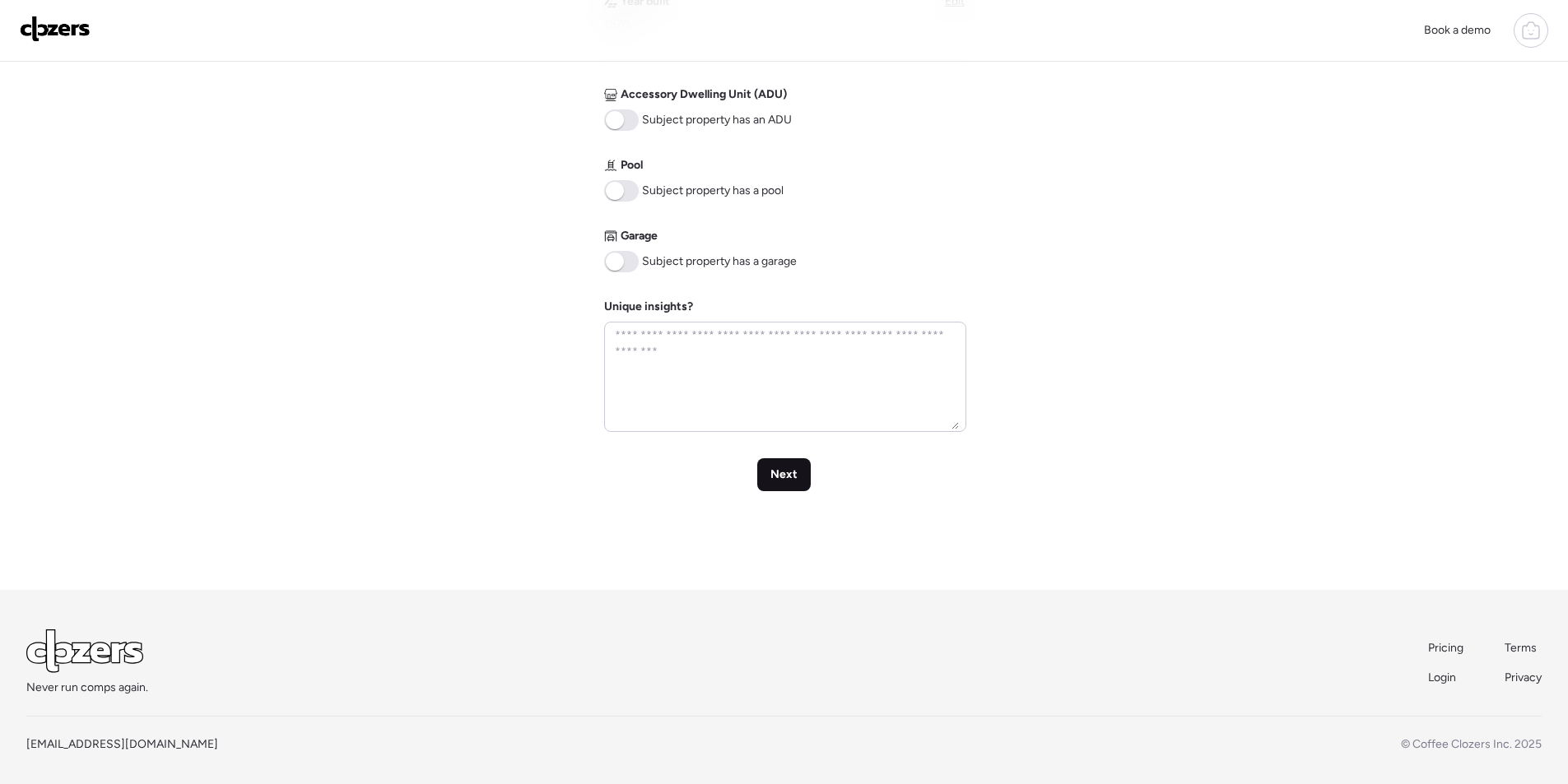
click at [788, 479] on span "Next" at bounding box center [784, 475] width 27 height 16
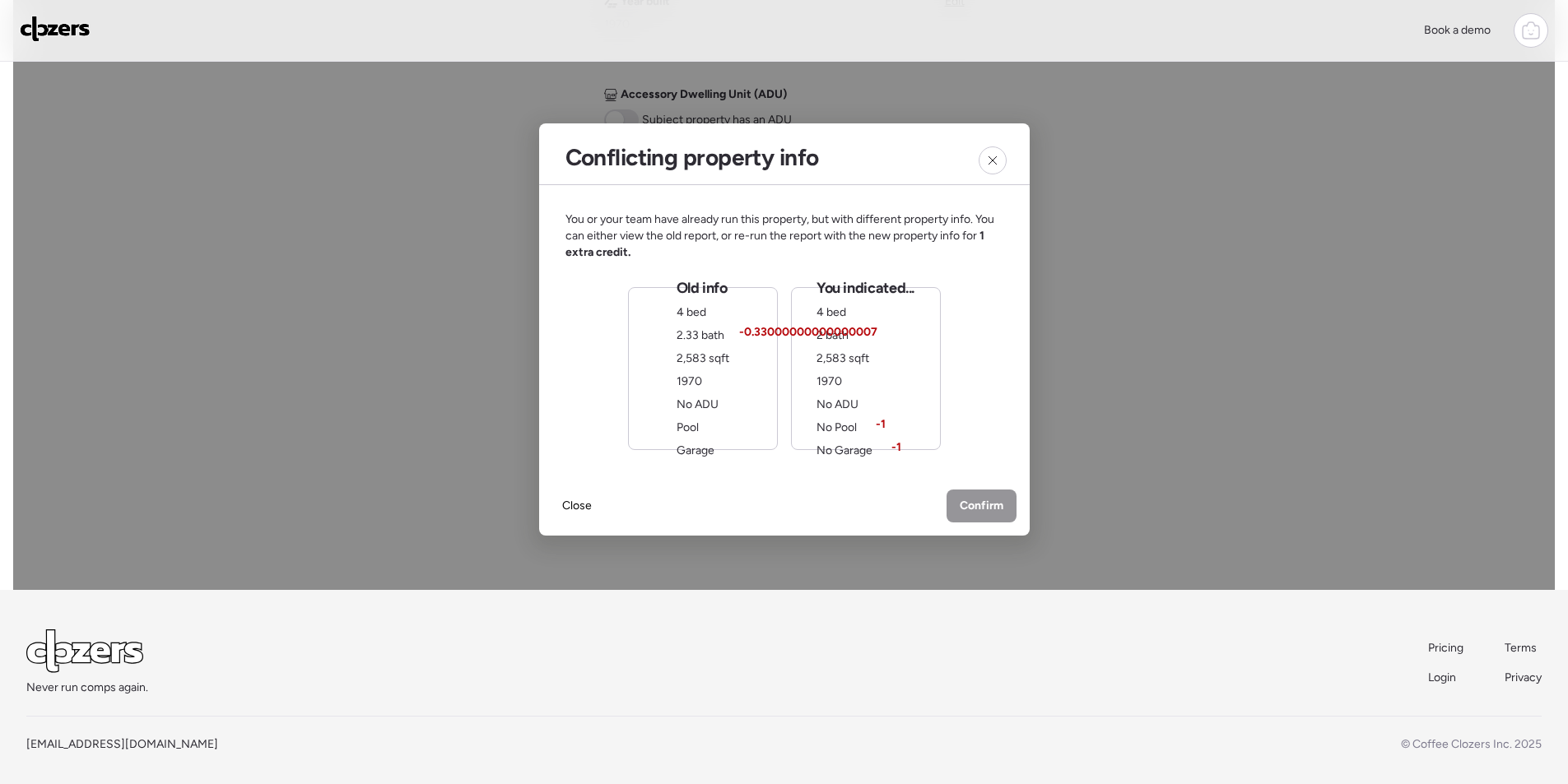
click at [879, 418] on span "-1" at bounding box center [880, 424] width 10 height 16
click at [993, 495] on div "Confirm" at bounding box center [981, 507] width 70 height 33
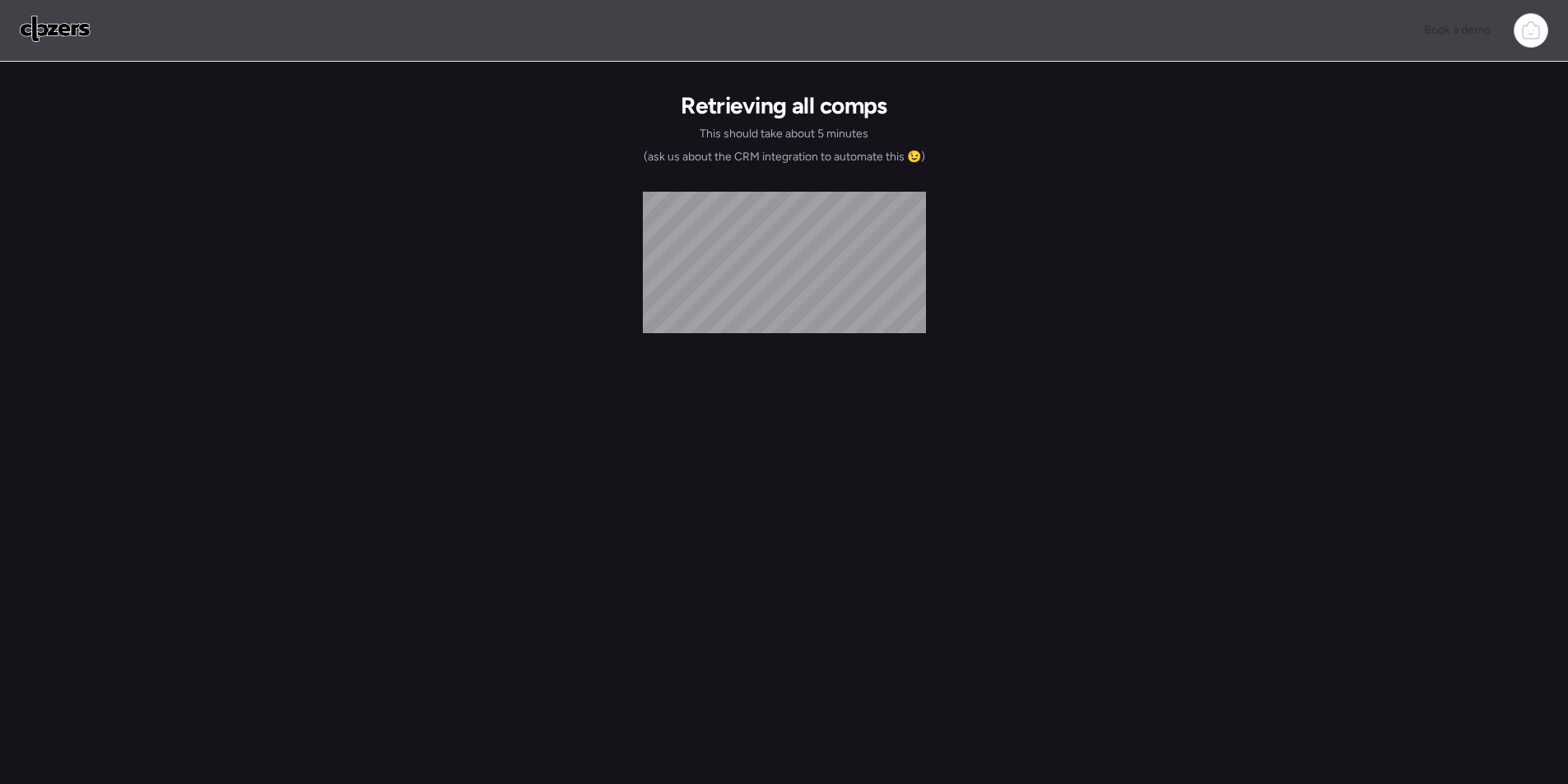
scroll to position [0, 0]
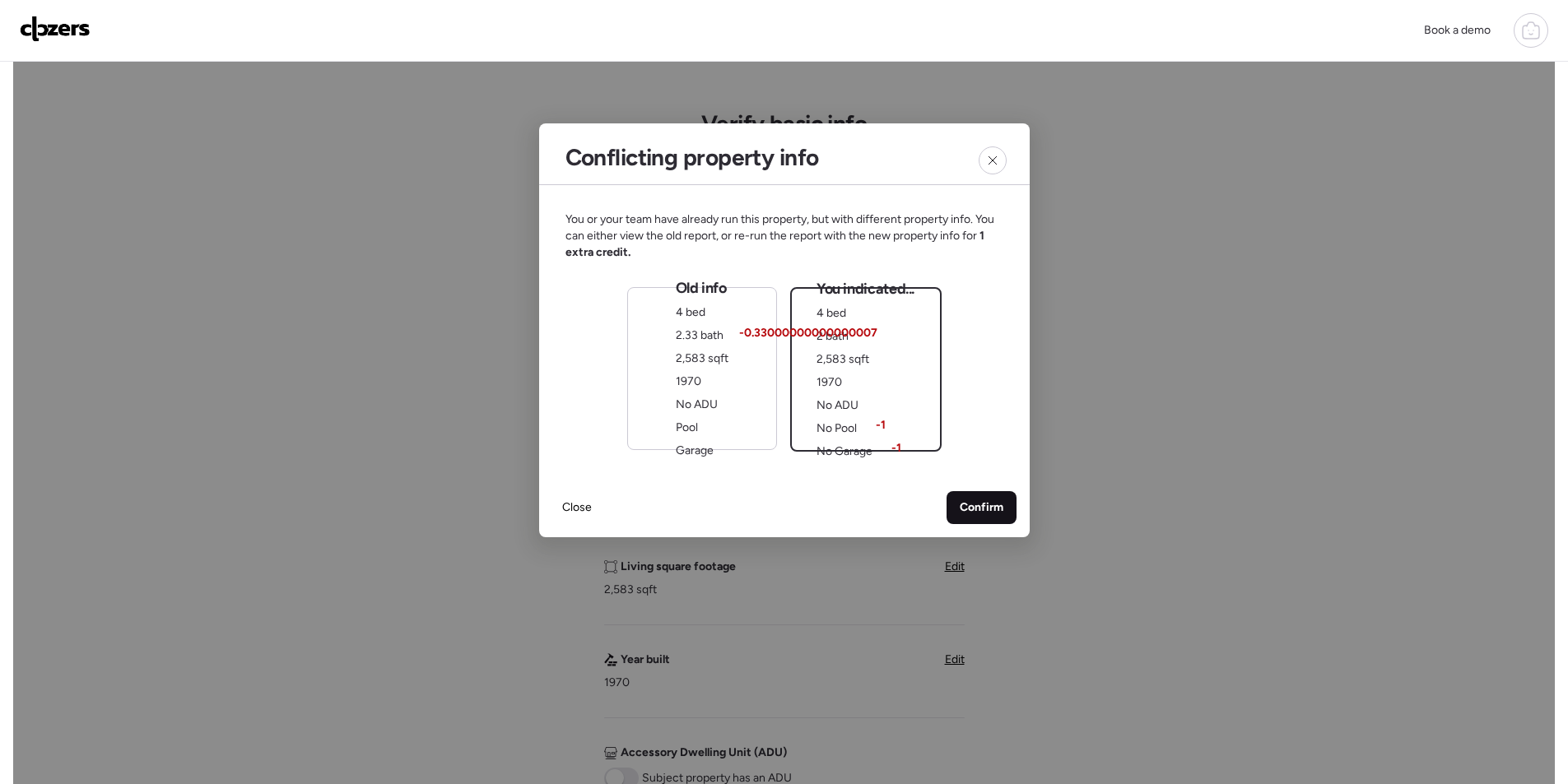
click at [982, 513] on span "Confirm" at bounding box center [982, 507] width 43 height 16
click at [983, 158] on div at bounding box center [993, 160] width 28 height 28
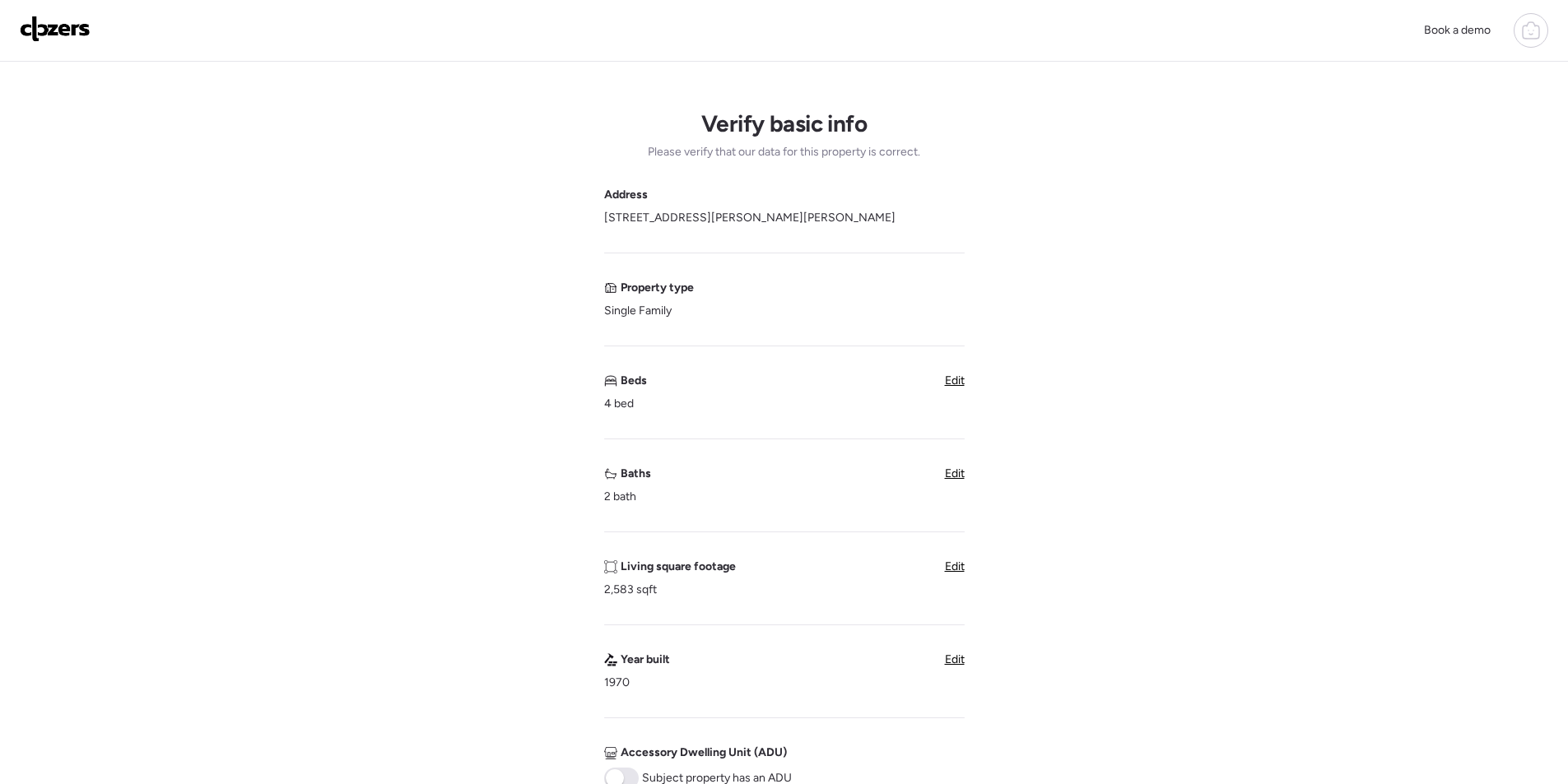
scroll to position [494, 0]
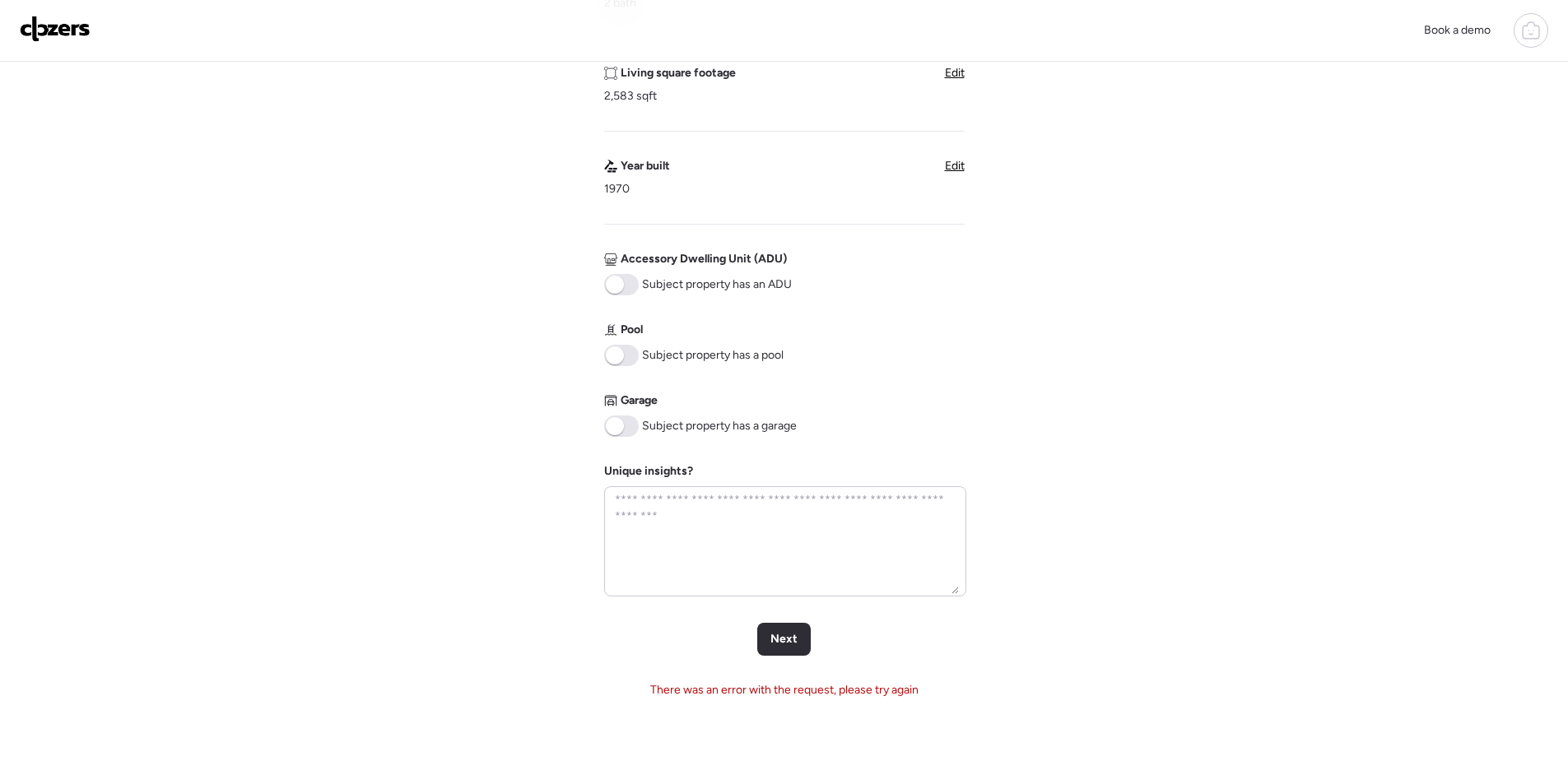
click at [619, 361] on span at bounding box center [615, 355] width 18 height 18
click at [786, 634] on span "Next" at bounding box center [784, 639] width 27 height 16
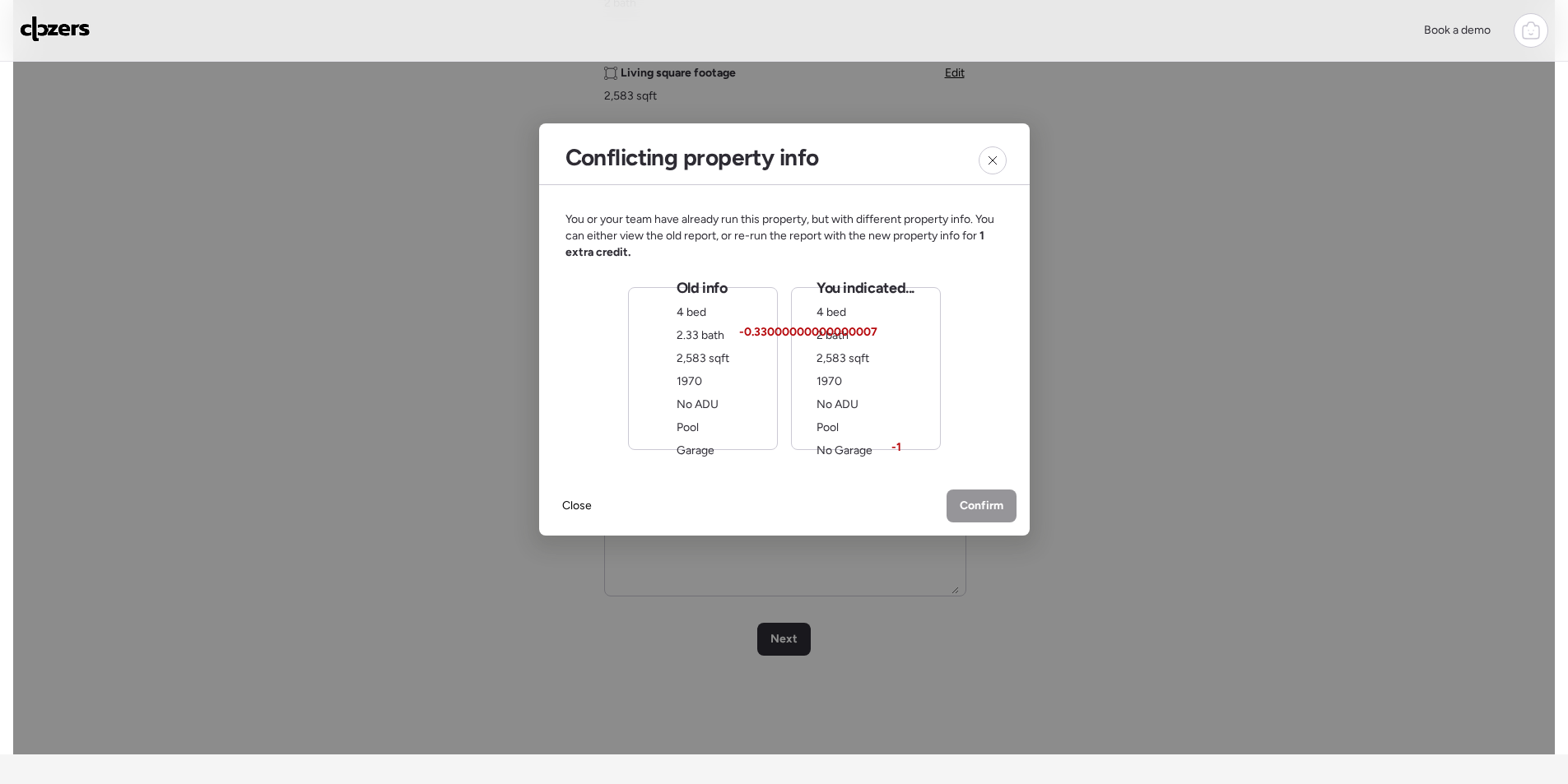
drag, startPoint x: 834, startPoint y: 430, endPoint x: 867, endPoint y: 446, distance: 36.7
click at [834, 430] on span "Pool" at bounding box center [828, 427] width 23 height 14
click at [965, 505] on span "Confirm" at bounding box center [982, 507] width 43 height 16
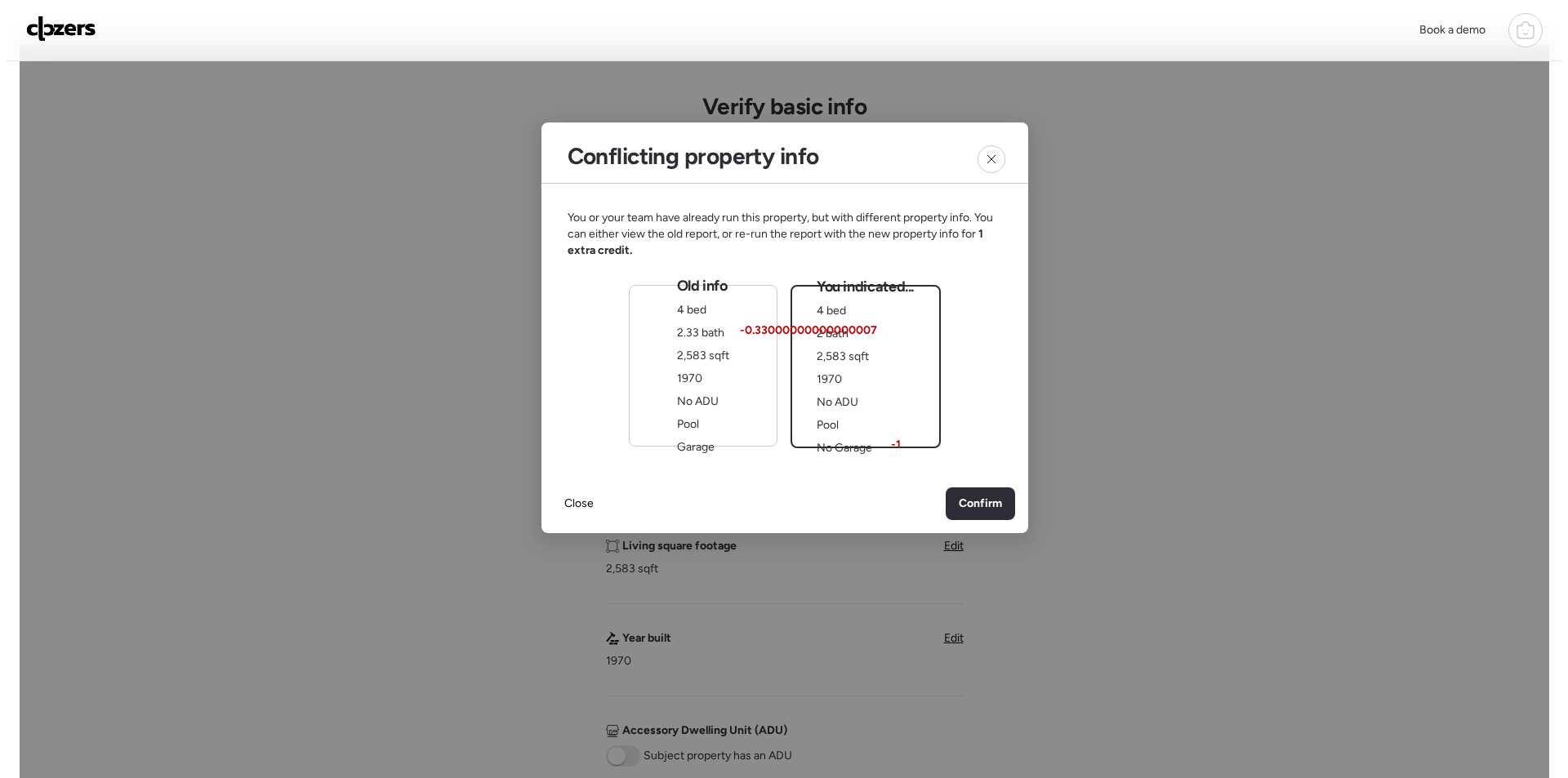
scroll to position [0, 0]
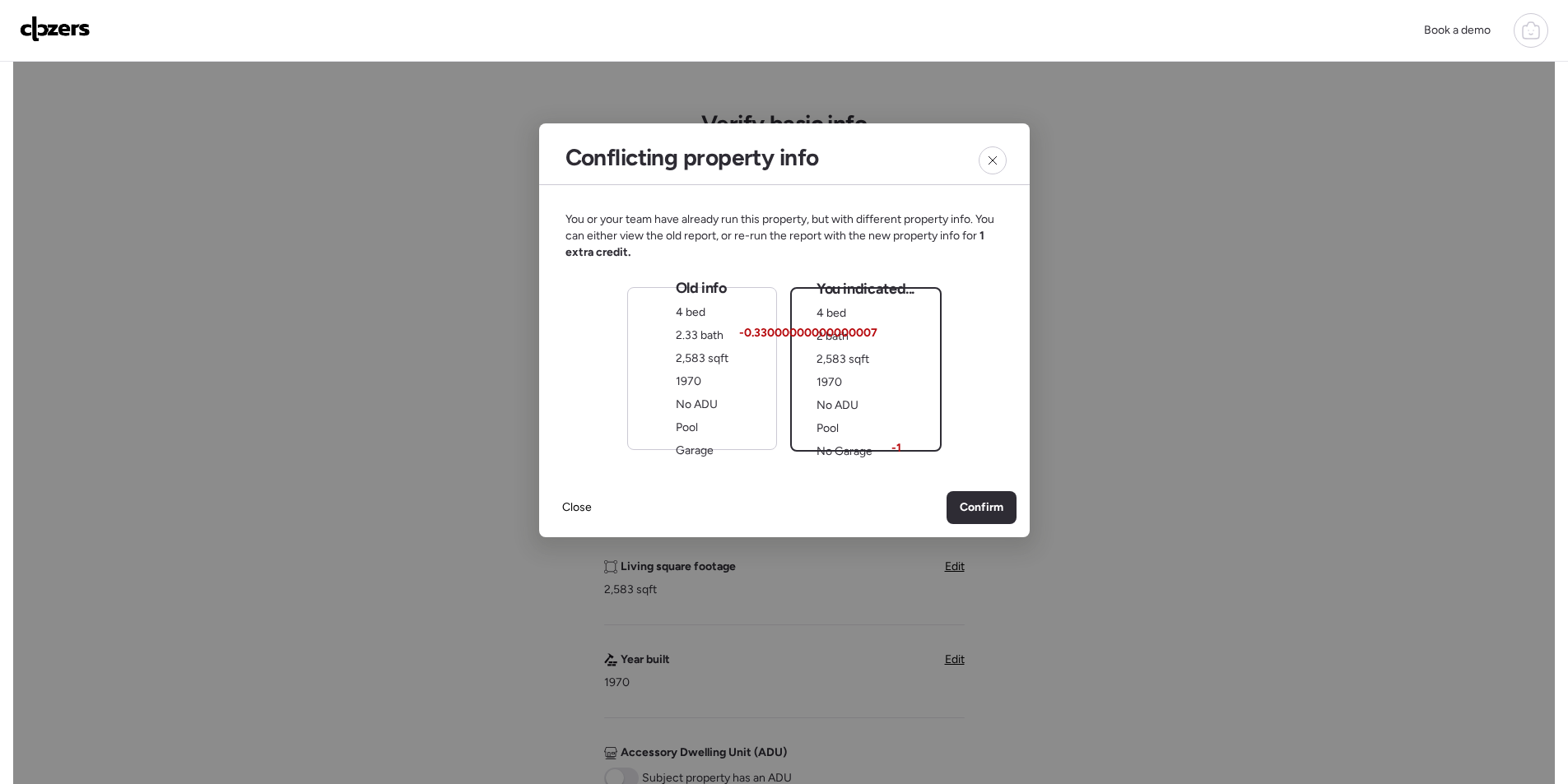
drag, startPoint x: 711, startPoint y: 389, endPoint x: 866, endPoint y: 479, distance: 179.2
click at [711, 391] on div "Old info 4 bed 2.33 bath 2,583 sqft 1970 No ADU Pool Garage" at bounding box center [702, 369] width 52 height 181
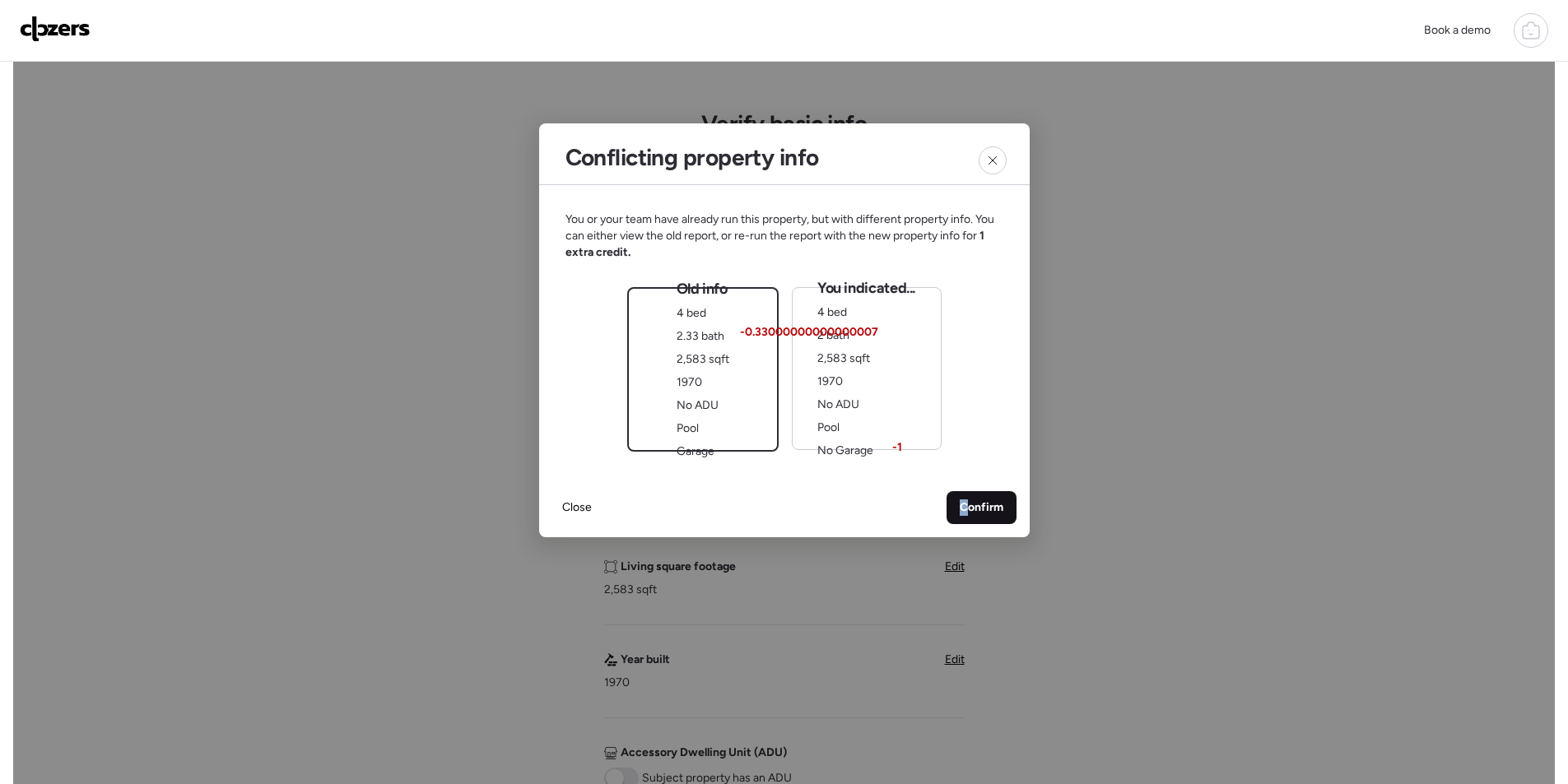
click at [965, 492] on div "Close Confirm" at bounding box center [784, 508] width 490 height 60
click at [985, 501] on span "Confirm" at bounding box center [982, 507] width 43 height 16
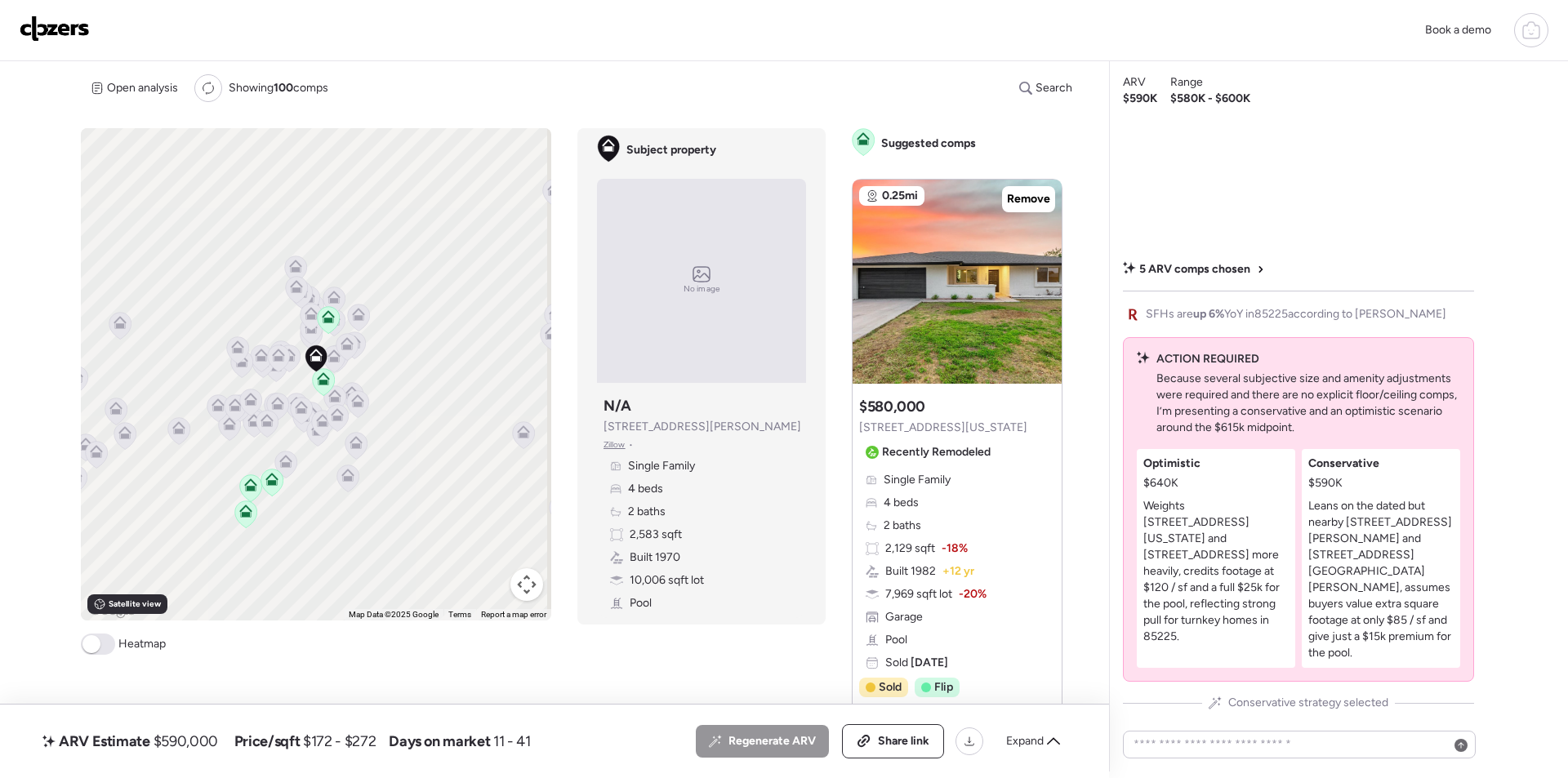
click at [1023, 739] on span "Expand" at bounding box center [1025, 741] width 38 height 16
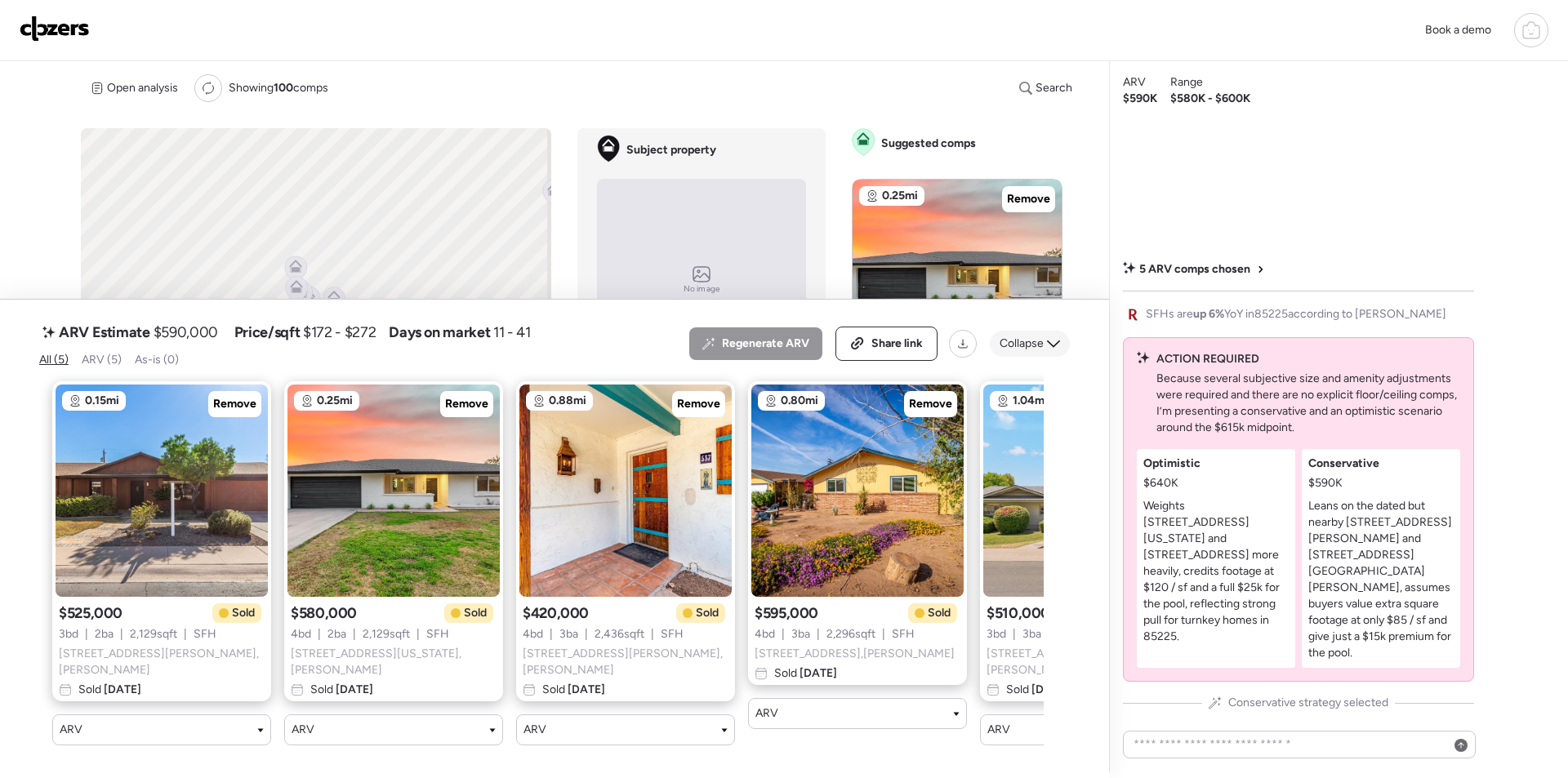
click at [1032, 350] on span "Collapse" at bounding box center [1021, 344] width 44 height 16
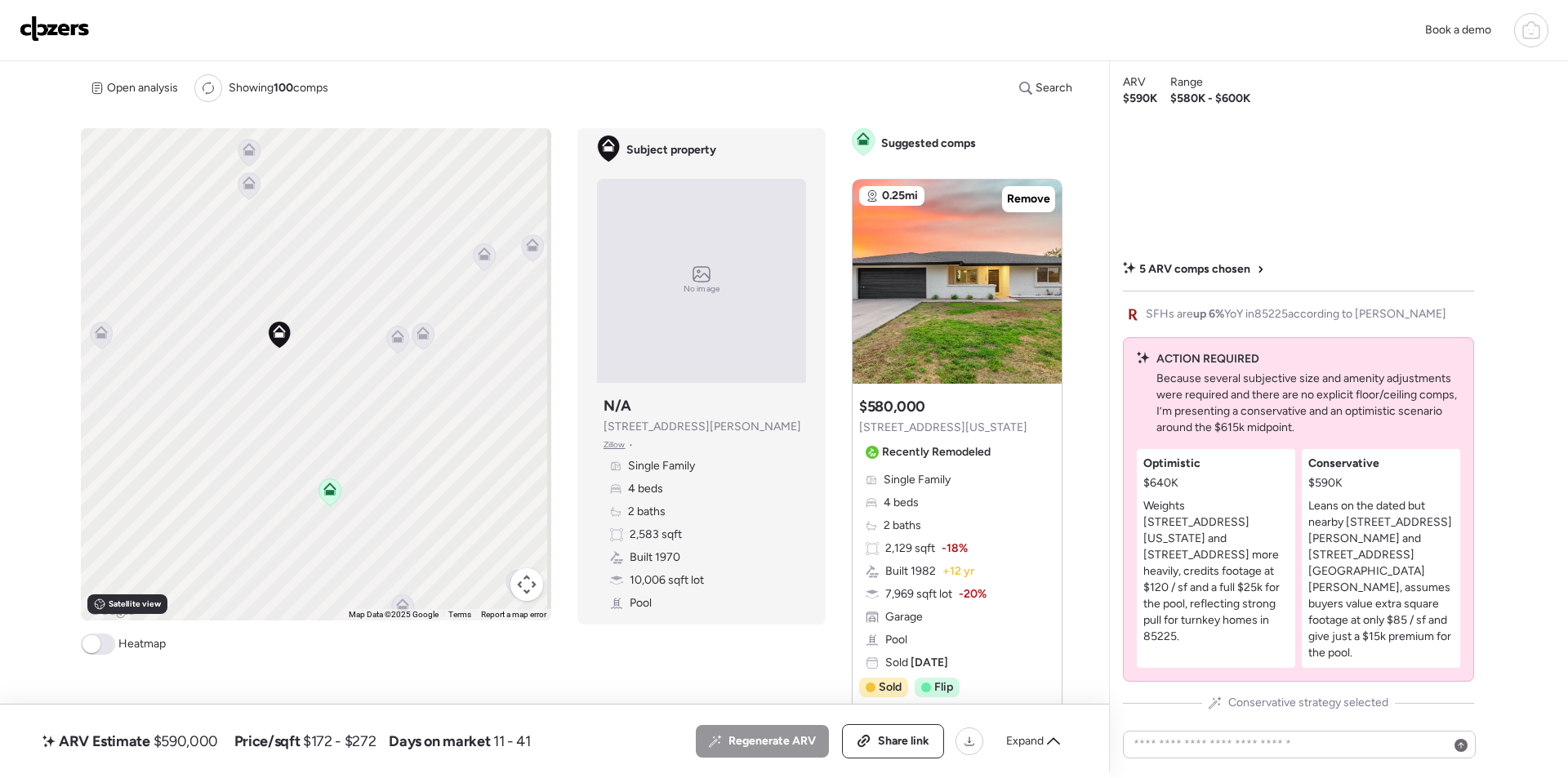
drag, startPoint x: 287, startPoint y: 346, endPoint x: 373, endPoint y: 388, distance: 95.7
click at [340, 396] on div "To activate drag with keyboard, press Alt + Enter. Once in keyboard drag state,…" at bounding box center [316, 374] width 470 height 493
click at [434, 368] on icon at bounding box center [431, 364] width 13 height 13
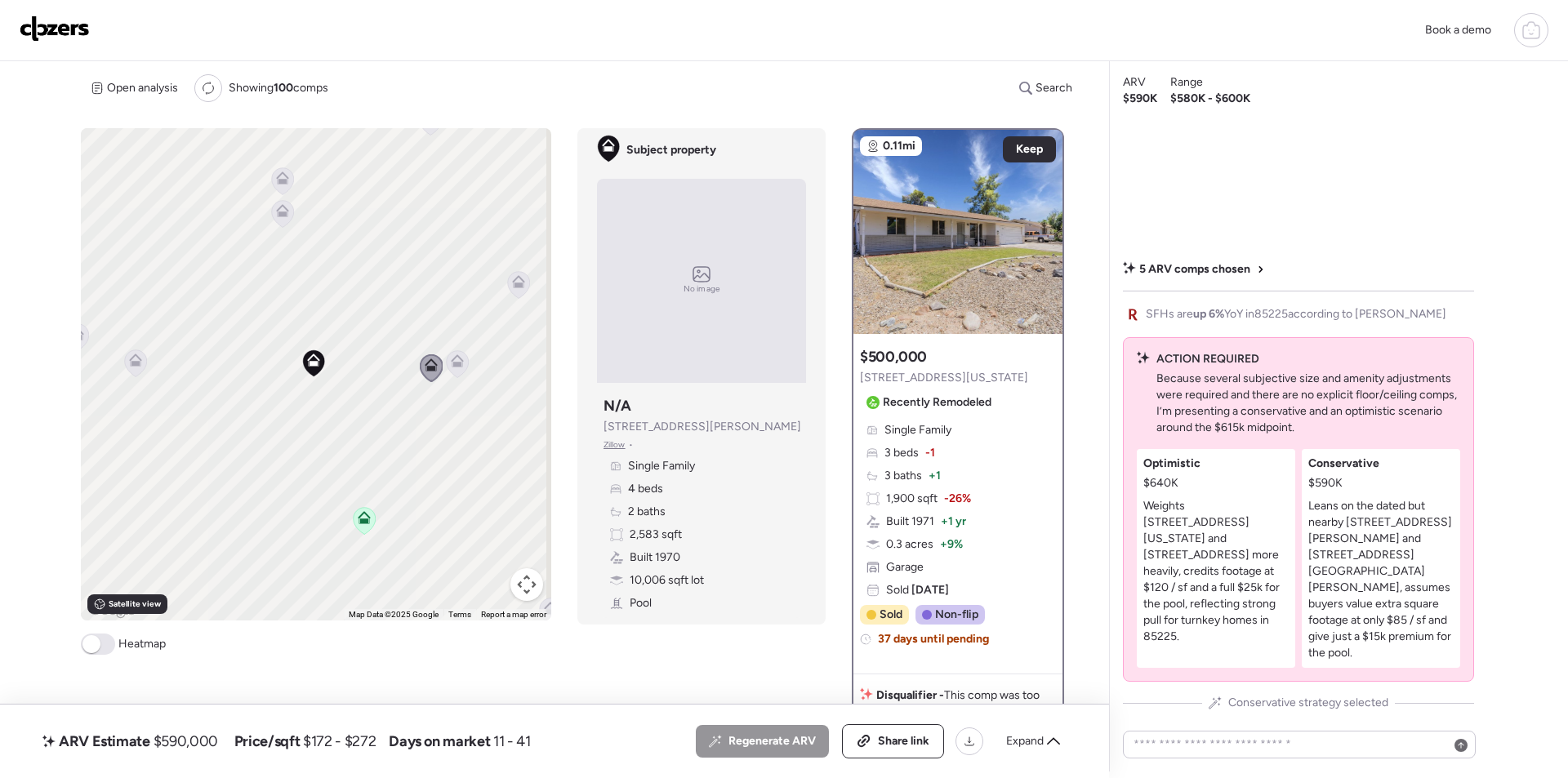
click at [132, 364] on icon at bounding box center [136, 363] width 11 height 4
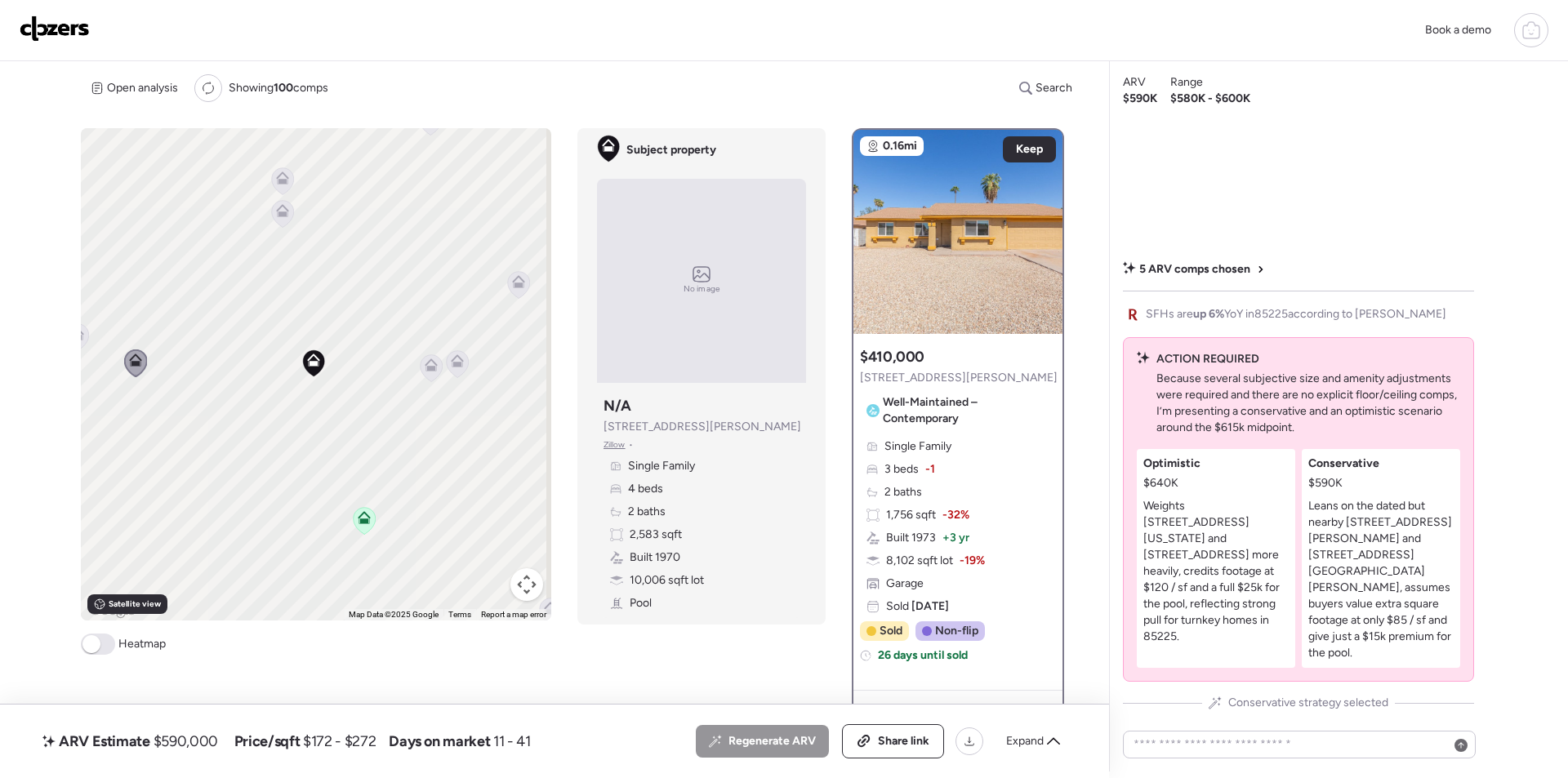
click at [283, 216] on icon at bounding box center [282, 214] width 11 height 4
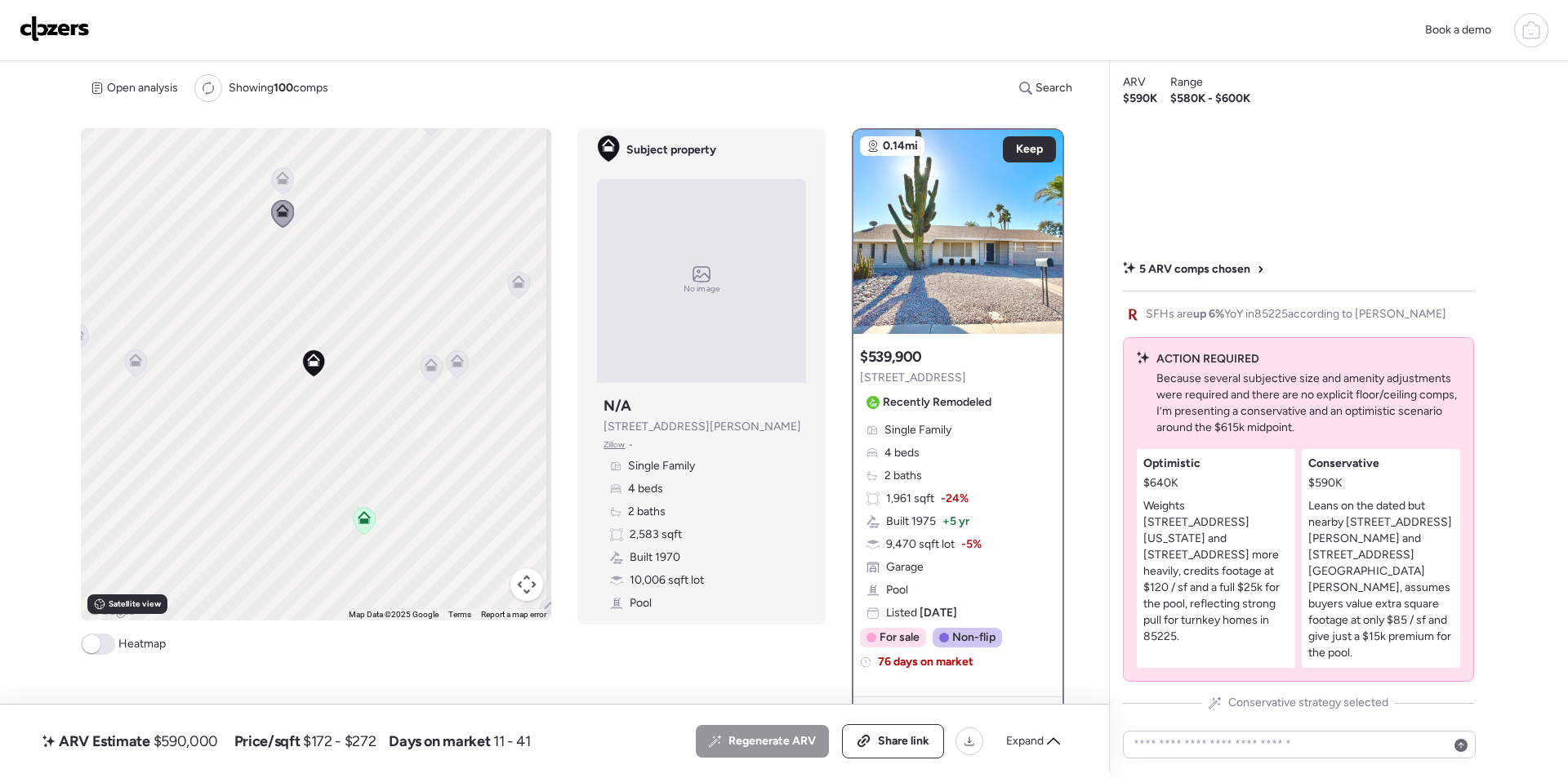
click at [276, 178] on icon at bounding box center [283, 178] width 13 height 13
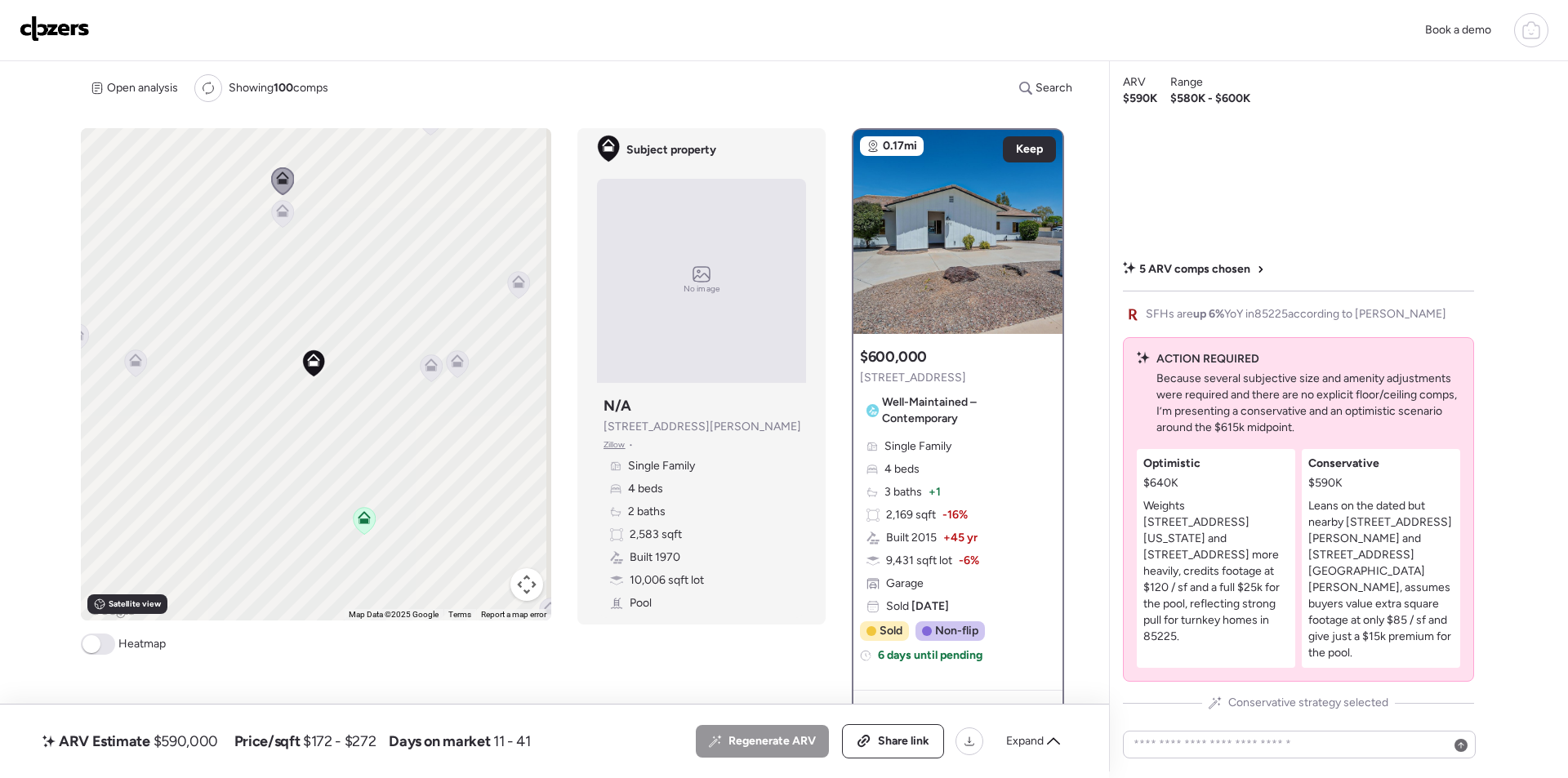
click at [205, 738] on span "$590,000" at bounding box center [186, 741] width 65 height 20
click at [206, 738] on span "$590,000" at bounding box center [186, 741] width 65 height 20
copy span "590,000"
click at [895, 733] on span "Share link" at bounding box center [903, 741] width 51 height 16
click at [74, 28] on img at bounding box center [55, 28] width 70 height 26
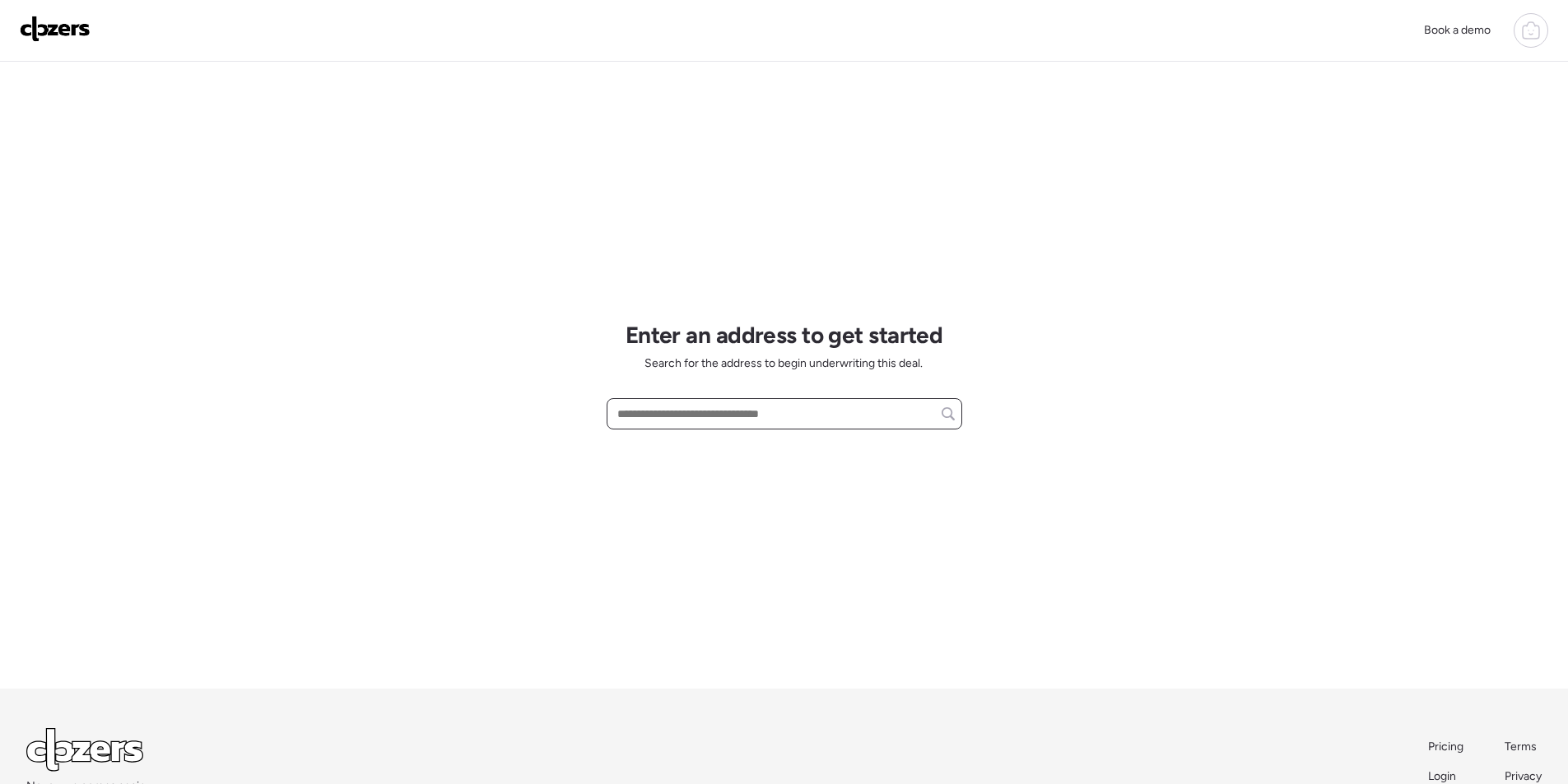
click at [683, 414] on input "text" at bounding box center [784, 413] width 341 height 23
paste input "**********"
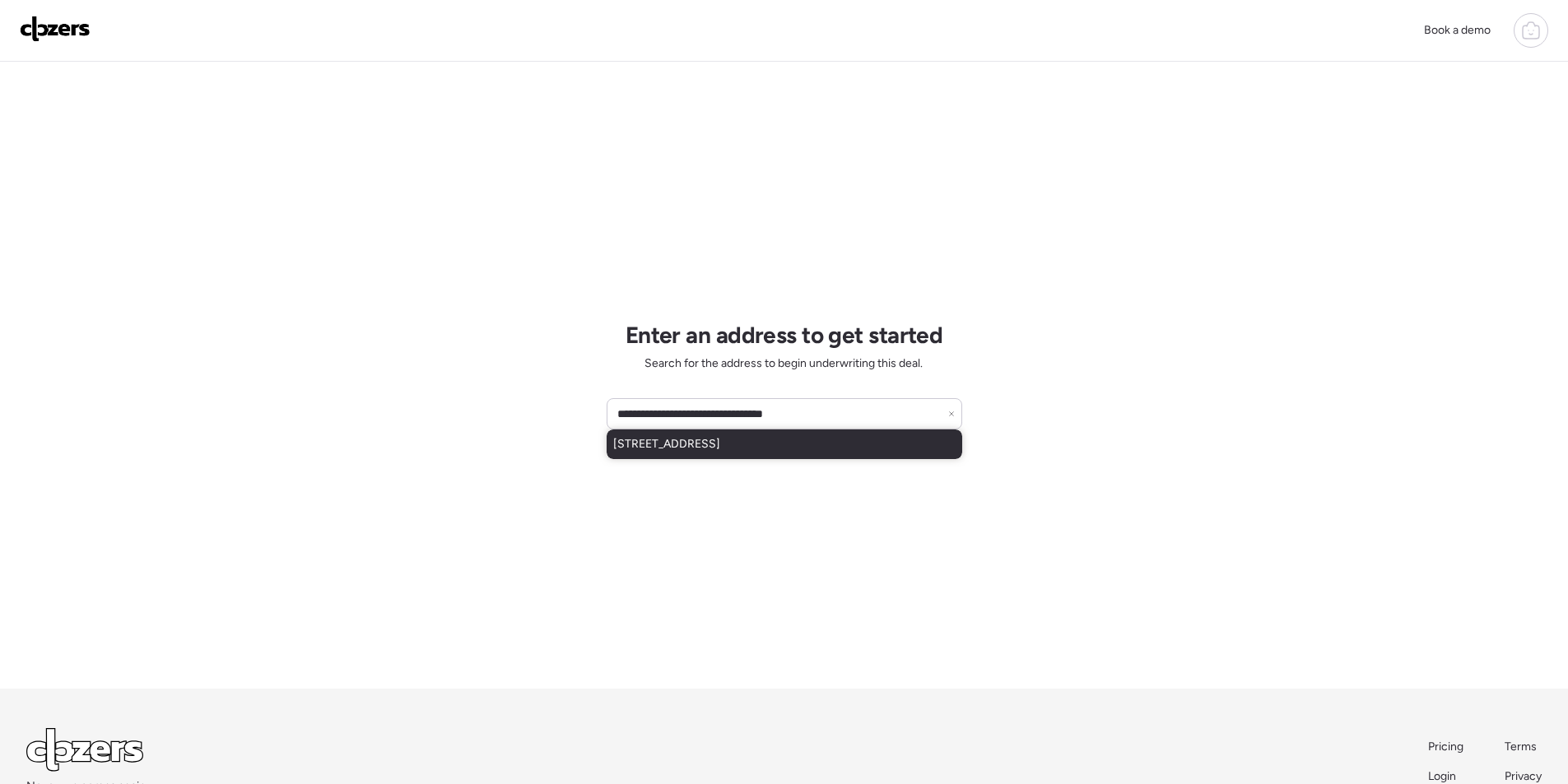
click at [695, 439] on span "[STREET_ADDRESS]" at bounding box center [667, 444] width 107 height 16
type input "**********"
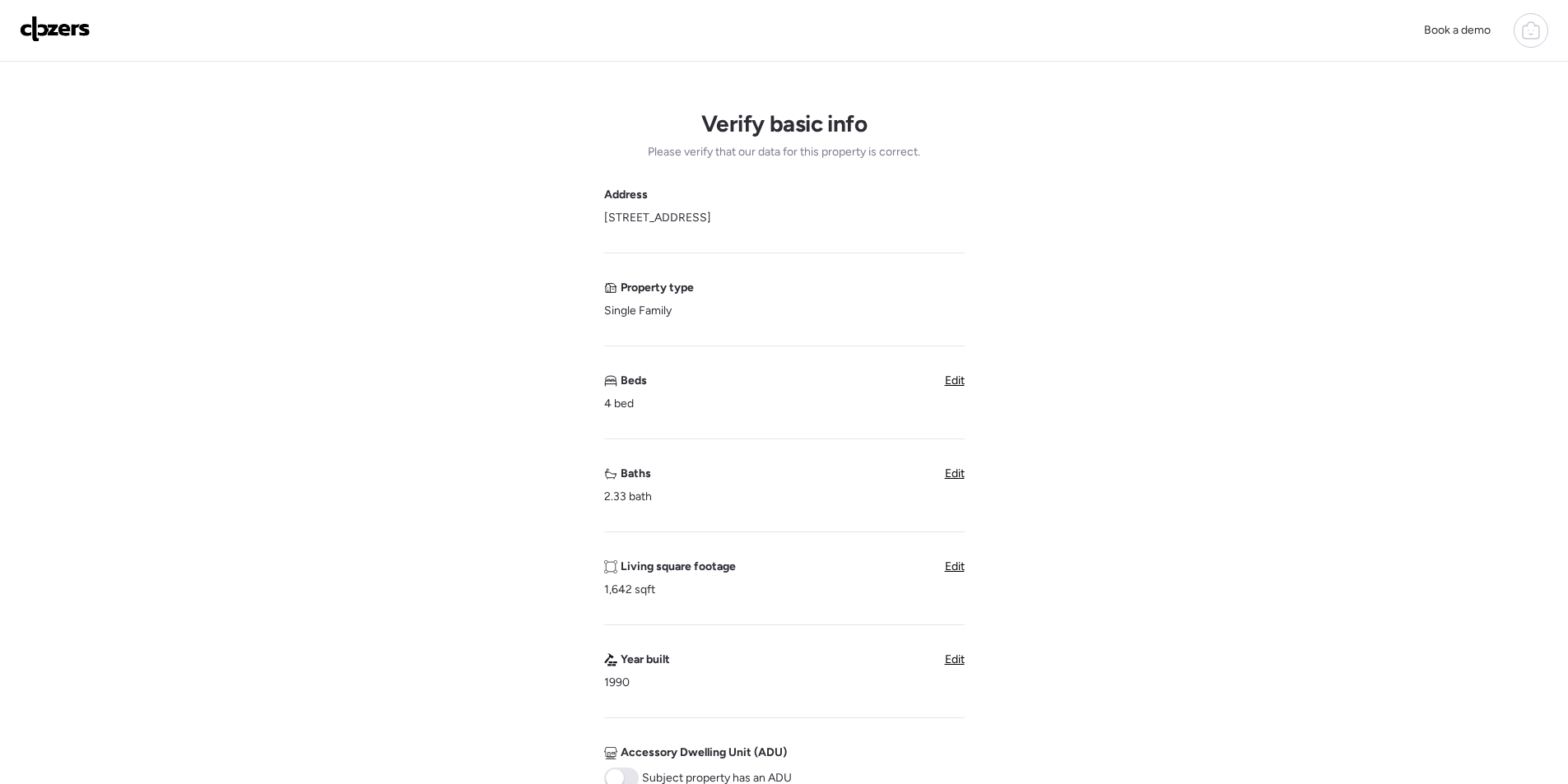
click at [950, 470] on span "Edit" at bounding box center [955, 473] width 20 height 14
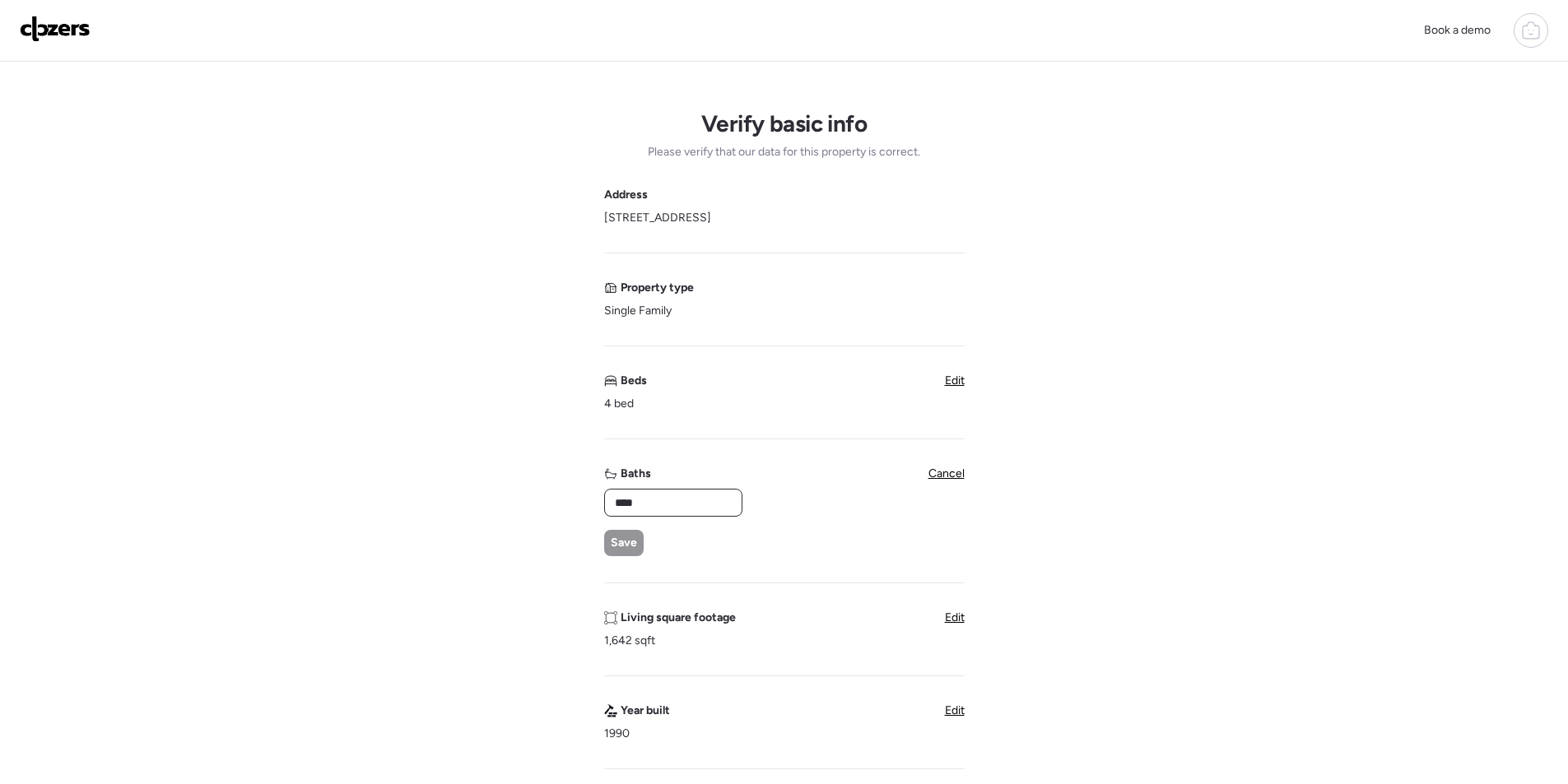
click at [649, 506] on input "****" at bounding box center [673, 502] width 123 height 23
type input "*"
click at [612, 528] on div "* Save" at bounding box center [672, 522] width 137 height 68
click at [618, 534] on div "Save" at bounding box center [624, 543] width 40 height 26
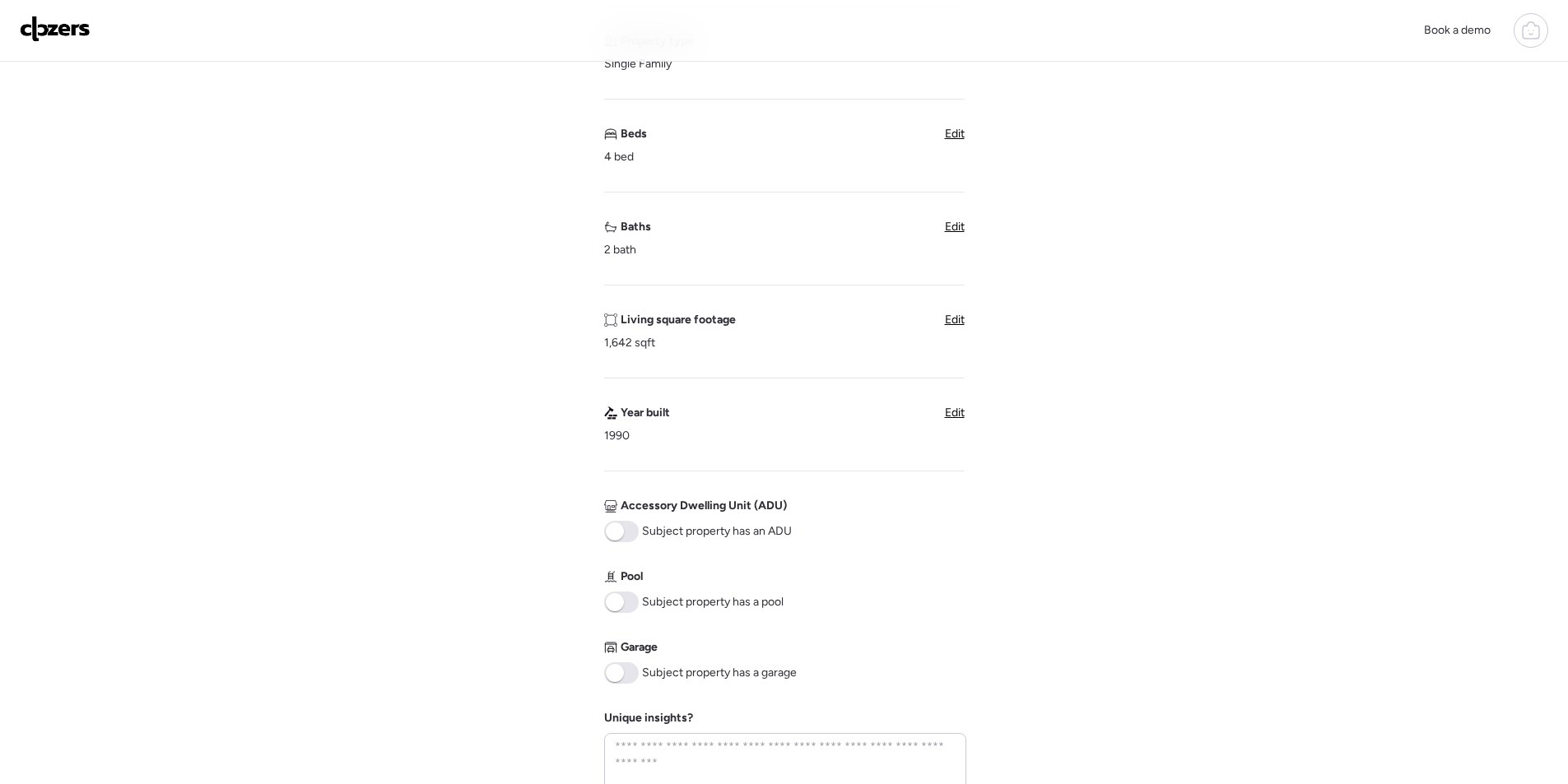
scroll to position [494, 0]
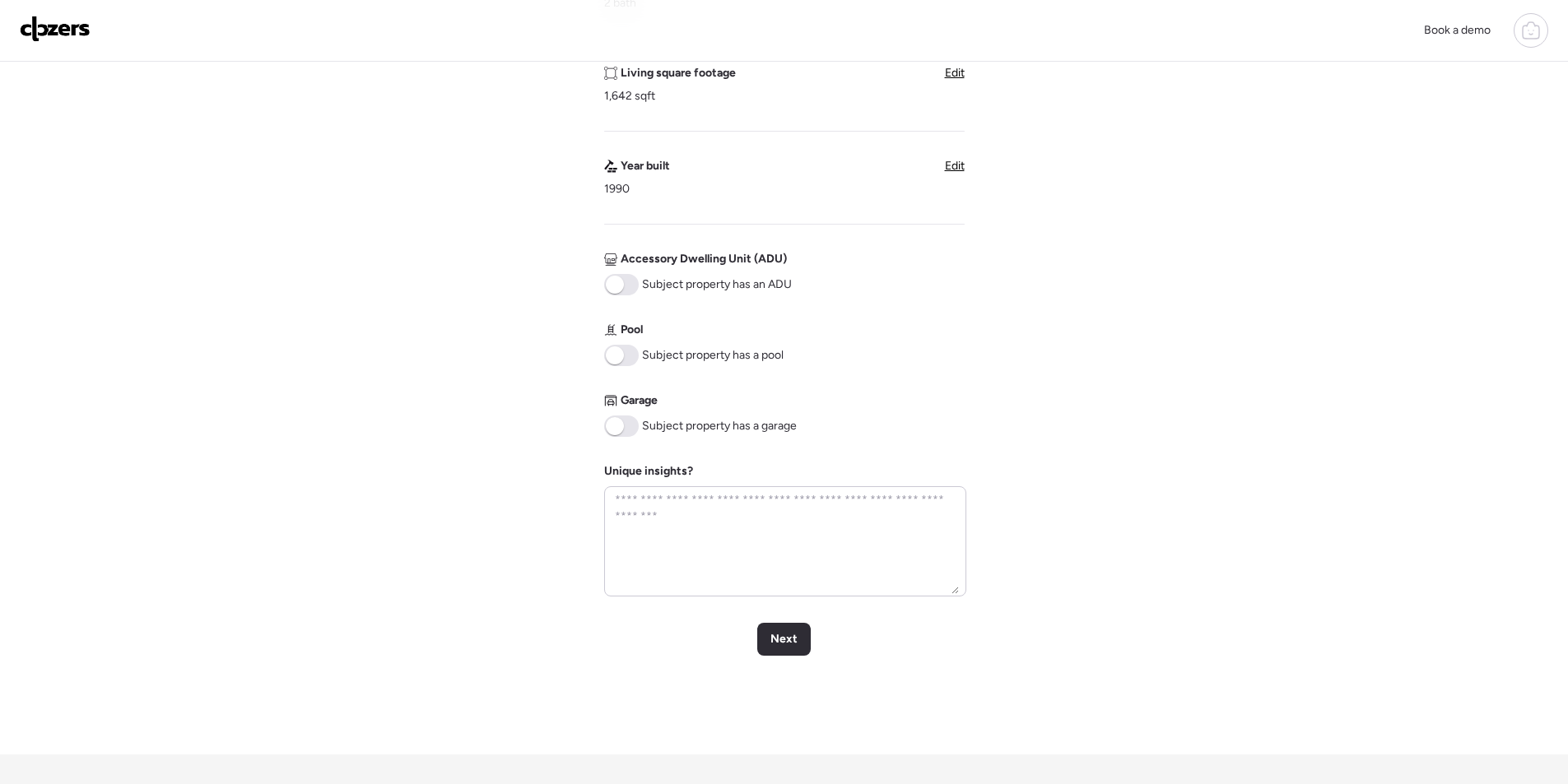
click at [640, 423] on div "Subject property has a garage" at bounding box center [700, 426] width 193 height 22
click at [625, 354] on span at bounding box center [622, 355] width 34 height 22
click at [621, 428] on span at bounding box center [615, 426] width 18 height 18
click at [783, 634] on span "Next" at bounding box center [784, 639] width 27 height 16
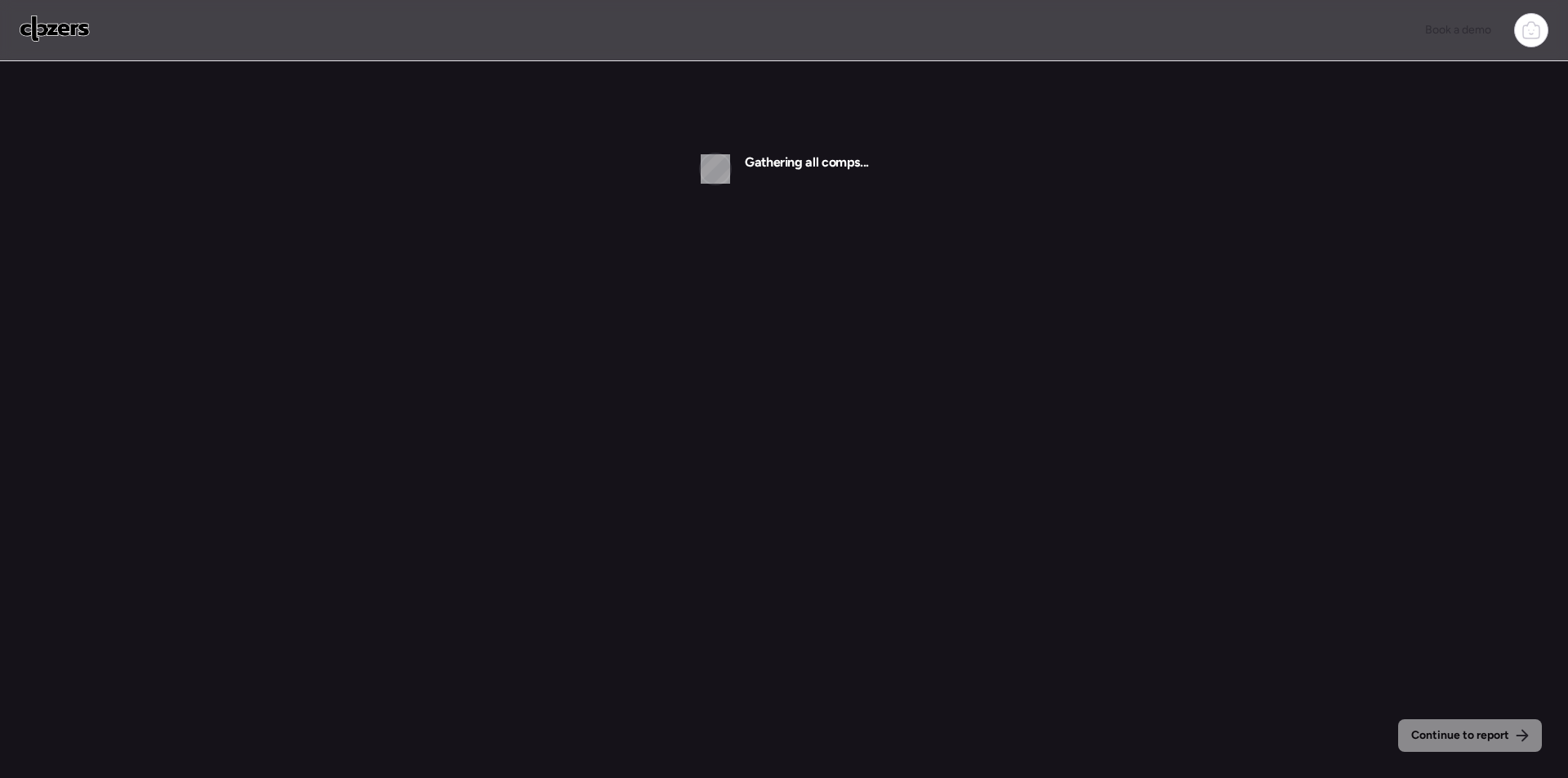
click at [68, 21] on img at bounding box center [55, 28] width 70 height 26
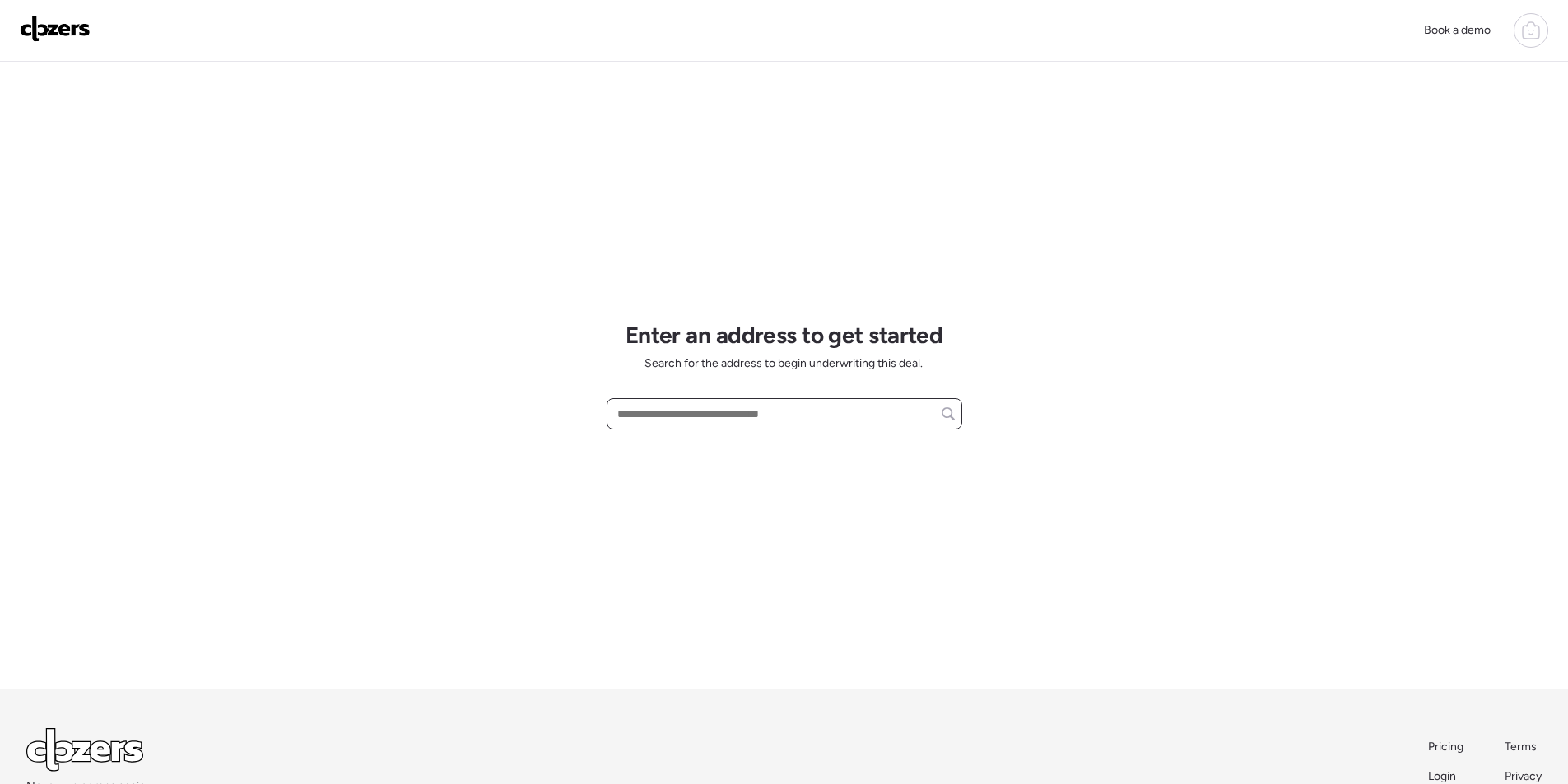
click at [699, 415] on input "text" at bounding box center [784, 413] width 341 height 23
paste input "**********"
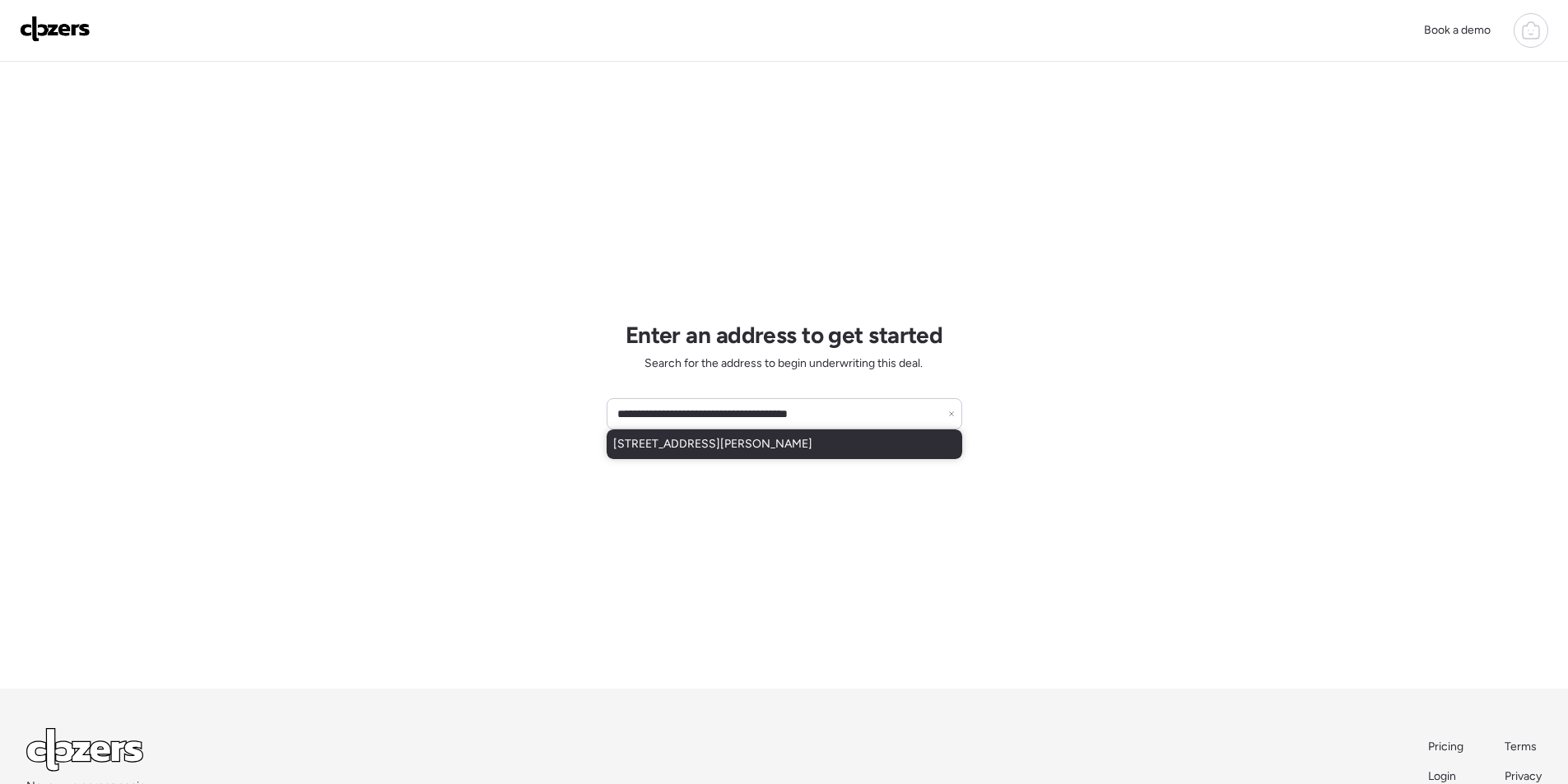
click at [697, 446] on span "[STREET_ADDRESS][PERSON_NAME]" at bounding box center [713, 444] width 199 height 16
type input "**********"
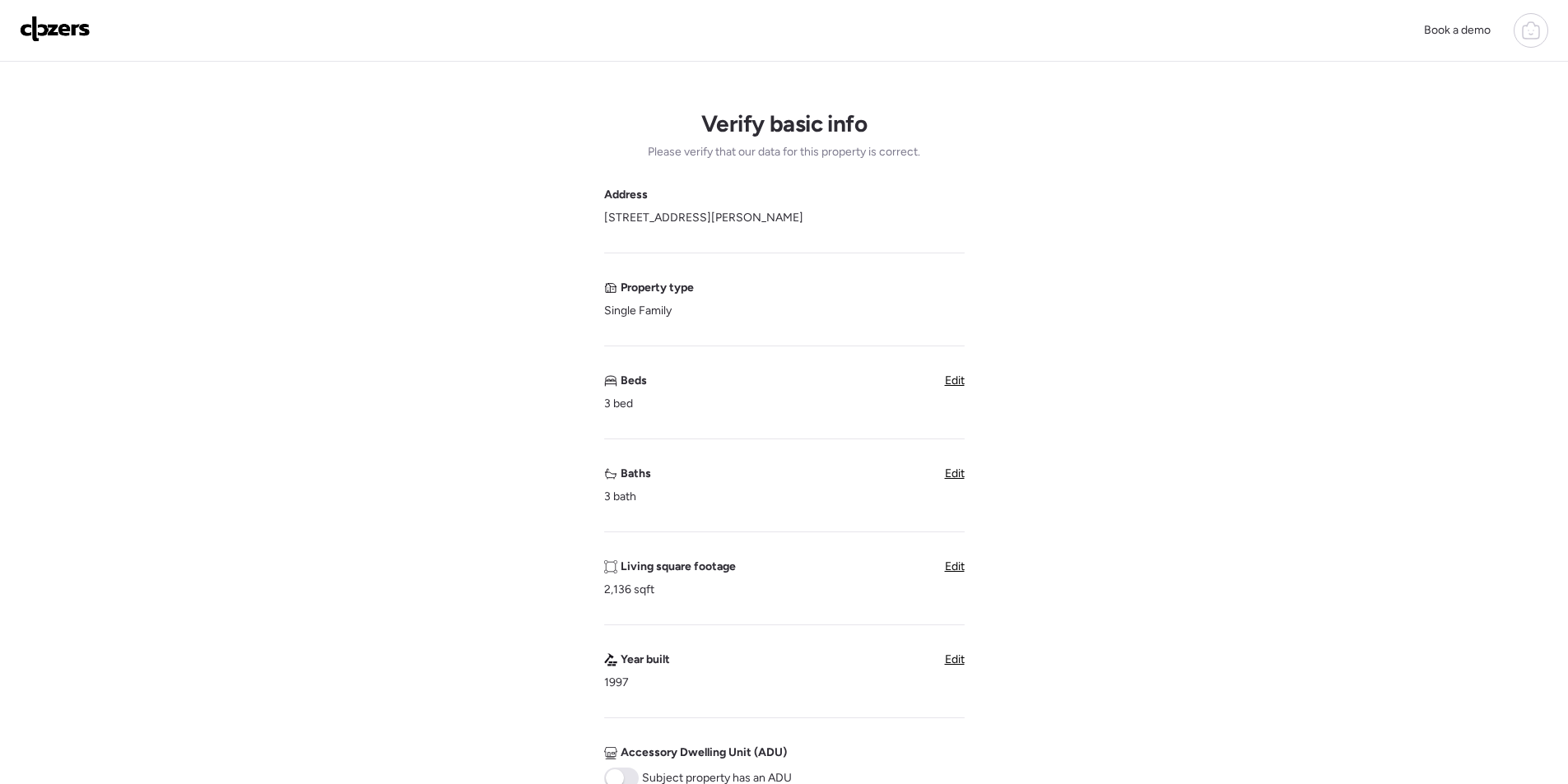
click at [953, 477] on span "Edit" at bounding box center [955, 473] width 20 height 14
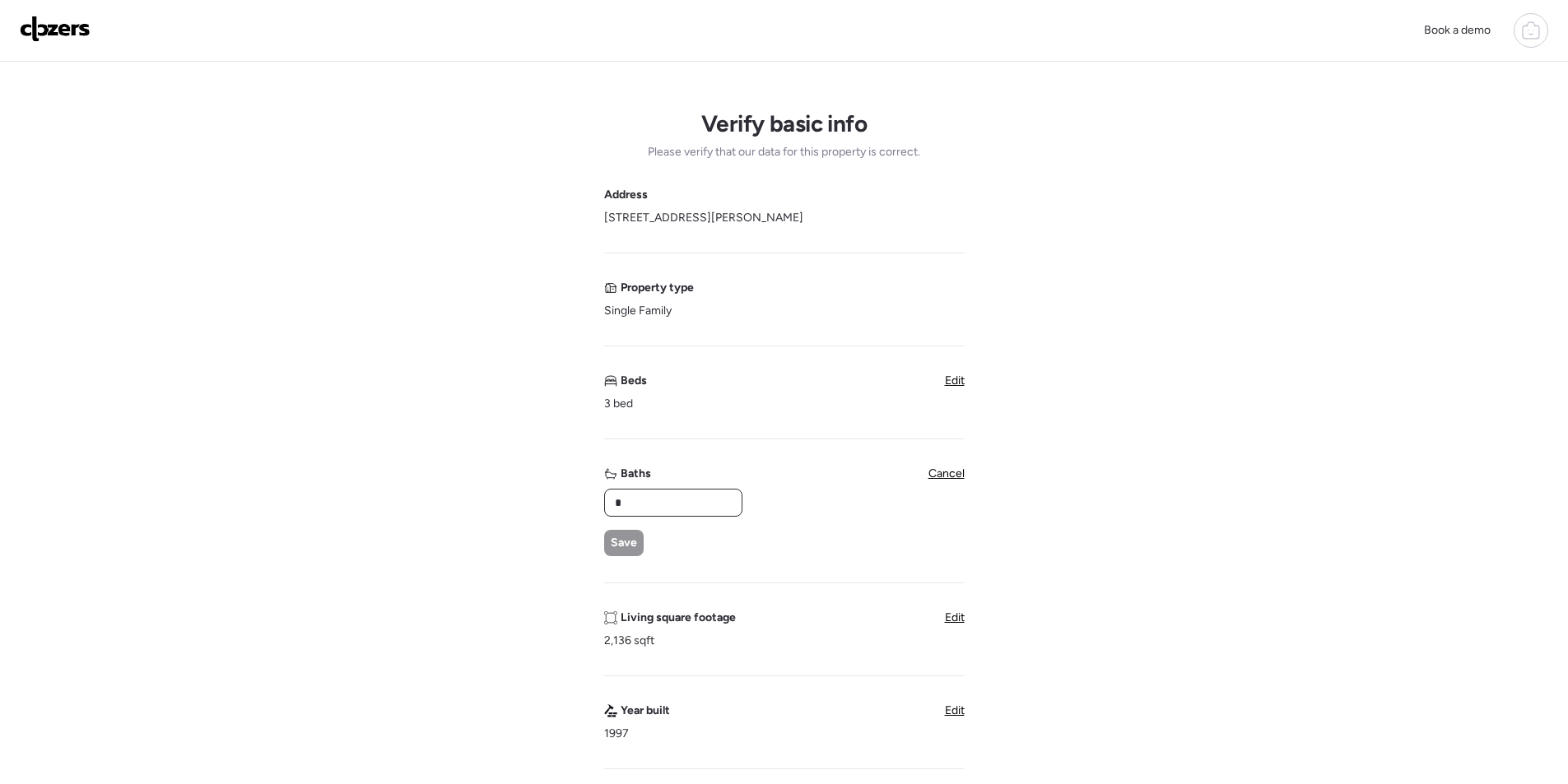
click at [633, 498] on input "*" at bounding box center [673, 502] width 123 height 23
click at [634, 503] on input "*" at bounding box center [673, 502] width 123 height 23
type input "*"
click at [616, 564] on div "Address [STREET_ADDRESS][PERSON_NAME] Property type Single Family Beds 3 bed Ed…" at bounding box center [784, 664] width 360 height 954
drag, startPoint x: 624, startPoint y: 542, endPoint x: 633, endPoint y: 543, distance: 9.1
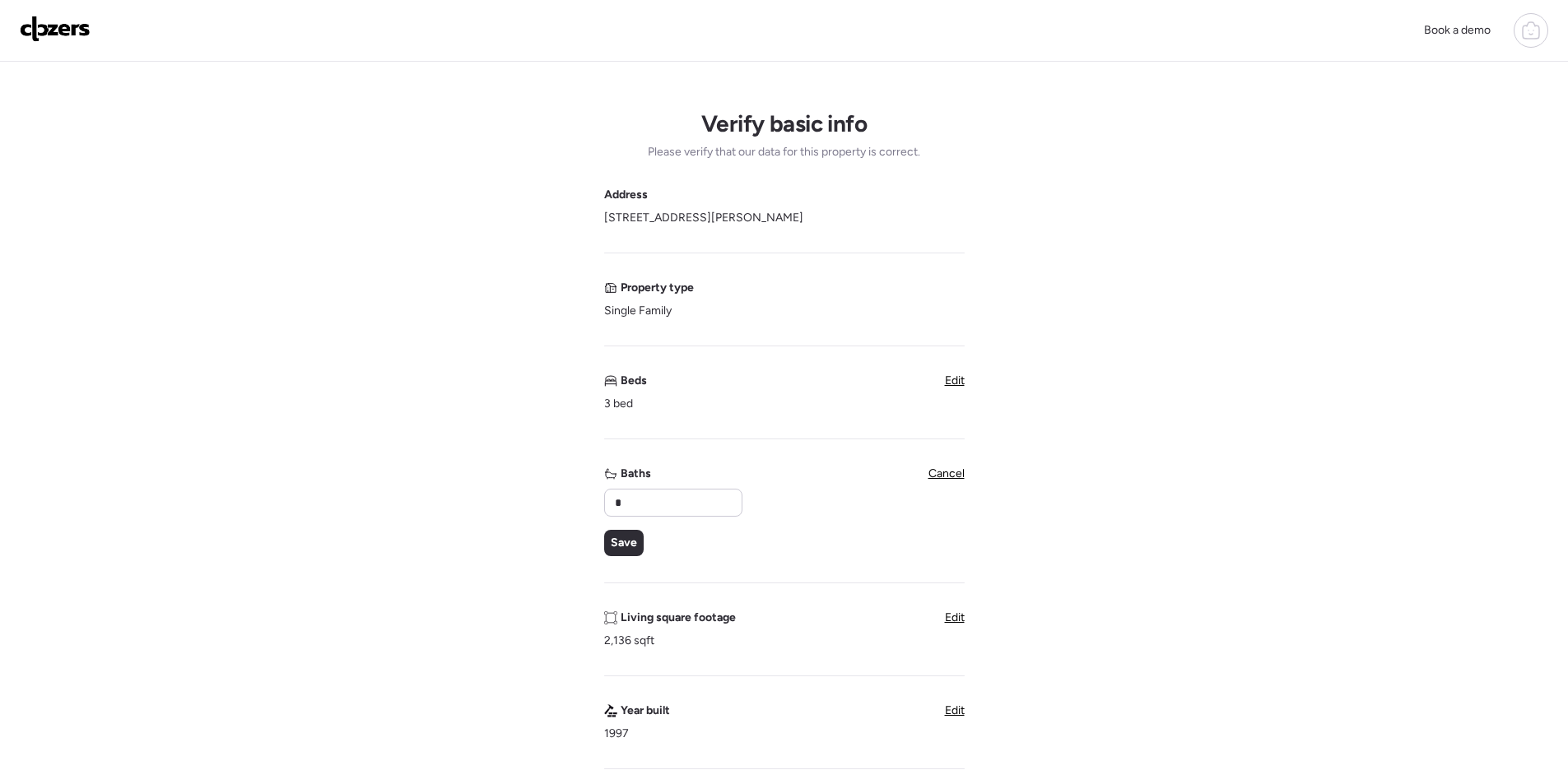
click at [625, 542] on span "Save" at bounding box center [623, 543] width 26 height 16
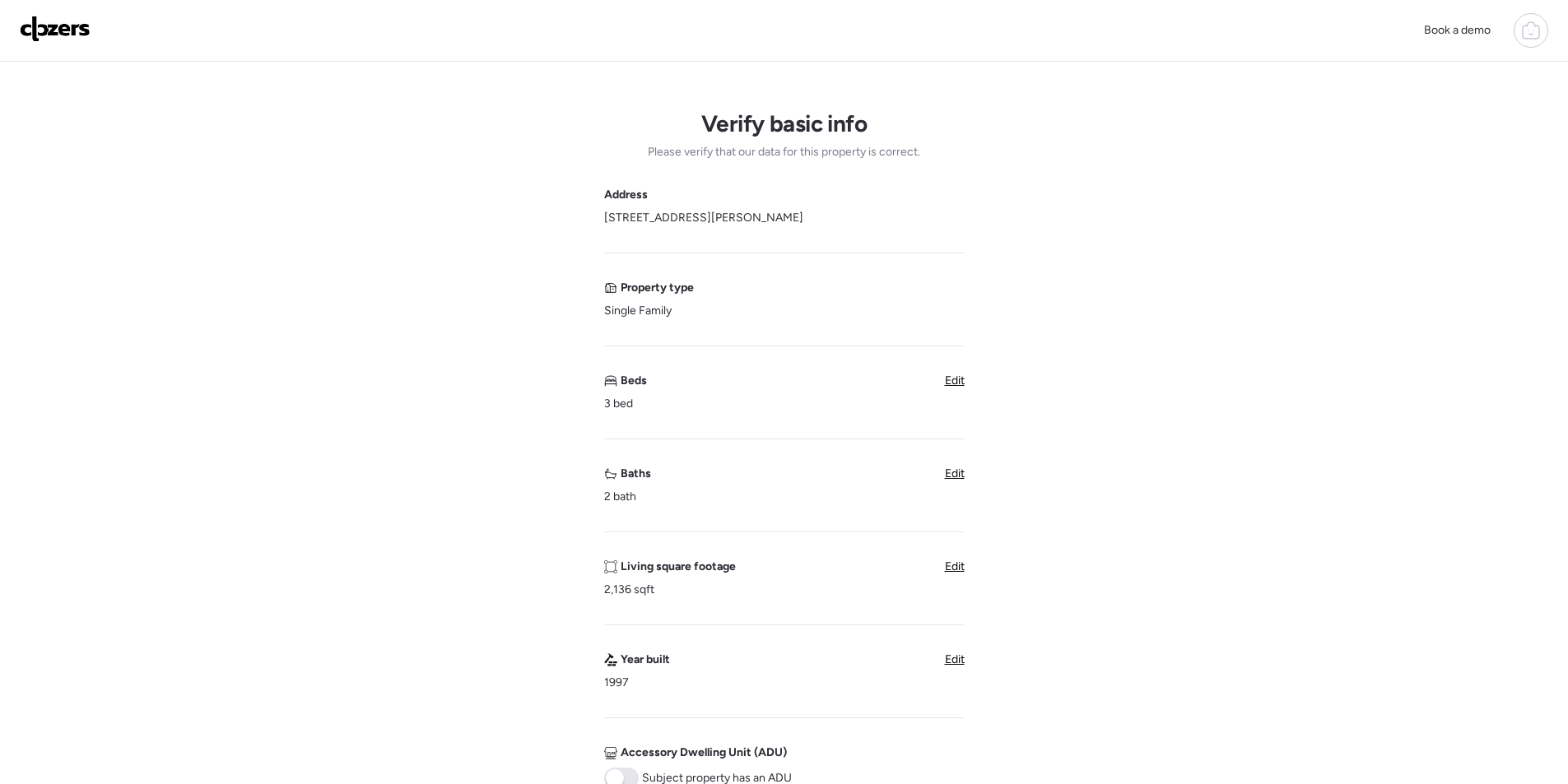
scroll to position [247, 0]
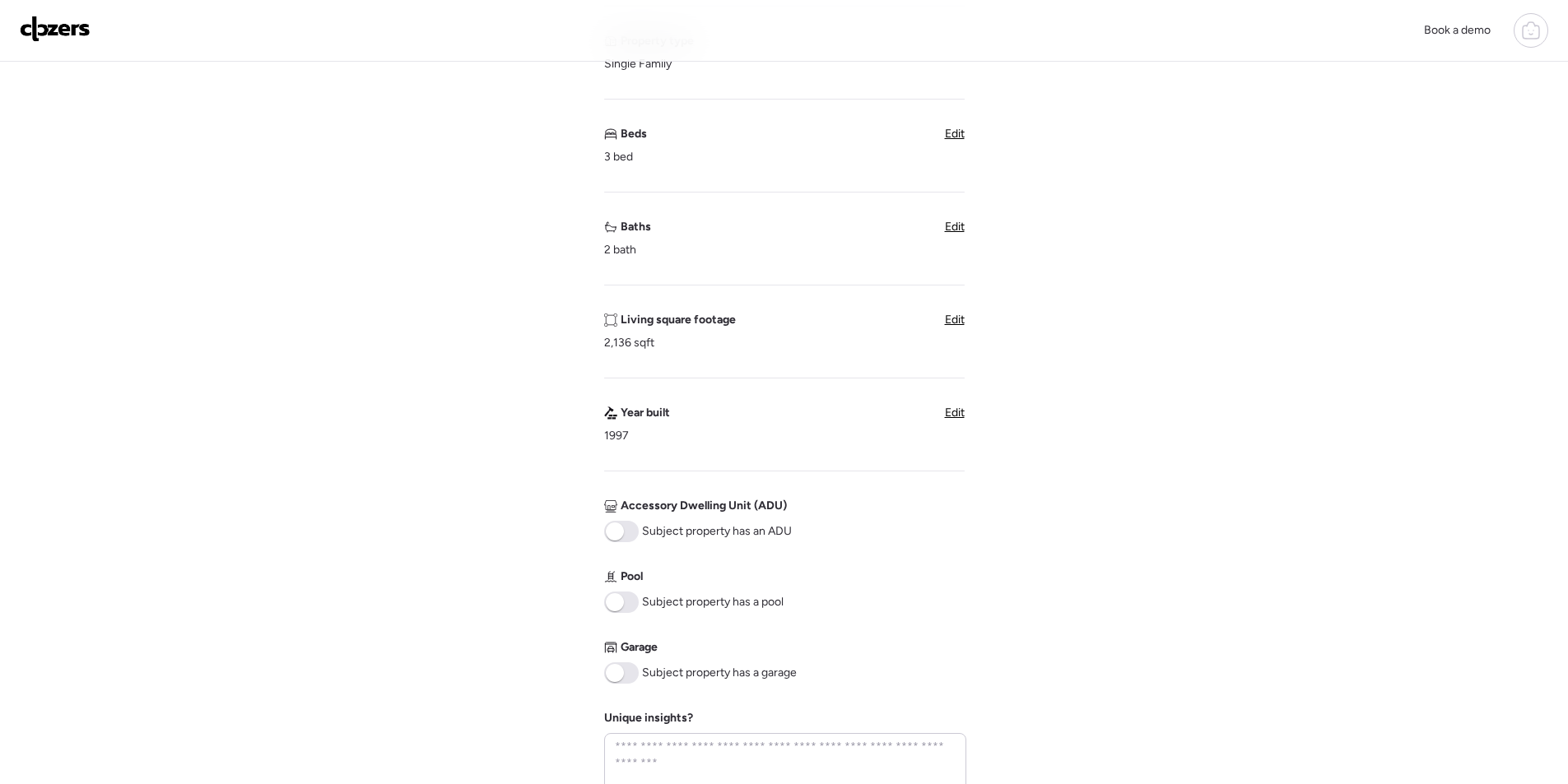
click at [633, 607] on span at bounding box center [622, 602] width 34 height 22
click at [637, 658] on div "Garage Subject property has a garage" at bounding box center [700, 661] width 193 height 44
click at [636, 670] on span at bounding box center [622, 673] width 34 height 22
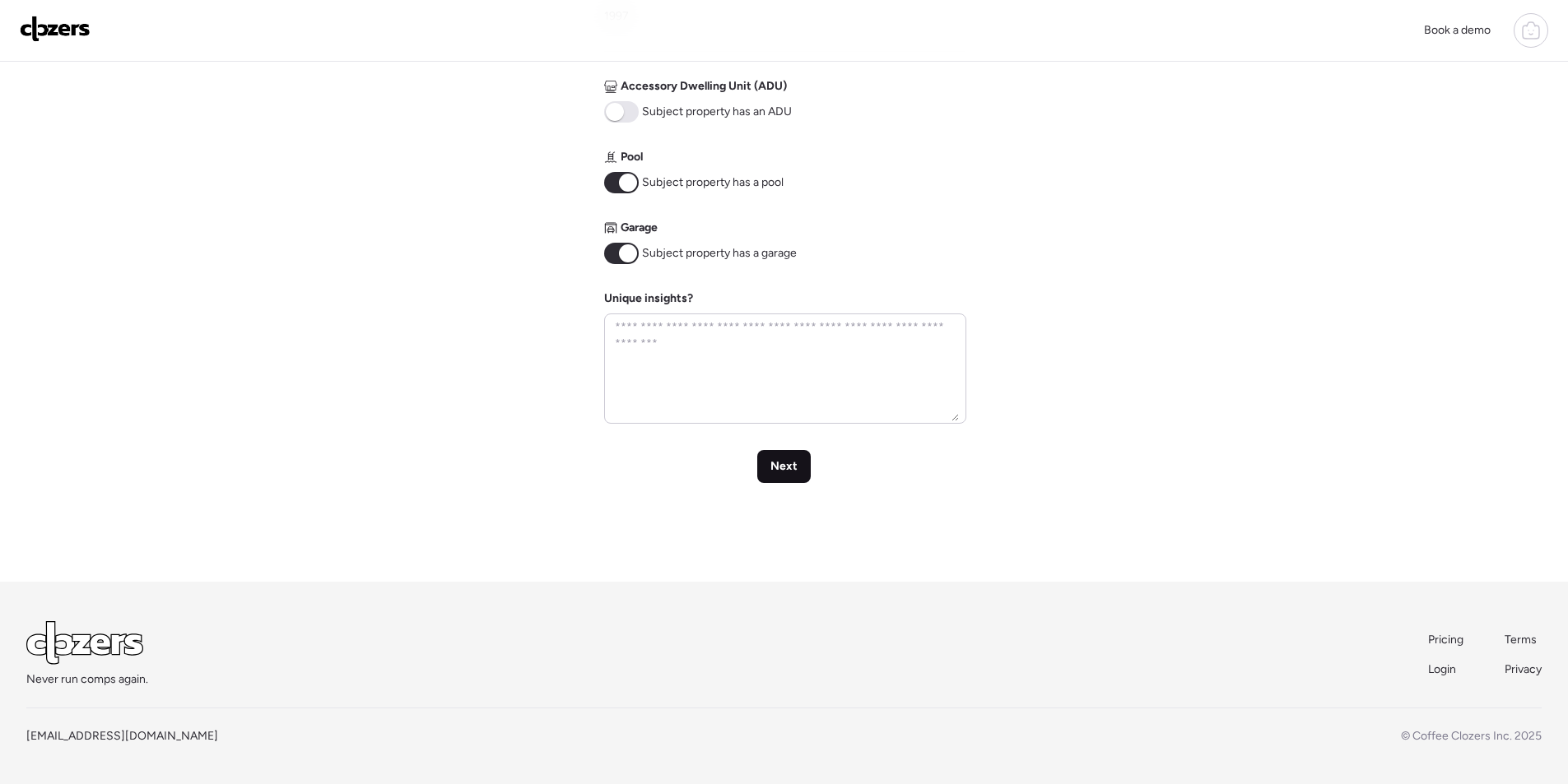
click at [784, 459] on span "Next" at bounding box center [784, 467] width 27 height 16
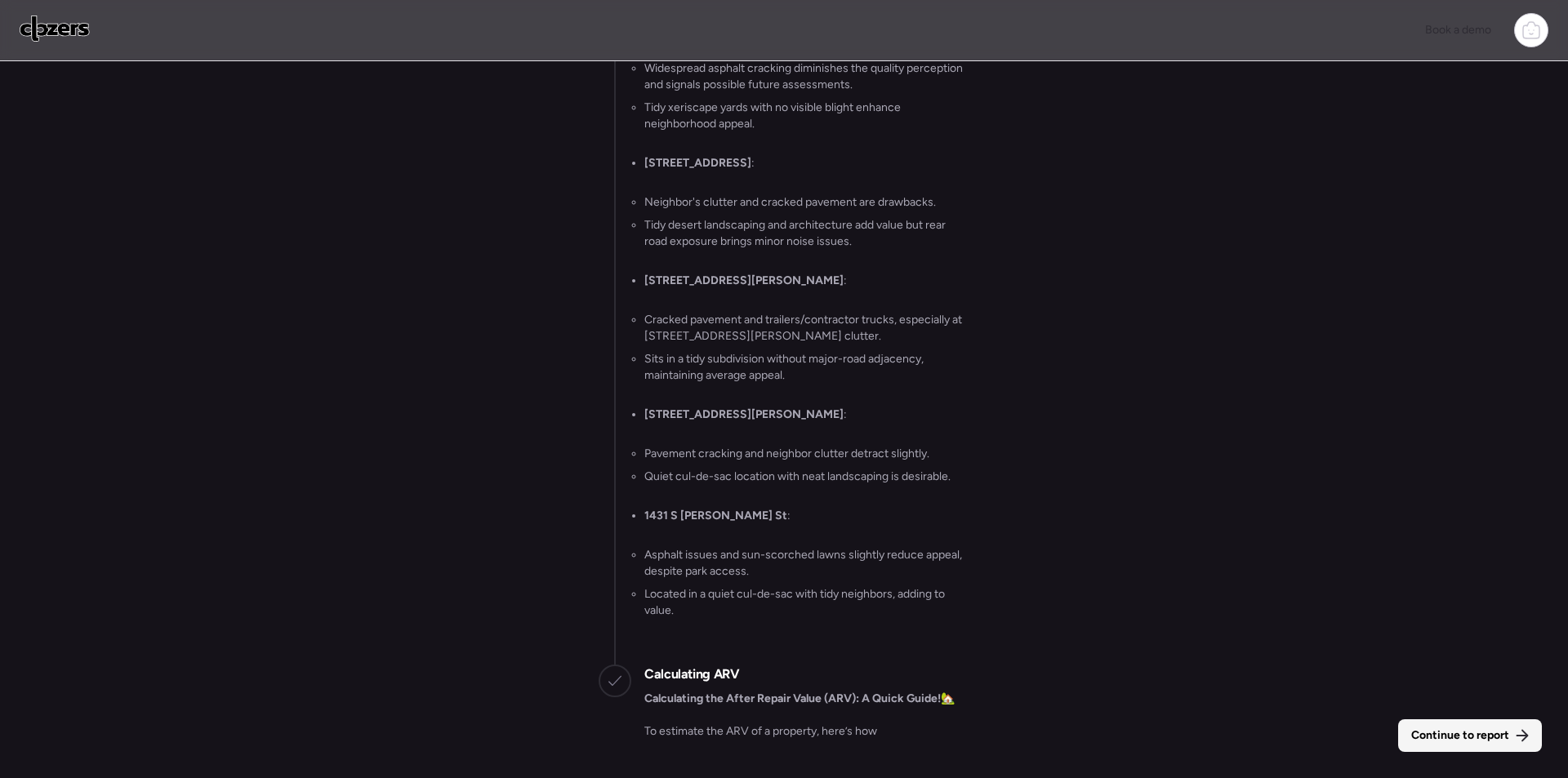
click at [1502, 721] on div "Continue to report" at bounding box center [1470, 736] width 144 height 32
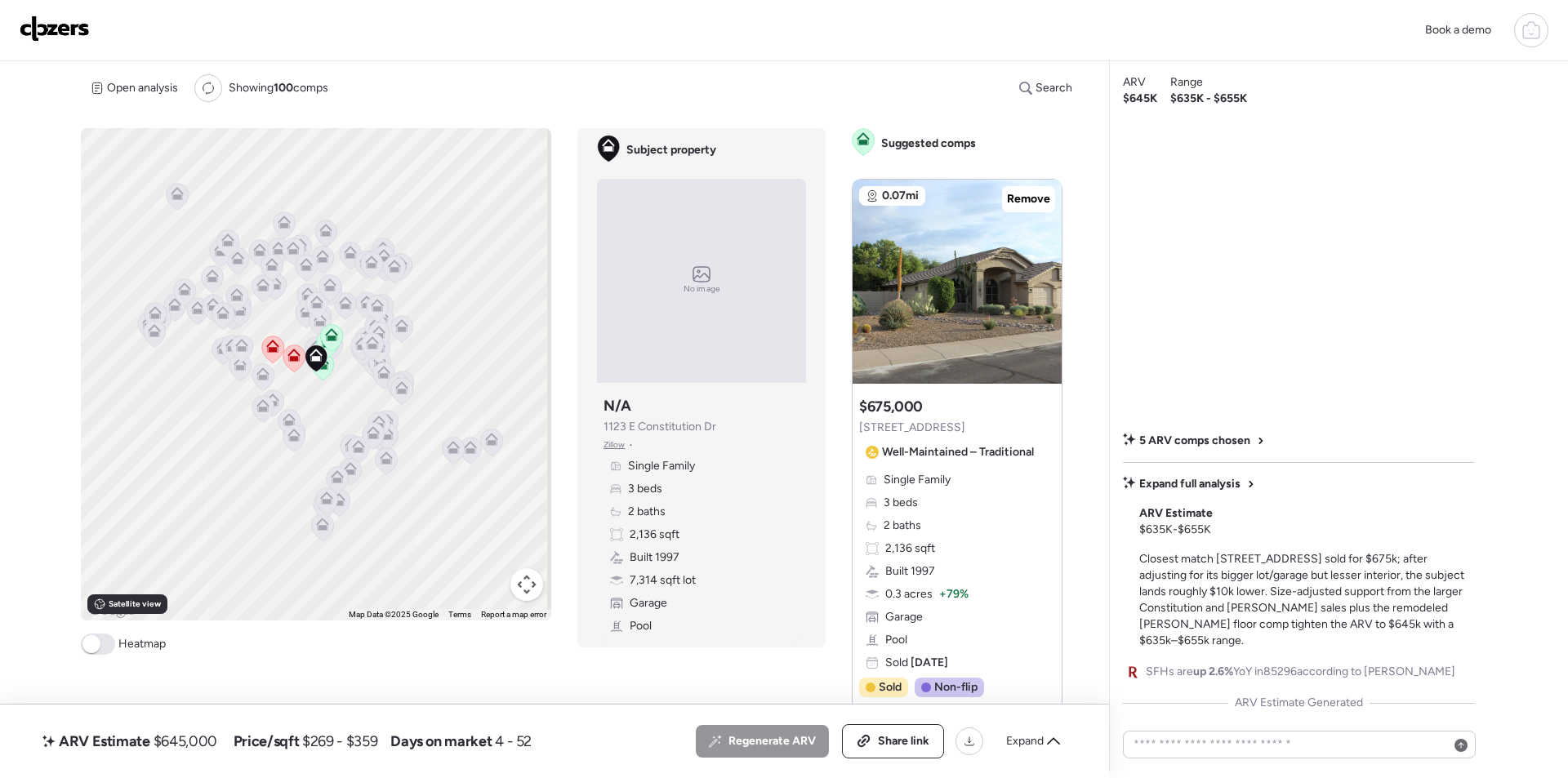
click at [1050, 752] on div "Expand" at bounding box center [1033, 741] width 74 height 26
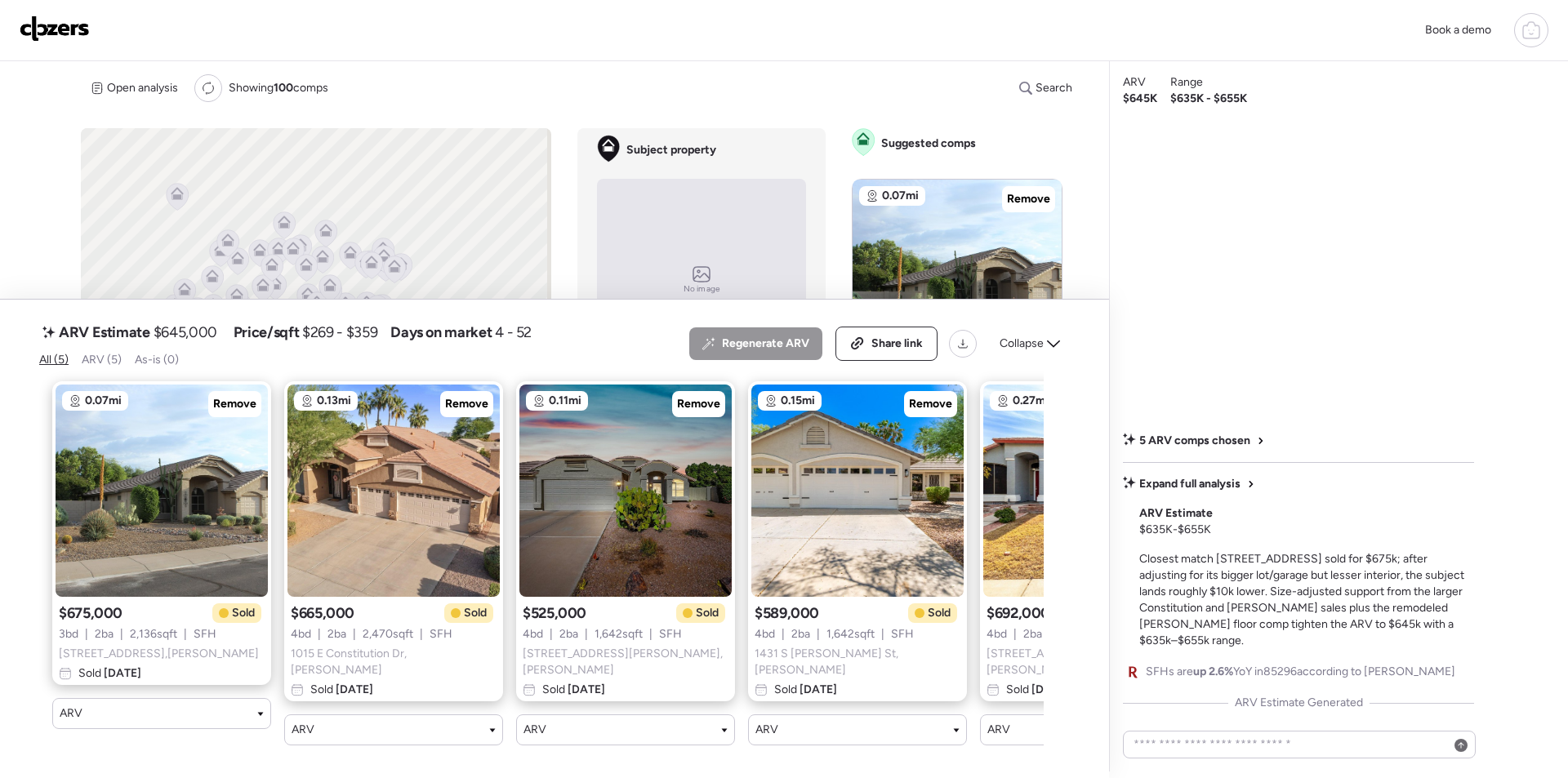
scroll to position [0, 168]
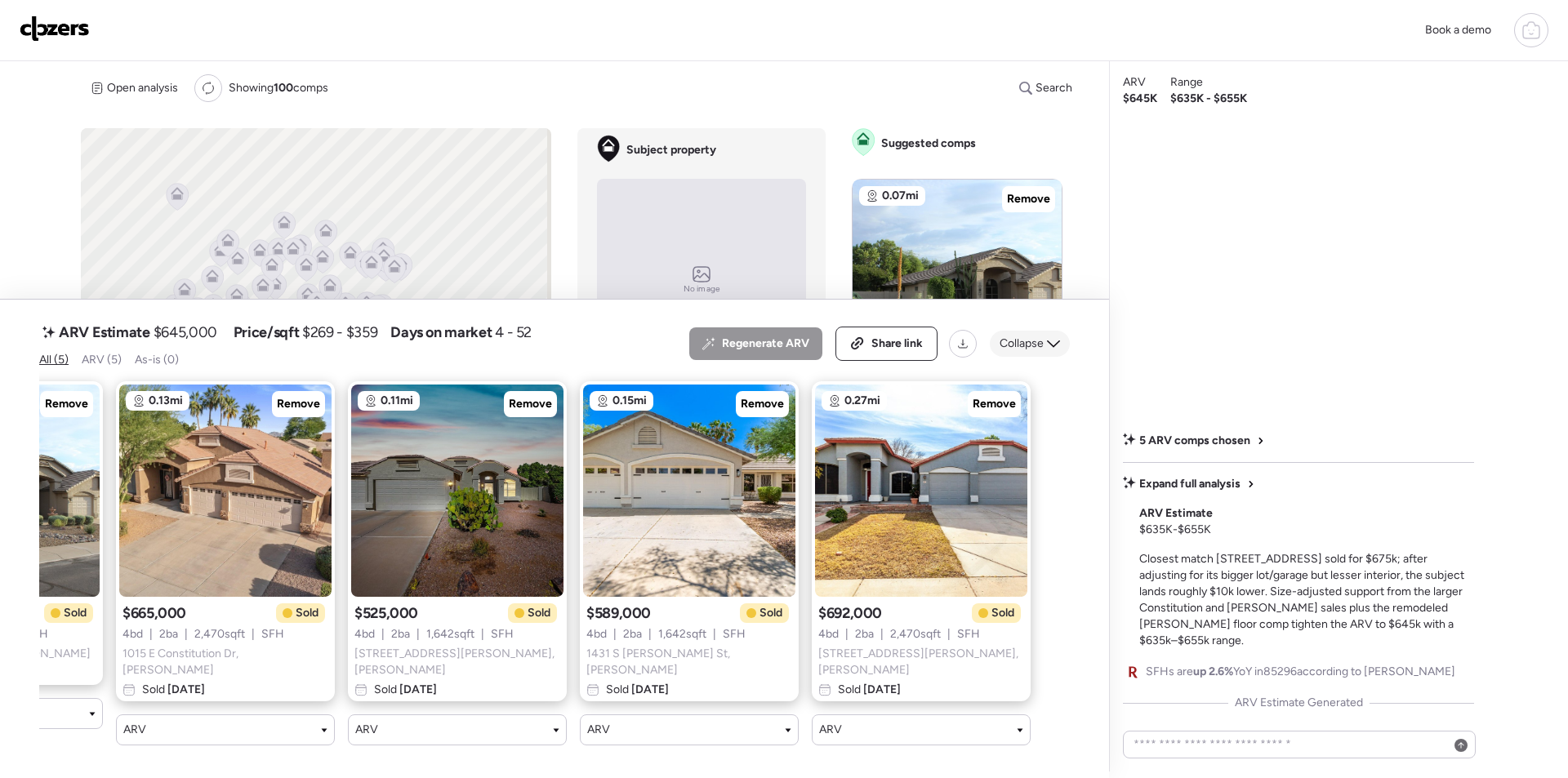
click at [1038, 350] on span "Collapse" at bounding box center [1021, 344] width 44 height 16
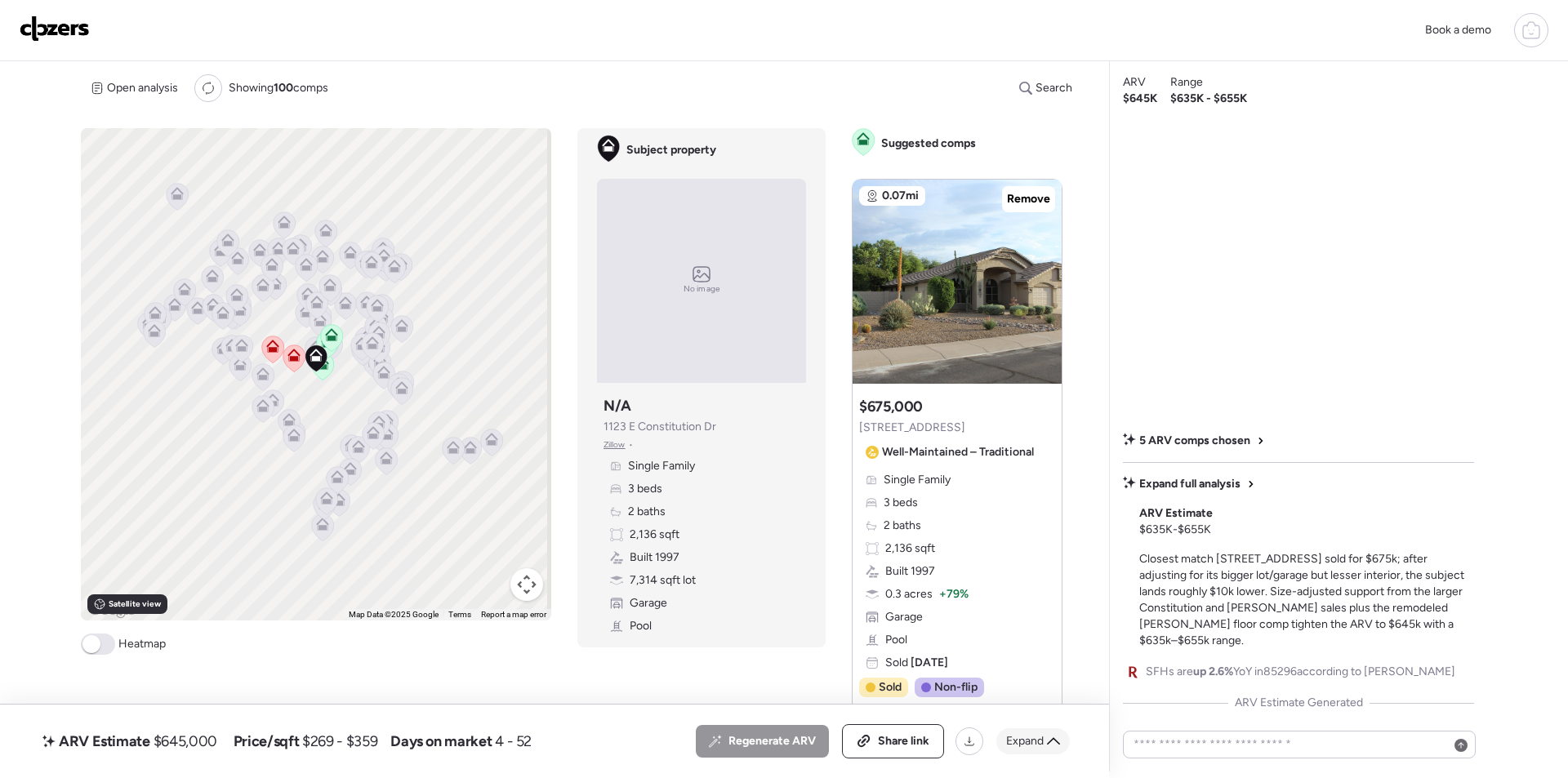
click at [1054, 745] on icon at bounding box center [1053, 741] width 13 height 13
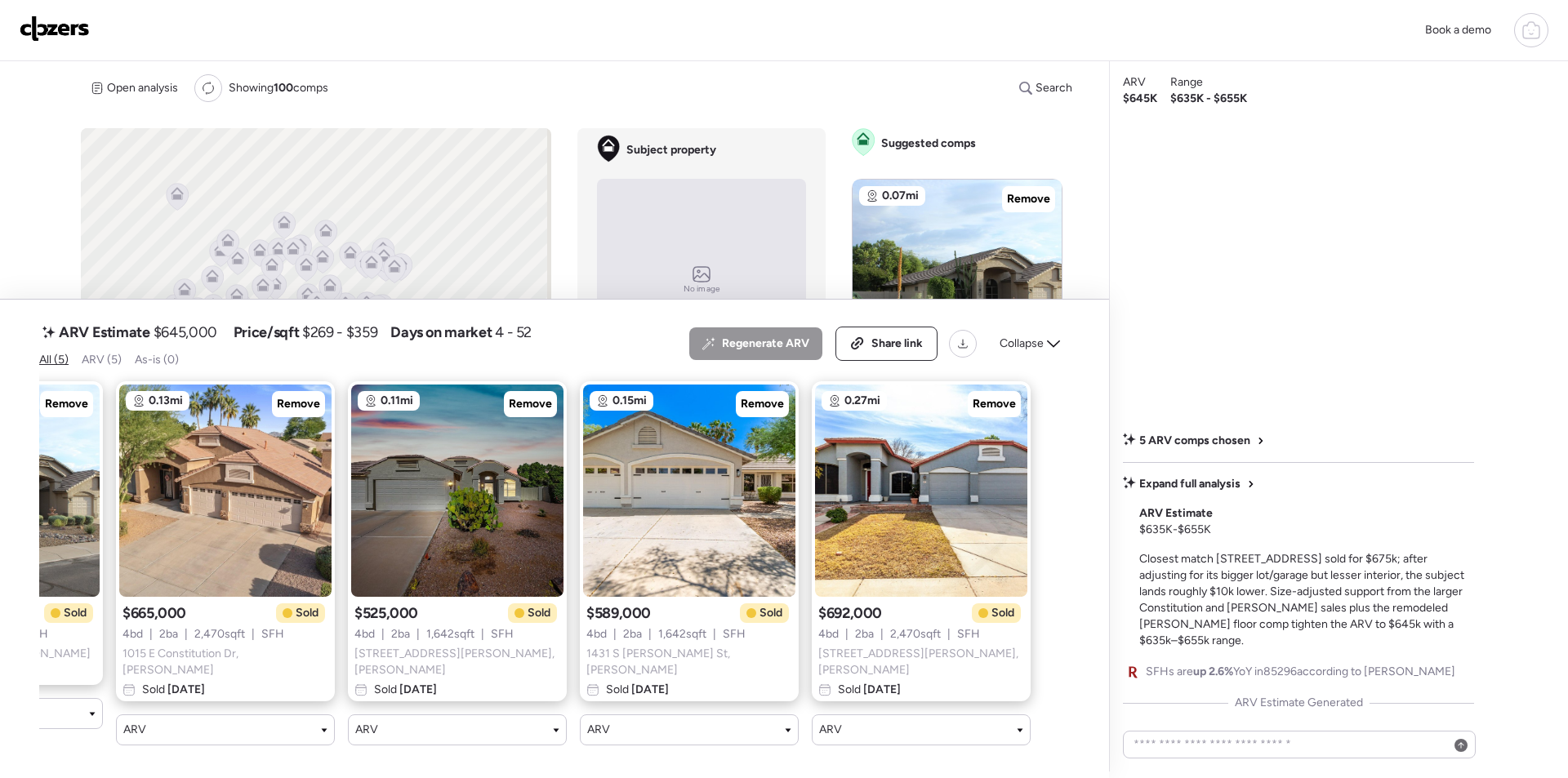
scroll to position [0, 0]
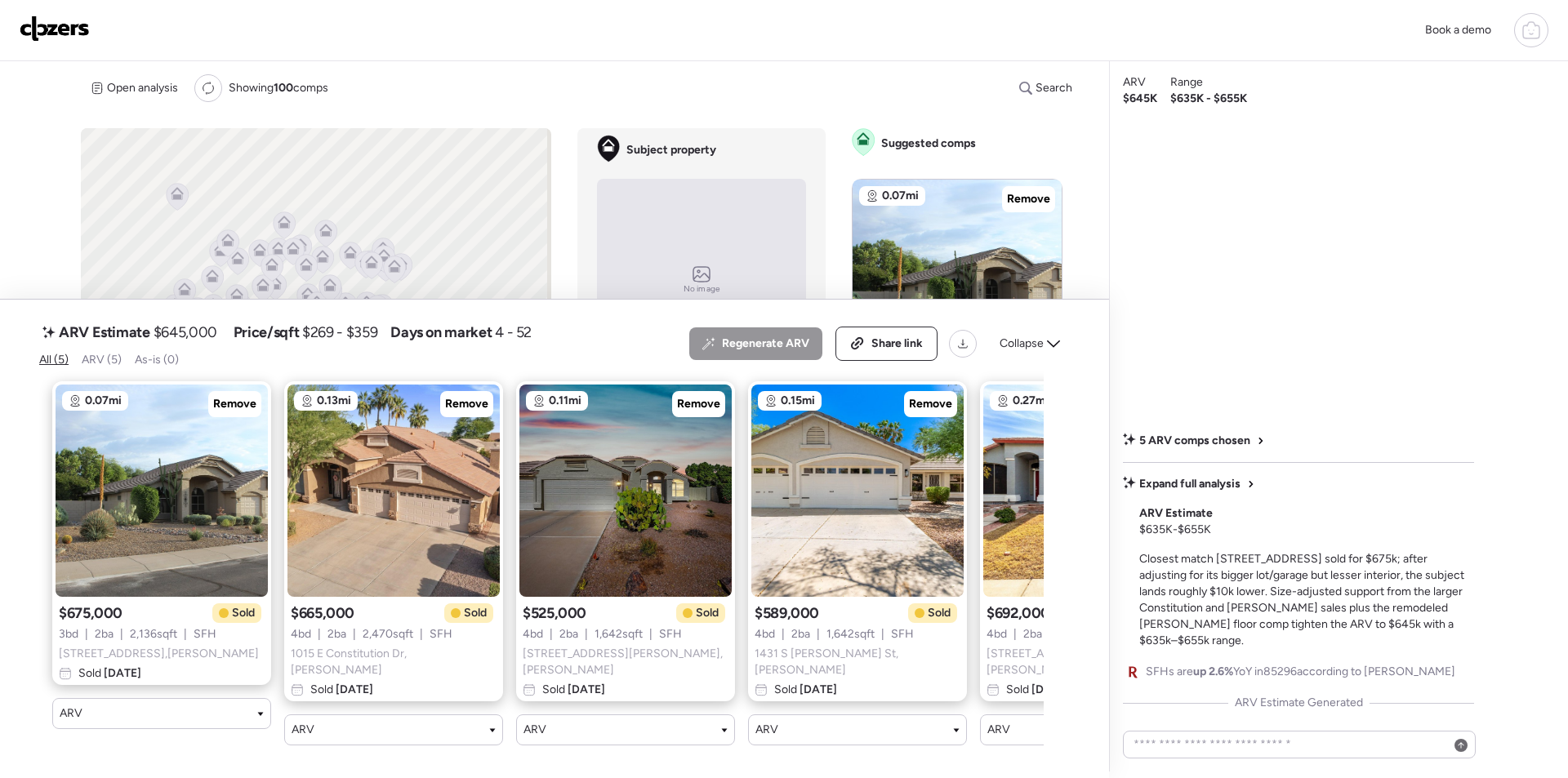
click at [1044, 348] on div "Collapse" at bounding box center [1029, 343] width 80 height 26
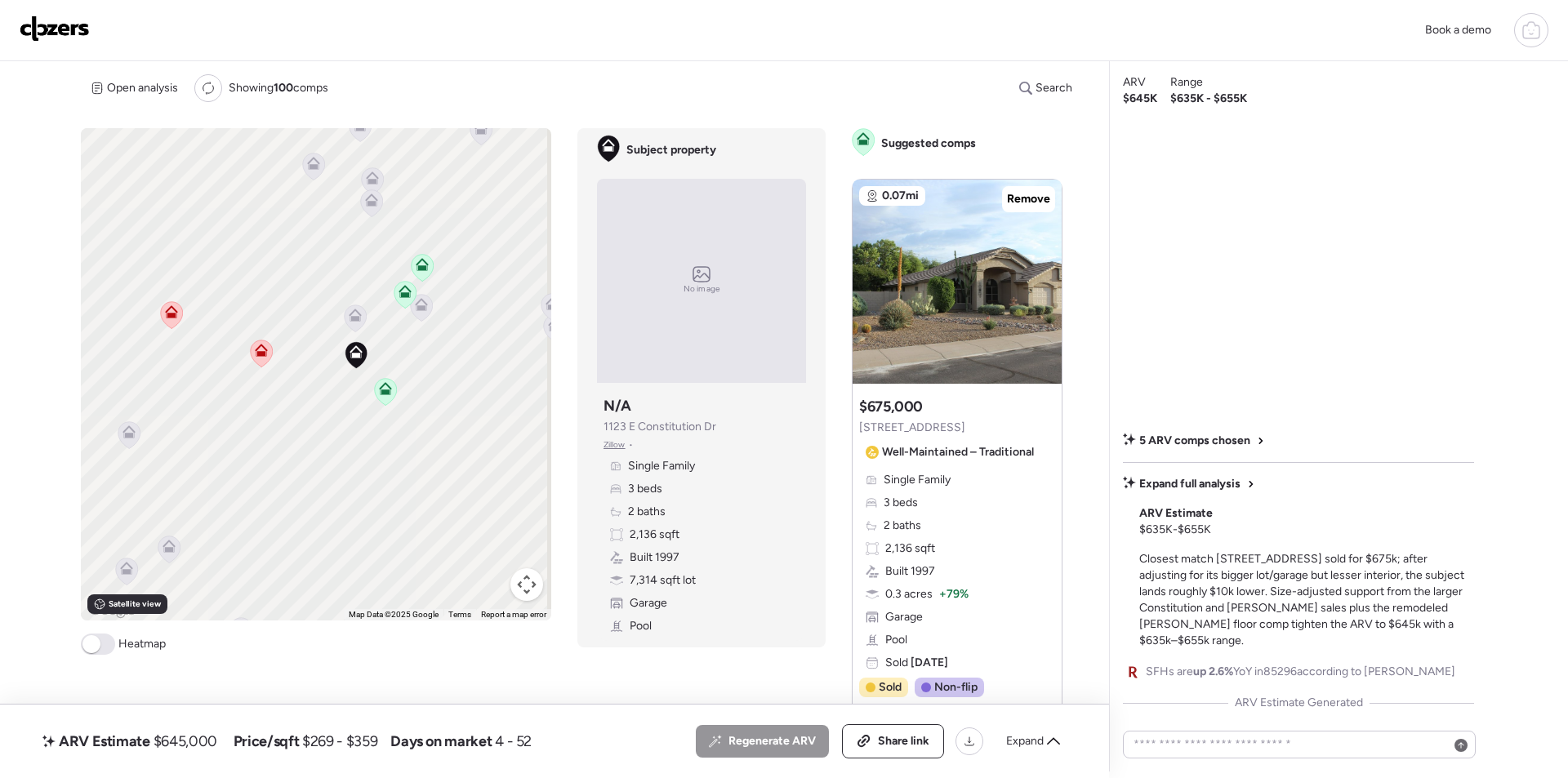
drag, startPoint x: 430, startPoint y: 321, endPoint x: 384, endPoint y: 328, distance: 46.5
click at [387, 350] on div "To activate drag with keyboard, press Alt + Enter. Once in keyboard drag state,…" at bounding box center [316, 374] width 470 height 493
click at [352, 312] on icon at bounding box center [352, 313] width 11 height 4
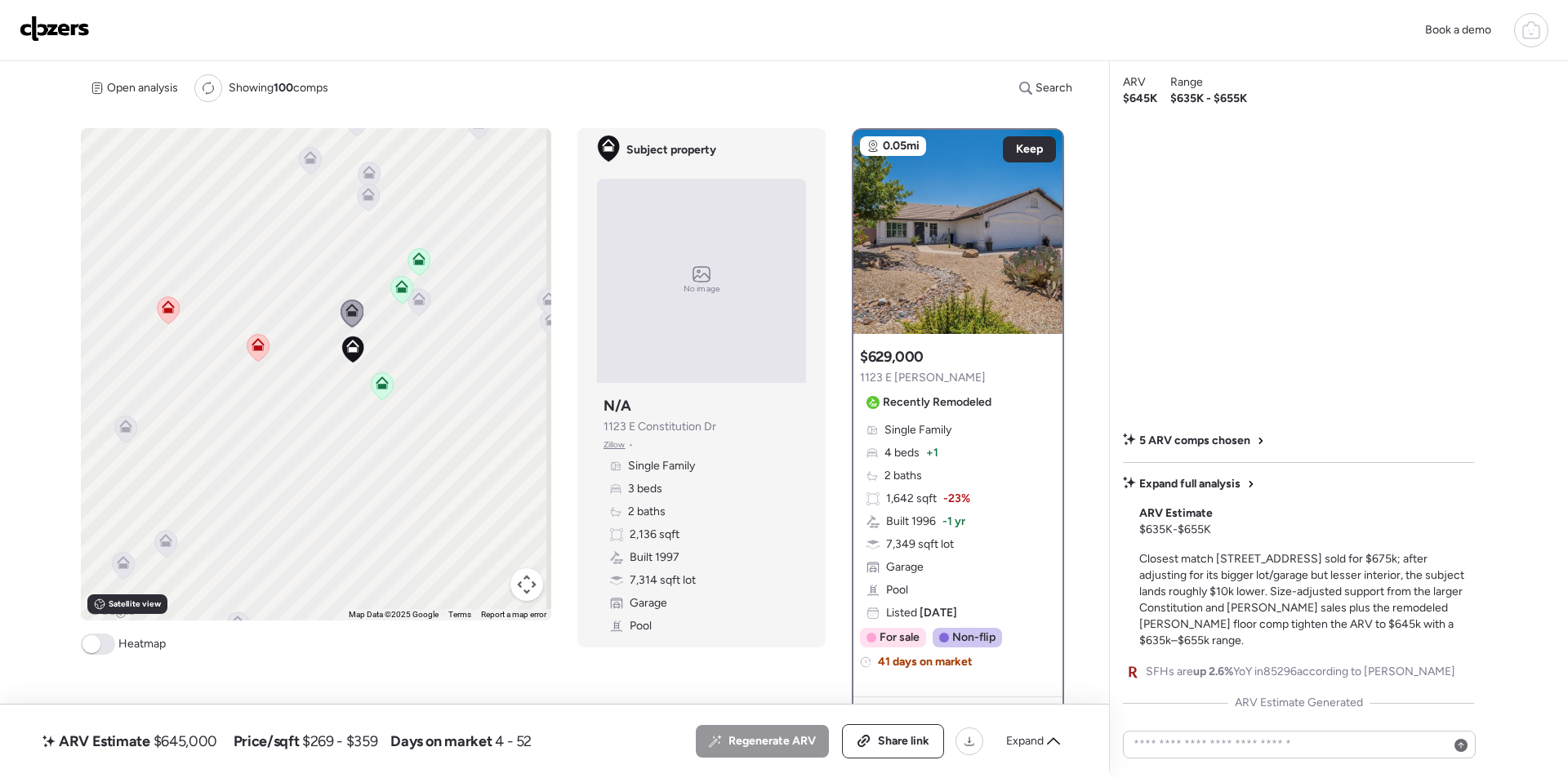
click at [416, 301] on icon at bounding box center [418, 302] width 11 height 4
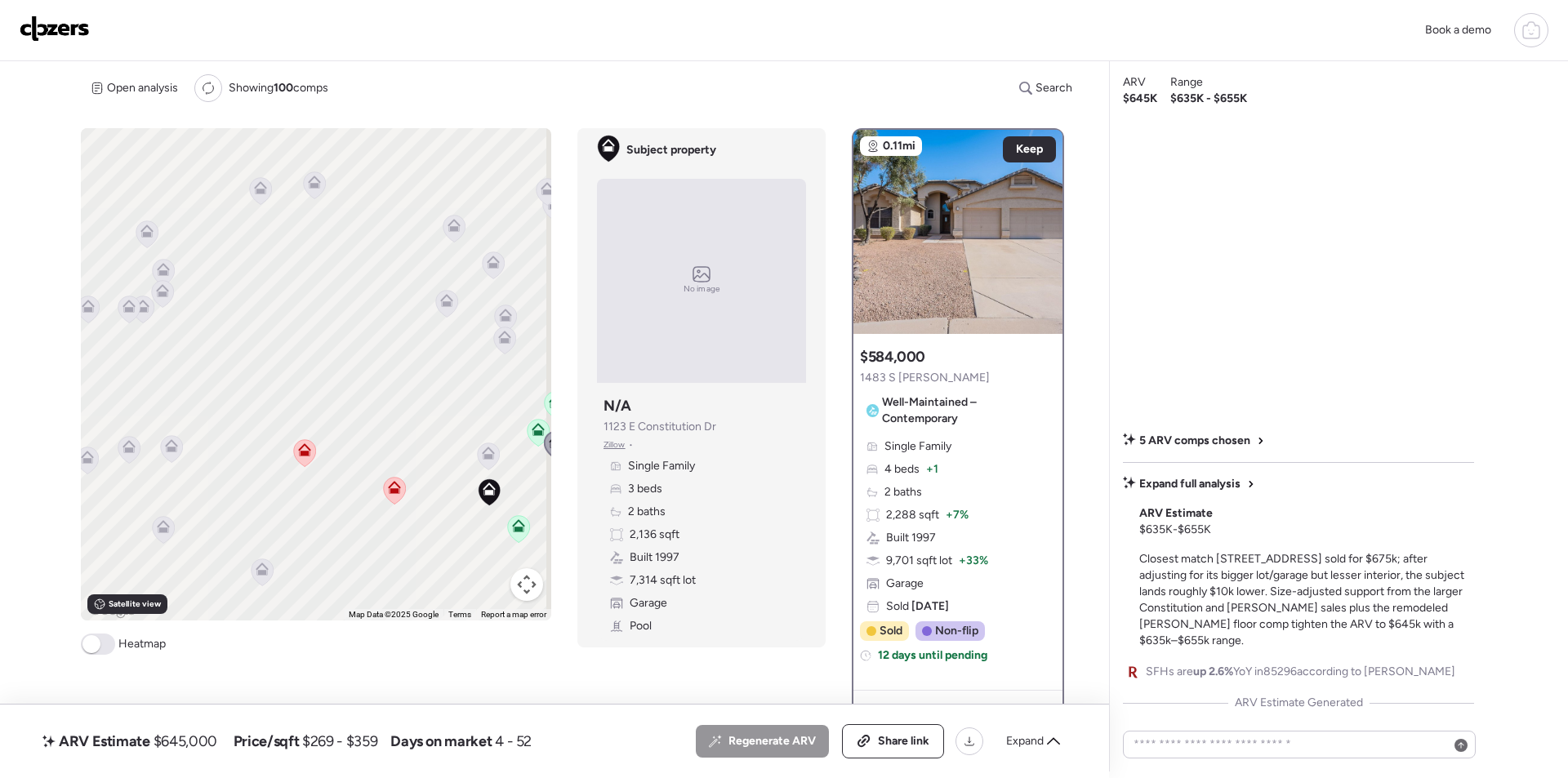
drag, startPoint x: 329, startPoint y: 296, endPoint x: 446, endPoint y: 389, distance: 149.5
click at [465, 441] on div "To activate drag with keyboard, press Alt + Enter. Once in keyboard drag state,…" at bounding box center [316, 374] width 470 height 493
click at [438, 303] on icon at bounding box center [444, 301] width 13 height 13
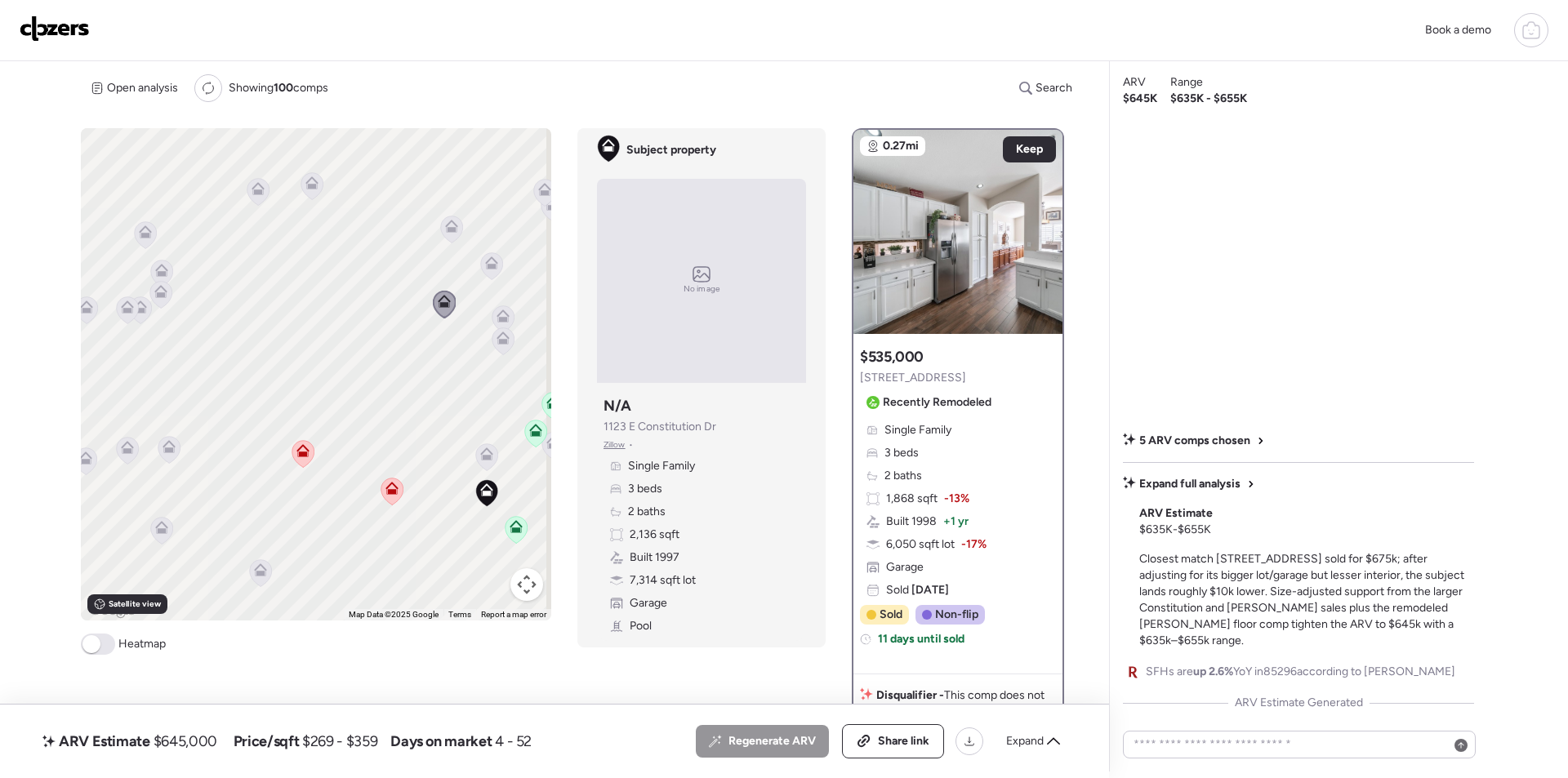
click at [499, 328] on icon at bounding box center [503, 341] width 22 height 28
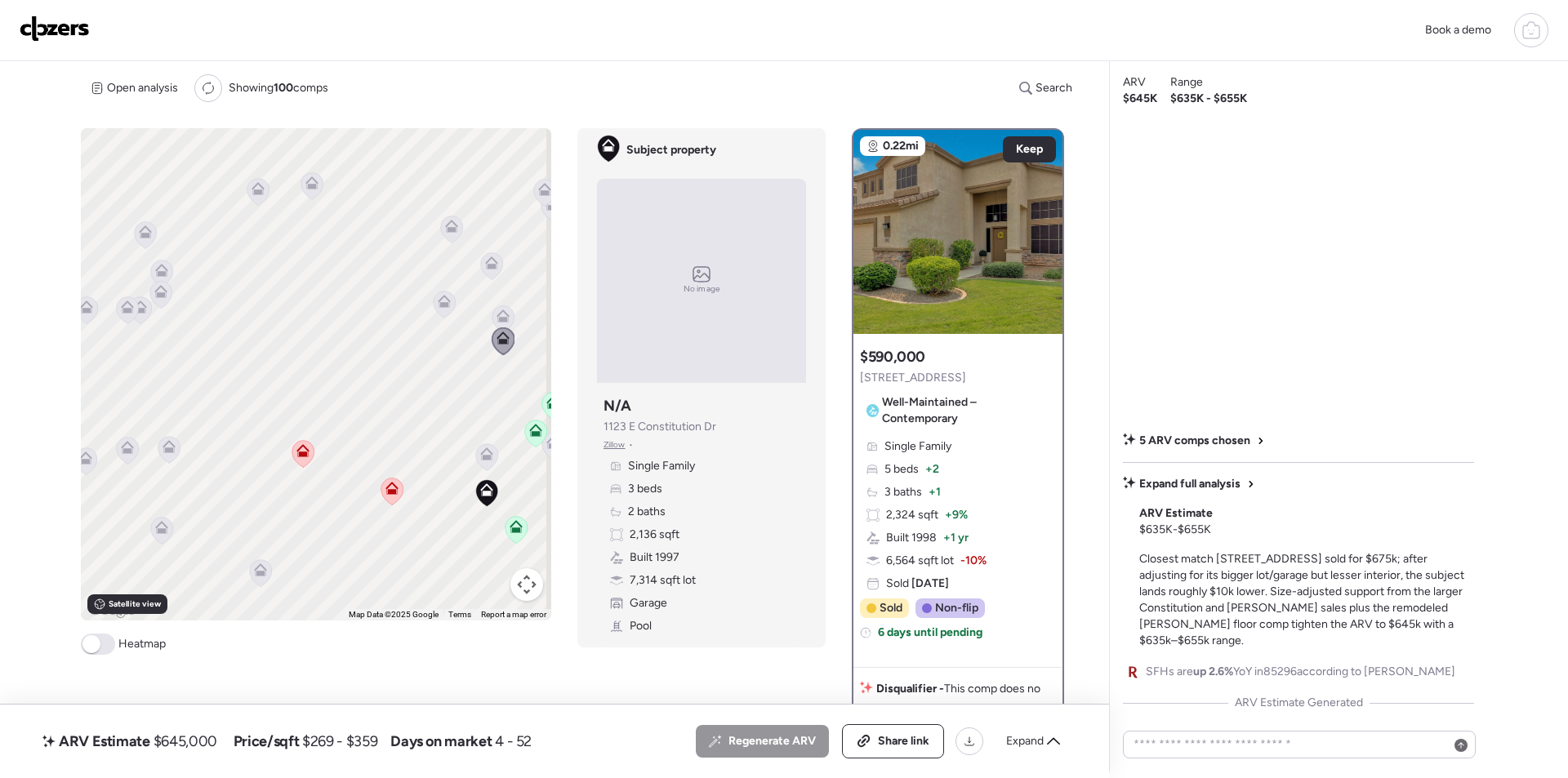
click at [498, 318] on icon at bounding box center [503, 319] width 11 height 4
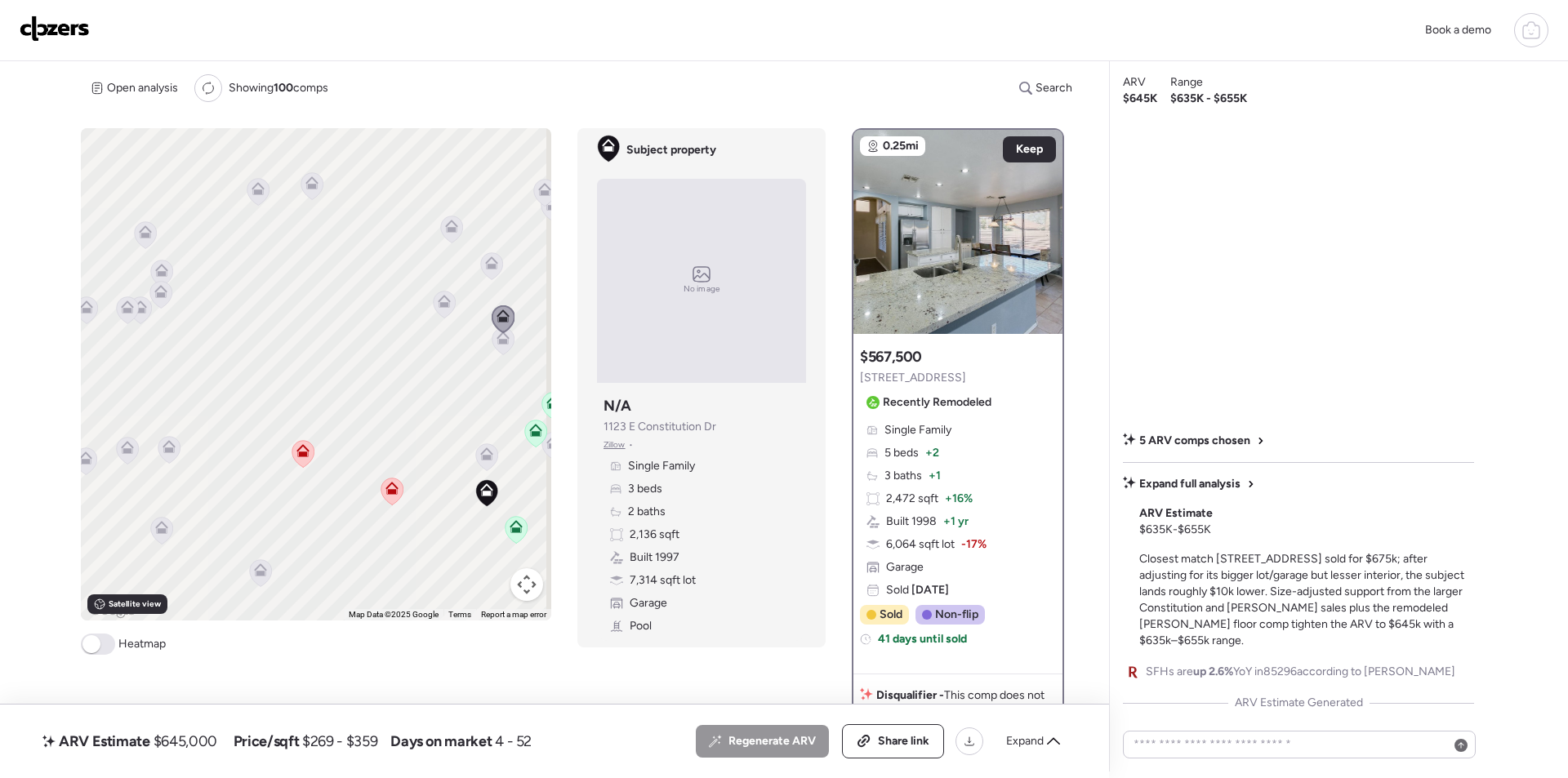
click at [180, 746] on span "$645,000" at bounding box center [185, 741] width 64 height 20
drag, startPoint x: 180, startPoint y: 746, endPoint x: 330, endPoint y: 658, distance: 173.9
click at [181, 746] on span "$645,000" at bounding box center [185, 741] width 64 height 20
copy span "645,000"
click at [56, 29] on img at bounding box center [55, 28] width 70 height 26
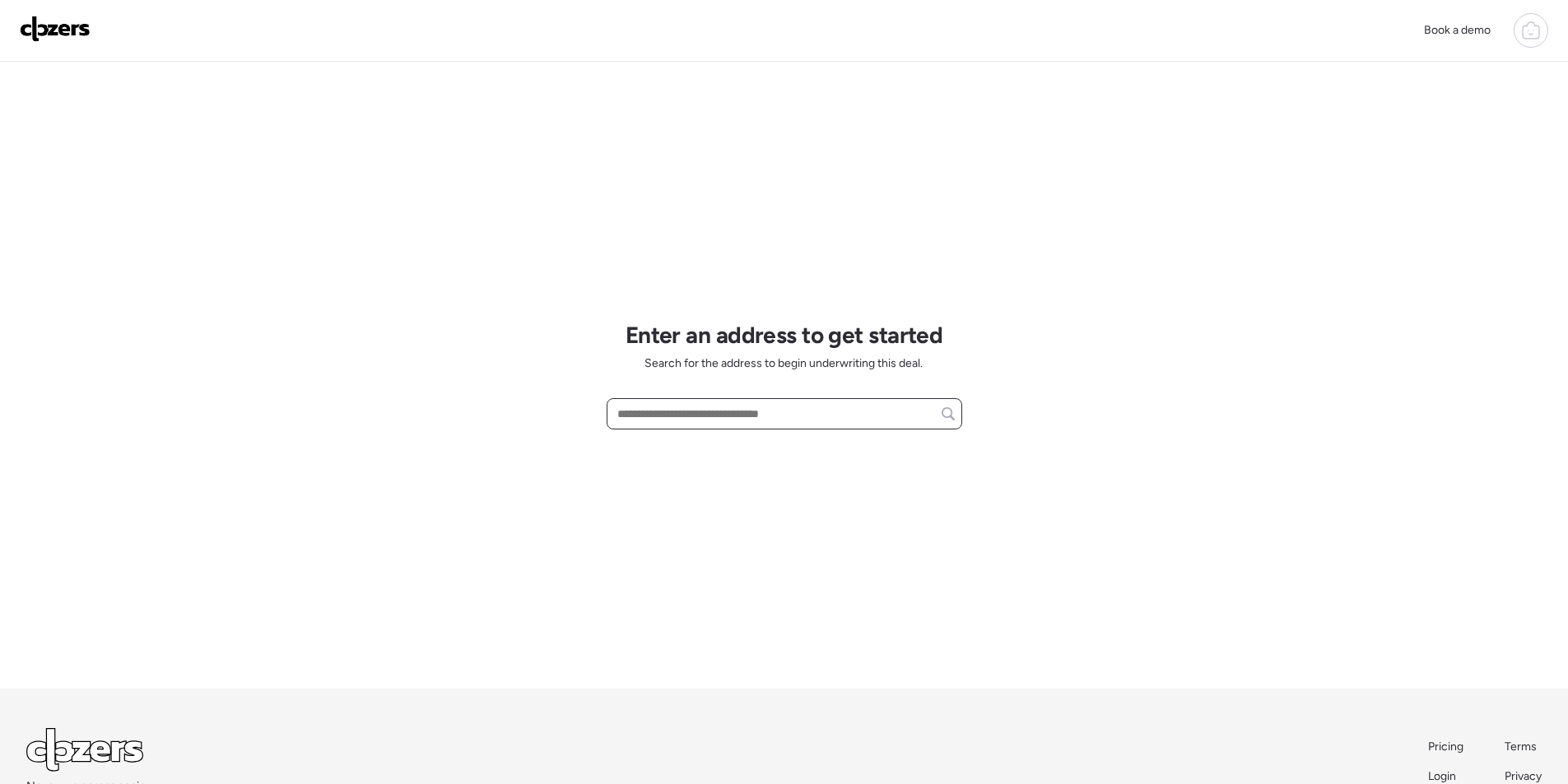
click at [753, 420] on input "text" at bounding box center [784, 413] width 341 height 23
paste input "**********"
click at [720, 440] on span "[STREET_ADDRESS]" at bounding box center [667, 444] width 107 height 16
type input "**********"
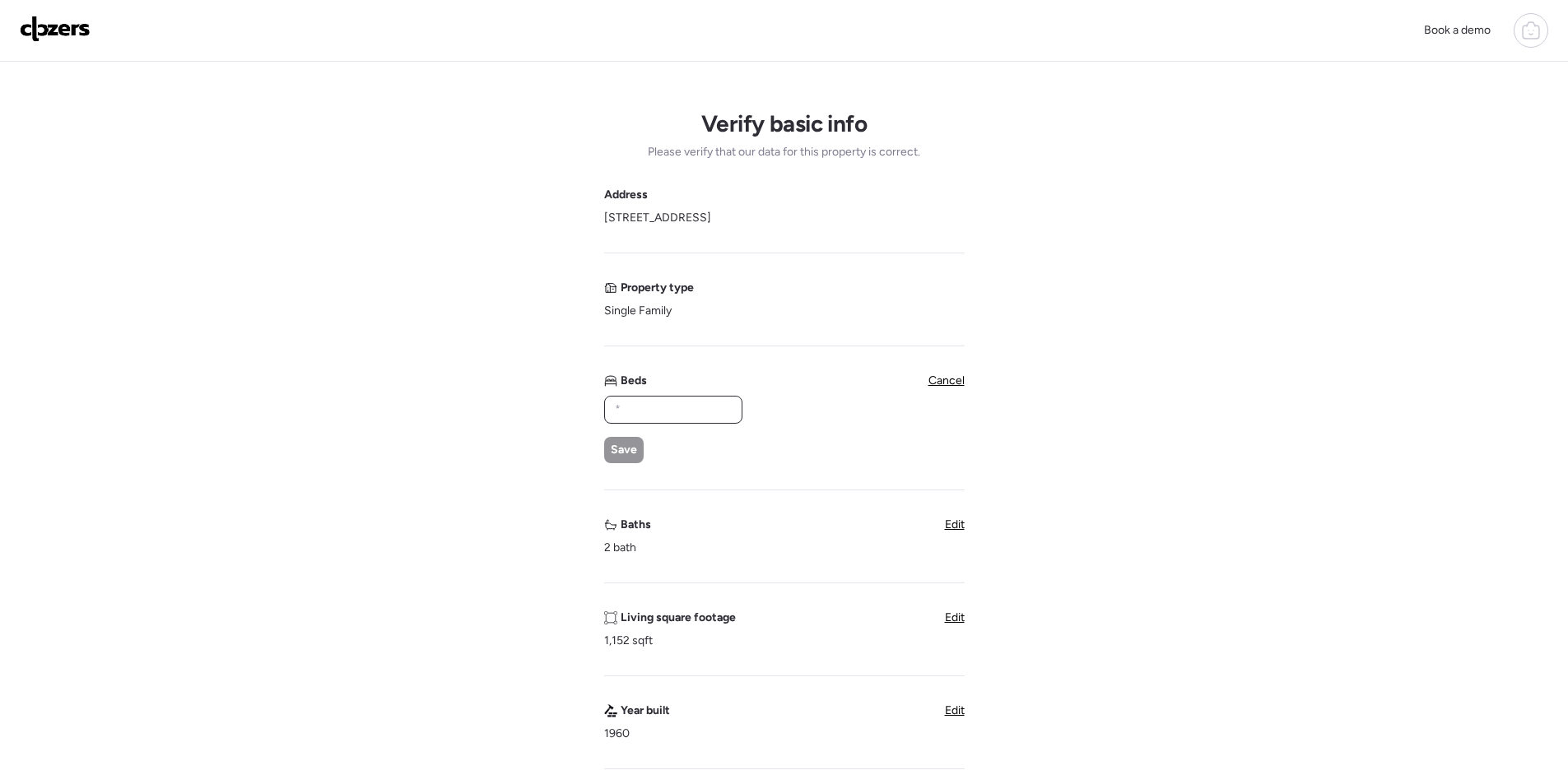
click at [659, 416] on input "text" at bounding box center [673, 409] width 123 height 23
type input "*"
click at [625, 444] on span "Save" at bounding box center [623, 450] width 26 height 16
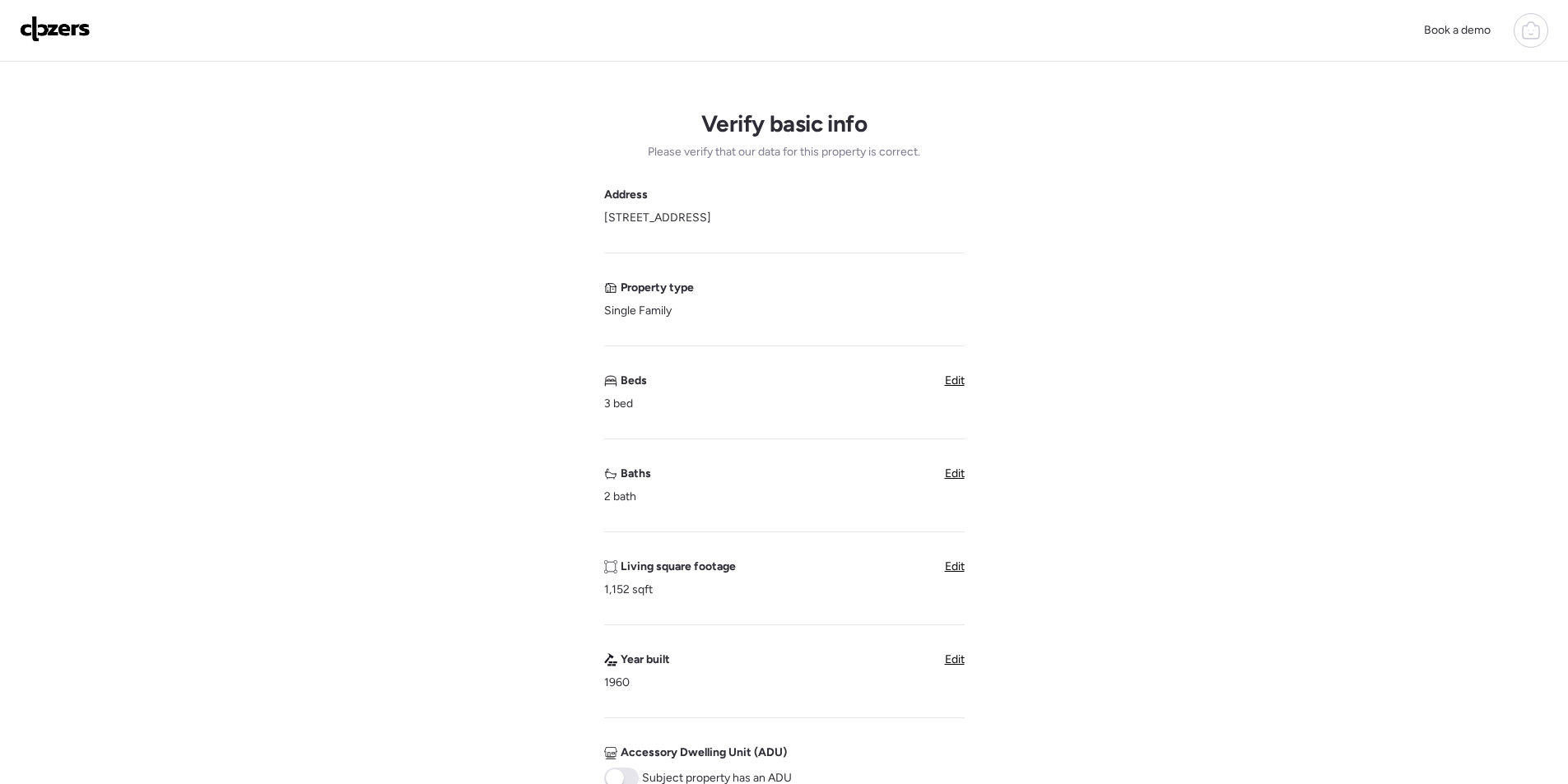
scroll to position [411, 0]
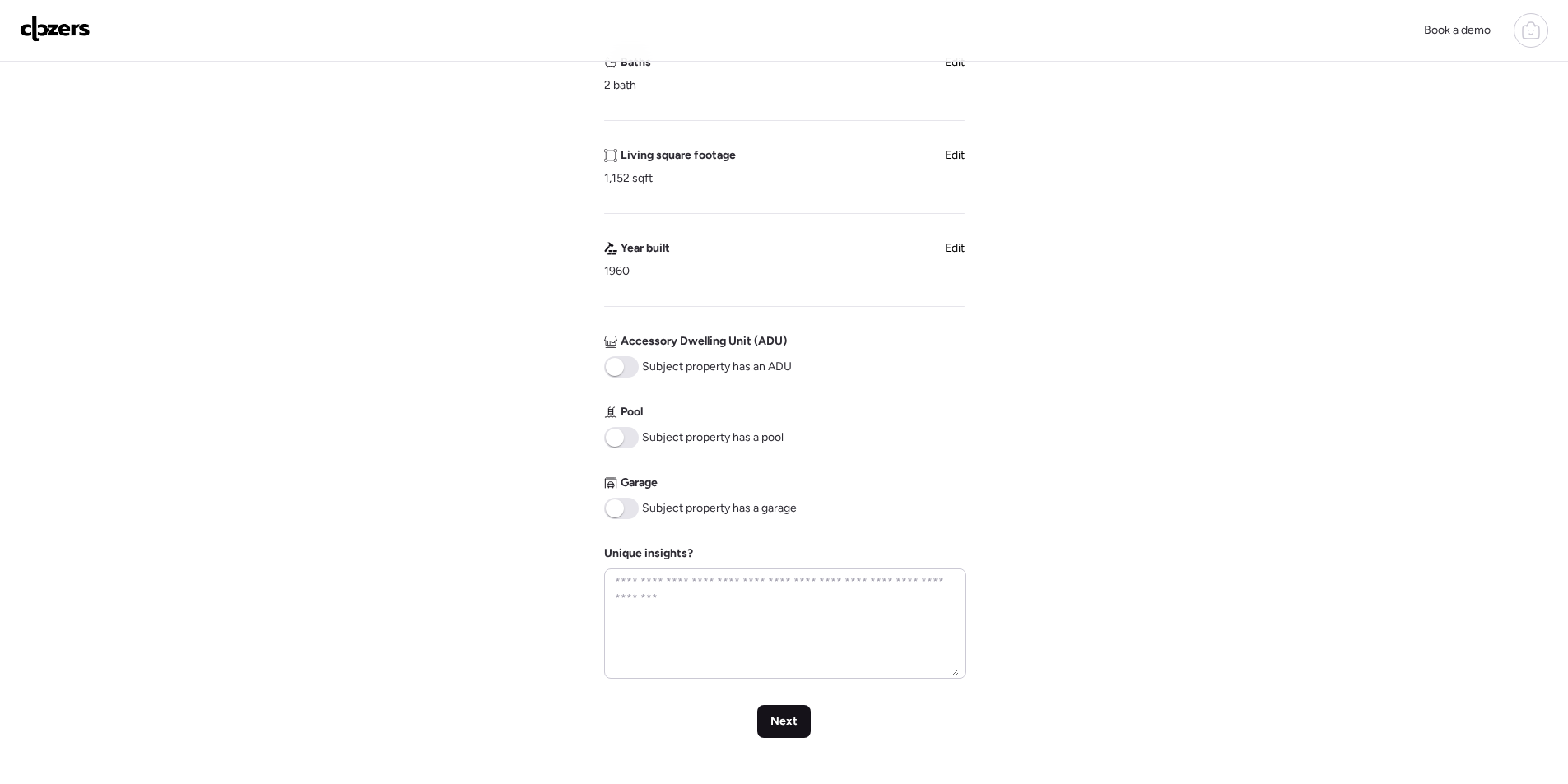
click at [777, 722] on span "Next" at bounding box center [784, 722] width 27 height 16
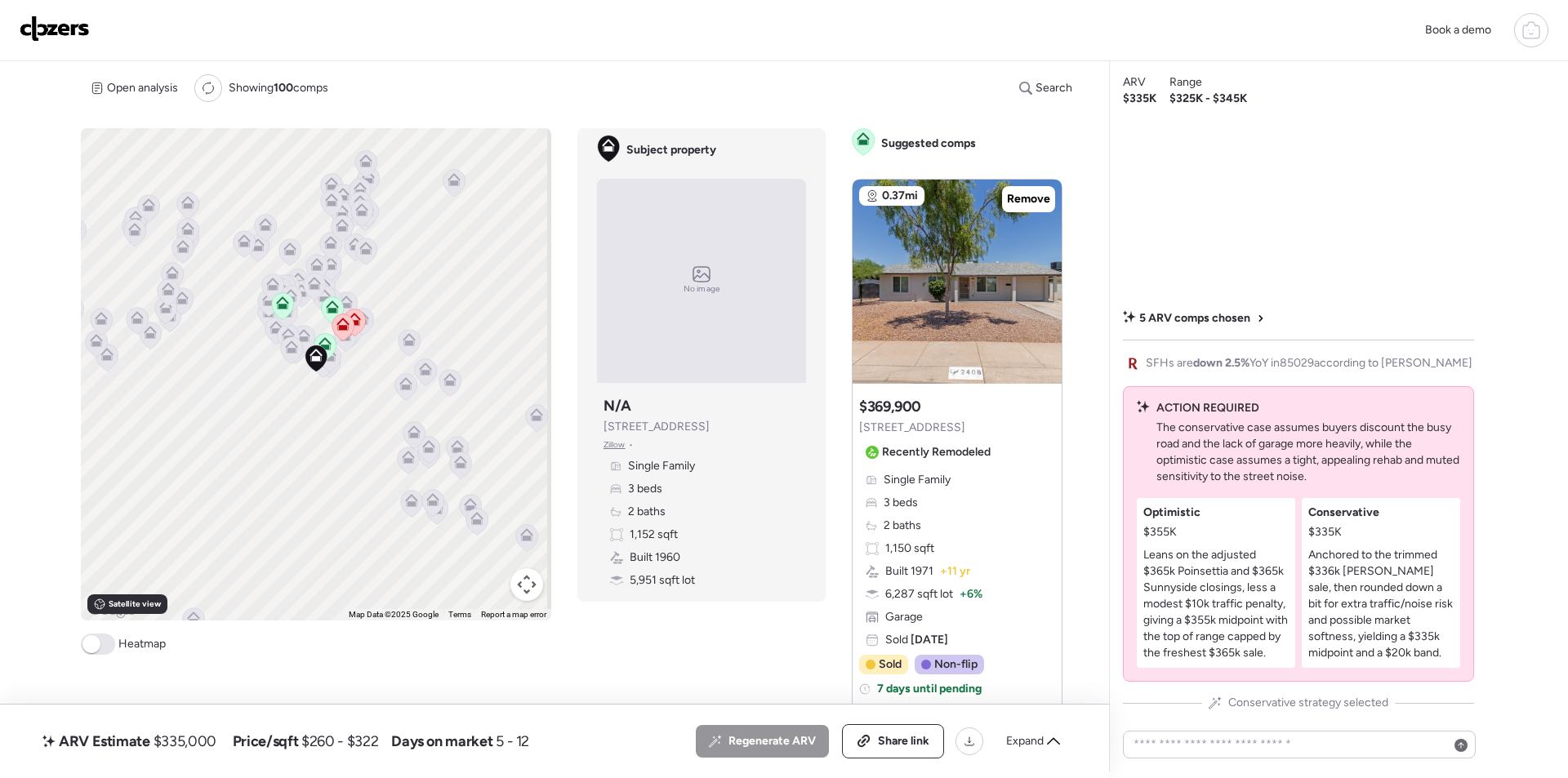
click at [1524, 31] on icon at bounding box center [1531, 31] width 20 height 20
click at [1409, 136] on link "Report history" at bounding box center [1416, 130] width 261 height 42
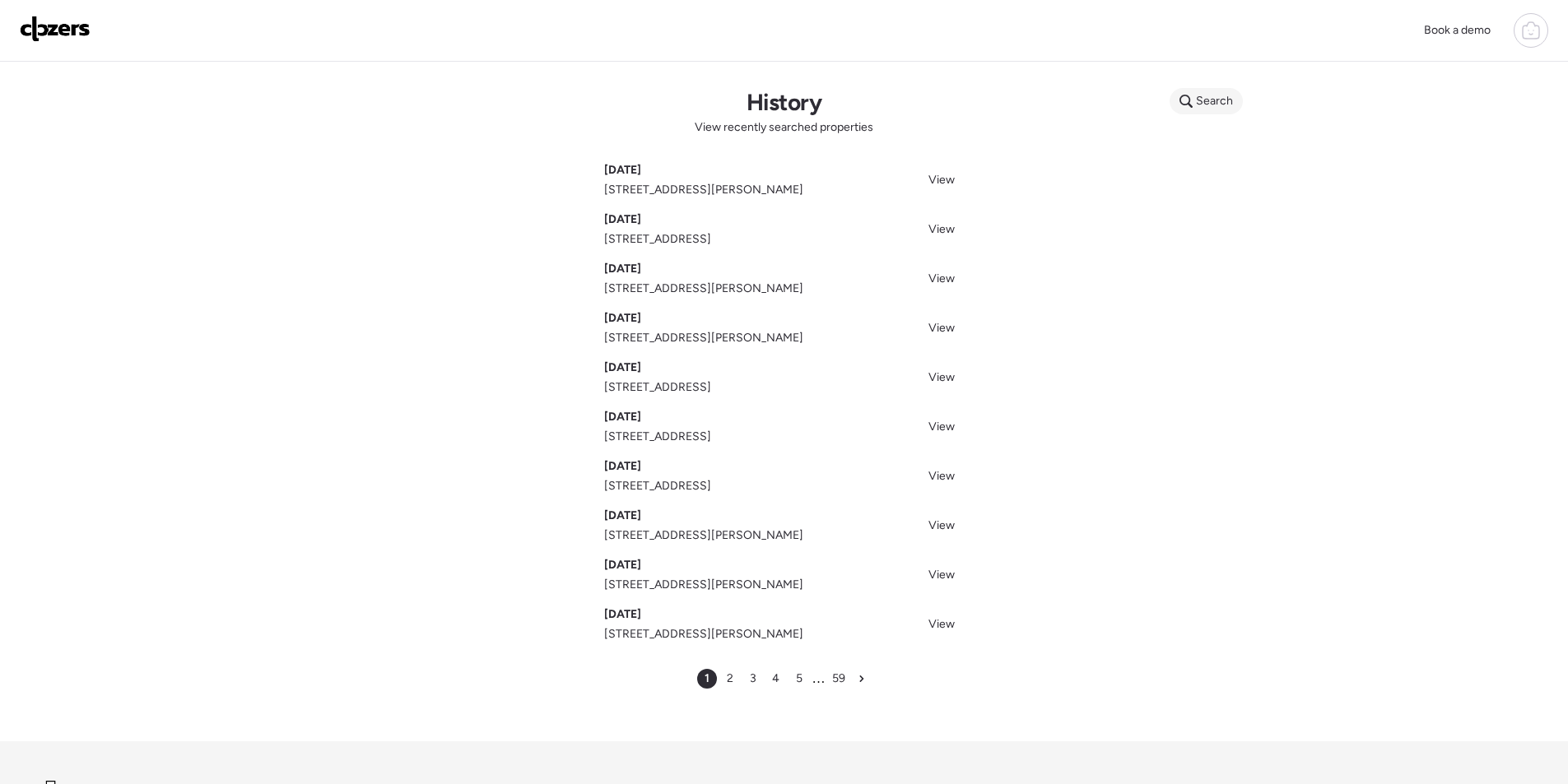
click at [1190, 96] on icon at bounding box center [1186, 101] width 14 height 14
click at [1200, 105] on input "text" at bounding box center [1238, 103] width 122 height 23
paste input "**********"
type input "**********"
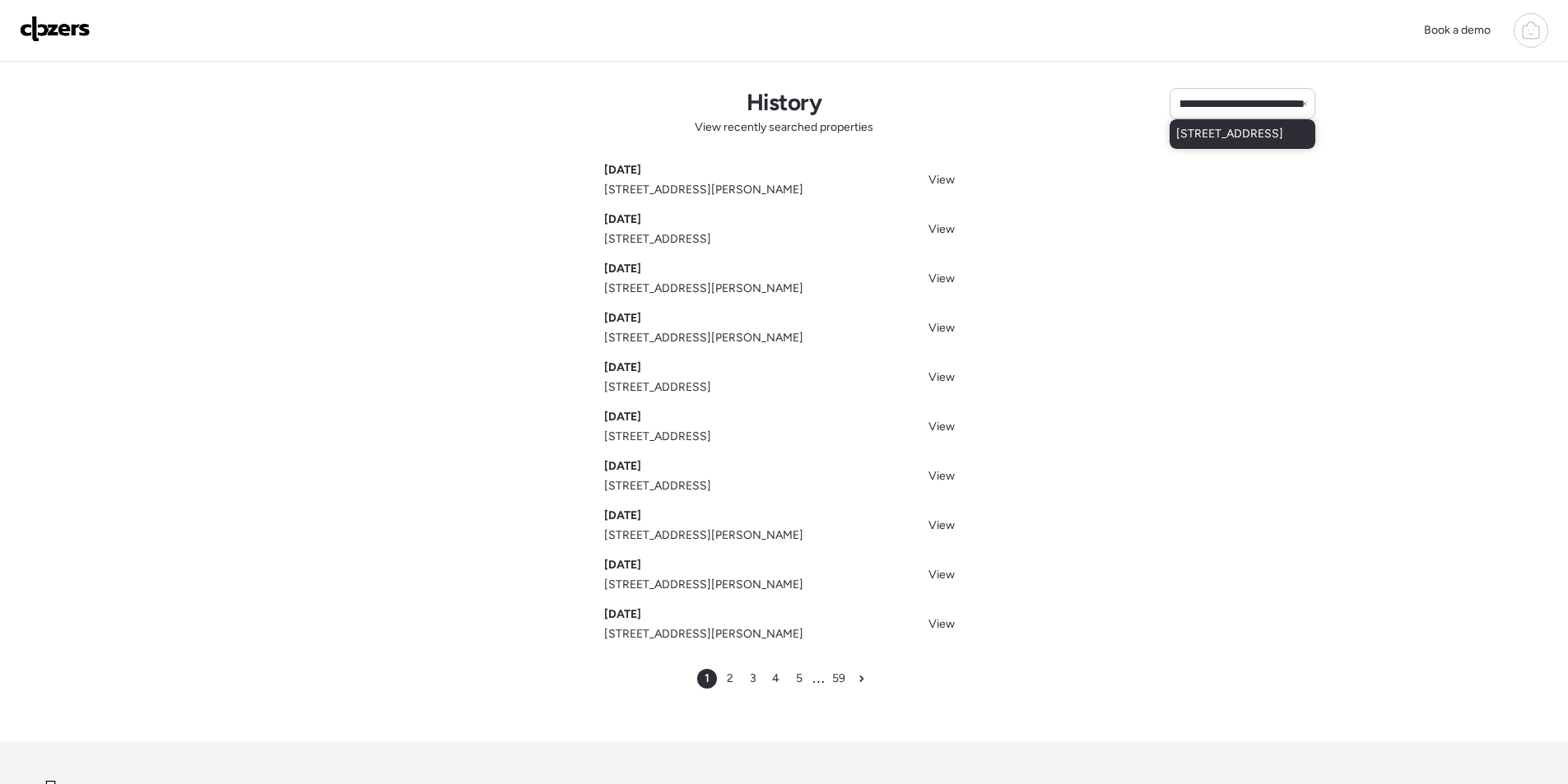
click at [1199, 132] on span "[STREET_ADDRESS]" at bounding box center [1230, 134] width 107 height 16
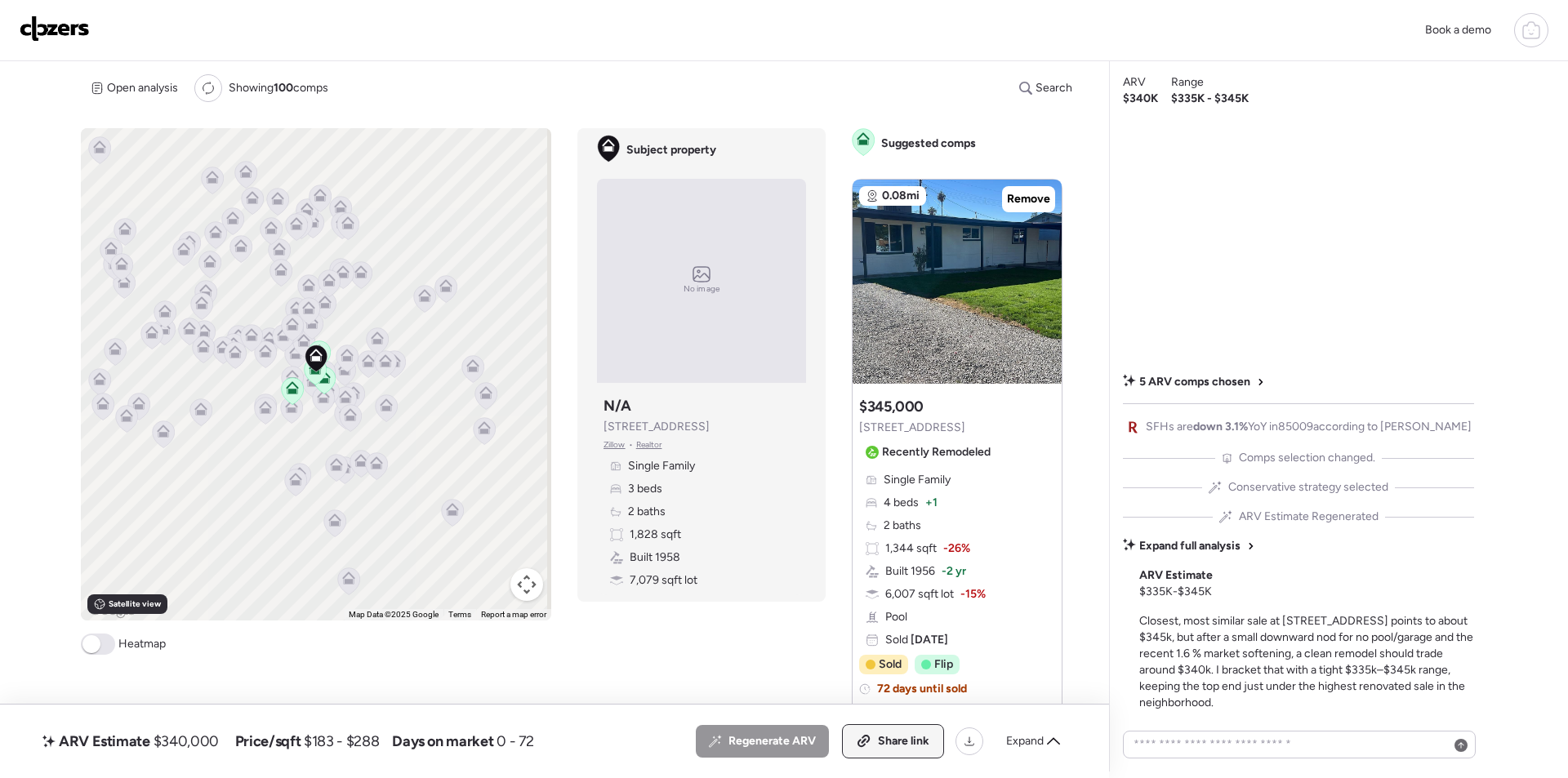
click at [893, 744] on span "Share link" at bounding box center [903, 741] width 51 height 16
click at [56, 35] on img at bounding box center [55, 28] width 70 height 26
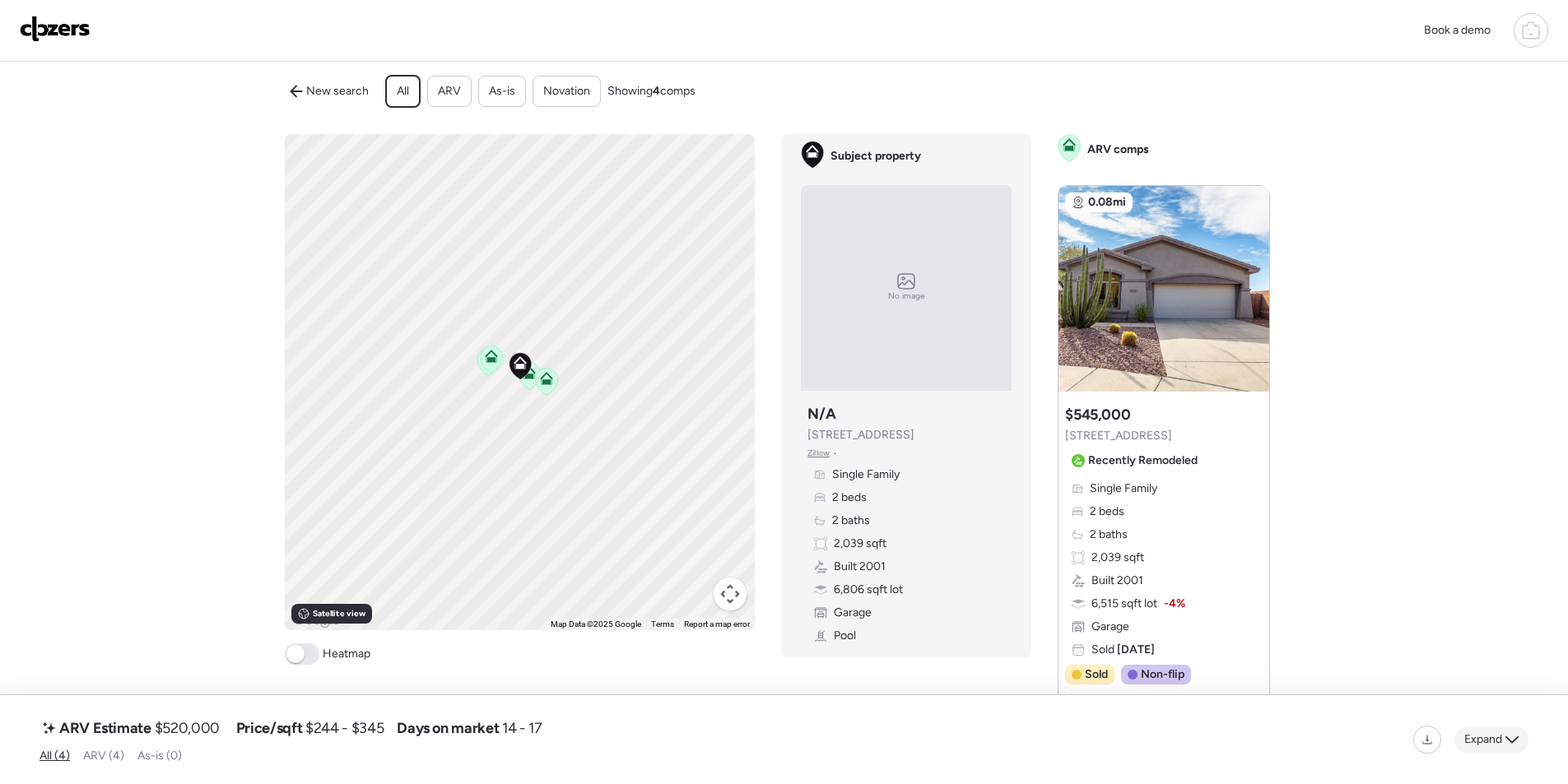
click at [1510, 748] on div "Expand" at bounding box center [1492, 739] width 74 height 26
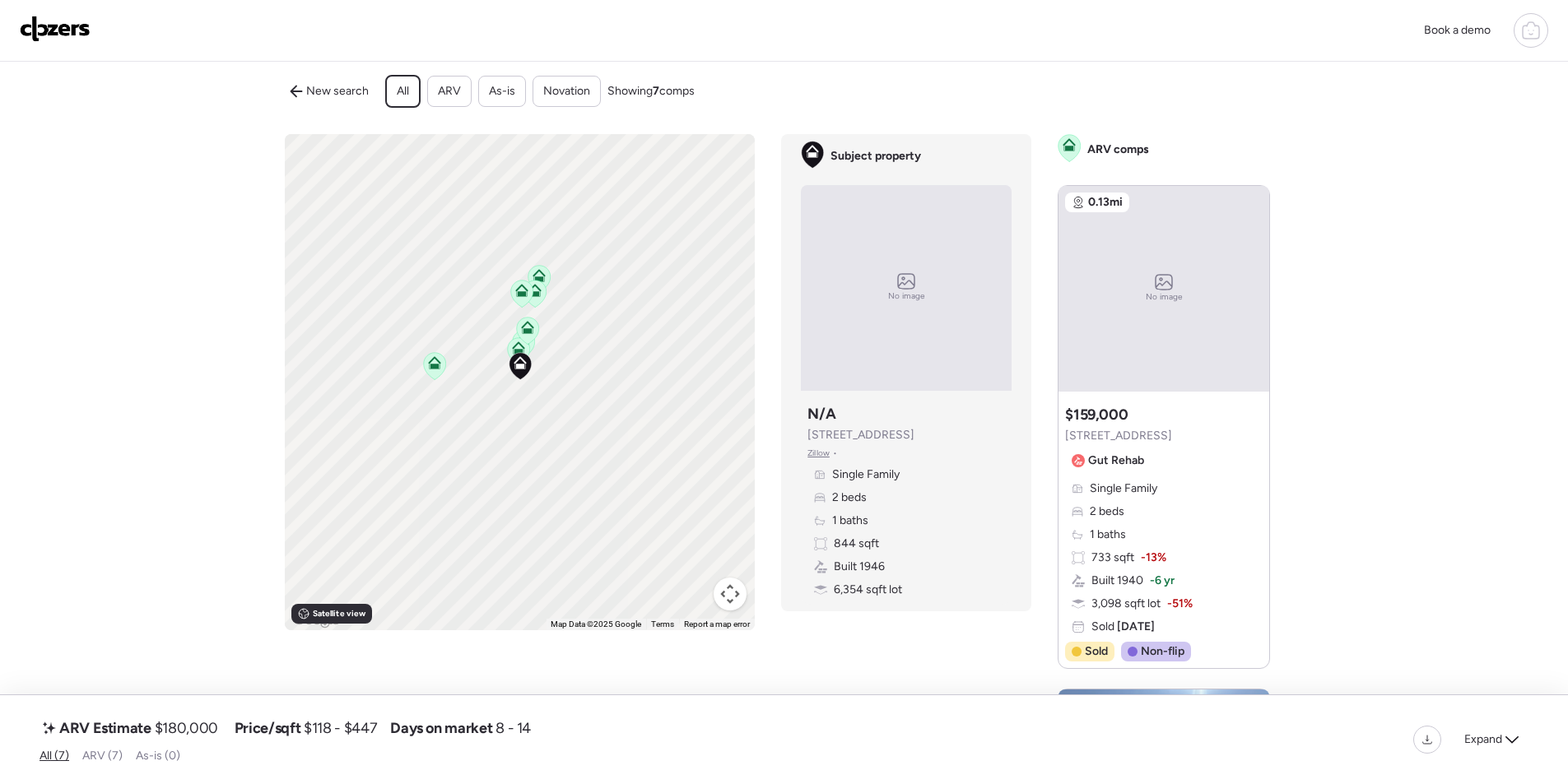
drag, startPoint x: 1490, startPoint y: 741, endPoint x: 1469, endPoint y: 733, distance: 22.5
click at [1488, 741] on span "Expand" at bounding box center [1484, 740] width 38 height 16
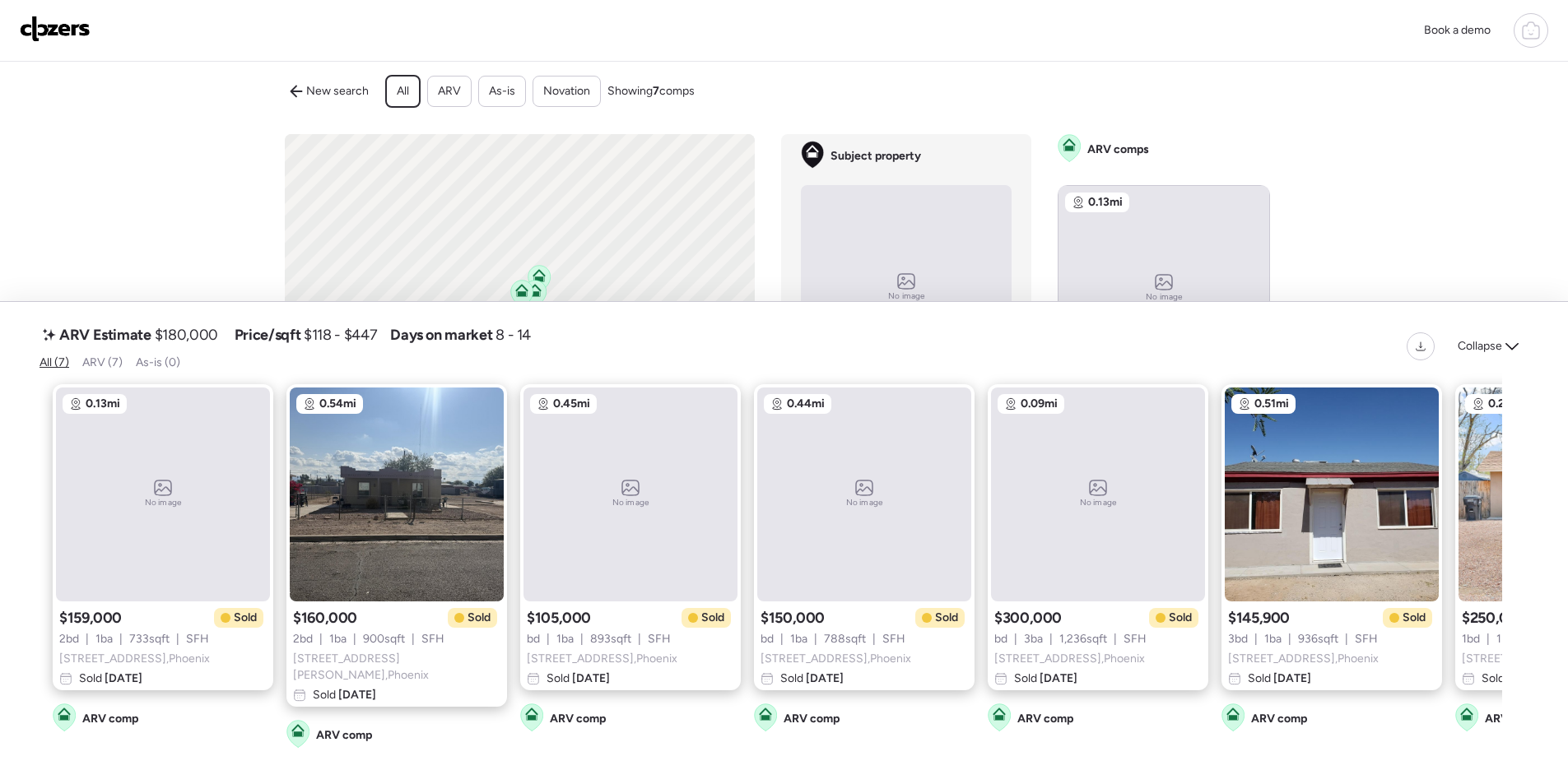
scroll to position [0, 187]
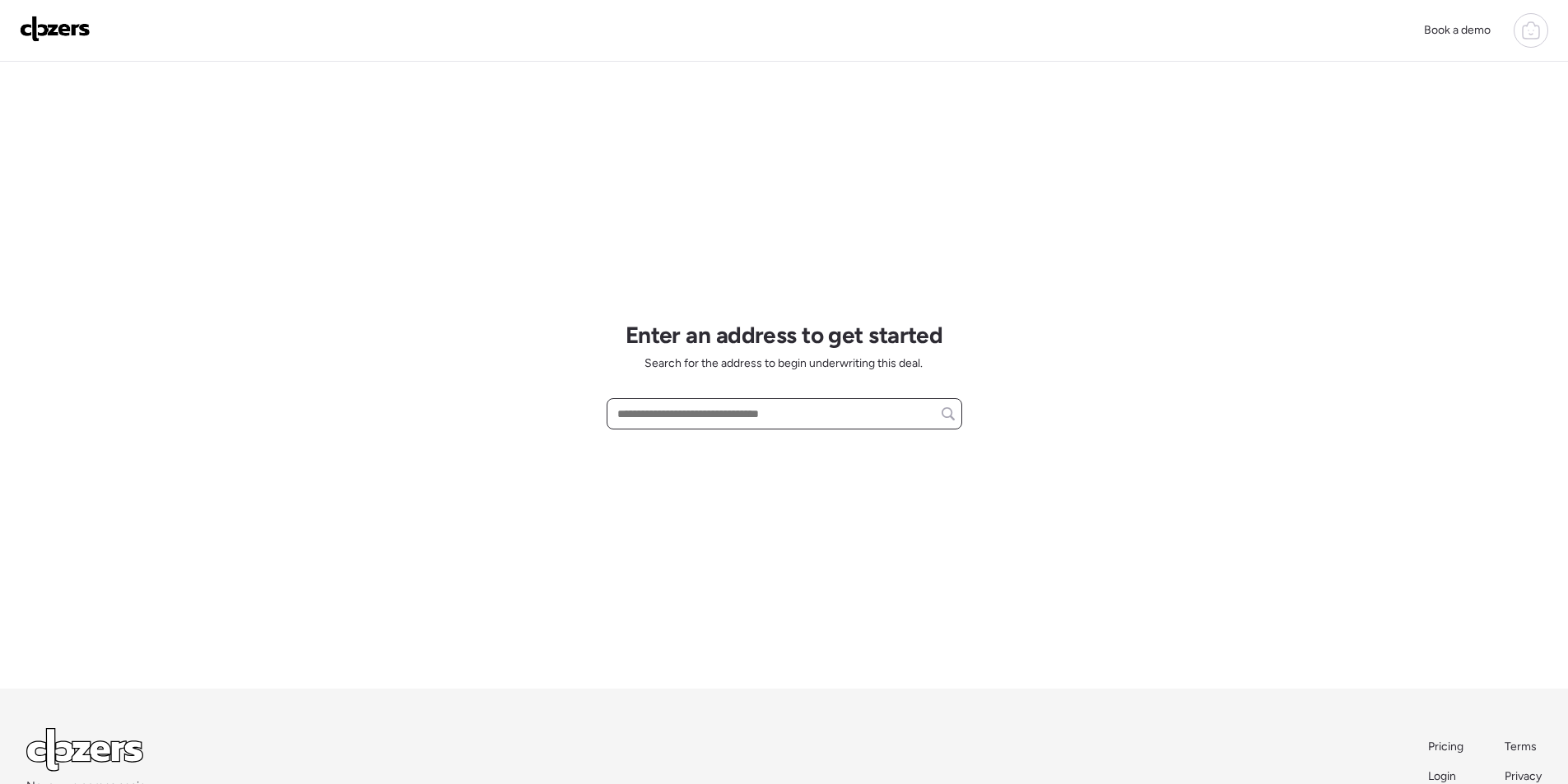
click at [652, 422] on input "text" at bounding box center [784, 413] width 341 height 23
paste input "**********"
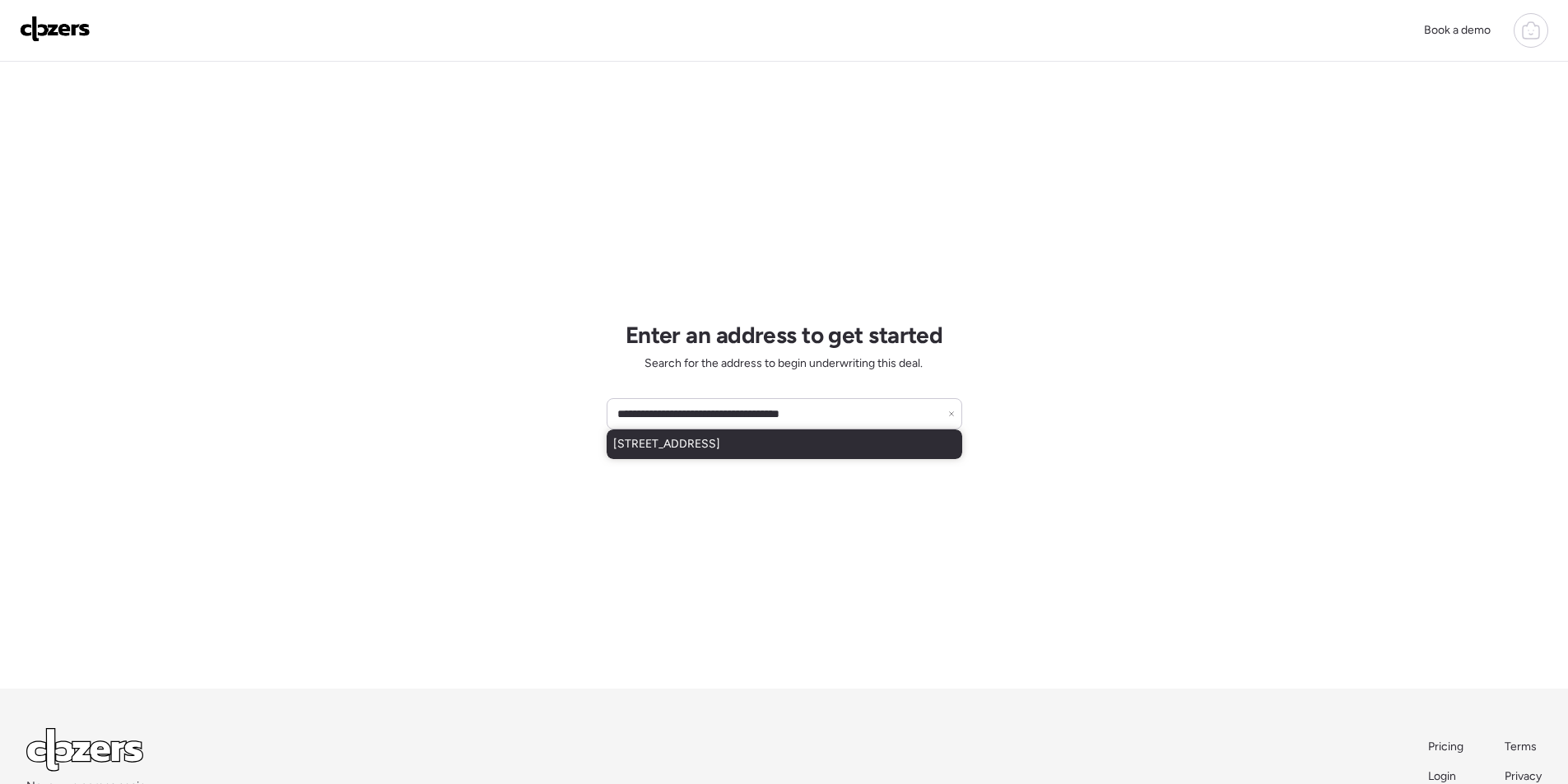
click at [674, 447] on span "[STREET_ADDRESS]" at bounding box center [667, 444] width 107 height 16
type input "**********"
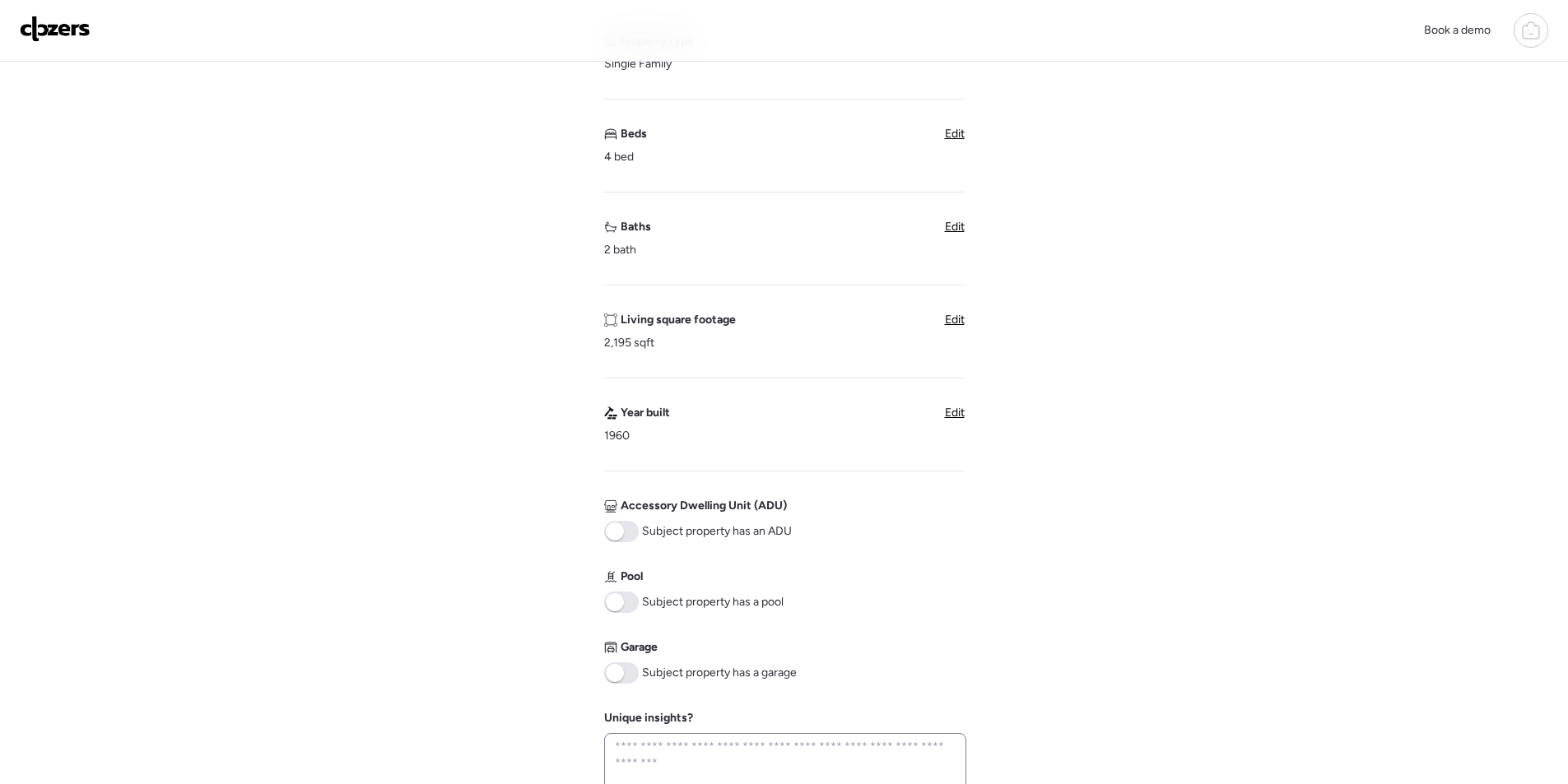
scroll to position [494, 0]
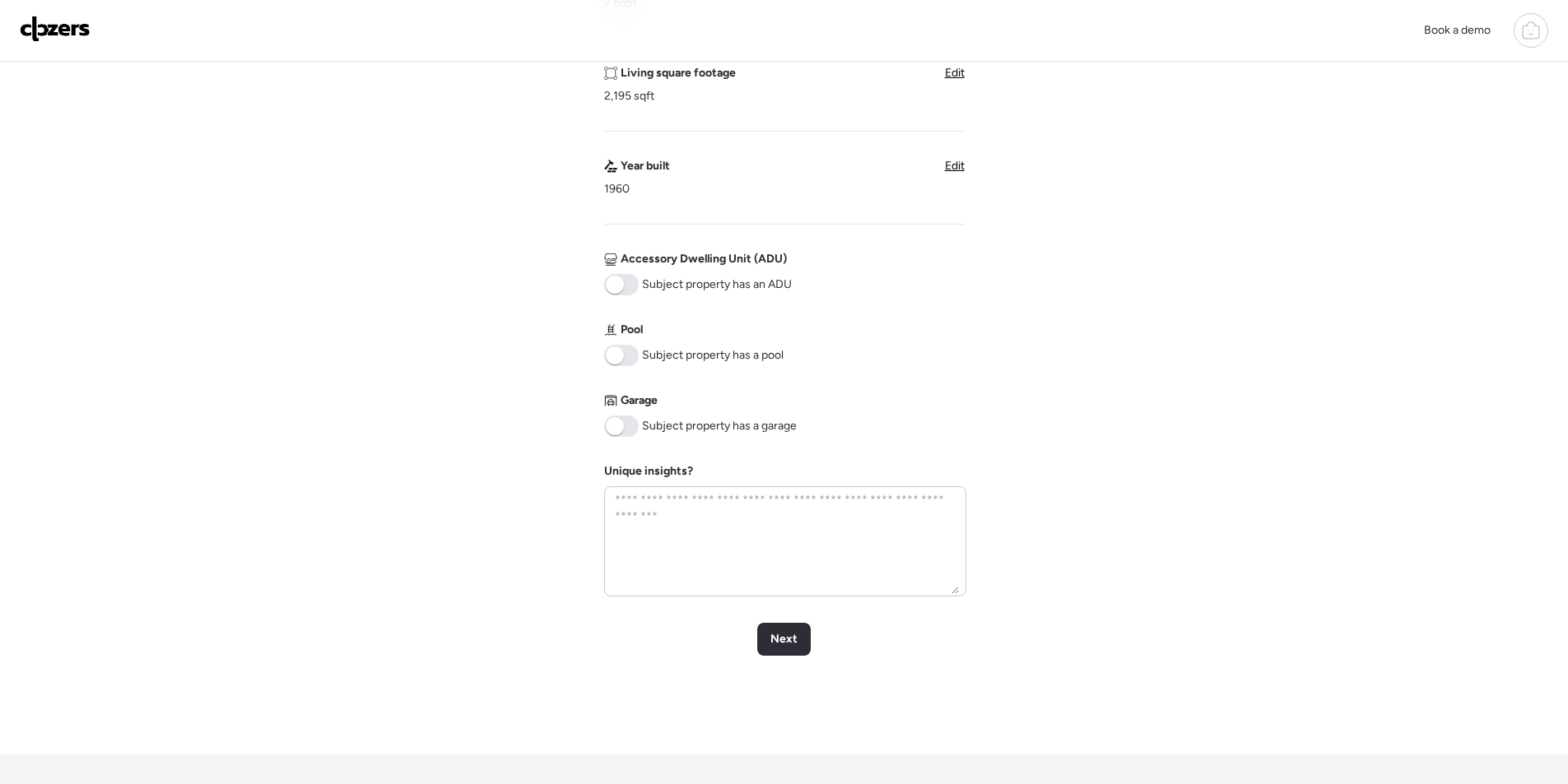
click at [617, 345] on span at bounding box center [622, 355] width 34 height 22
drag, startPoint x: 613, startPoint y: 420, endPoint x: 660, endPoint y: 449, distance: 55.2
click at [615, 421] on span at bounding box center [615, 426] width 18 height 18
click at [774, 645] on span "Next" at bounding box center [784, 639] width 27 height 16
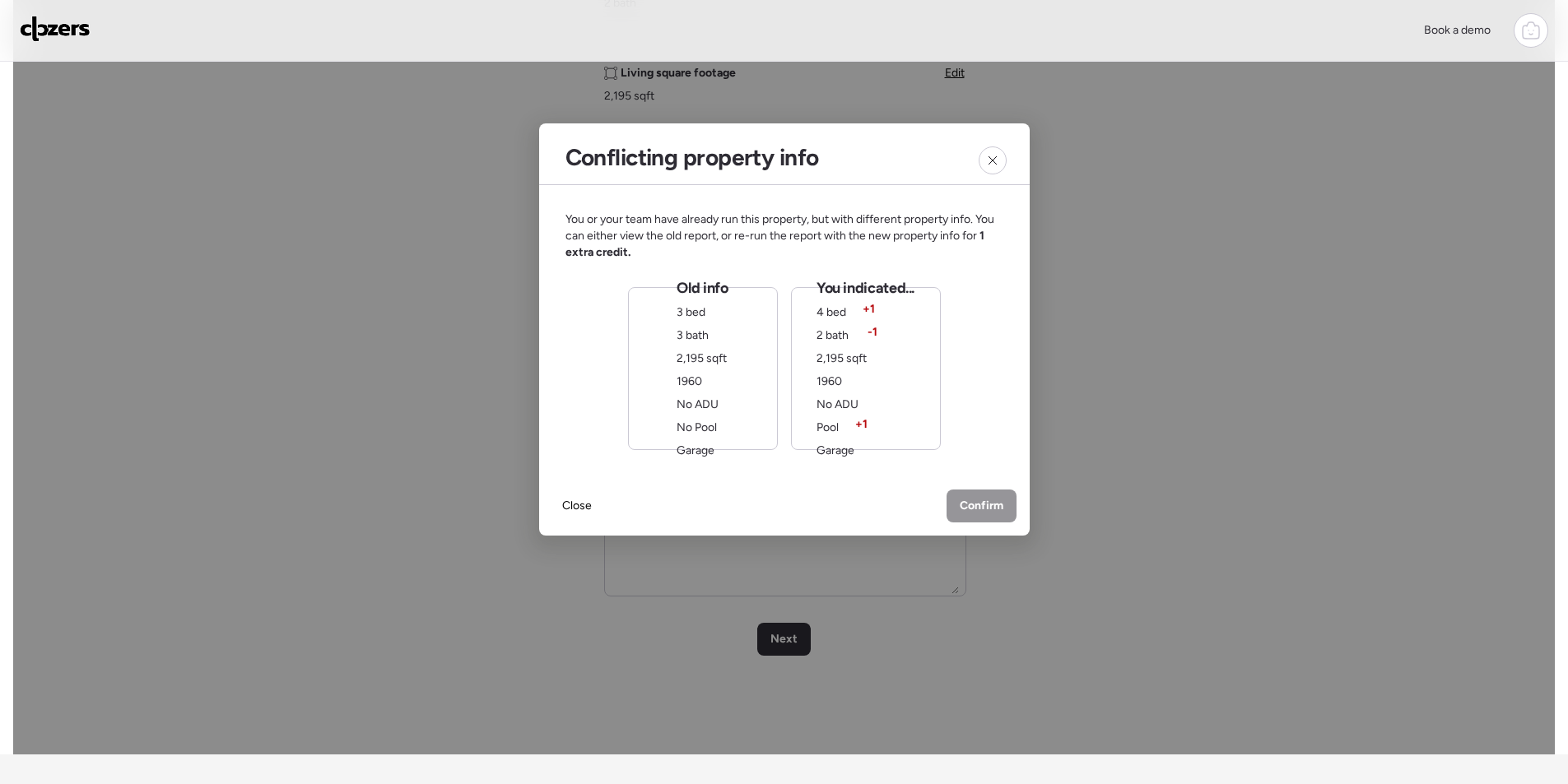
click at [873, 436] on div "You indicated... 4 bed + 1 2 bath -1 2,195 sqft 1960 No ADU Pool + 1 Garage" at bounding box center [866, 369] width 98 height 181
click at [980, 502] on span "Confirm" at bounding box center [982, 507] width 43 height 16
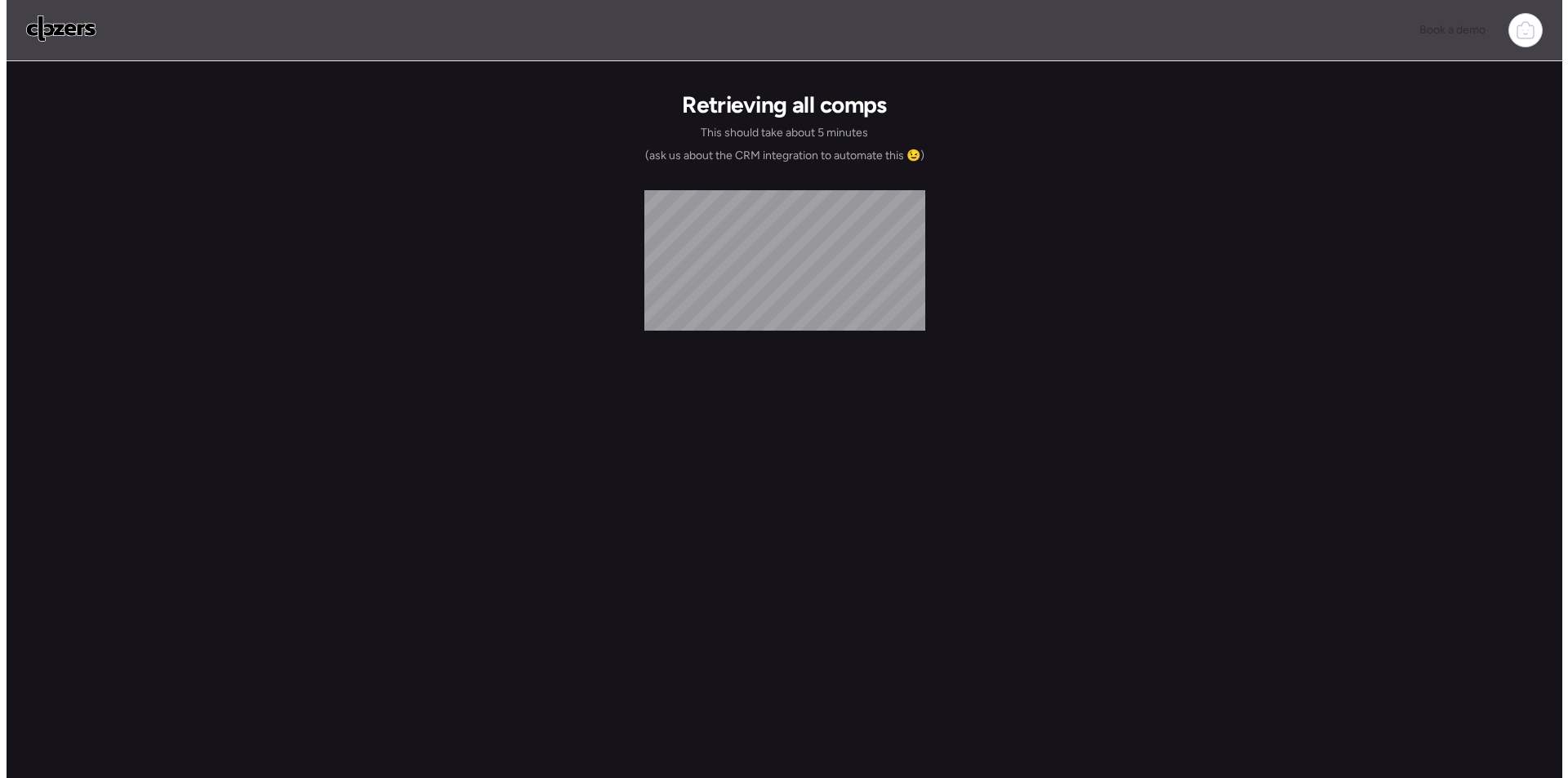
scroll to position [0, 0]
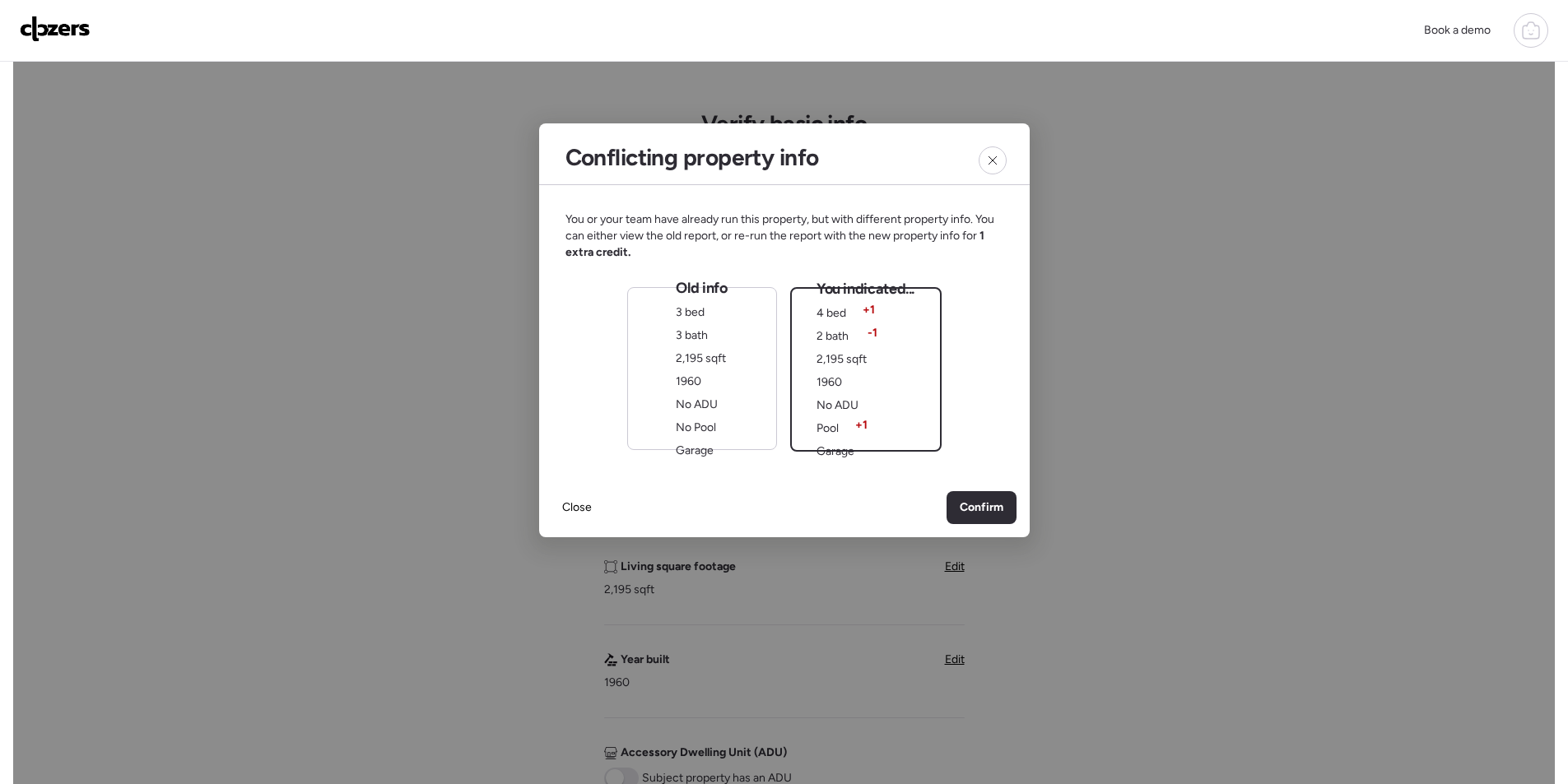
click at [698, 380] on span "1960" at bounding box center [689, 381] width 25 height 14
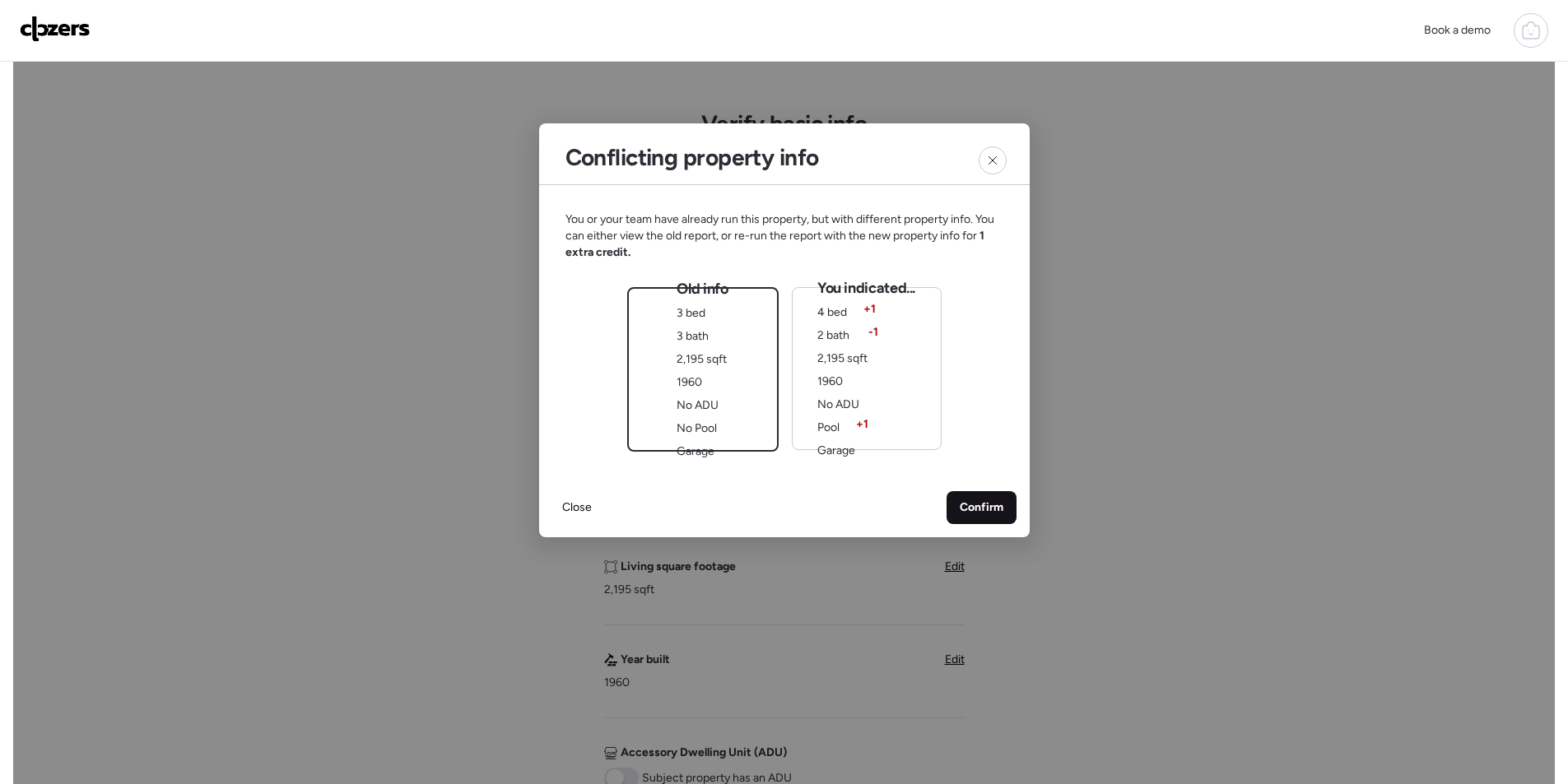
click at [947, 505] on div "Confirm" at bounding box center [981, 507] width 70 height 33
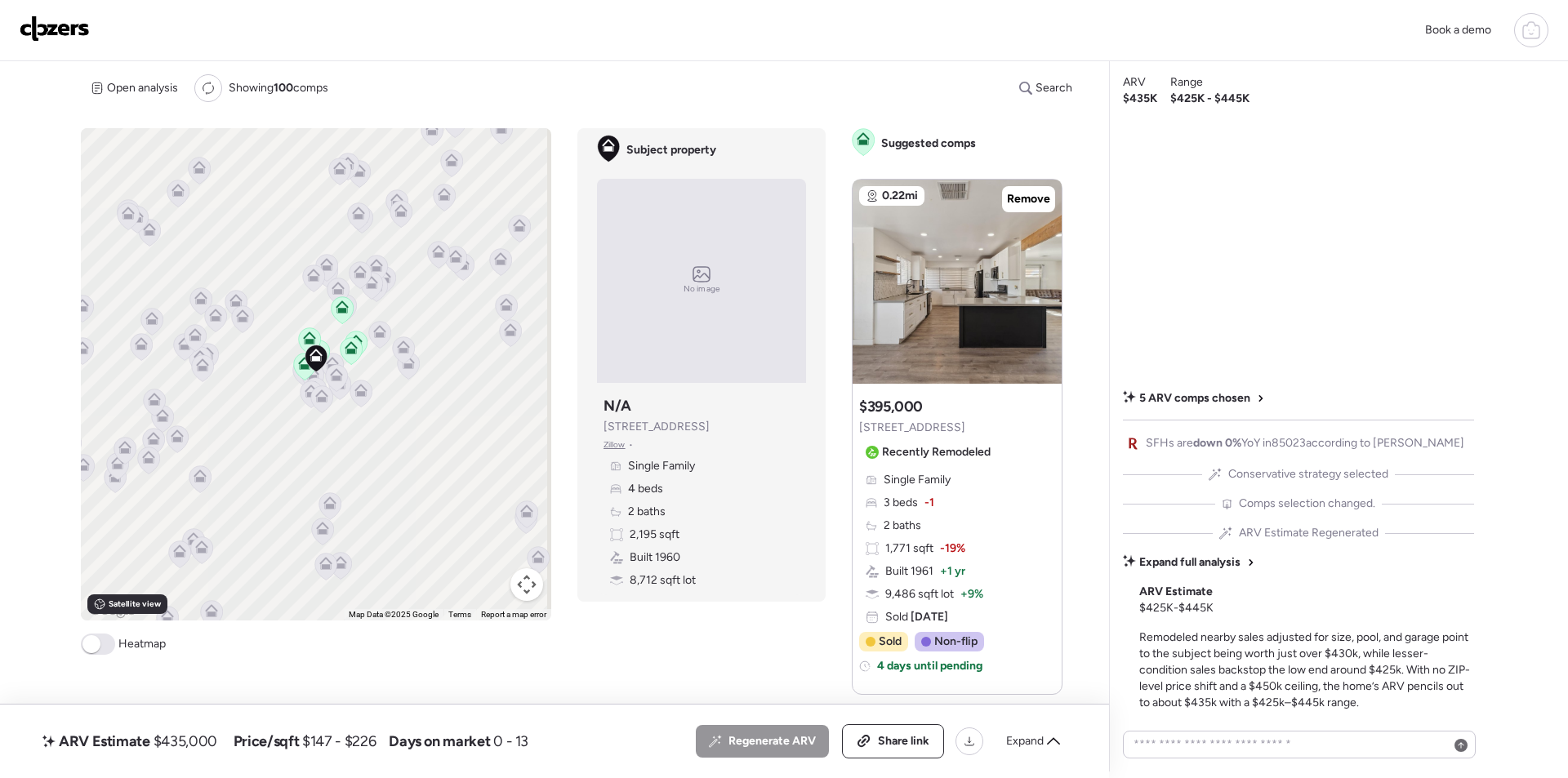
click at [69, 22] on img at bounding box center [55, 28] width 70 height 26
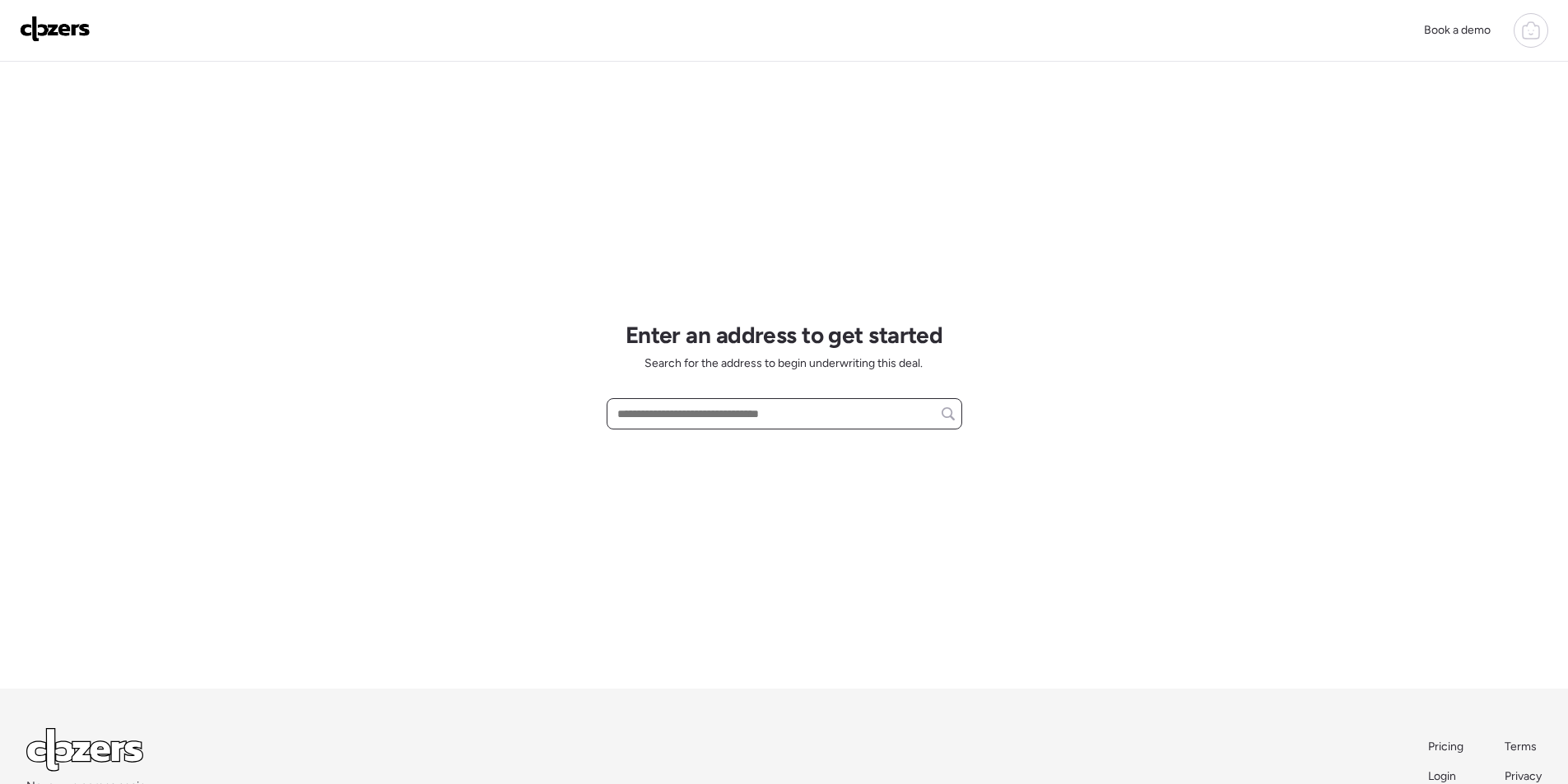
click at [703, 407] on input "text" at bounding box center [784, 413] width 341 height 23
paste input "**********"
click at [730, 409] on input "**********" at bounding box center [784, 413] width 341 height 23
click at [730, 408] on input "**********" at bounding box center [784, 413] width 341 height 23
click at [729, 406] on input "**********" at bounding box center [784, 413] width 341 height 23
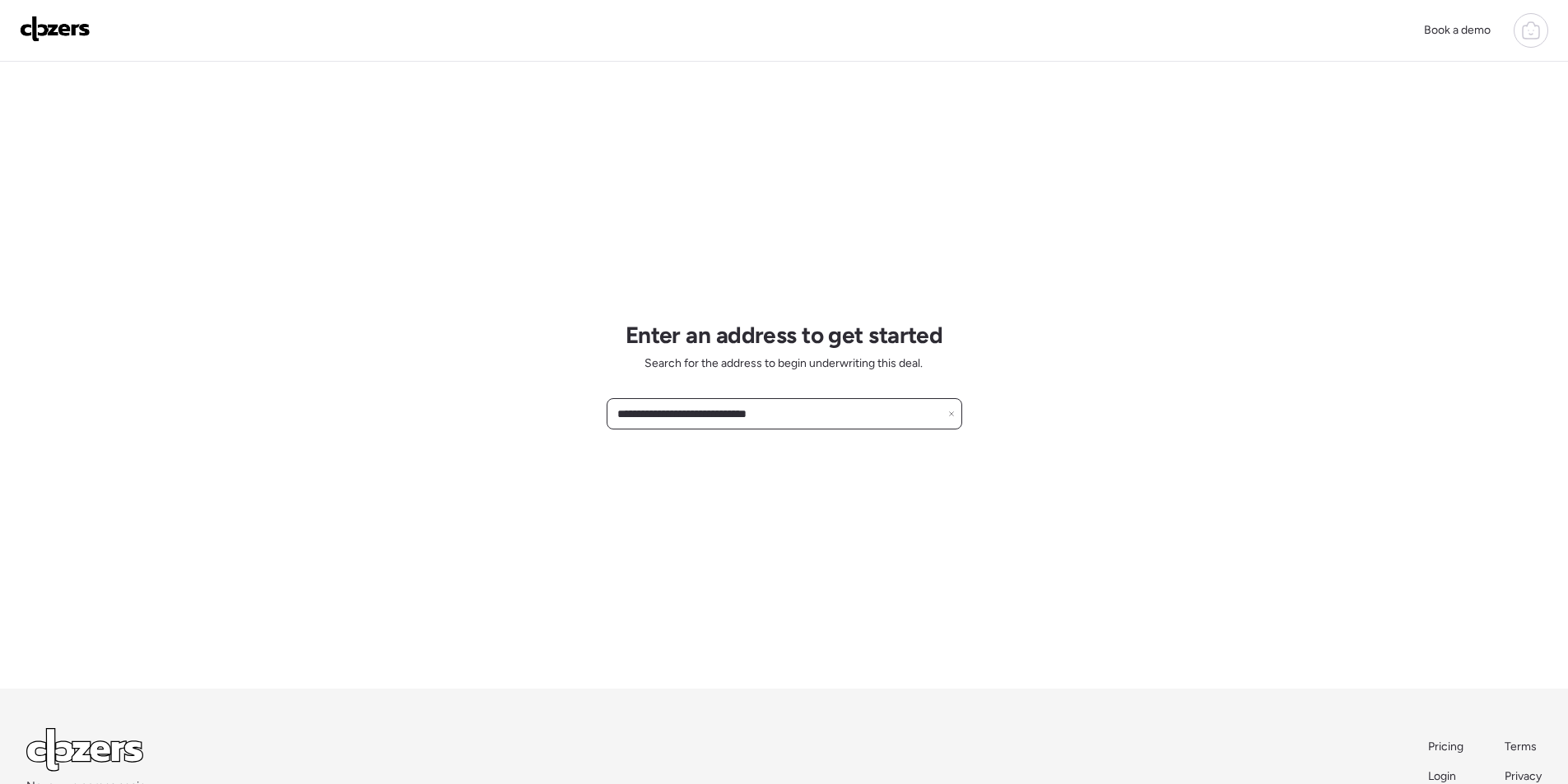
paste input "**********"
paste input "text"
click at [762, 442] on span "3217 W Redfield Rd, Phoenix, AZ, 85053" at bounding box center [713, 444] width 199 height 16
type input "**********"
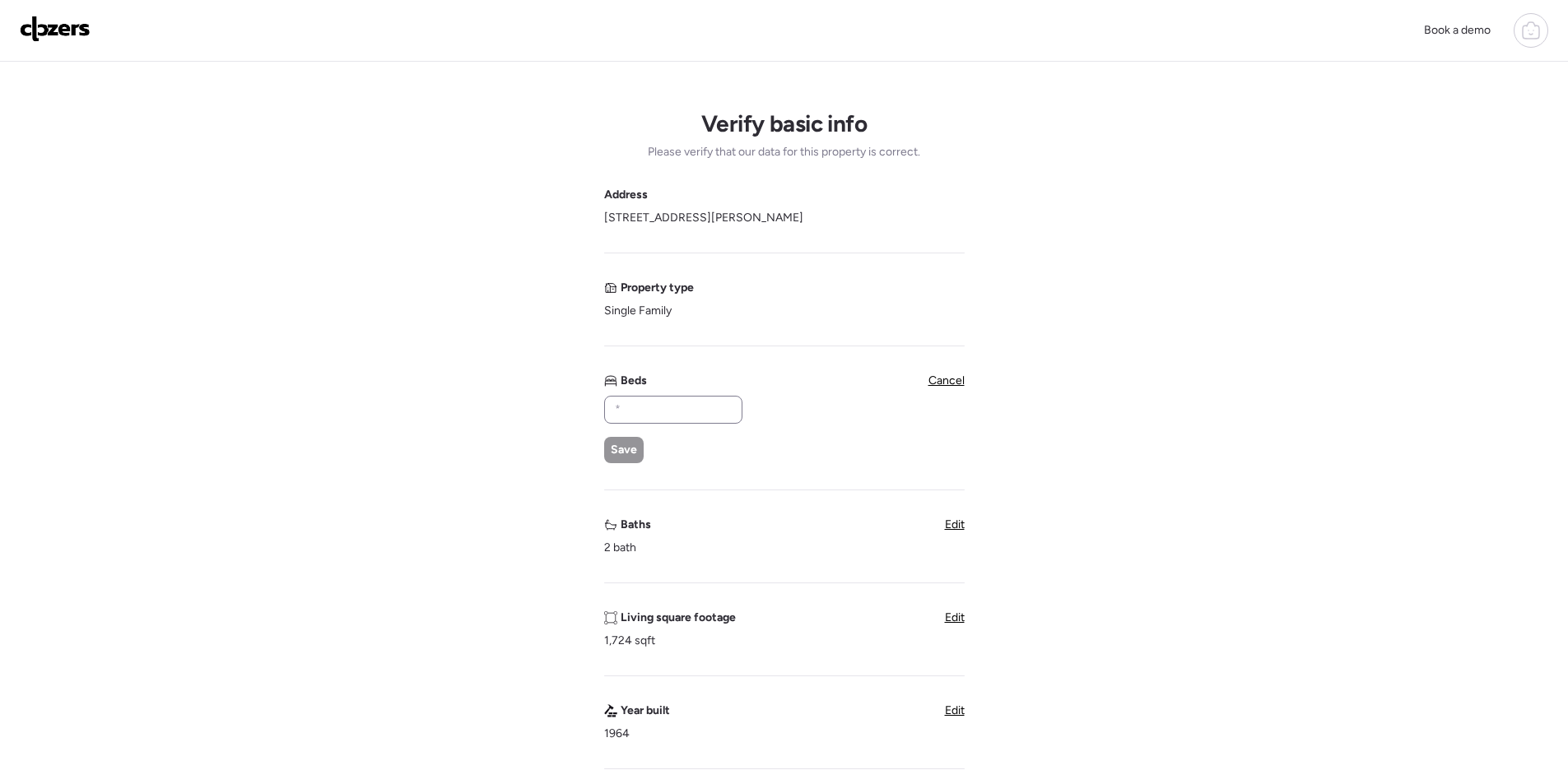
click at [691, 397] on div at bounding box center [673, 410] width 138 height 28
click at [679, 415] on input "text" at bounding box center [673, 409] width 123 height 23
type input "*"
click at [624, 445] on span "Save" at bounding box center [623, 450] width 26 height 16
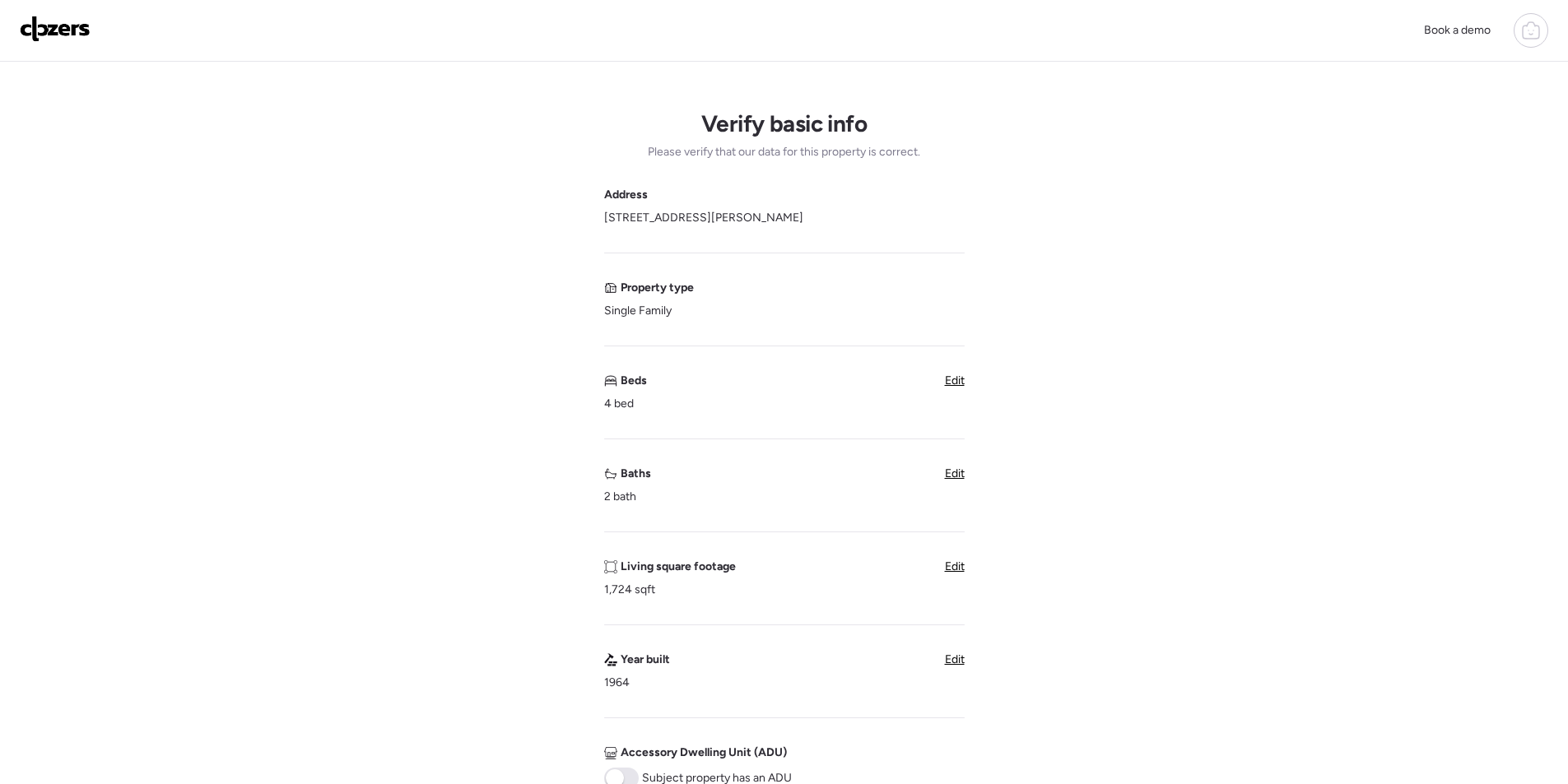
scroll to position [494, 0]
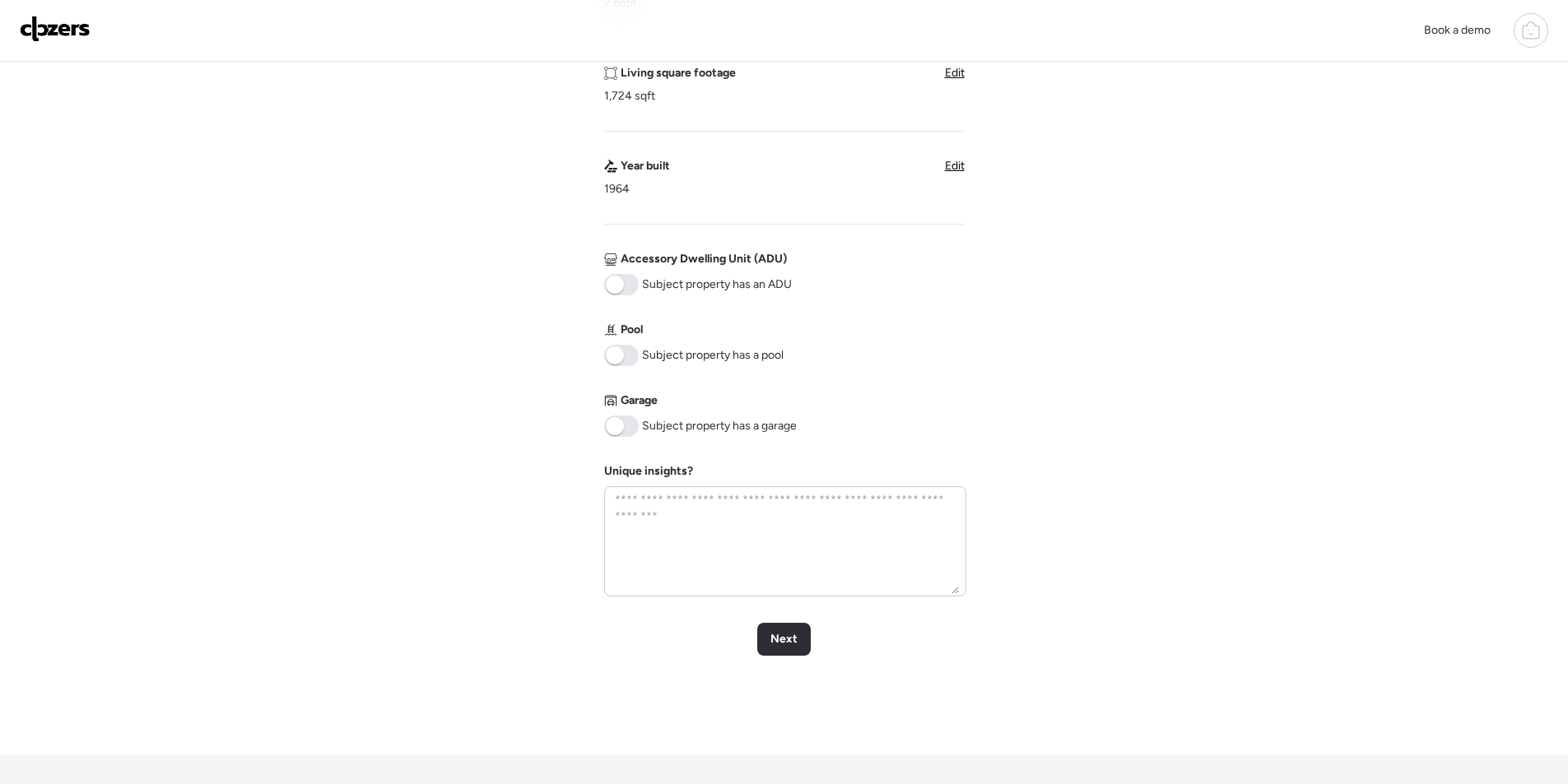
click at [620, 432] on span at bounding box center [615, 426] width 18 height 18
click at [790, 640] on span "Next" at bounding box center [784, 639] width 27 height 16
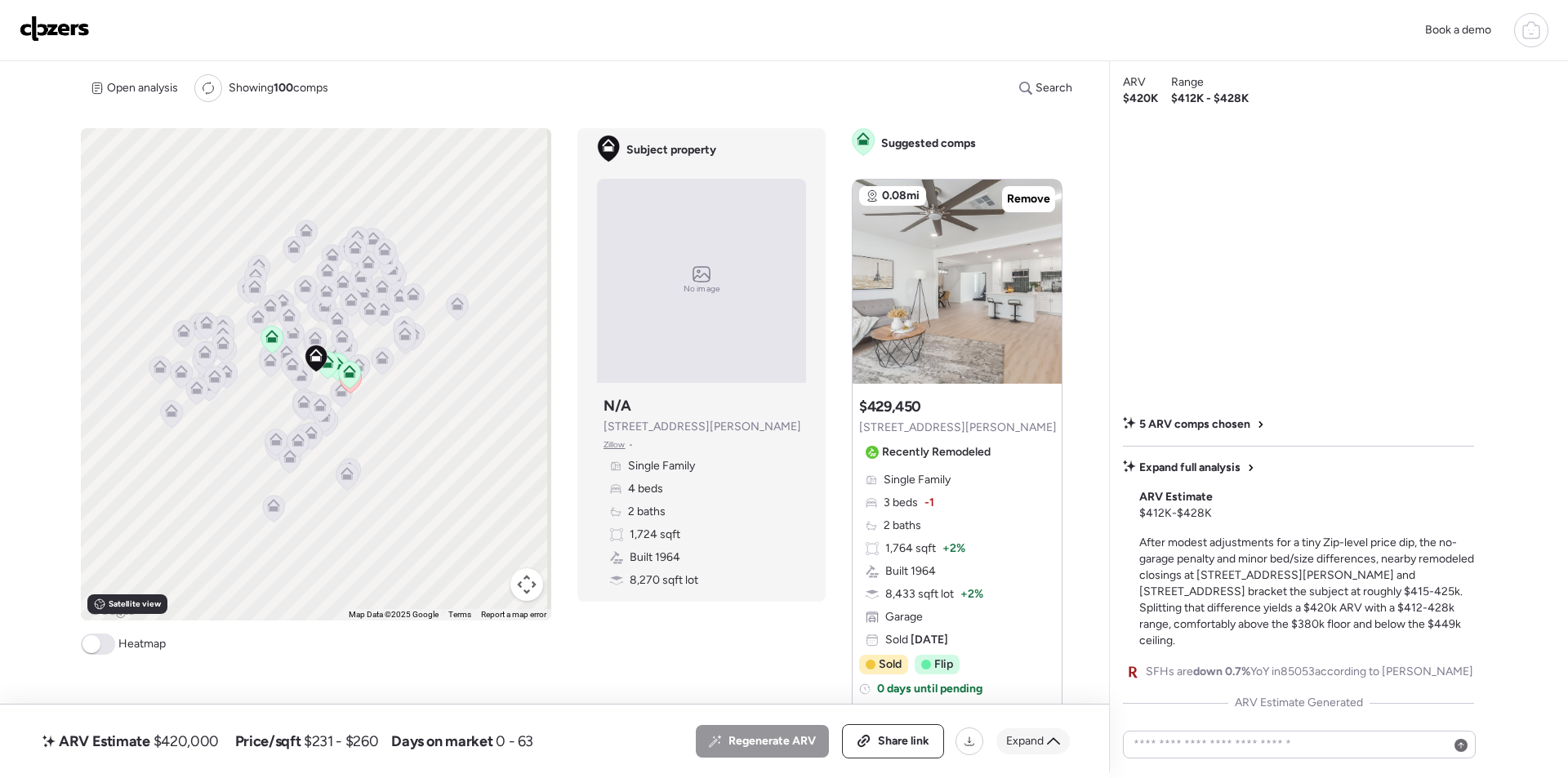
drag, startPoint x: 1026, startPoint y: 738, endPoint x: 1017, endPoint y: 738, distance: 9.0
click at [1025, 738] on span "Expand" at bounding box center [1025, 741] width 38 height 16
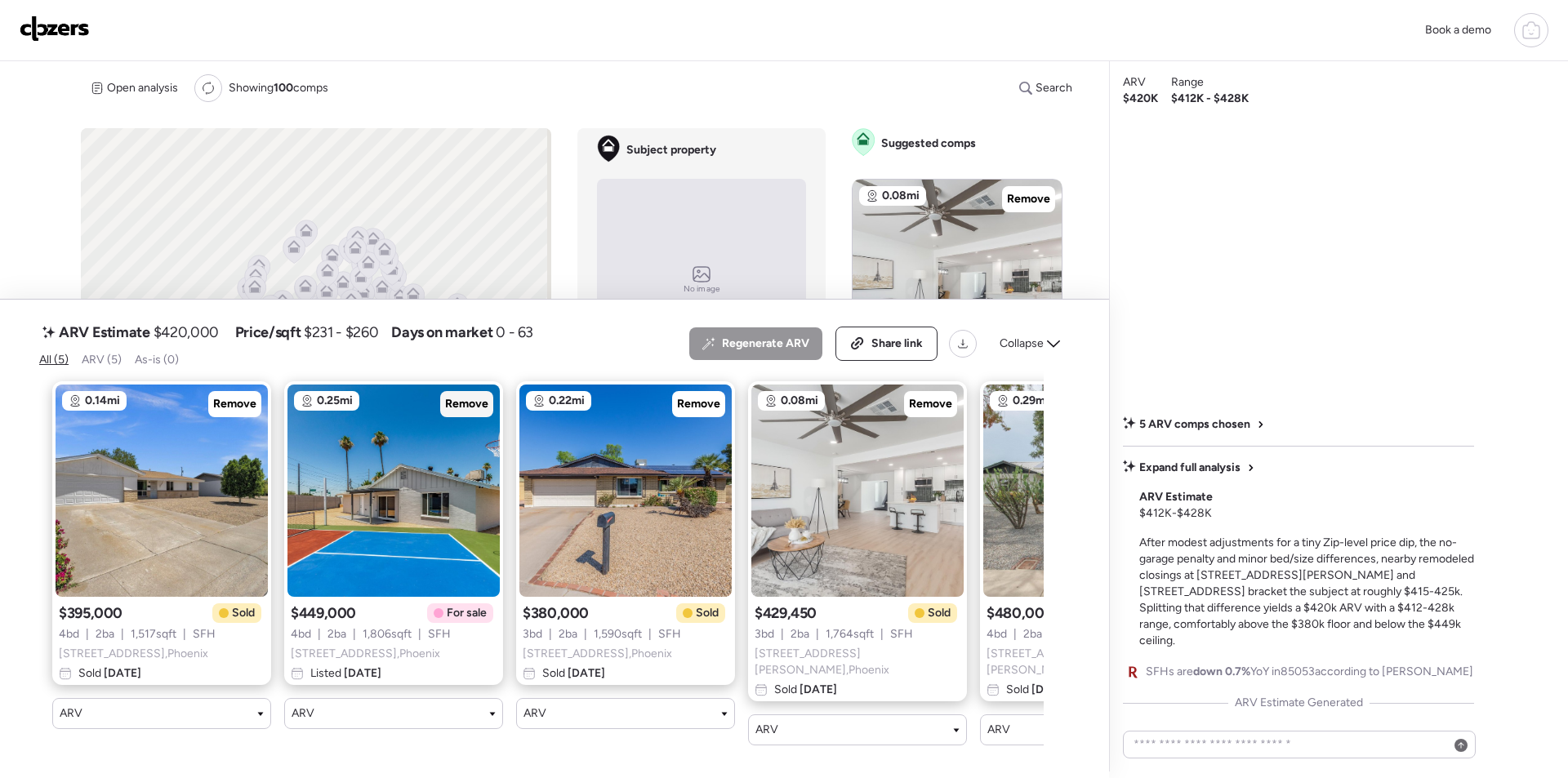
click at [462, 412] on span "Remove" at bounding box center [467, 404] width 43 height 16
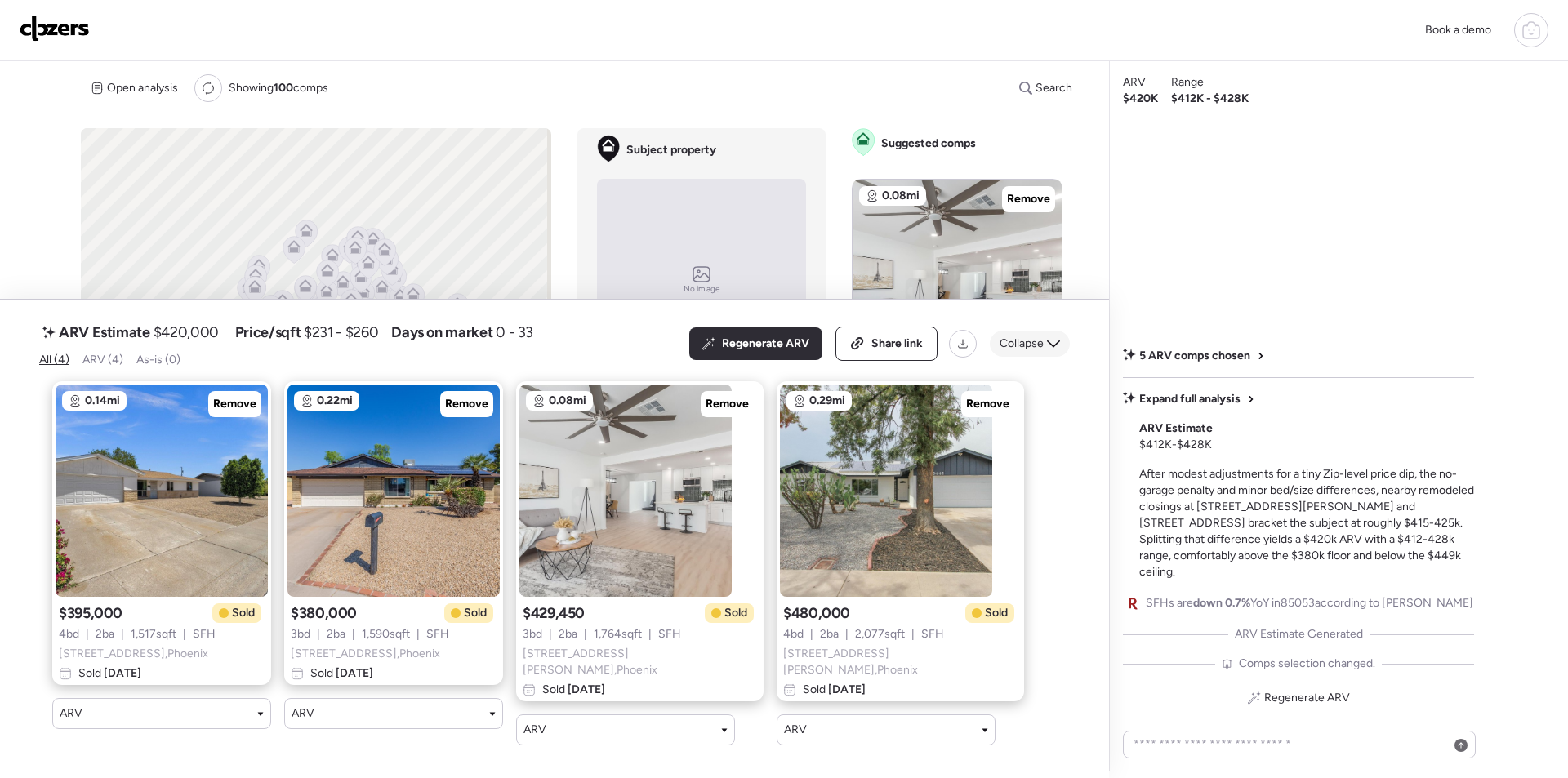
click at [1032, 348] on span "Collapse" at bounding box center [1021, 344] width 44 height 16
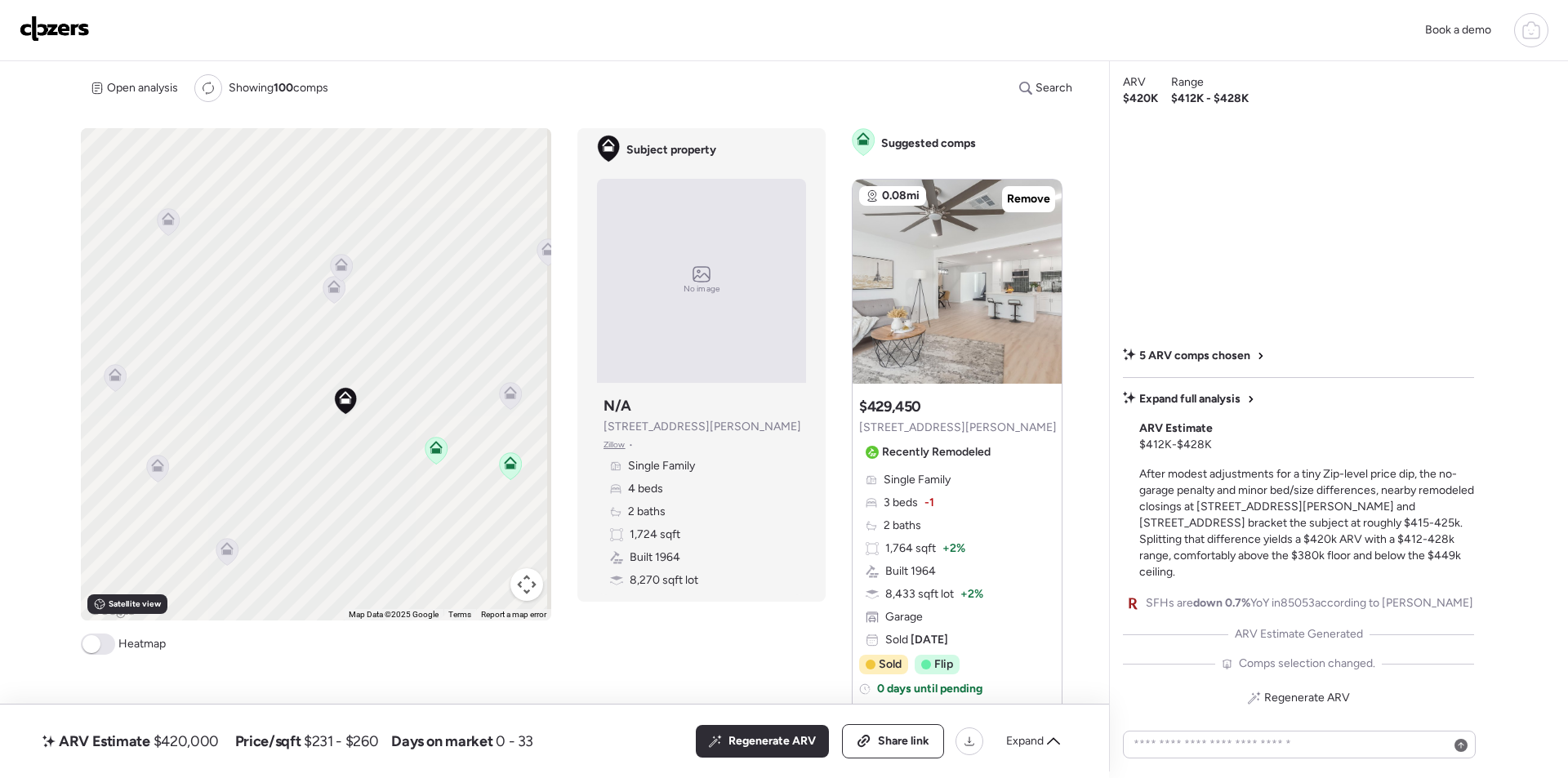
click at [503, 405] on icon at bounding box center [511, 396] width 22 height 27
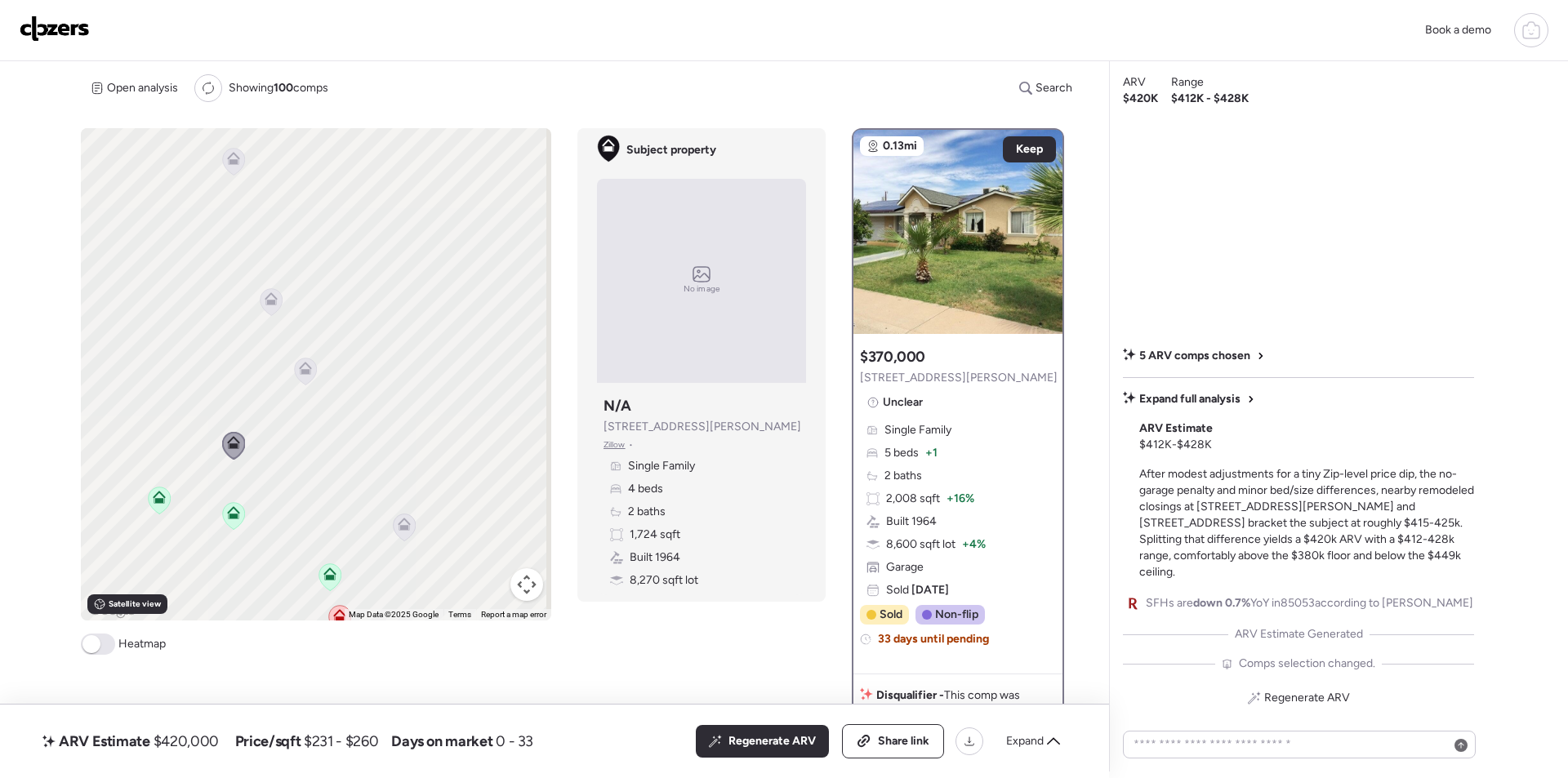
drag, startPoint x: 452, startPoint y: 436, endPoint x: 173, endPoint y: 484, distance: 283.1
click at [173, 484] on div "To activate drag with keyboard, press Alt + Enter. Once in keyboard drag state,…" at bounding box center [316, 374] width 470 height 493
click at [301, 359] on icon at bounding box center [304, 363] width 13 height 13
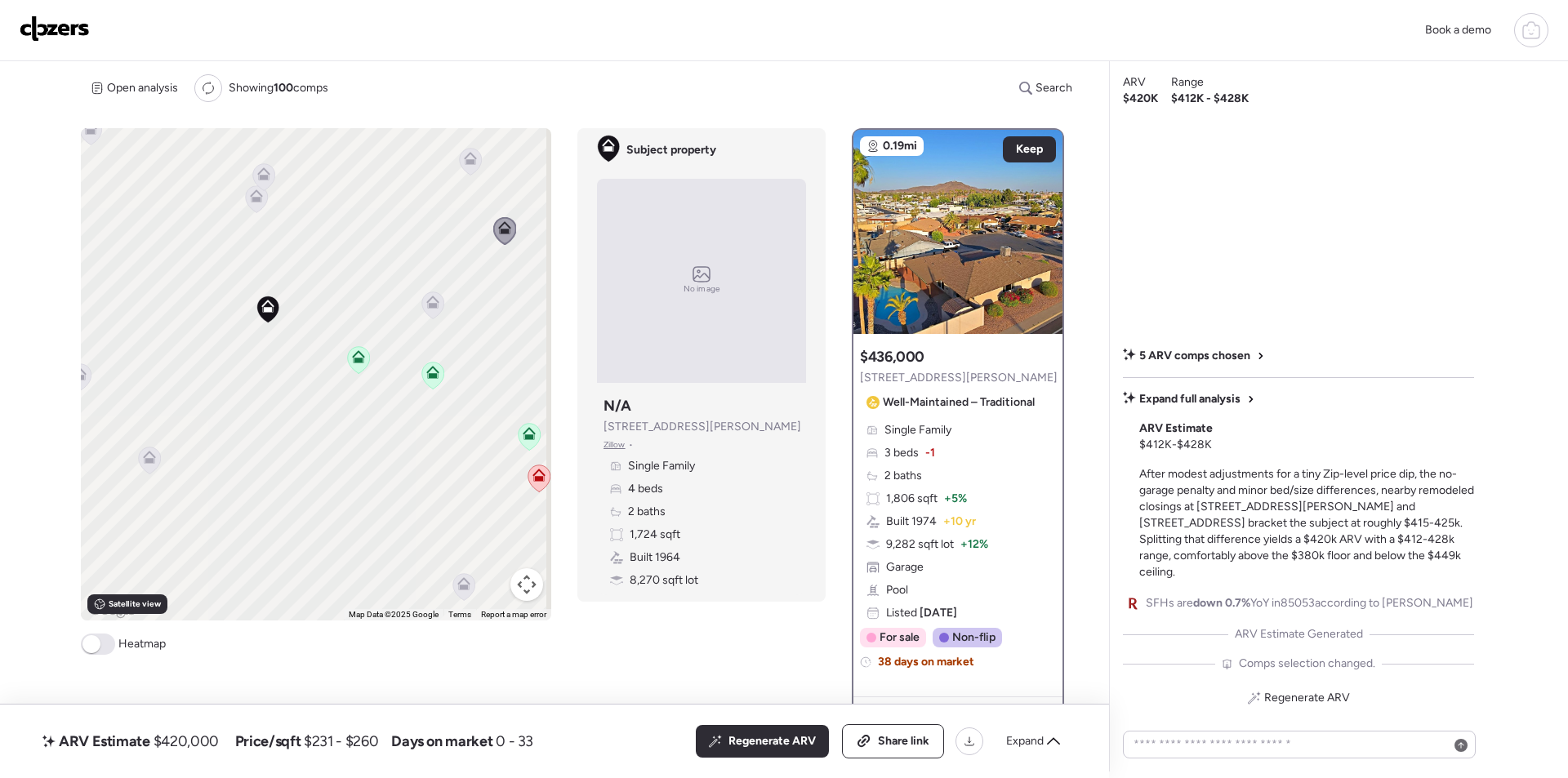
drag, startPoint x: 305, startPoint y: 480, endPoint x: 510, endPoint y: 342, distance: 247.1
click at [510, 342] on div "To navigate, press the arrow keys. To activate drag with keyboard, press Alt + …" at bounding box center [316, 374] width 470 height 493
drag, startPoint x: 317, startPoint y: 448, endPoint x: 369, endPoint y: 503, distance: 75.7
click at [443, 502] on div "To navigate, press the arrow keys. To activate drag with keyboard, press Alt + …" at bounding box center [316, 374] width 470 height 493
click at [366, 527] on icon at bounding box center [359, 537] width 22 height 28
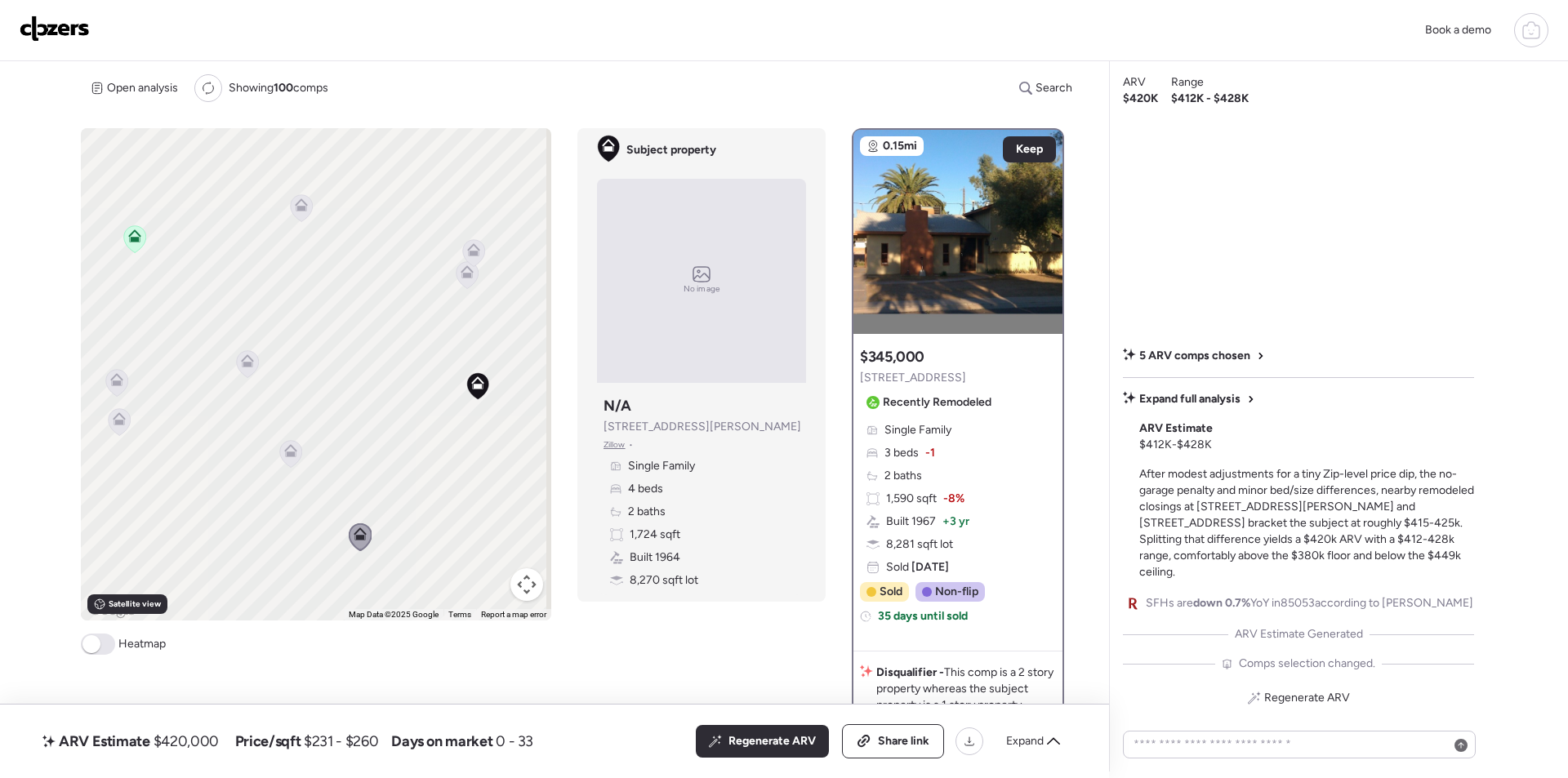
click at [293, 453] on icon at bounding box center [291, 453] width 11 height 4
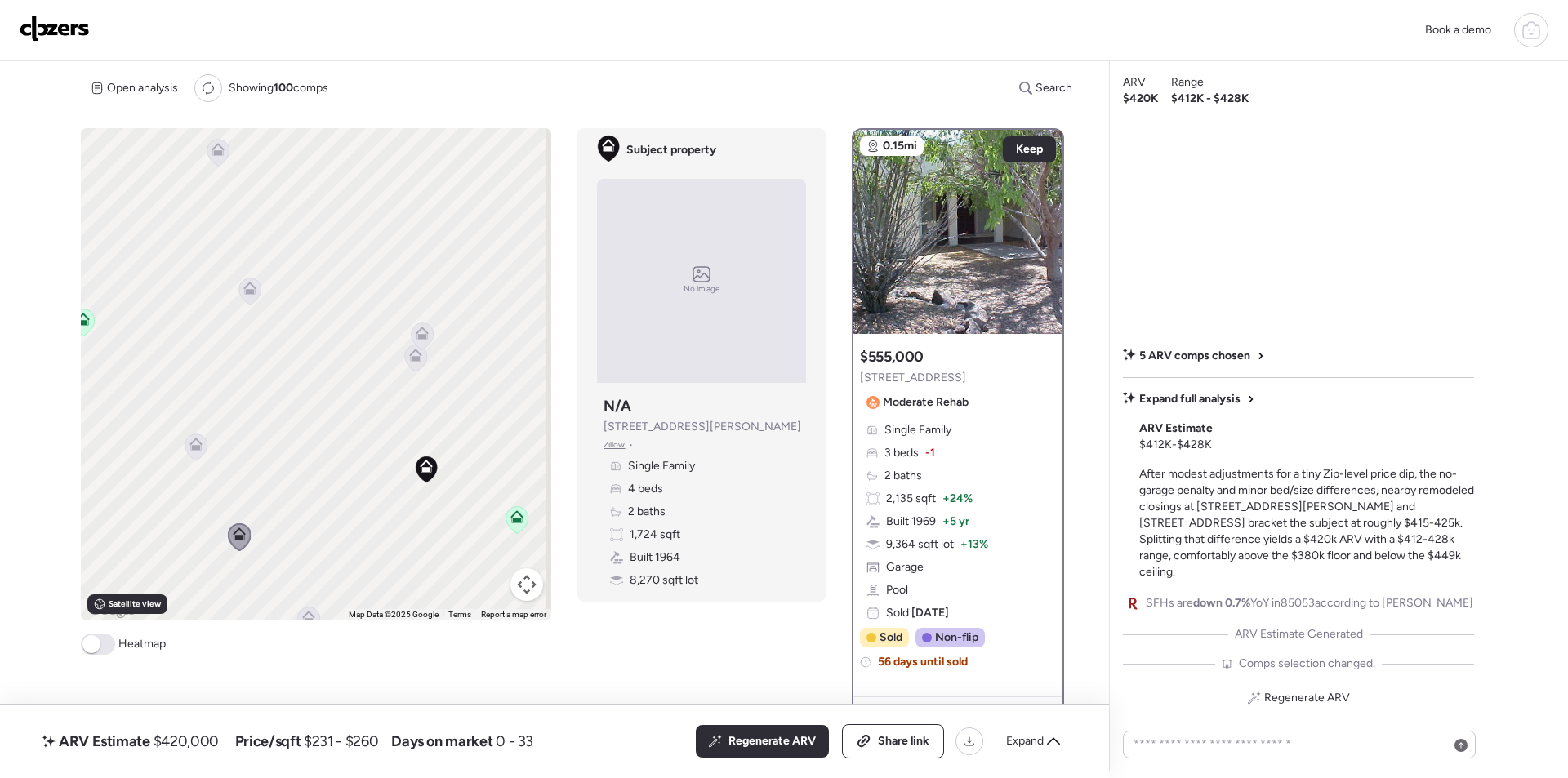
drag, startPoint x: 503, startPoint y: 363, endPoint x: 434, endPoint y: 442, distance: 104.9
click at [441, 459] on div "To activate drag with keyboard, press Alt + Enter. Once in keyboard drag state,…" at bounding box center [316, 374] width 470 height 493
click at [401, 378] on icon at bounding box center [394, 375] width 22 height 28
click at [392, 376] on icon at bounding box center [394, 375] width 11 height 4
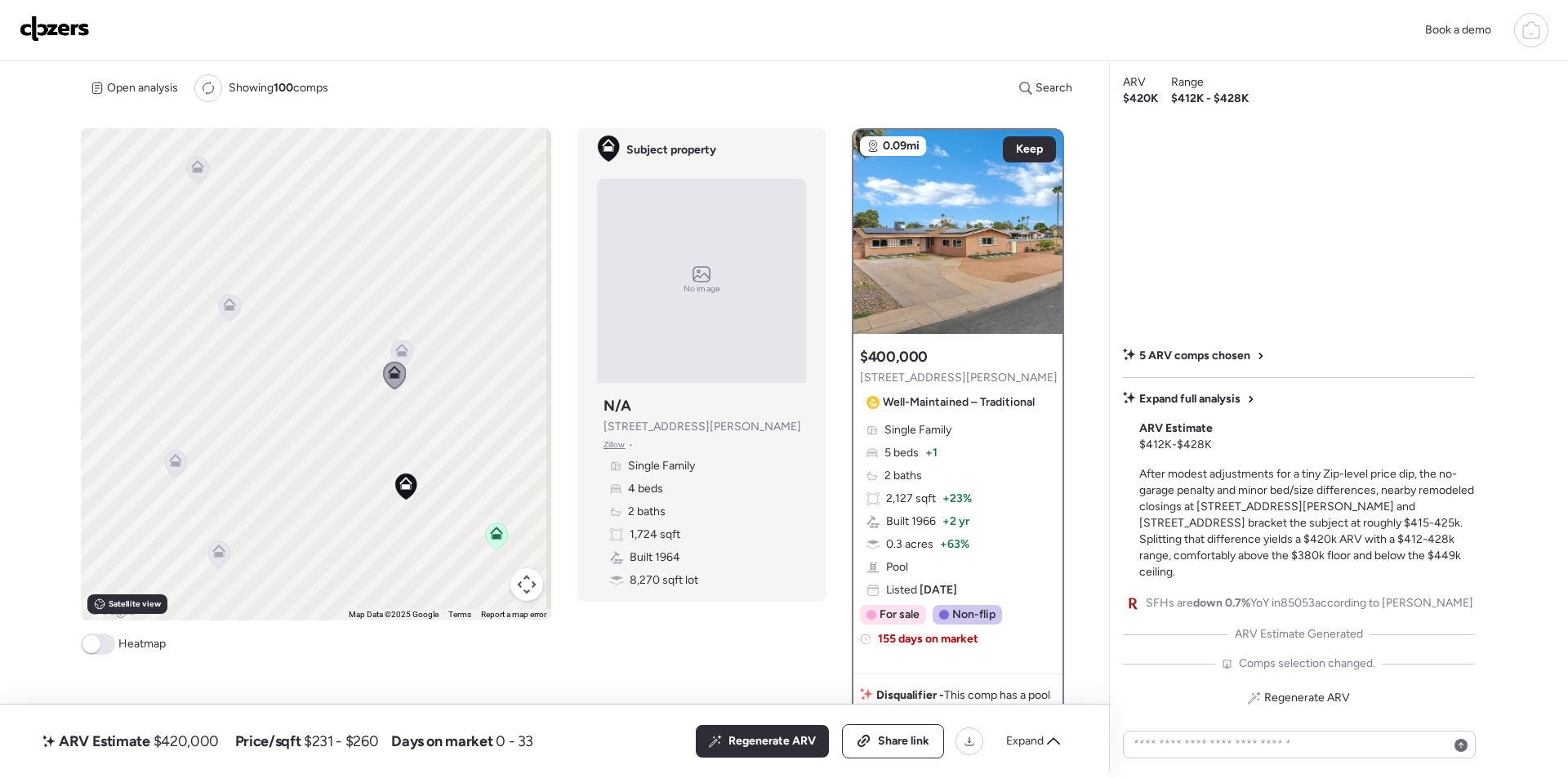
click at [392, 357] on icon at bounding box center [402, 353] width 22 height 27
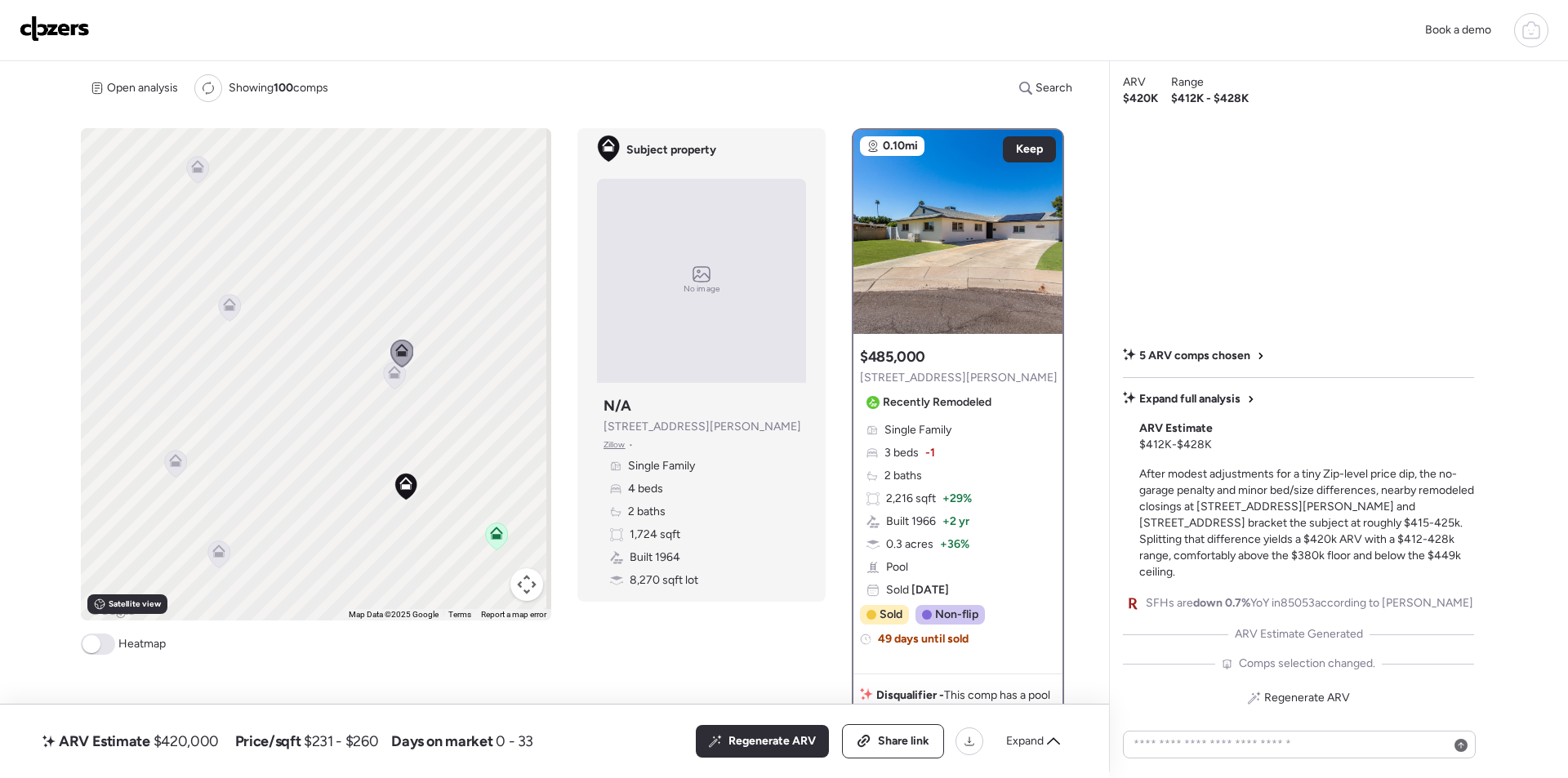
drag, startPoint x: 416, startPoint y: 358, endPoint x: 395, endPoint y: 518, distance: 161.4
click at [399, 534] on div "To activate drag with keyboard, press Alt + Enter. Once in keyboard drag state,…" at bounding box center [316, 374] width 470 height 493
drag, startPoint x: 366, startPoint y: 433, endPoint x: 336, endPoint y: 571, distance: 141.2
click at [336, 583] on div "To activate drag with keyboard, press Alt + Enter. Once in keyboard drag state,…" at bounding box center [316, 374] width 470 height 493
click at [389, 263] on icon at bounding box center [389, 260] width 13 height 13
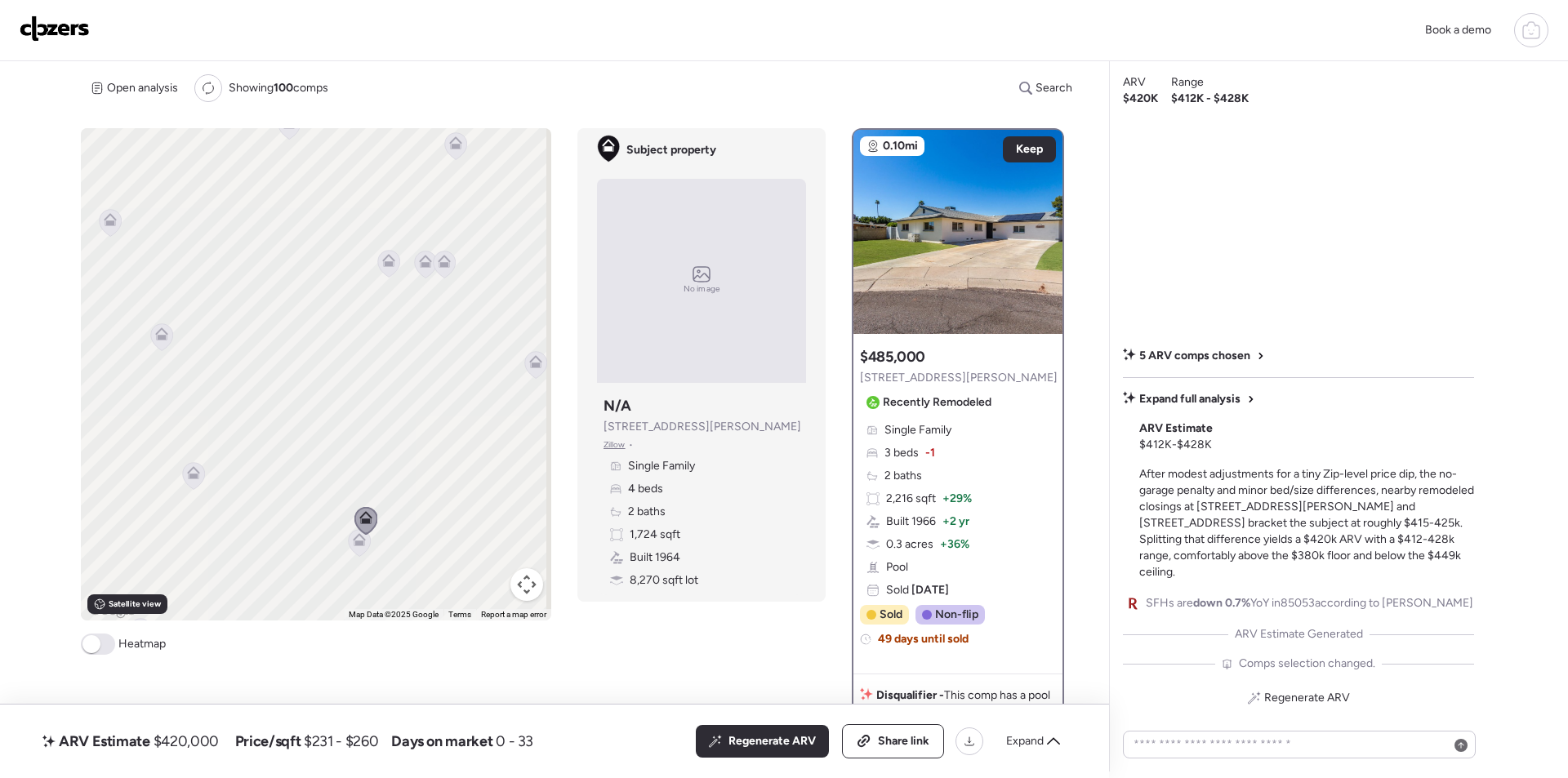
click at [379, 260] on icon at bounding box center [389, 263] width 22 height 27
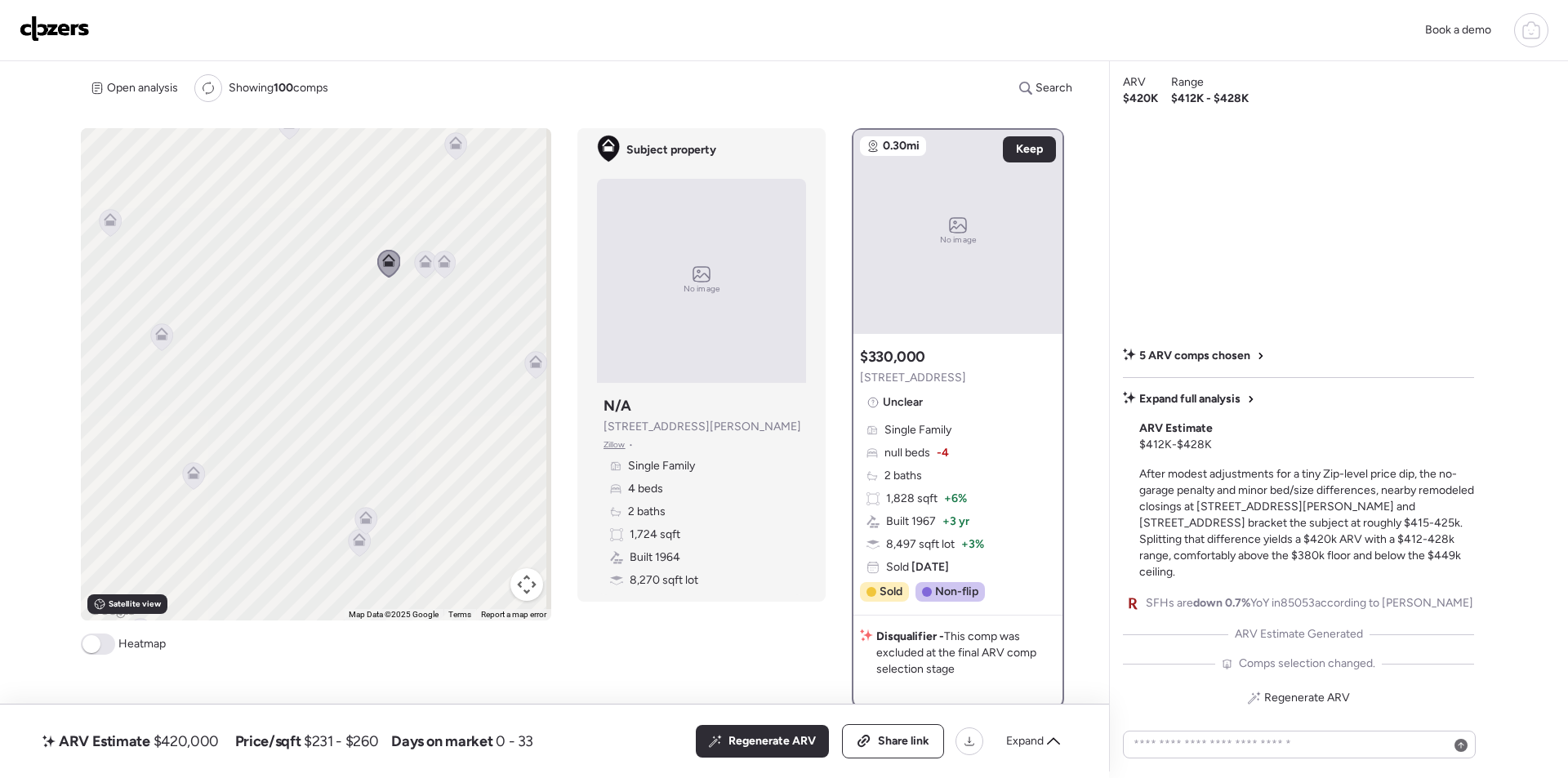
click at [418, 268] on icon at bounding box center [425, 264] width 22 height 27
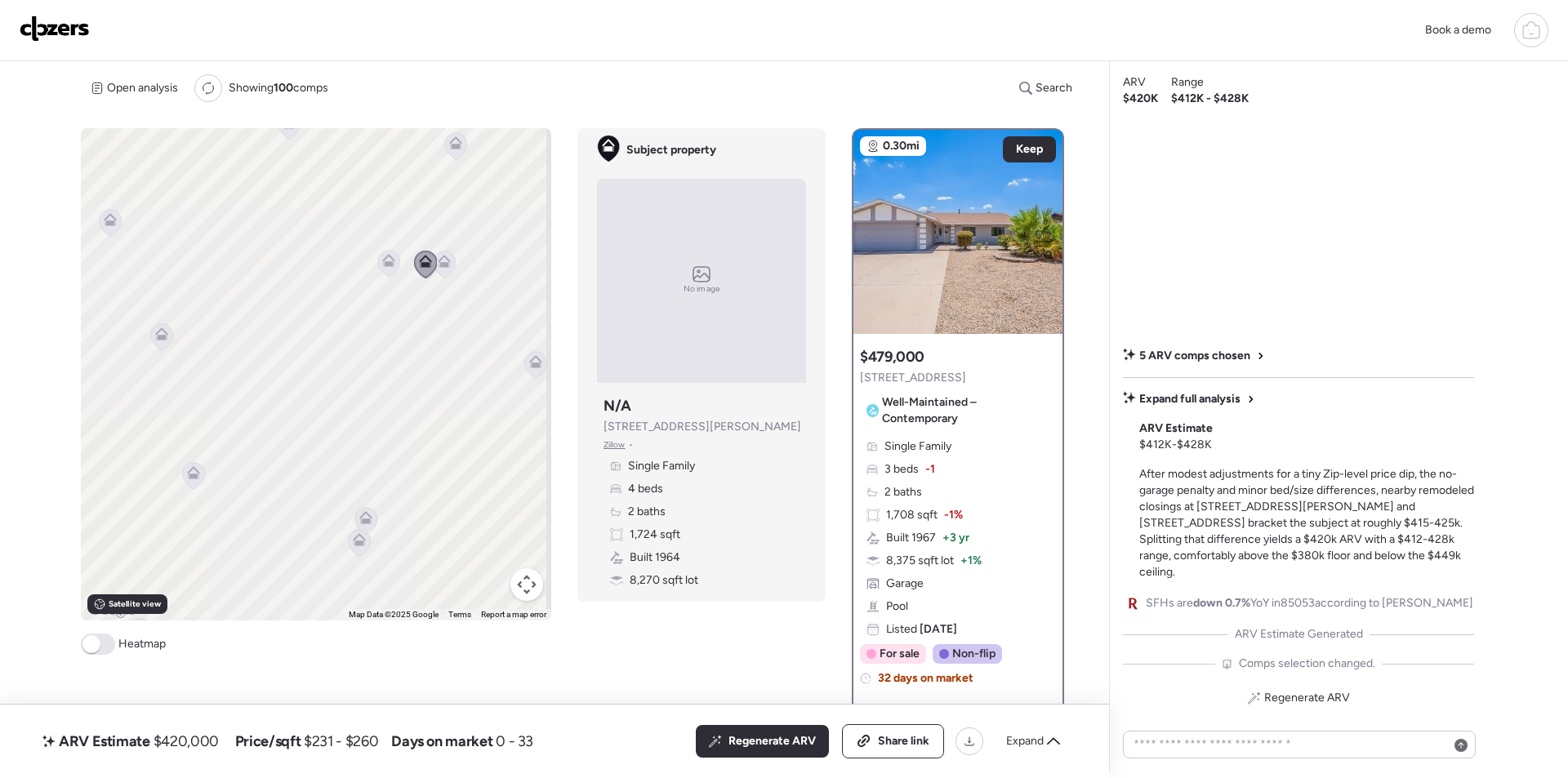
click at [451, 258] on icon at bounding box center [443, 264] width 22 height 28
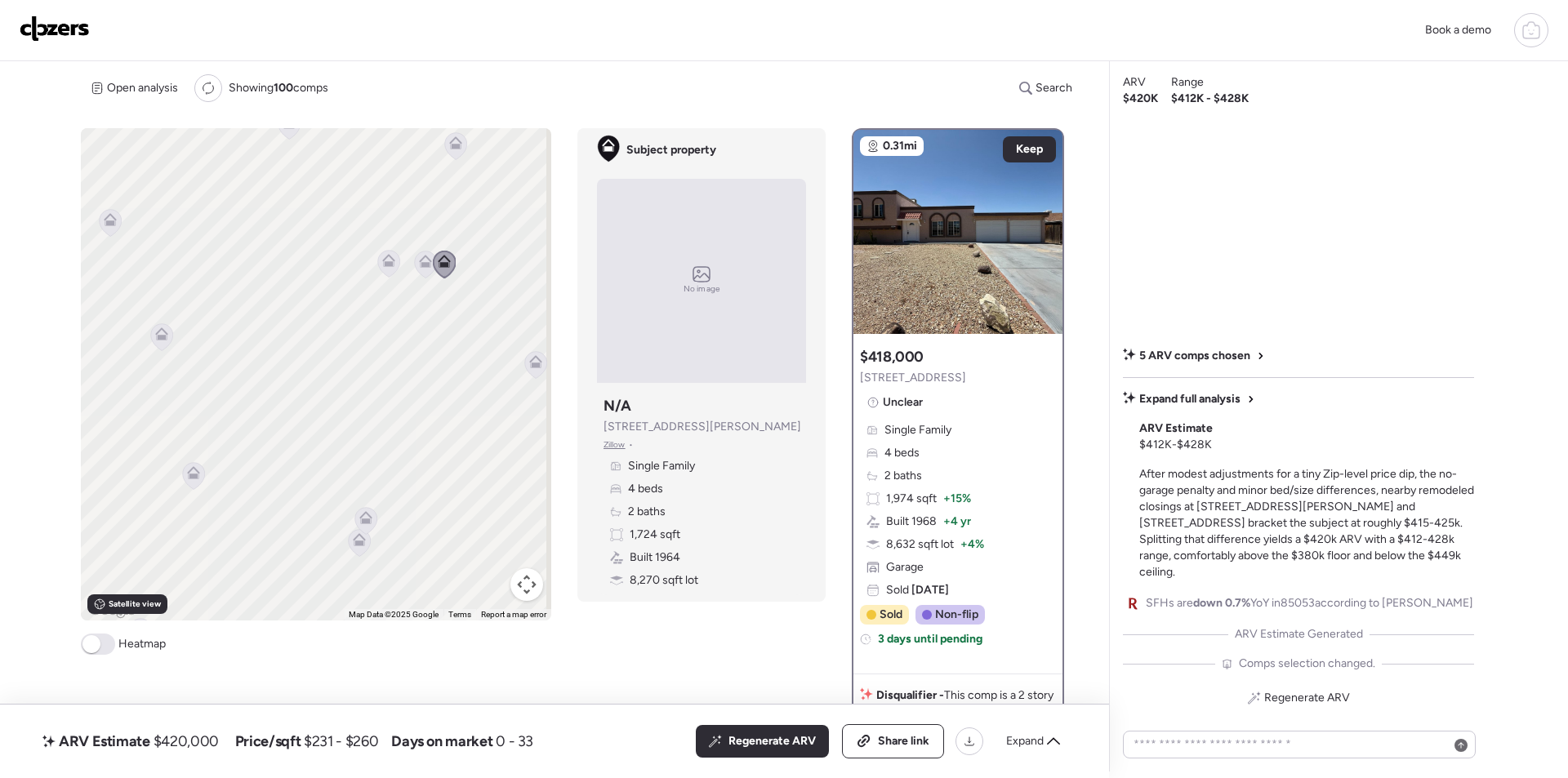
drag, startPoint x: 499, startPoint y: 423, endPoint x: 279, endPoint y: 441, distance: 220.7
click at [279, 441] on div "To navigate, press the arrow keys. To activate drag with keyboard, press Alt + …" at bounding box center [316, 374] width 470 height 493
drag, startPoint x: 313, startPoint y: 437, endPoint x: 145, endPoint y: 454, distance: 168.9
click at [145, 454] on div "To navigate, press the arrow keys. To activate drag with keyboard, press Alt + …" at bounding box center [316, 374] width 470 height 493
click at [312, 401] on icon at bounding box center [314, 395] width 22 height 27
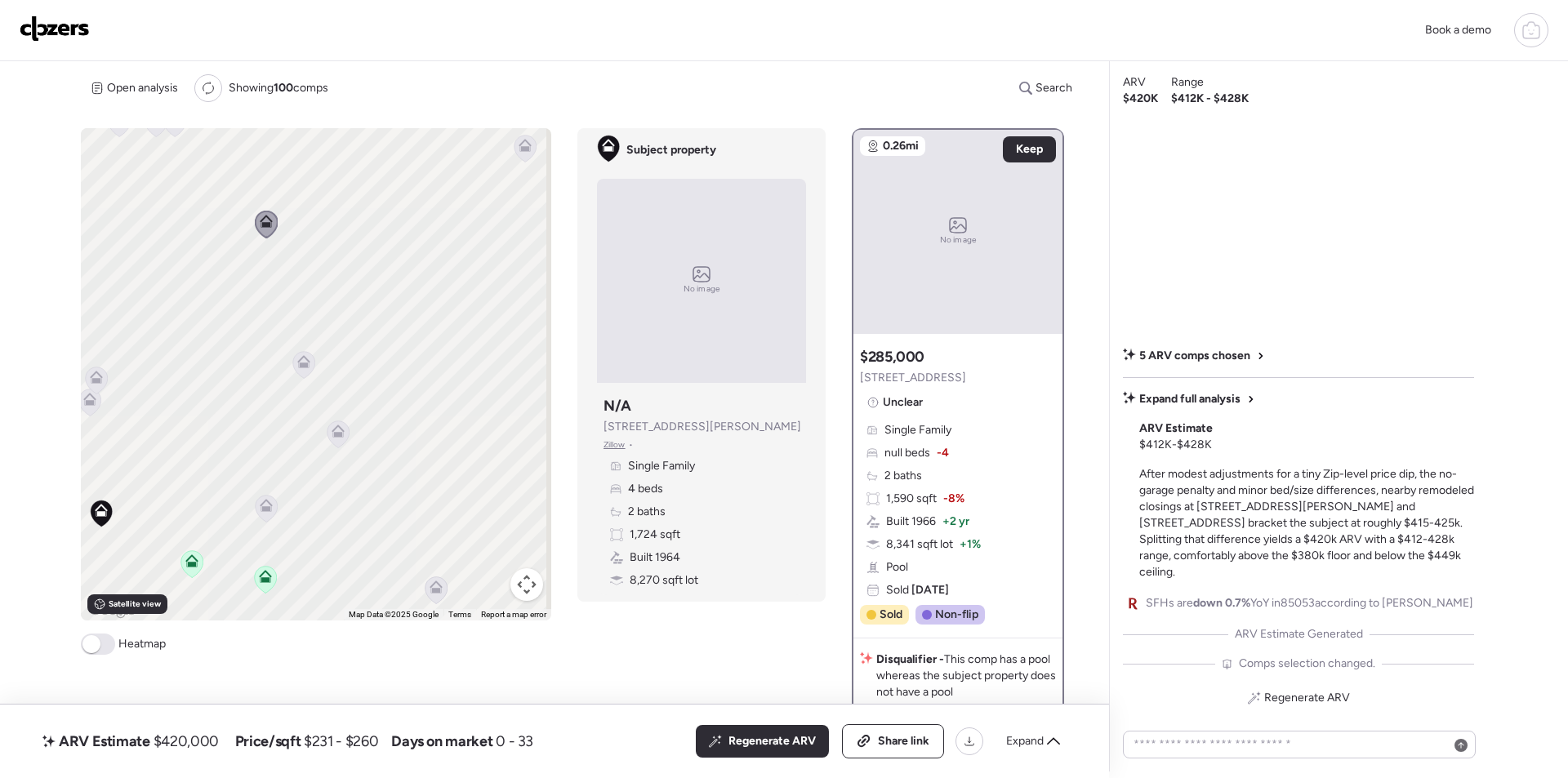
drag, startPoint x: 371, startPoint y: 541, endPoint x: 323, endPoint y: 368, distance: 179.5
click at [323, 368] on div "To navigate, press the arrow keys. To activate drag with keyboard, press Alt + …" at bounding box center [316, 374] width 470 height 493
drag, startPoint x: 232, startPoint y: 390, endPoint x: 333, endPoint y: 476, distance: 132.7
click at [560, 429] on div "To navigate, press the arrow keys. To activate drag with keyboard, press Alt + …" at bounding box center [579, 450] width 996 height 644
drag, startPoint x: 315, startPoint y: 492, endPoint x: 213, endPoint y: 358, distance: 168.4
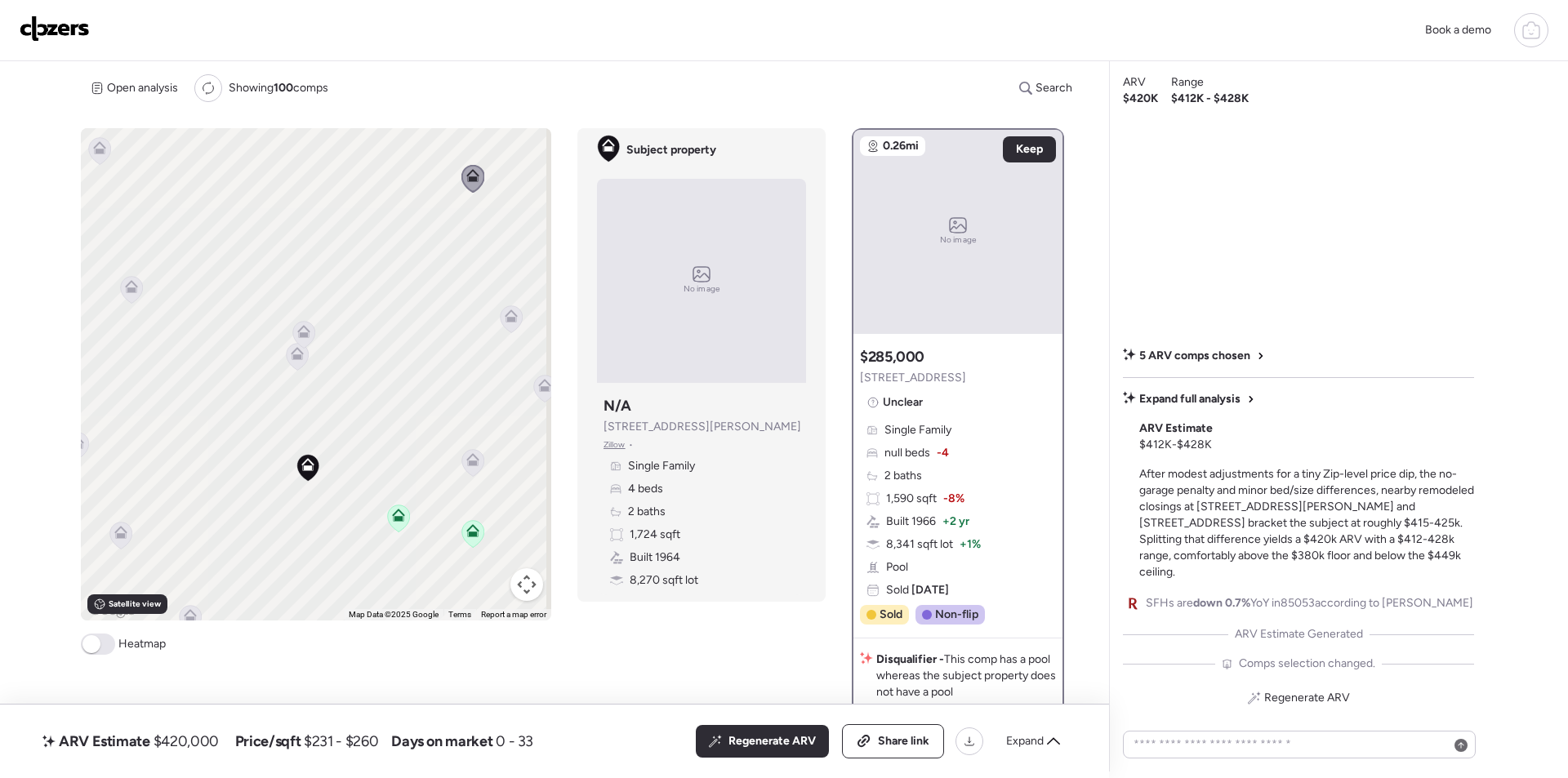
click at [174, 372] on div "To navigate, press the arrow keys. To activate drag with keyboard, press Alt + …" at bounding box center [316, 374] width 470 height 493
click at [514, 339] on icon at bounding box center [513, 334] width 22 height 27
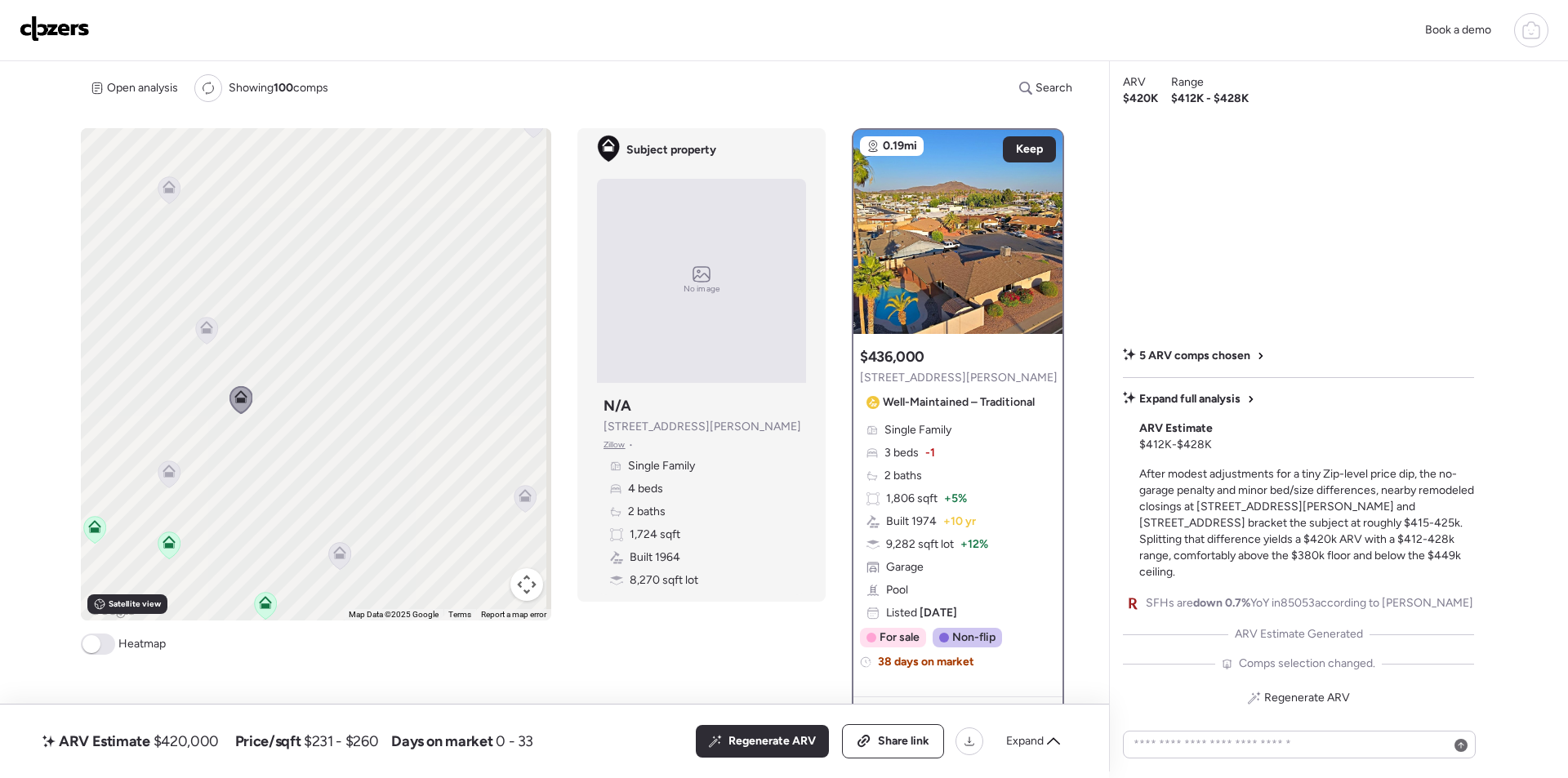
drag, startPoint x: 486, startPoint y: 391, endPoint x: 214, endPoint y: 457, distance: 279.9
click at [214, 457] on div "To activate drag with keyboard, press Alt + Enter. Once in keyboard drag state,…" at bounding box center [316, 374] width 470 height 493
drag, startPoint x: 315, startPoint y: 341, endPoint x: 404, endPoint y: 342, distance: 89.0
click at [404, 342] on div "To activate drag with keyboard, press Alt + Enter. Once in keyboard drag state,…" at bounding box center [316, 374] width 470 height 493
click at [285, 348] on icon at bounding box center [282, 345] width 11 height 4
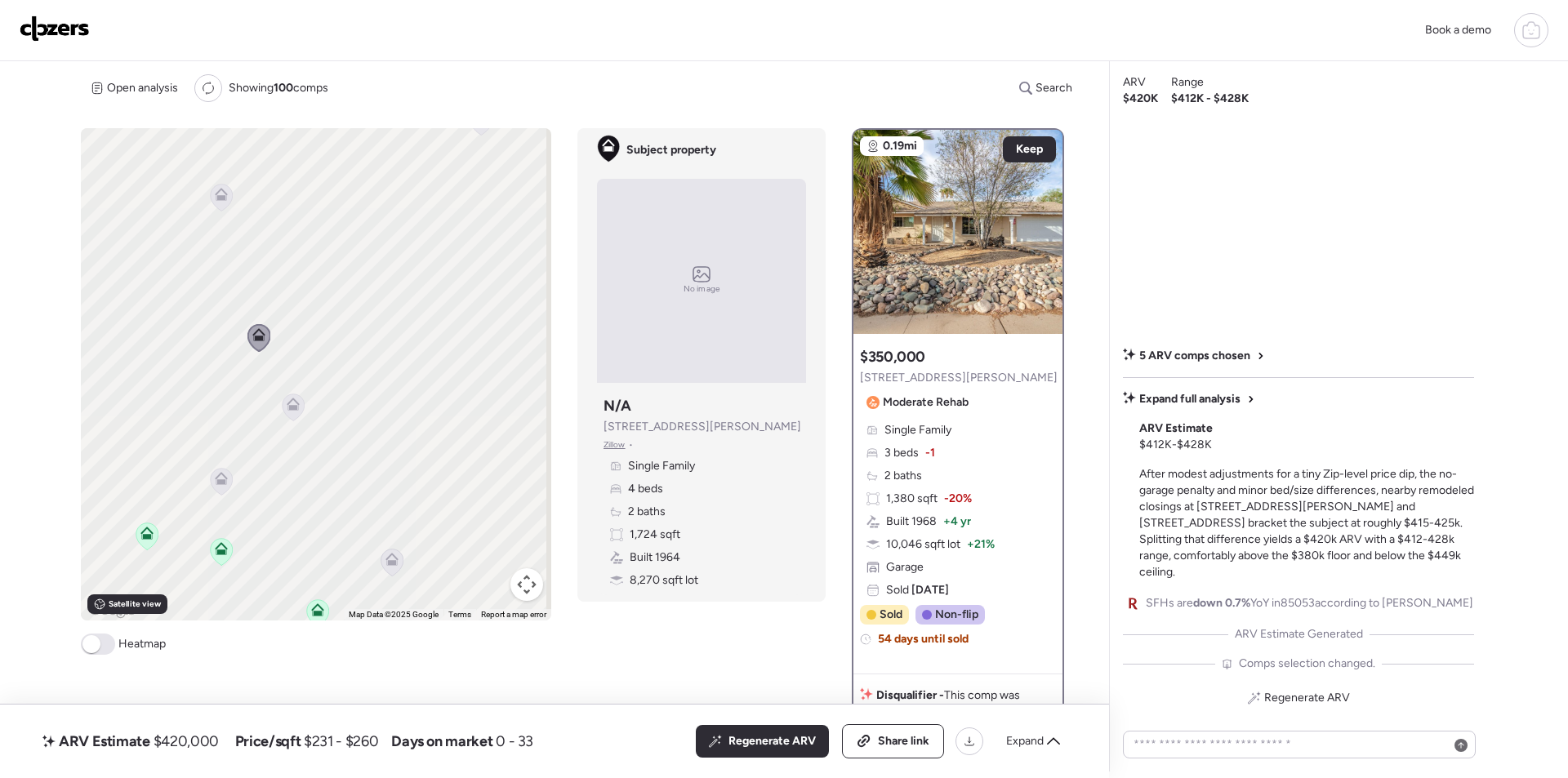
drag, startPoint x: 328, startPoint y: 431, endPoint x: 350, endPoint y: 547, distance: 118.1
click at [354, 555] on div "To activate drag with keyboard, press Alt + Enter. Once in keyboard drag state,…" at bounding box center [316, 374] width 470 height 493
drag, startPoint x: 374, startPoint y: 209, endPoint x: 377, endPoint y: 452, distance: 243.0
click at [378, 454] on div "To activate drag with keyboard, press Alt + Enter. Once in keyboard drag state,…" at bounding box center [316, 374] width 470 height 493
drag, startPoint x: 329, startPoint y: 294, endPoint x: 334, endPoint y: 457, distance: 163.1
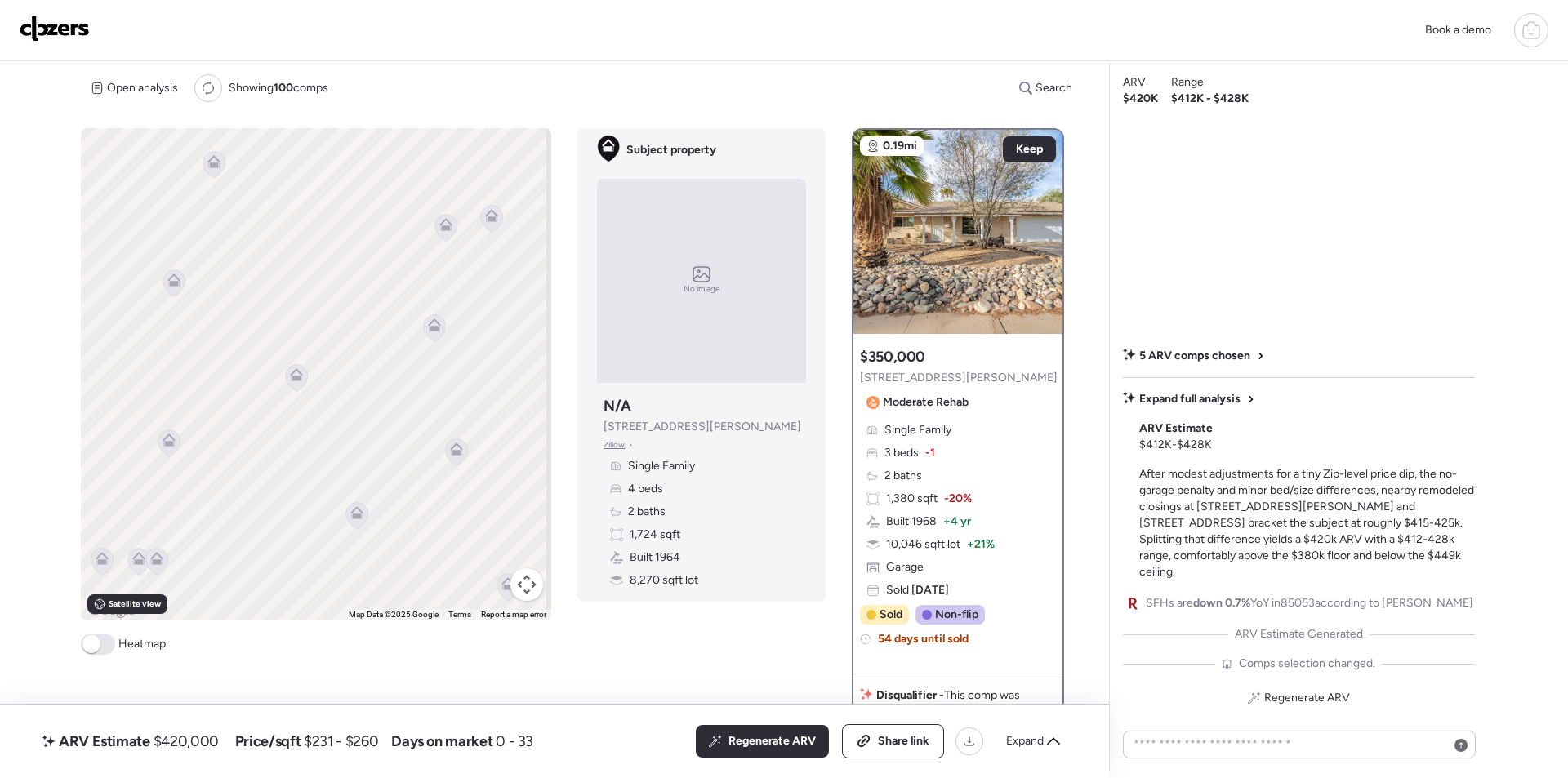
click at [337, 462] on div "To activate drag with keyboard, press Alt + Enter. Once in keyboard drag state,…" at bounding box center [316, 374] width 470 height 493
click at [284, 352] on icon at bounding box center [288, 355] width 13 height 13
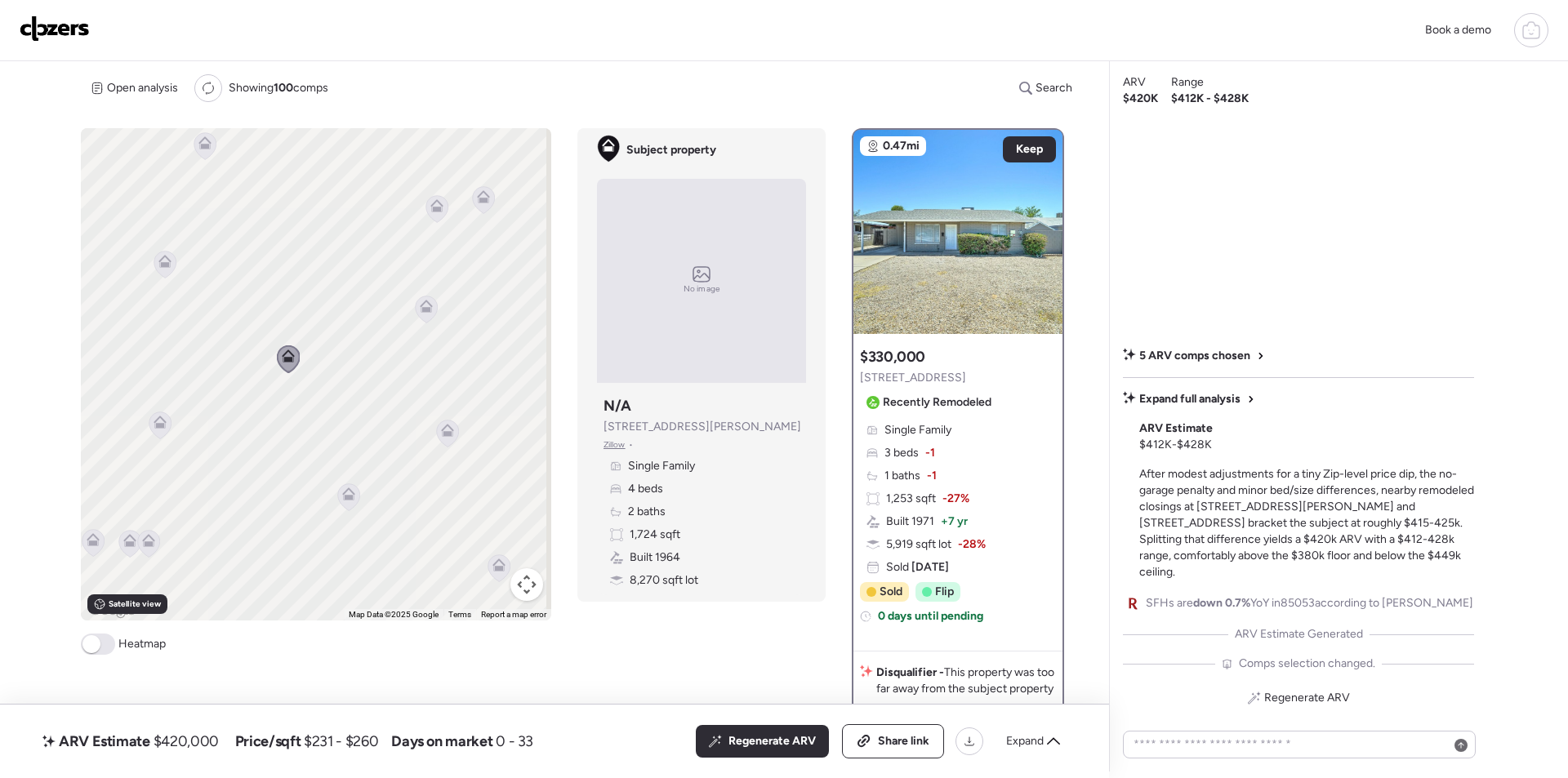
click at [159, 430] on icon at bounding box center [160, 425] width 22 height 27
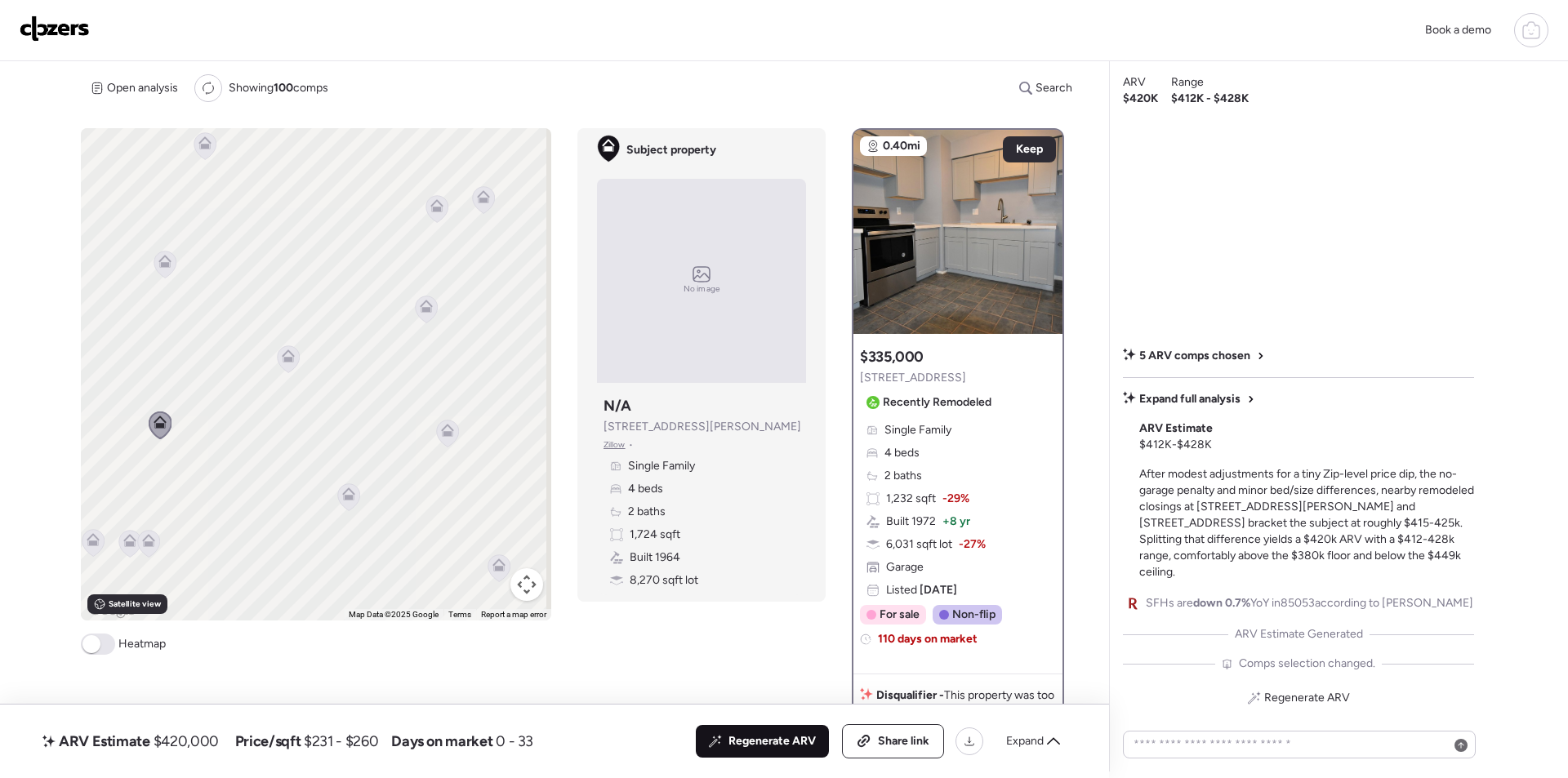
click at [746, 736] on span "Regenerate ARV" at bounding box center [772, 741] width 87 height 16
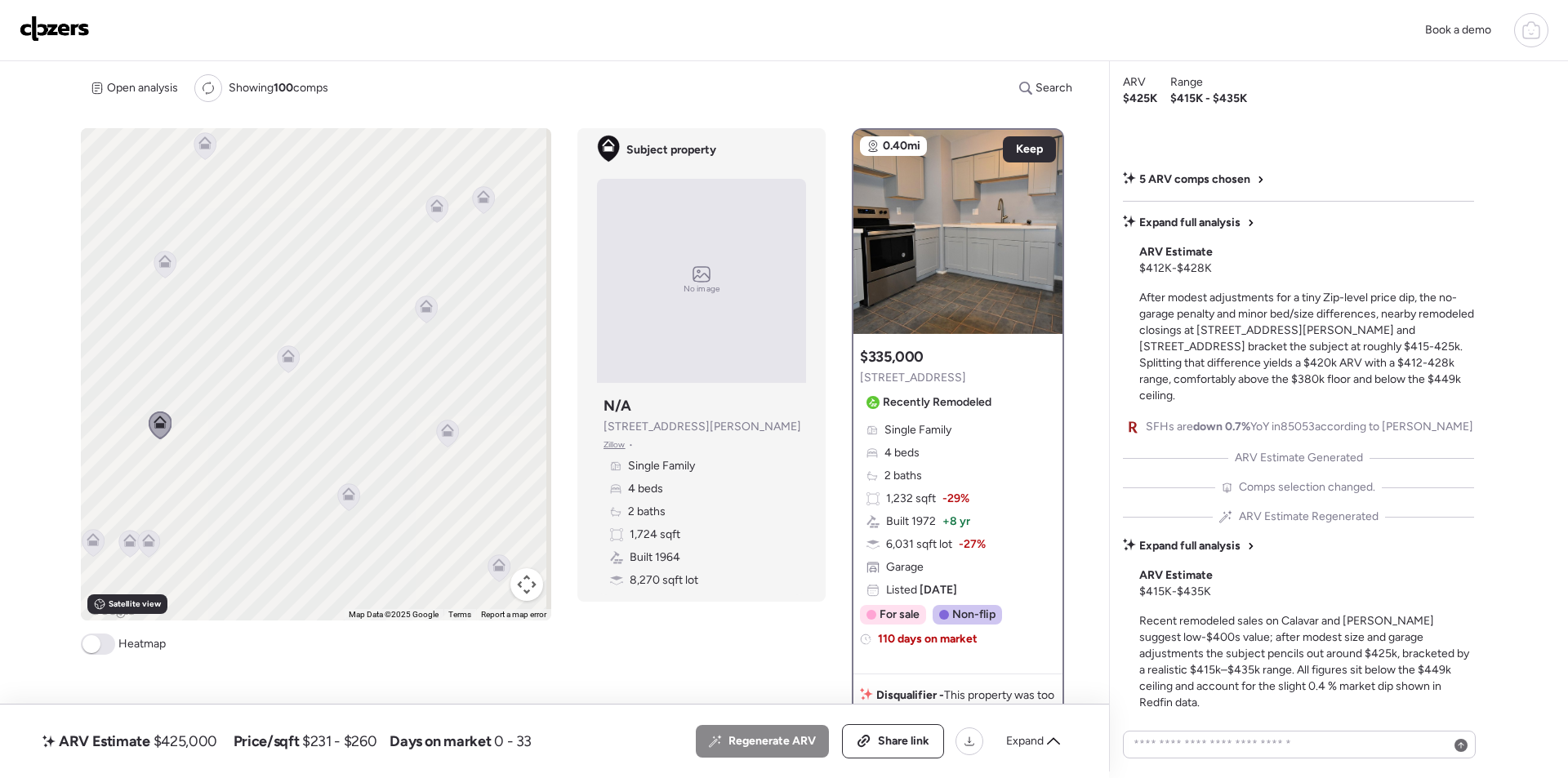
click at [185, 746] on span "$425,000" at bounding box center [185, 741] width 64 height 20
click at [186, 747] on span "$425,000" at bounding box center [185, 741] width 64 height 20
copy span "425,000"
click at [864, 752] on div "Share link" at bounding box center [893, 741] width 101 height 32
click at [65, 34] on img at bounding box center [55, 28] width 70 height 26
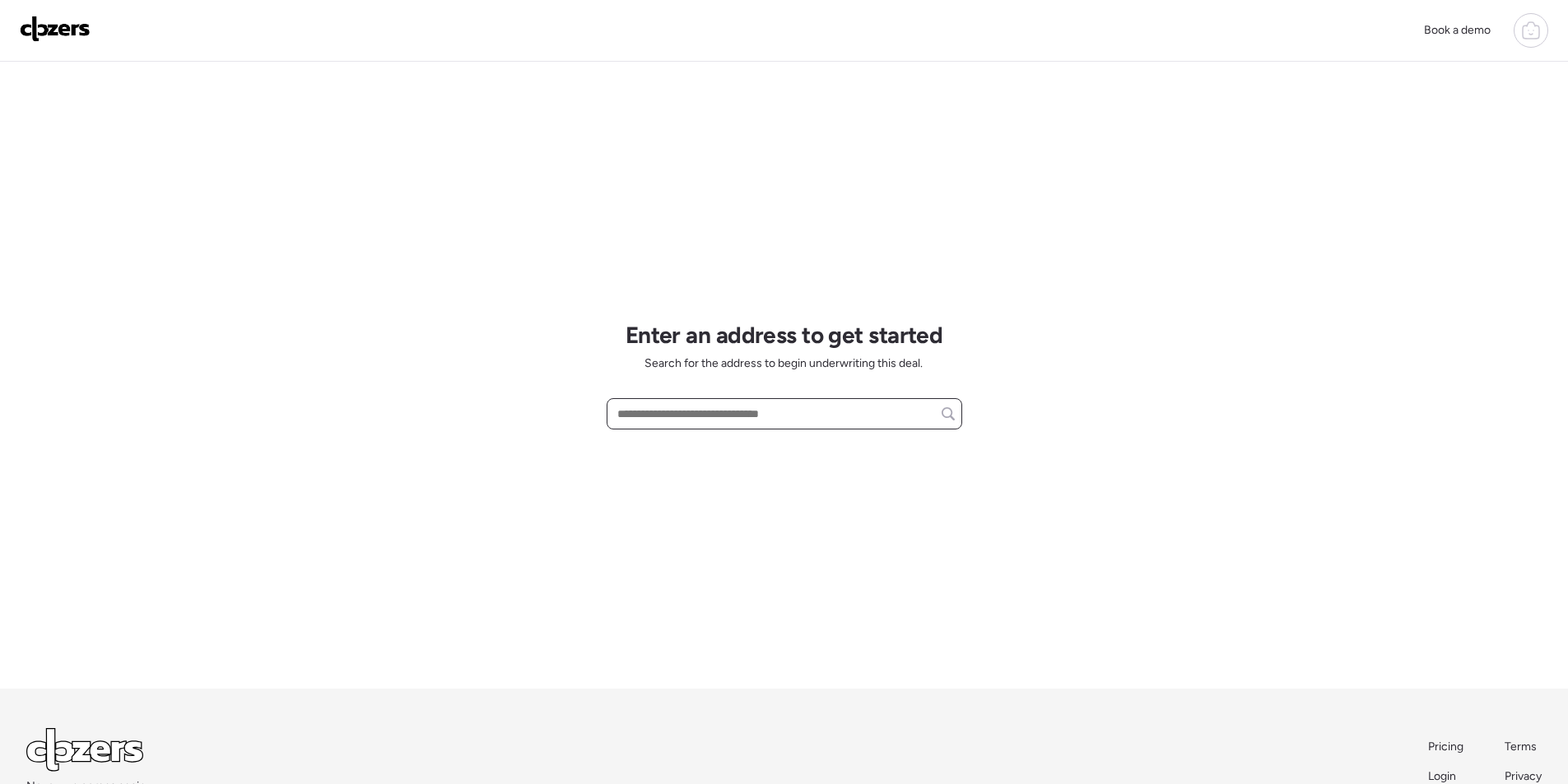
click at [689, 419] on input "text" at bounding box center [784, 413] width 341 height 23
paste input "**********"
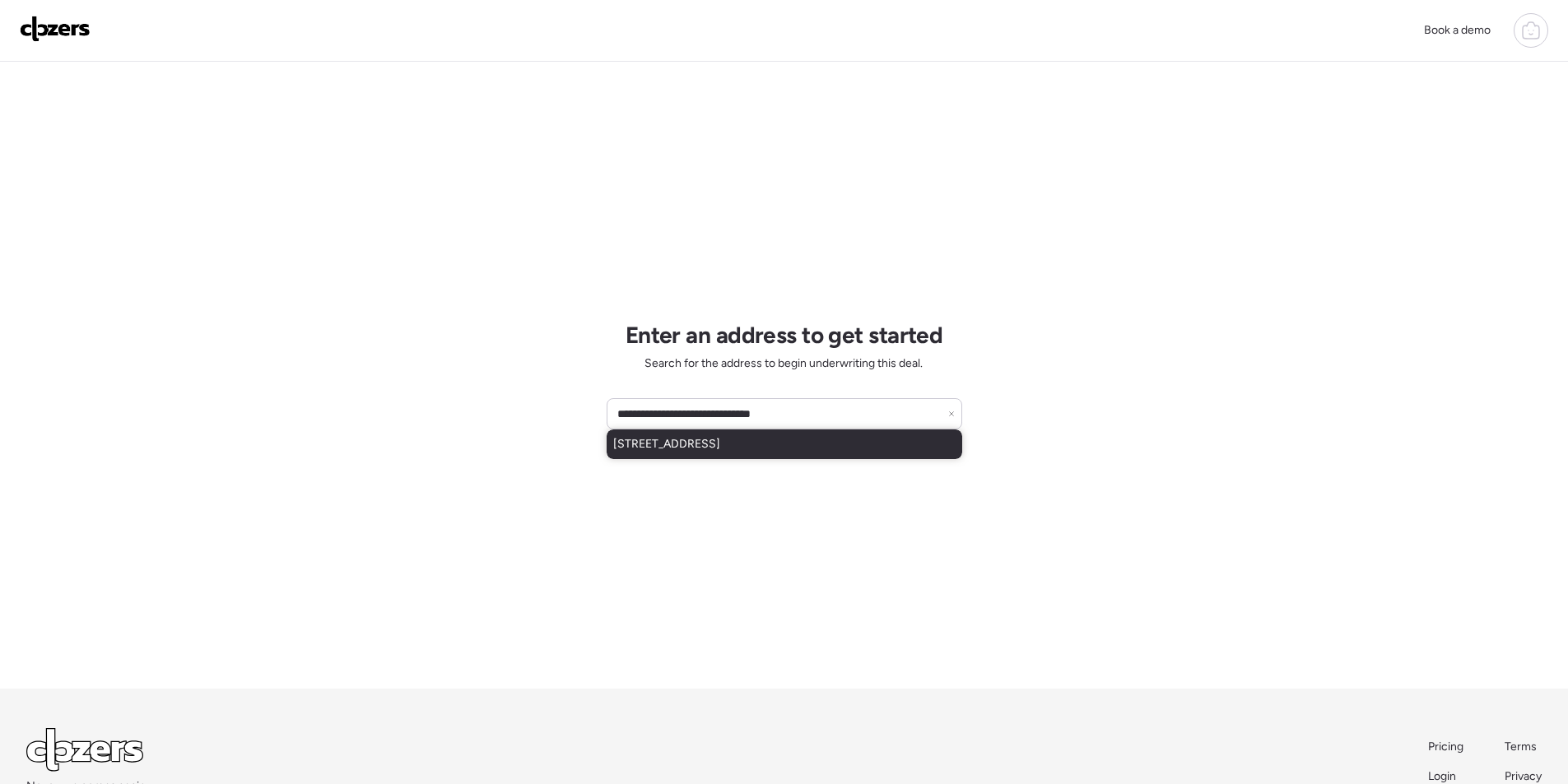
click at [696, 457] on div "[STREET_ADDRESS]" at bounding box center [784, 444] width 356 height 30
type input "**********"
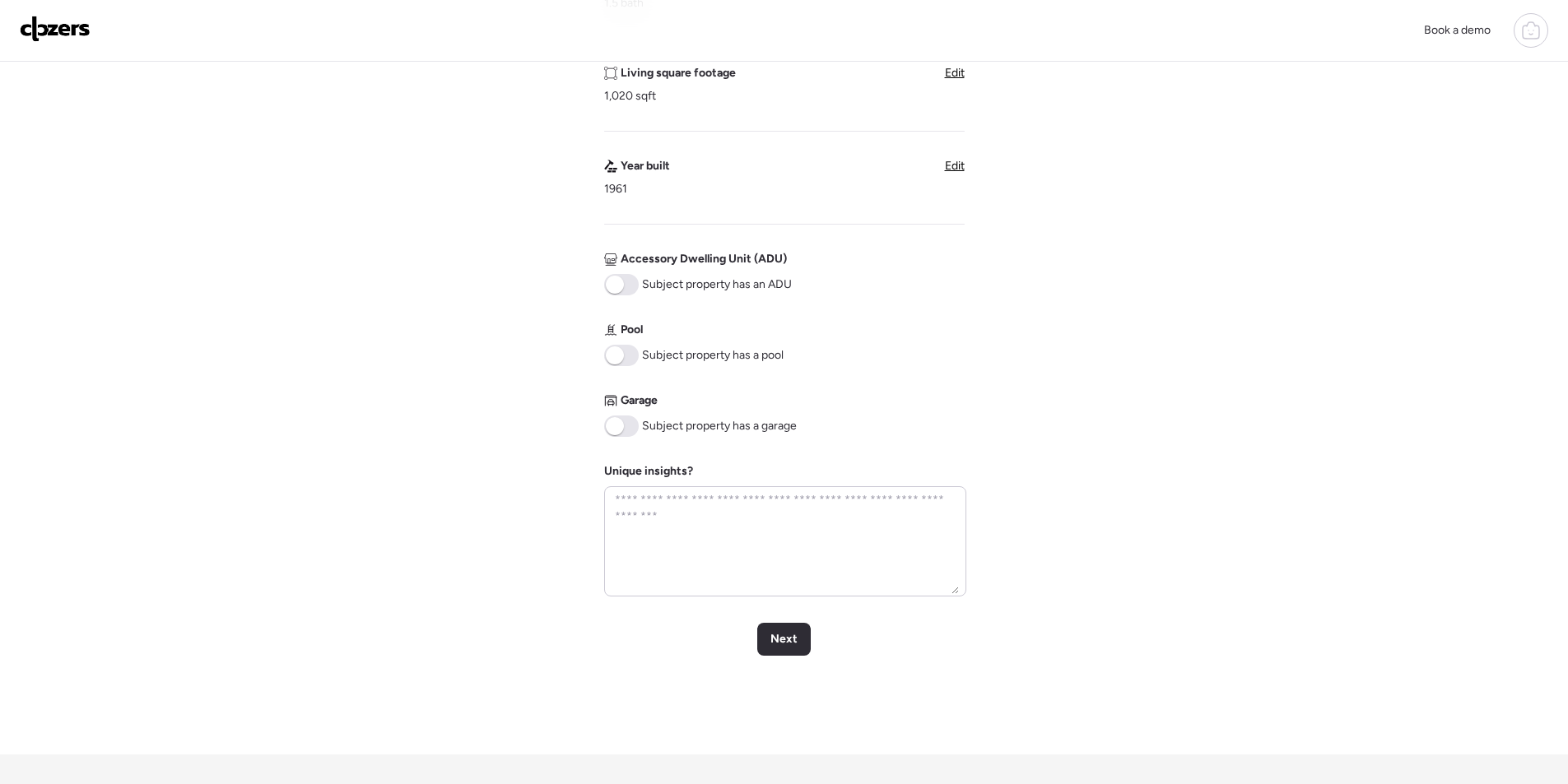
scroll to position [658, 0]
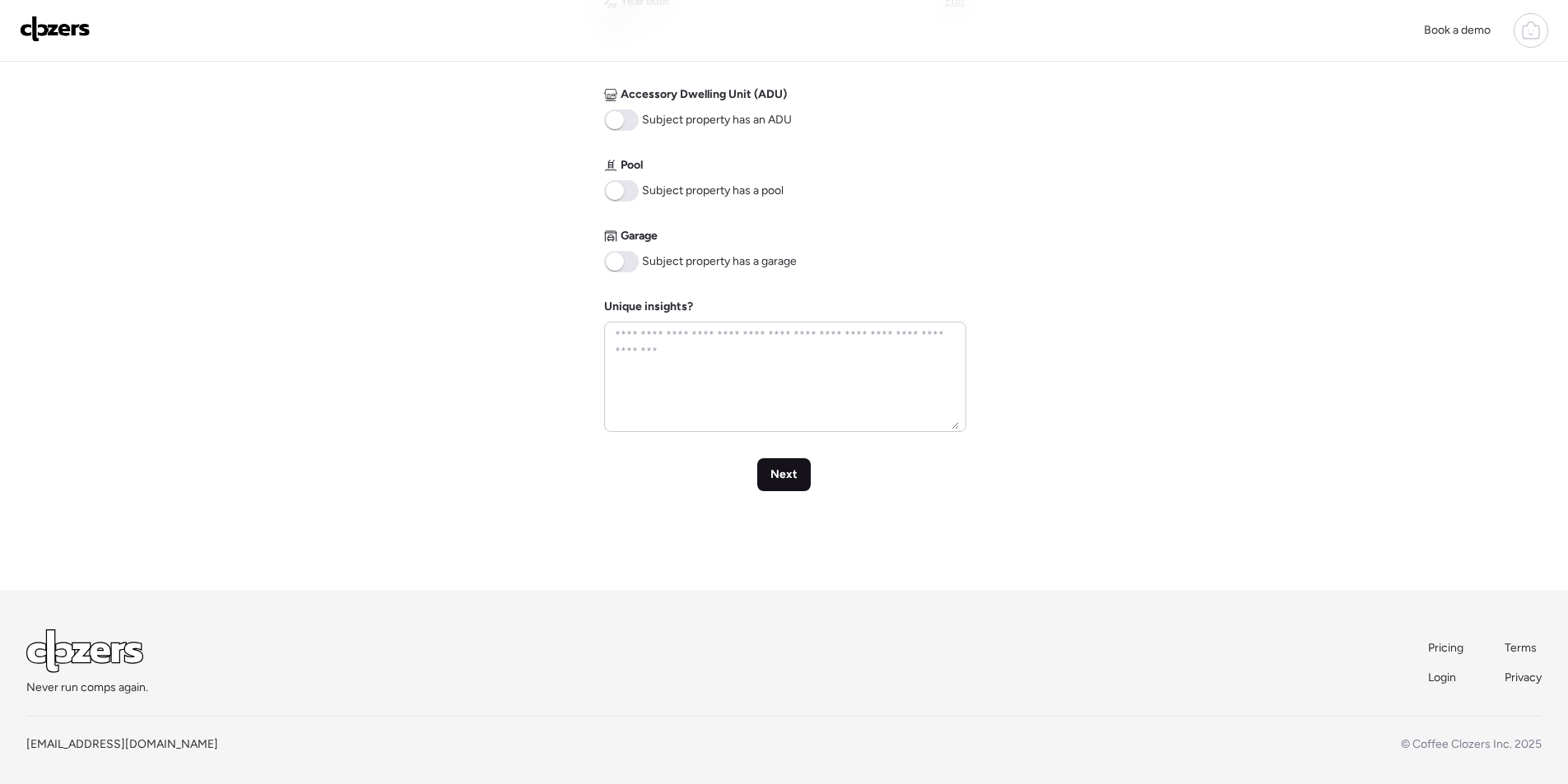
click at [793, 470] on span "Next" at bounding box center [784, 475] width 27 height 16
